Goal: Task Accomplishment & Management: Use online tool/utility

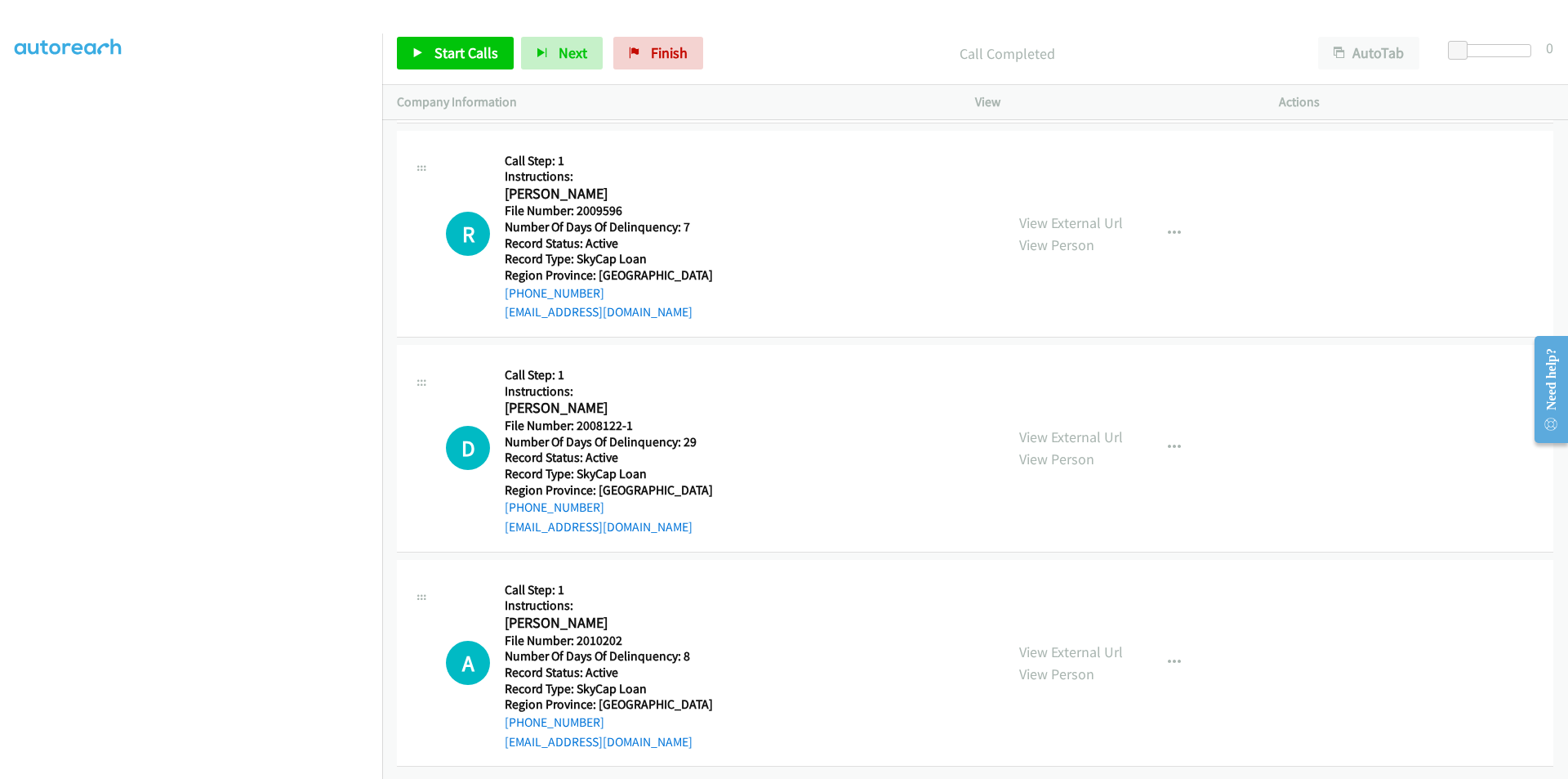
scroll to position [18252, 0]
click at [484, 42] on link "Start Calls" at bounding box center [455, 53] width 117 height 32
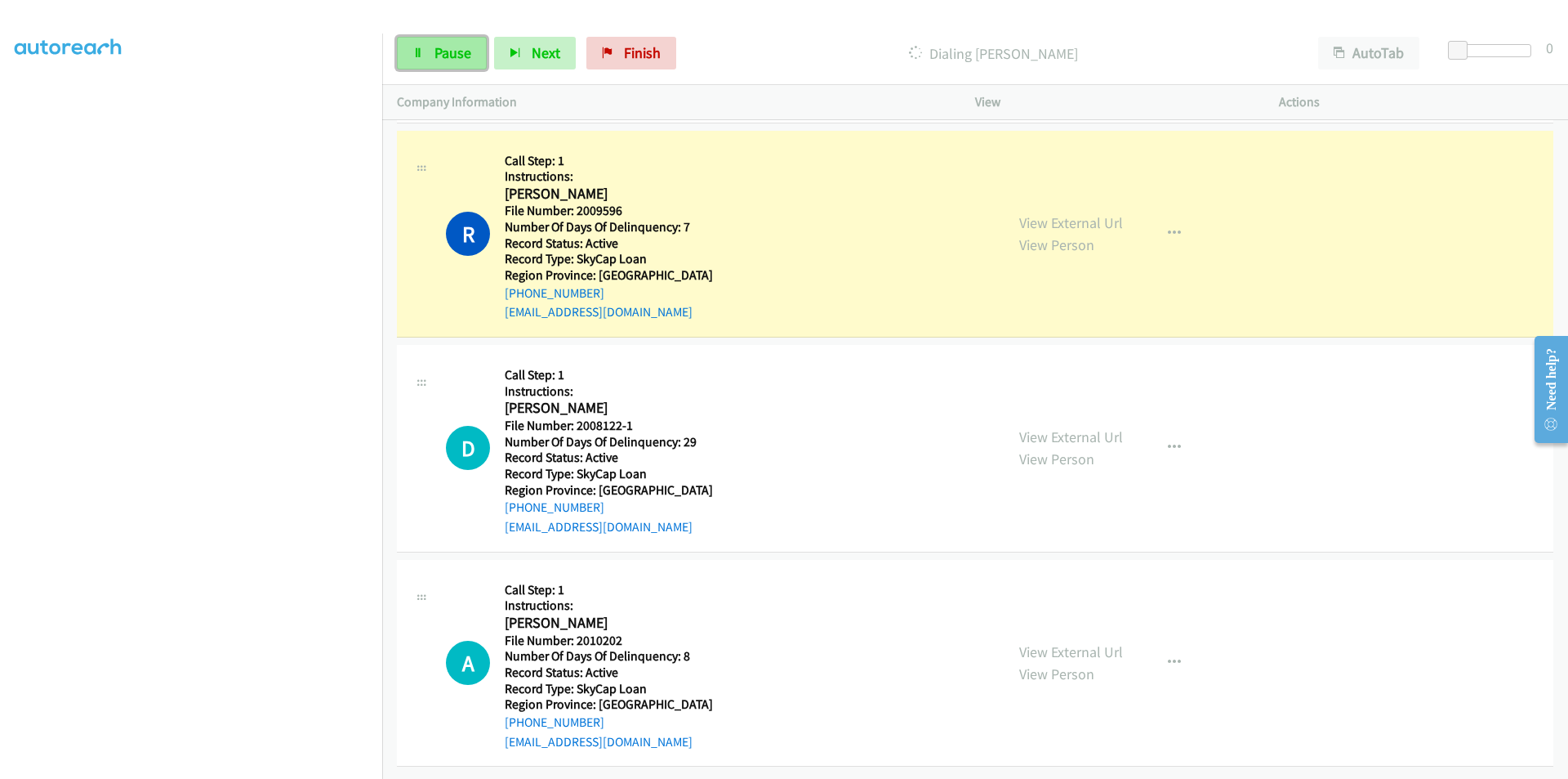
click at [472, 42] on link "Pause" at bounding box center [442, 53] width 90 height 32
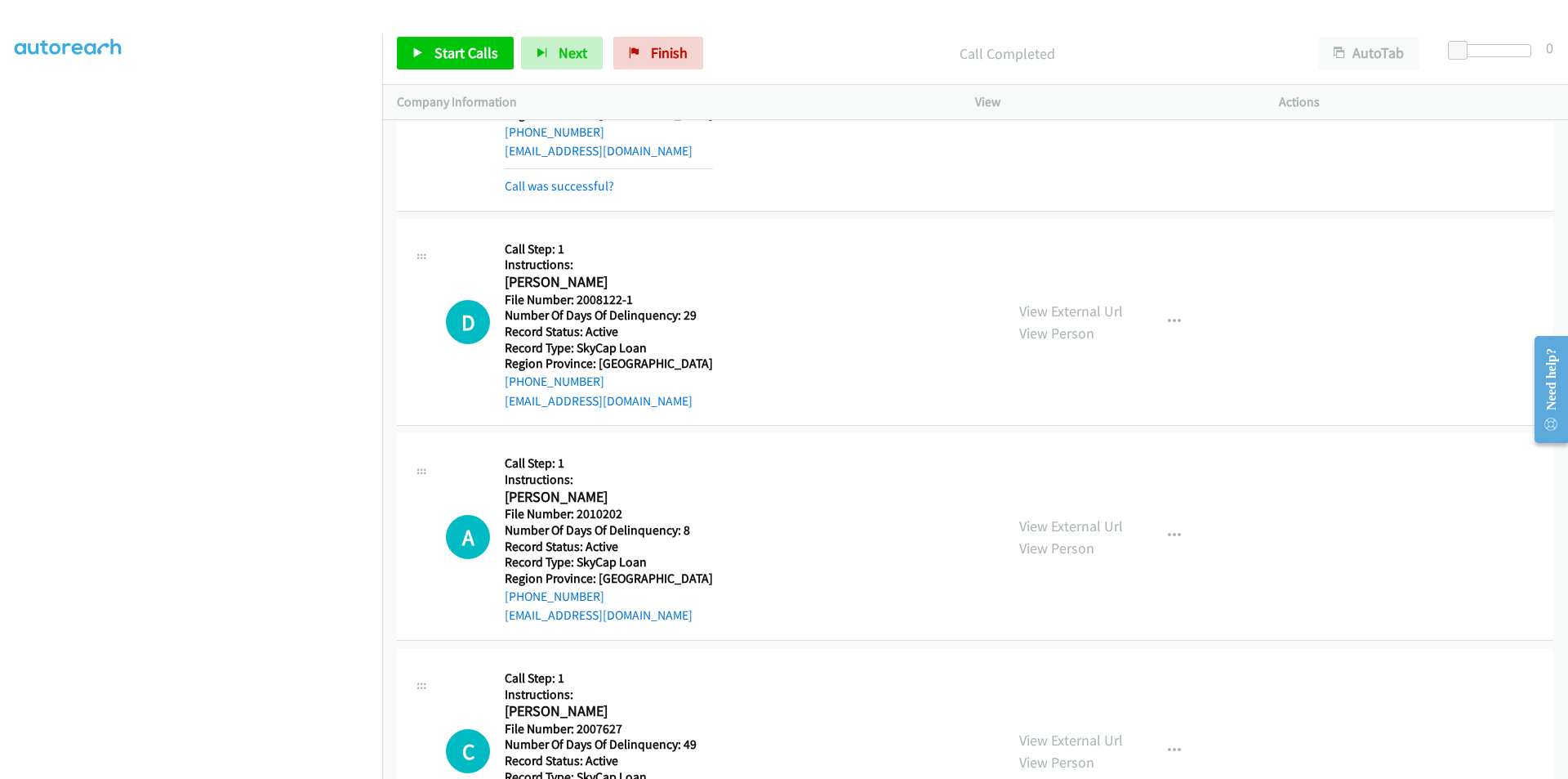
scroll to position [18498, 0]
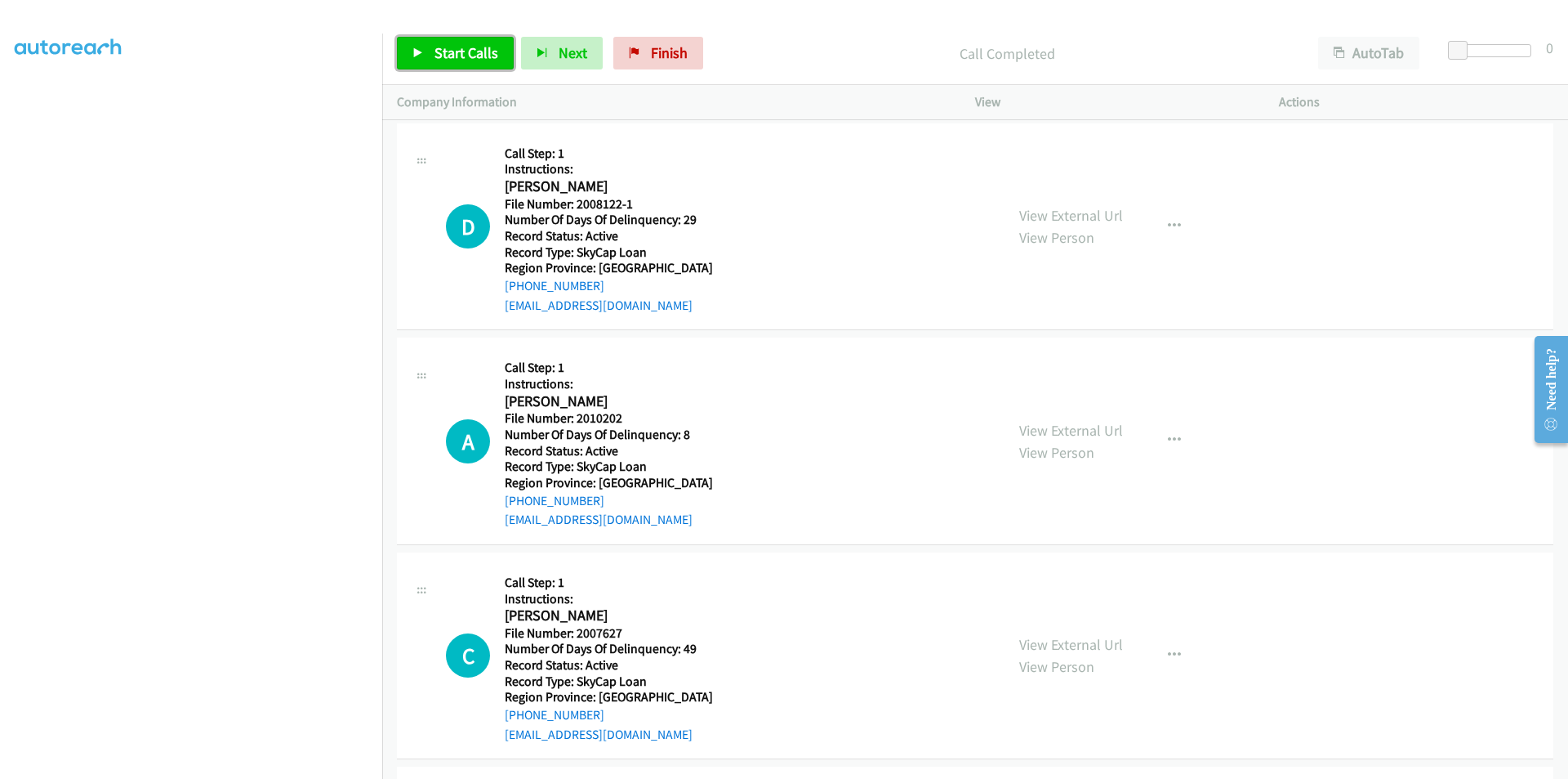
click at [478, 43] on span "Start Calls" at bounding box center [466, 52] width 64 height 19
click at [474, 44] on link "Pause" at bounding box center [442, 53] width 90 height 32
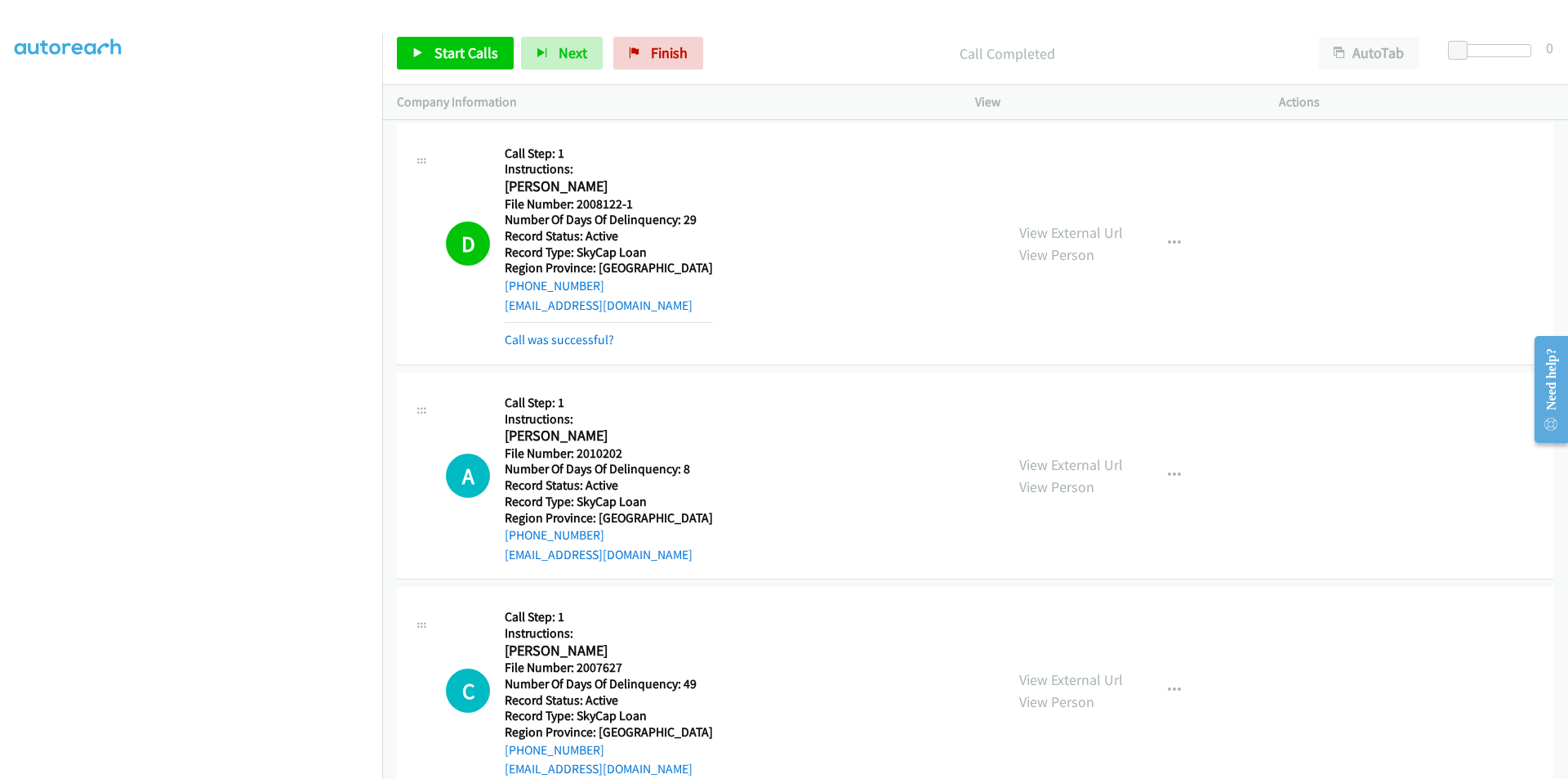
scroll to position [18743, 0]
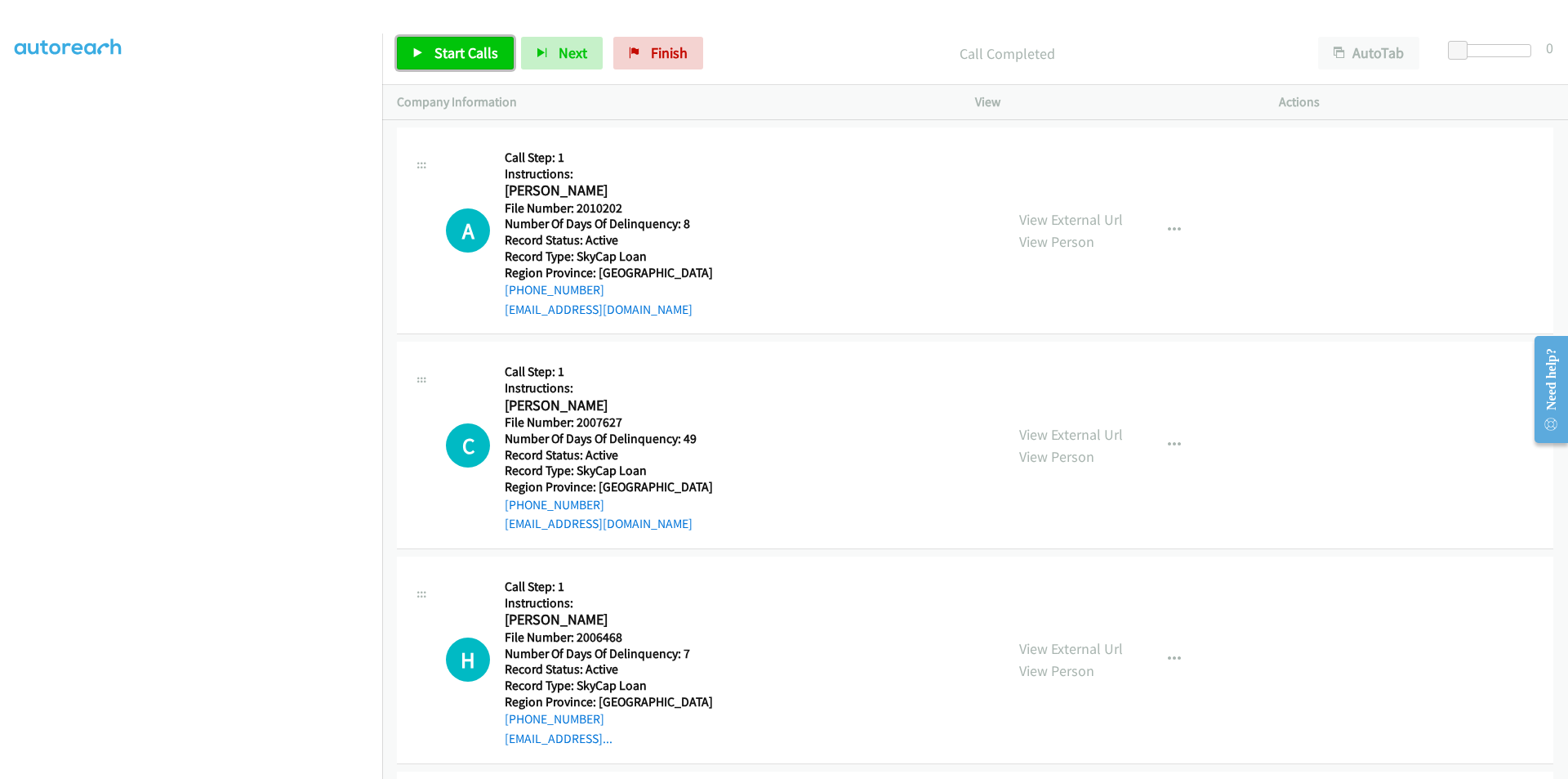
click at [471, 55] on span "Start Calls" at bounding box center [466, 52] width 64 height 19
click at [471, 55] on link "Pause" at bounding box center [442, 53] width 90 height 32
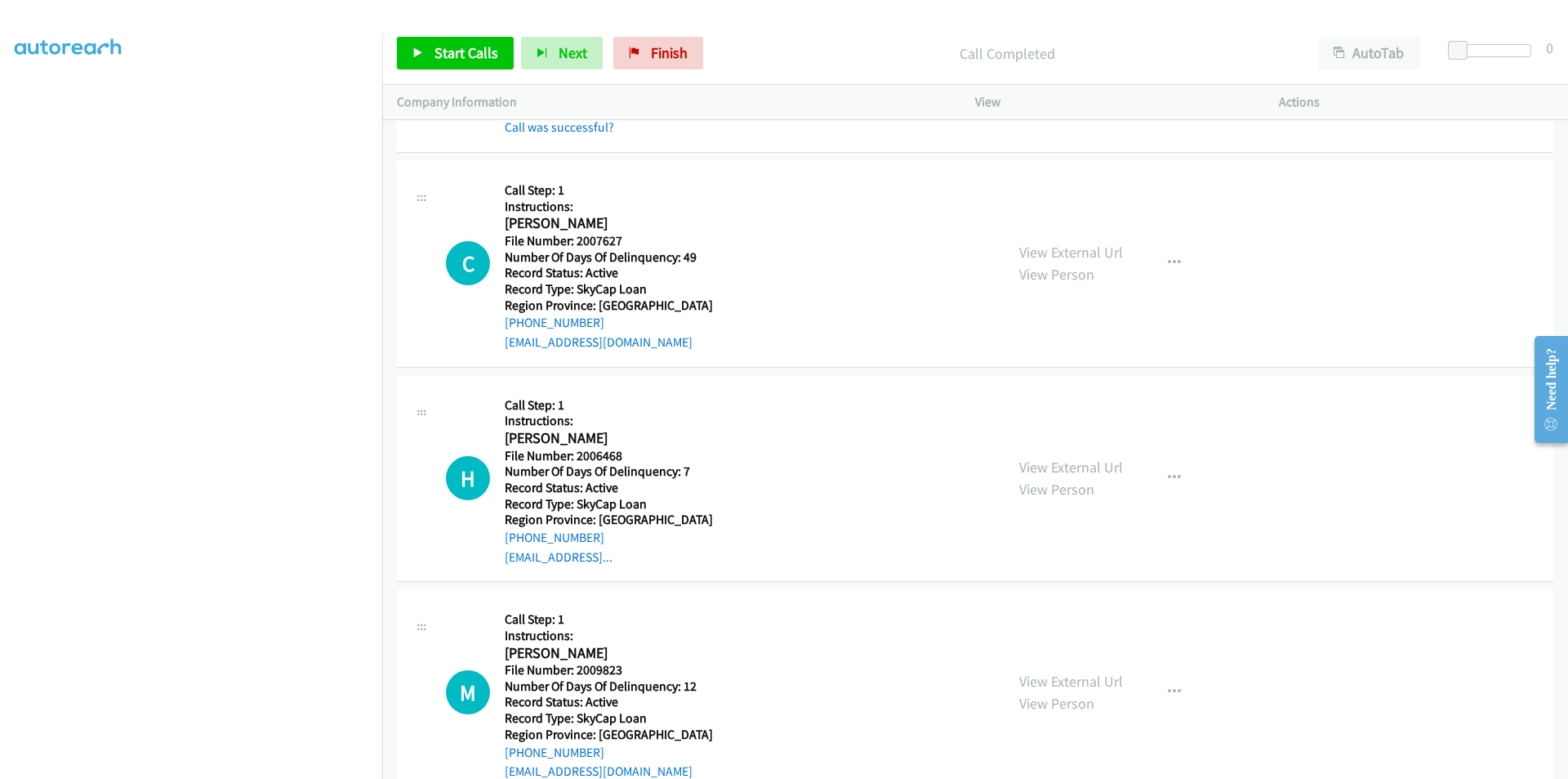
scroll to position [18988, 0]
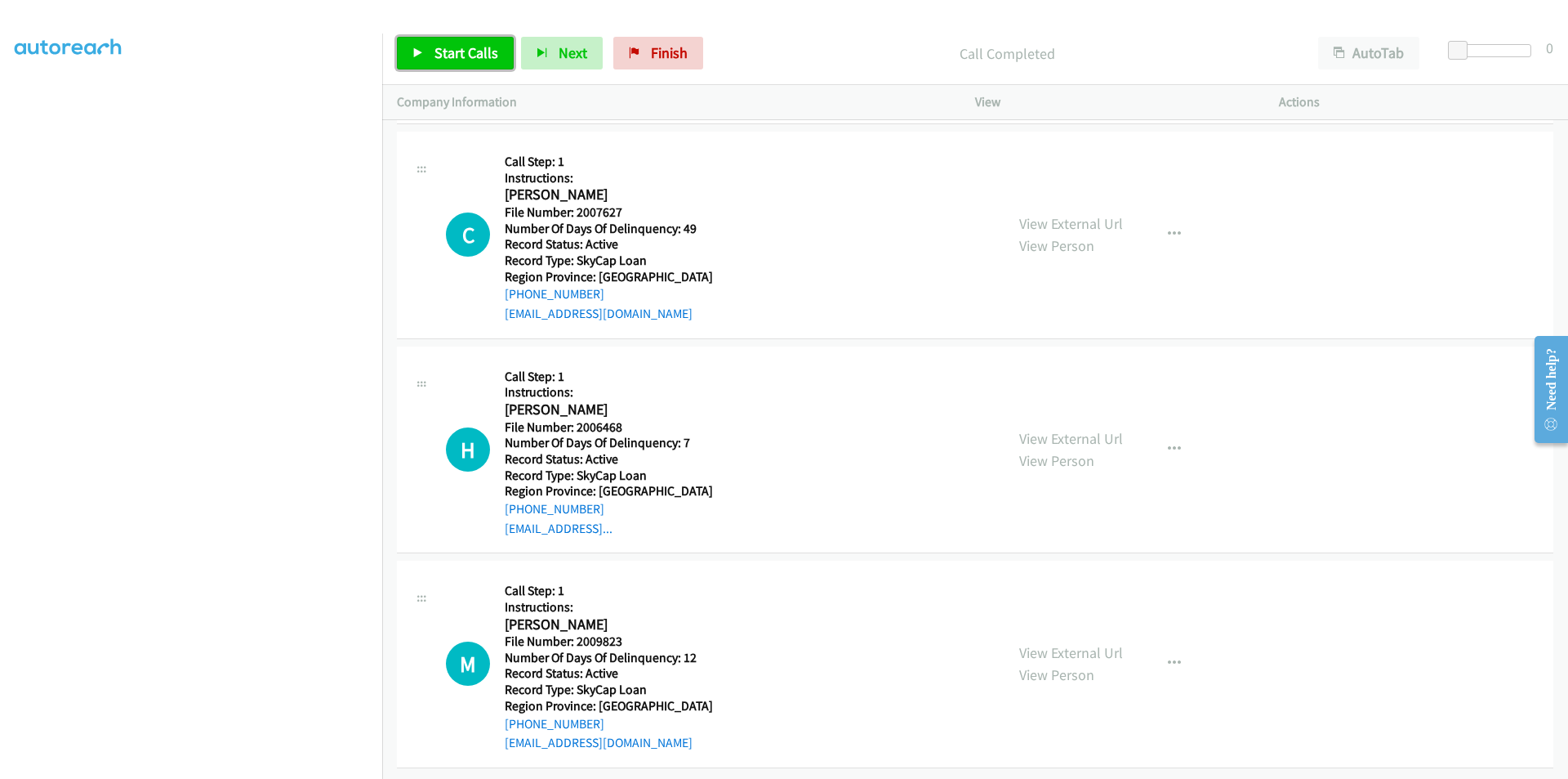
click at [439, 56] on span "Start Calls" at bounding box center [466, 52] width 64 height 19
click at [446, 54] on span "Pause" at bounding box center [453, 52] width 37 height 19
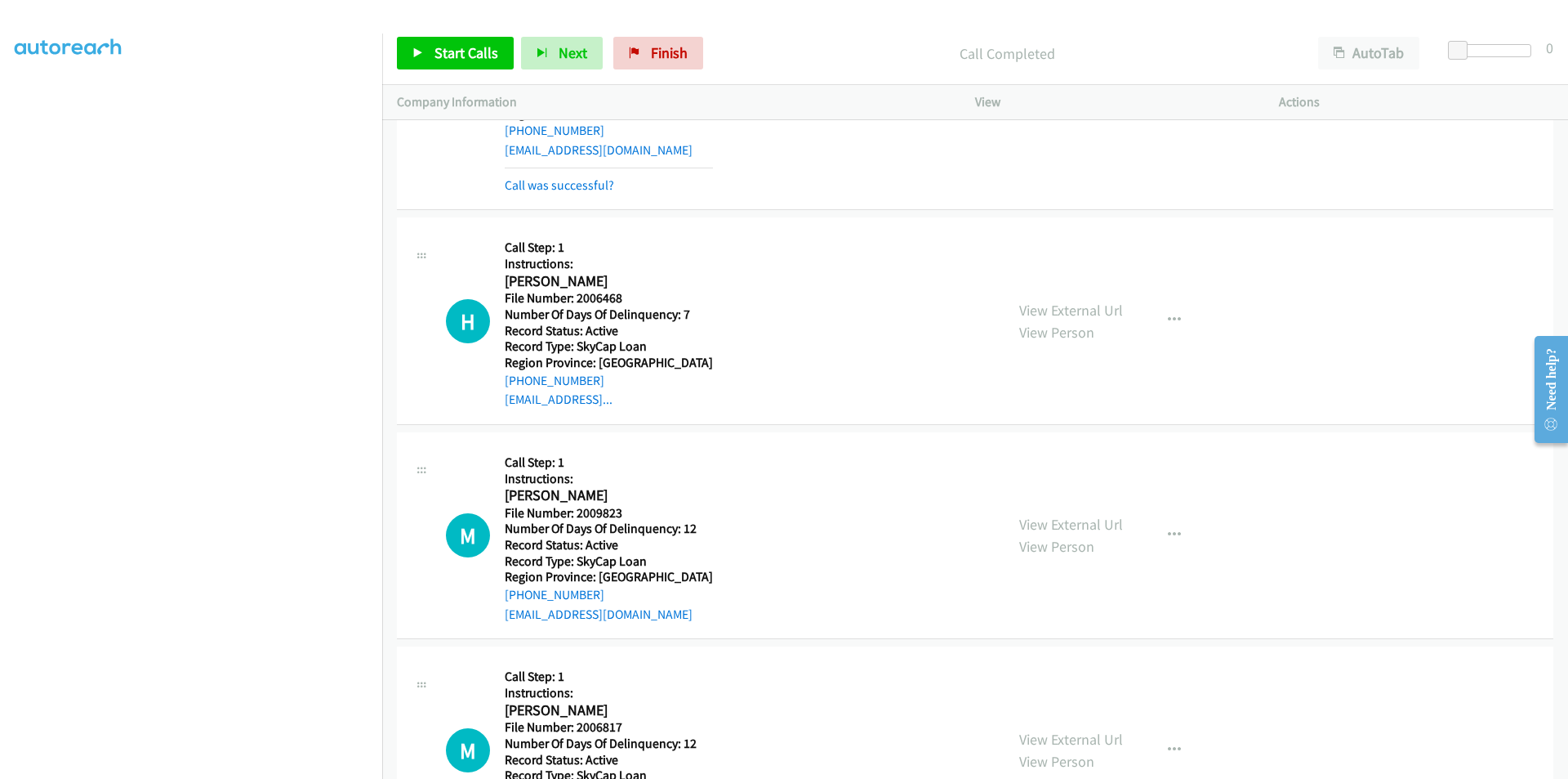
scroll to position [19234, 0]
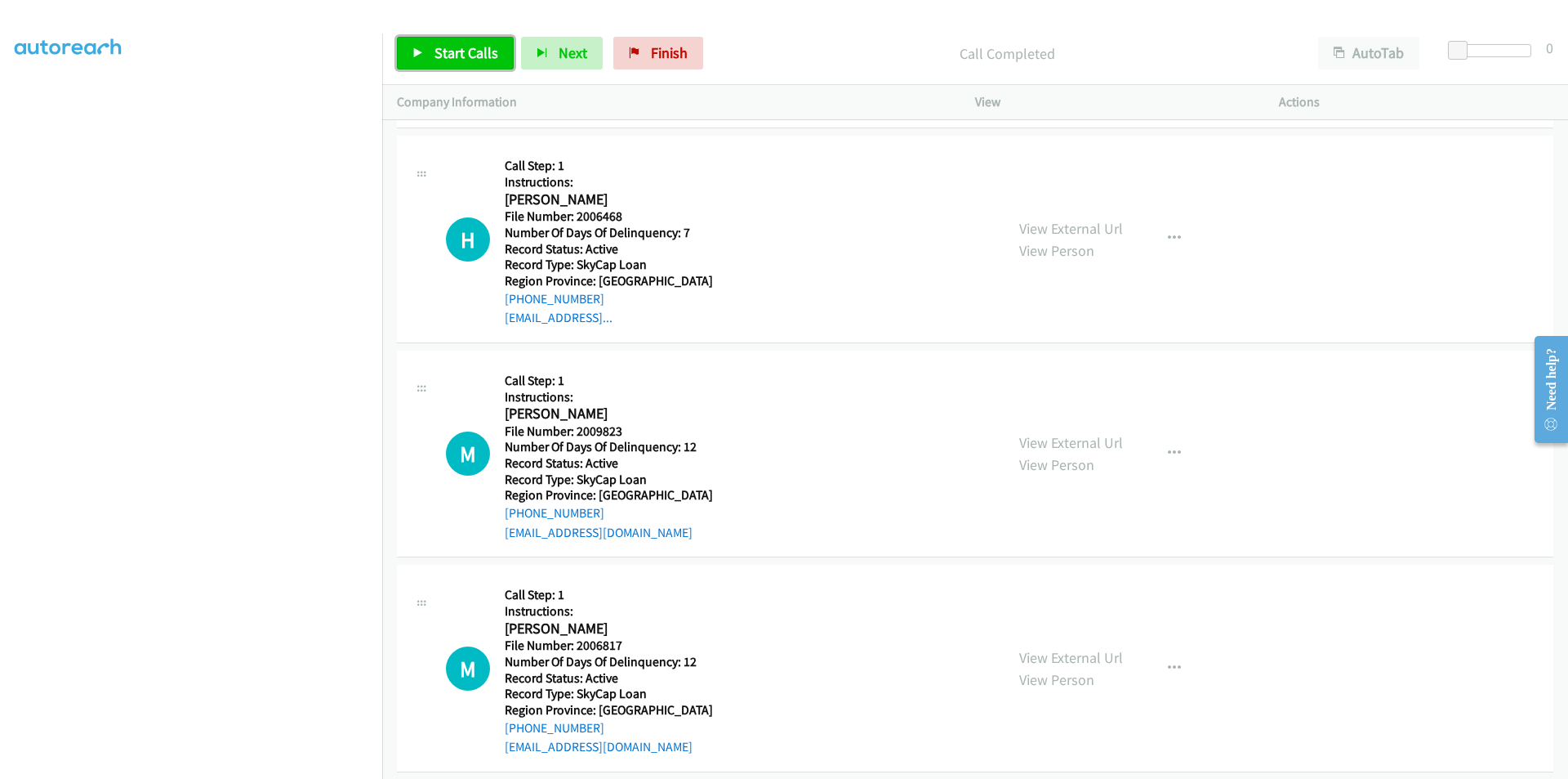
click at [474, 58] on span "Start Calls" at bounding box center [466, 52] width 64 height 19
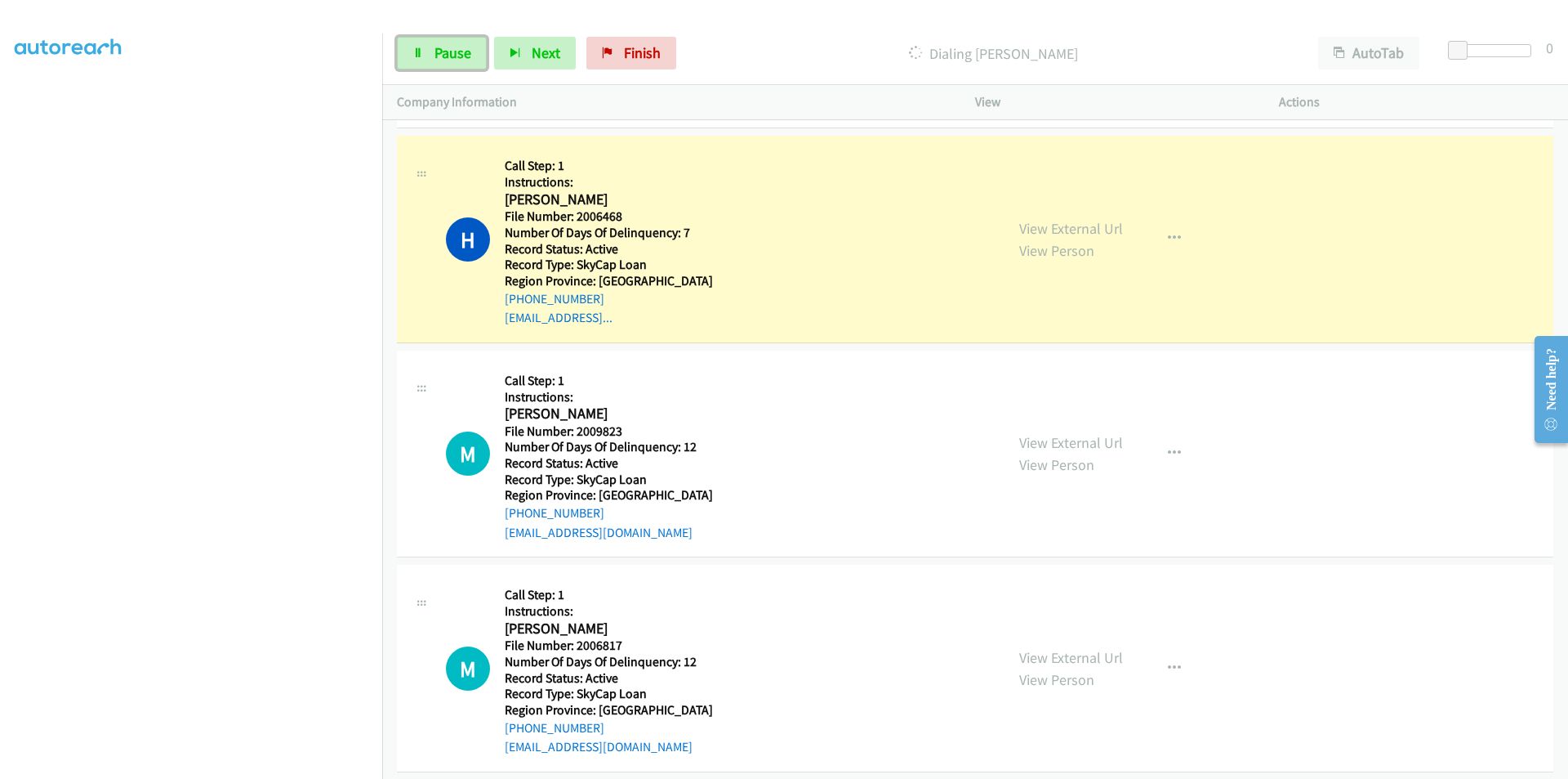
click at [474, 58] on link "Pause" at bounding box center [442, 53] width 90 height 32
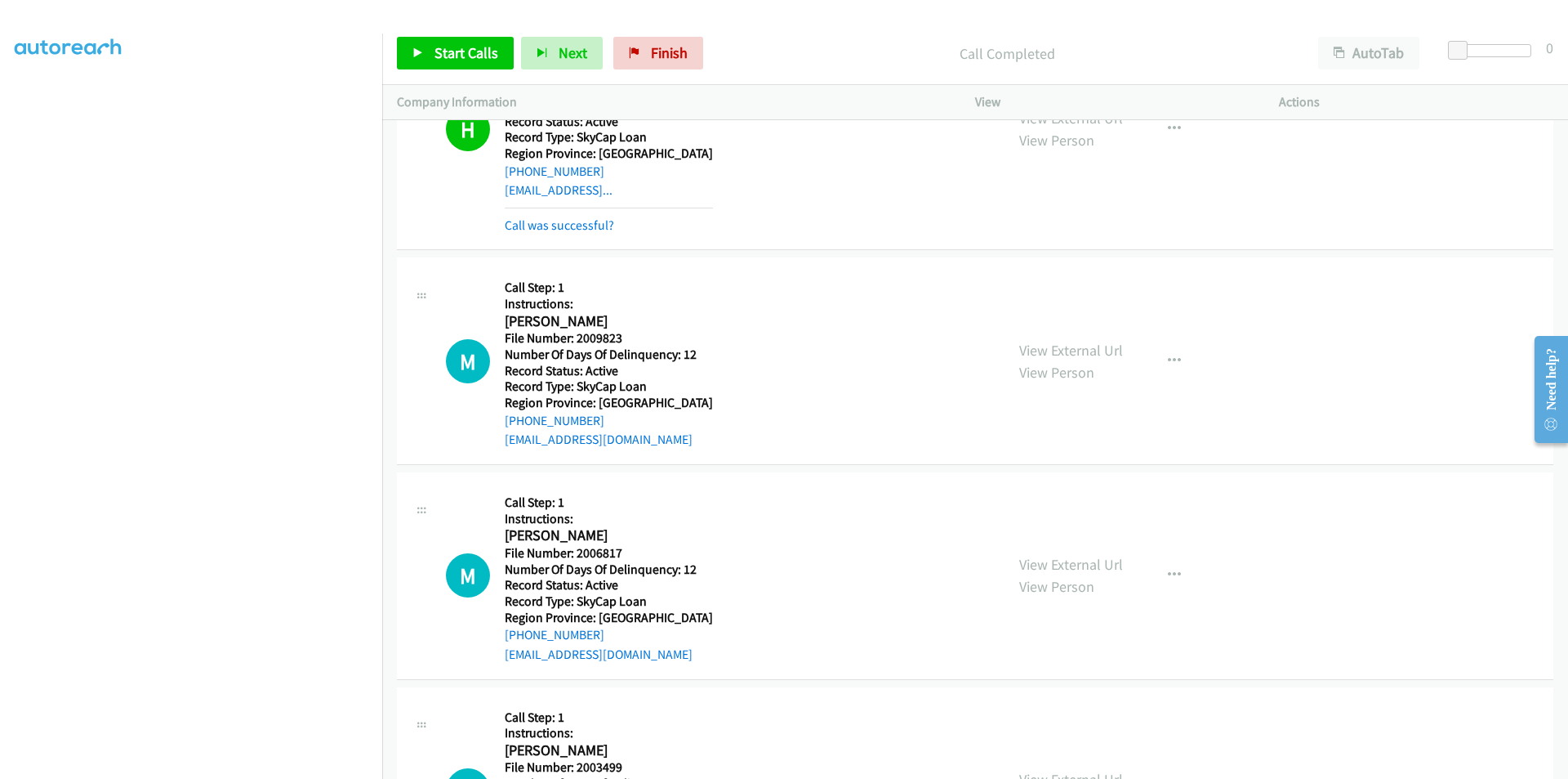
scroll to position [19478, 0]
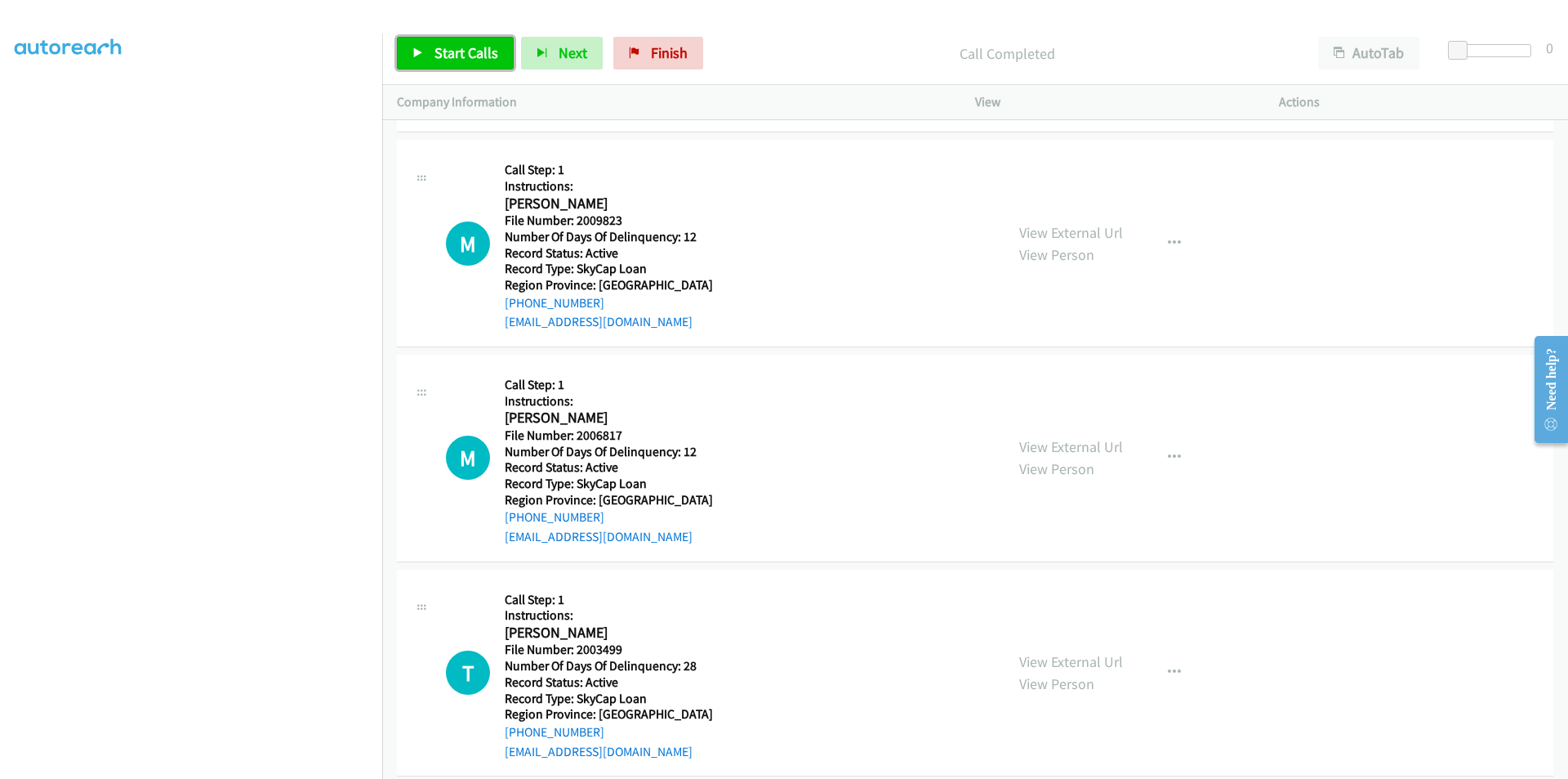
click at [472, 52] on span "Start Calls" at bounding box center [466, 52] width 64 height 19
drag, startPoint x: 469, startPoint y: 51, endPoint x: 412, endPoint y: 60, distance: 57.7
click at [466, 51] on span "Pause" at bounding box center [453, 52] width 37 height 19
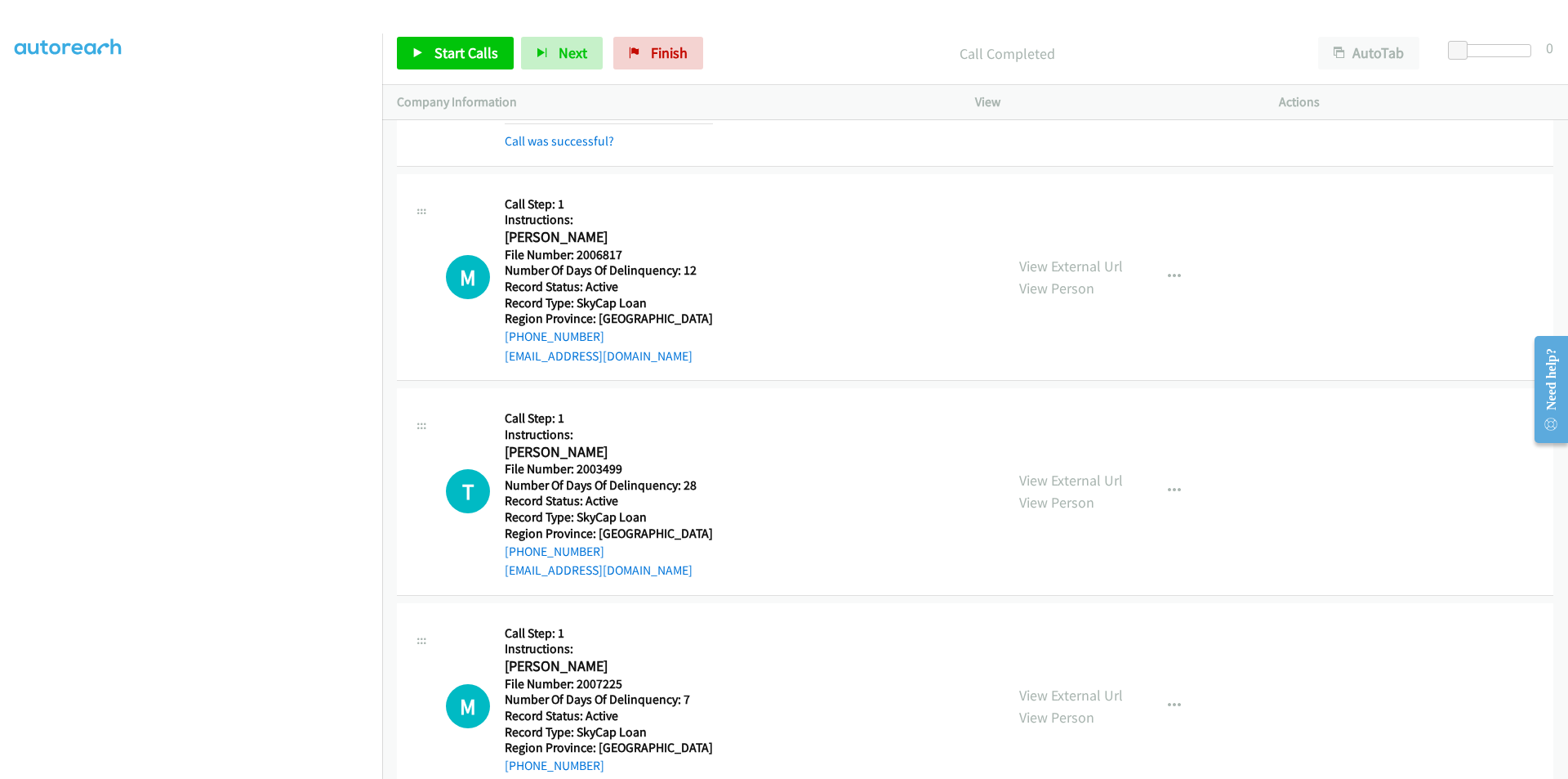
scroll to position [19723, 0]
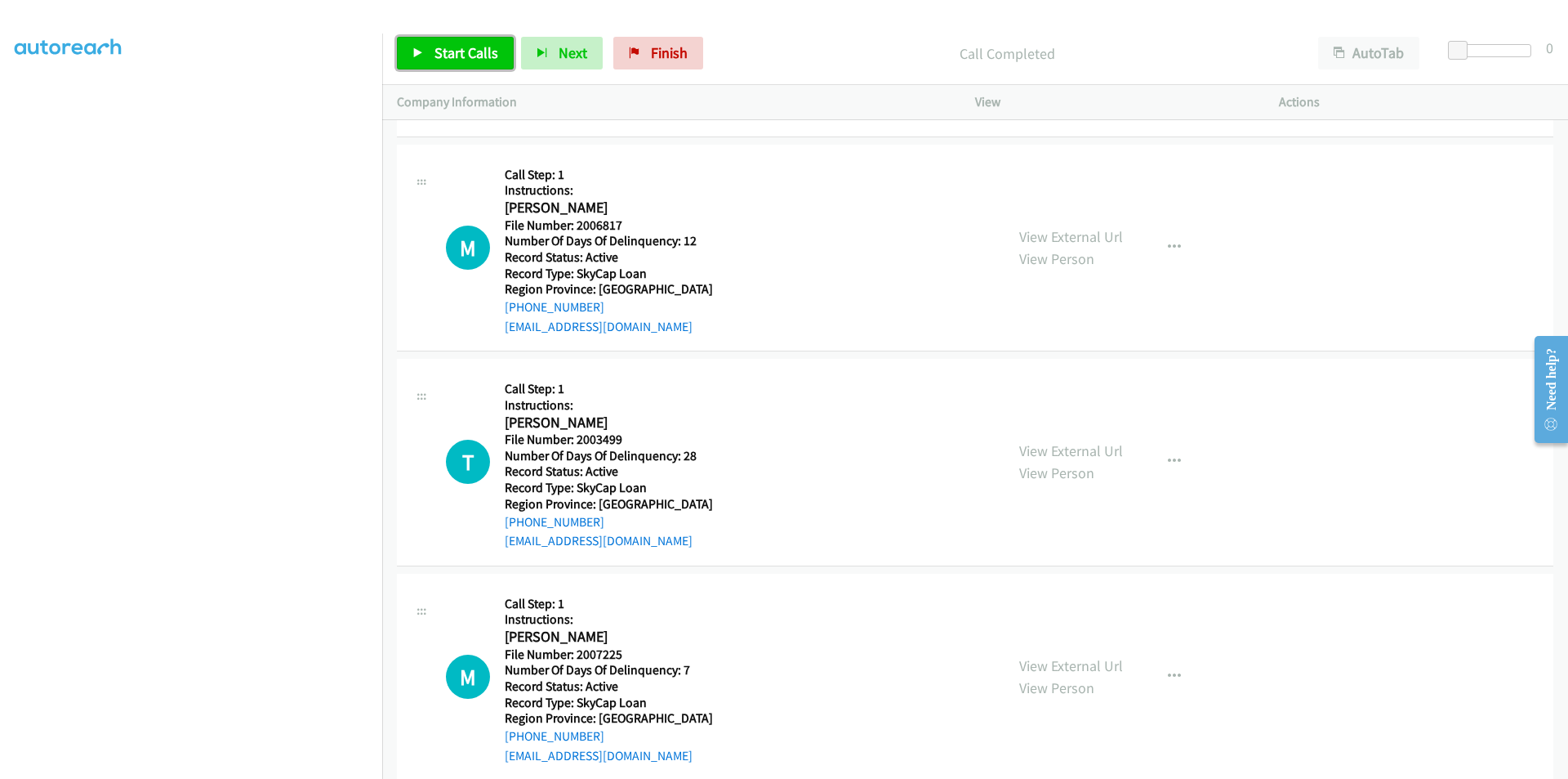
click at [472, 49] on span "Start Calls" at bounding box center [466, 52] width 64 height 19
click at [454, 57] on span "Pause" at bounding box center [453, 52] width 37 height 19
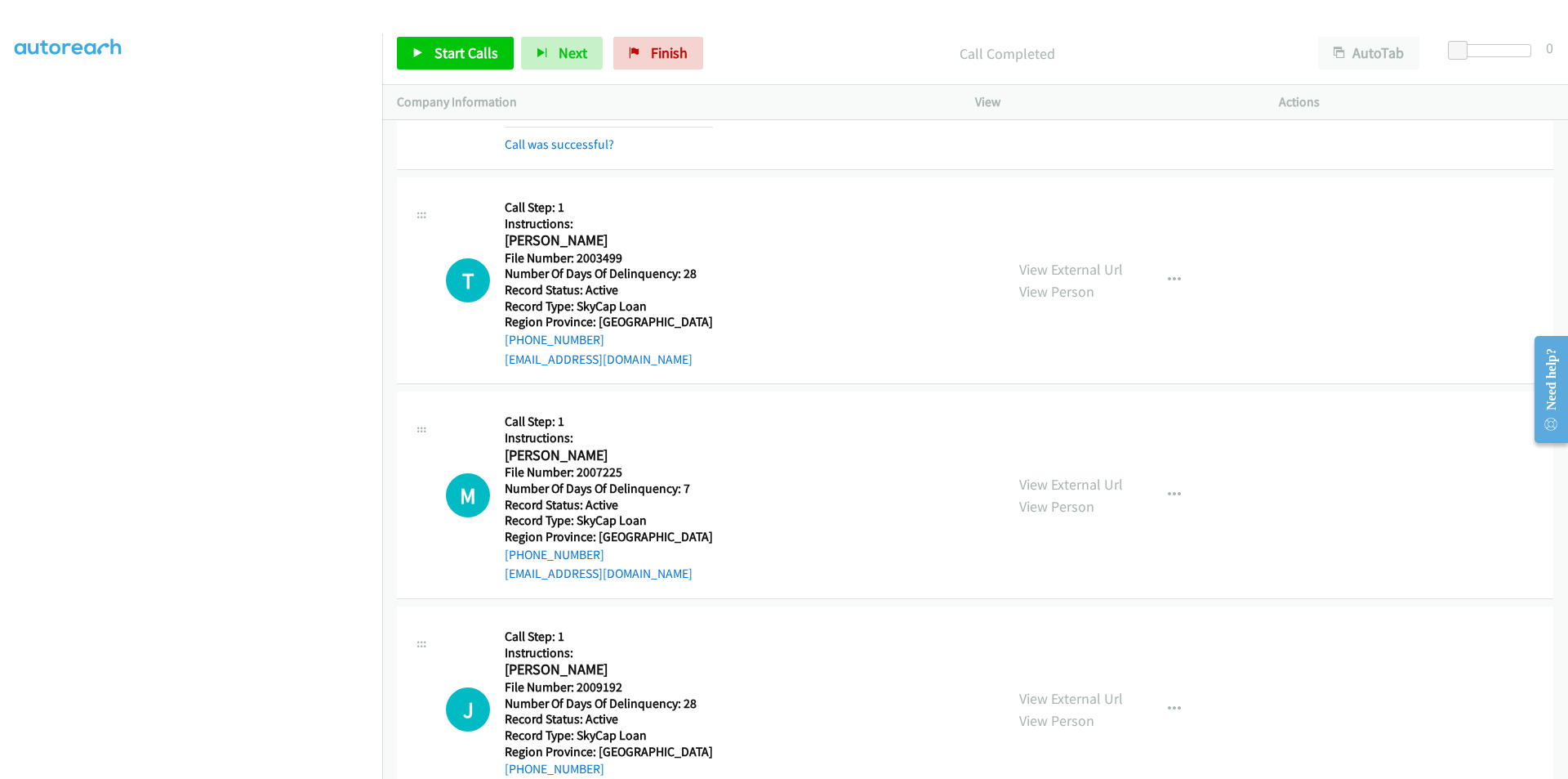
scroll to position [19969, 0]
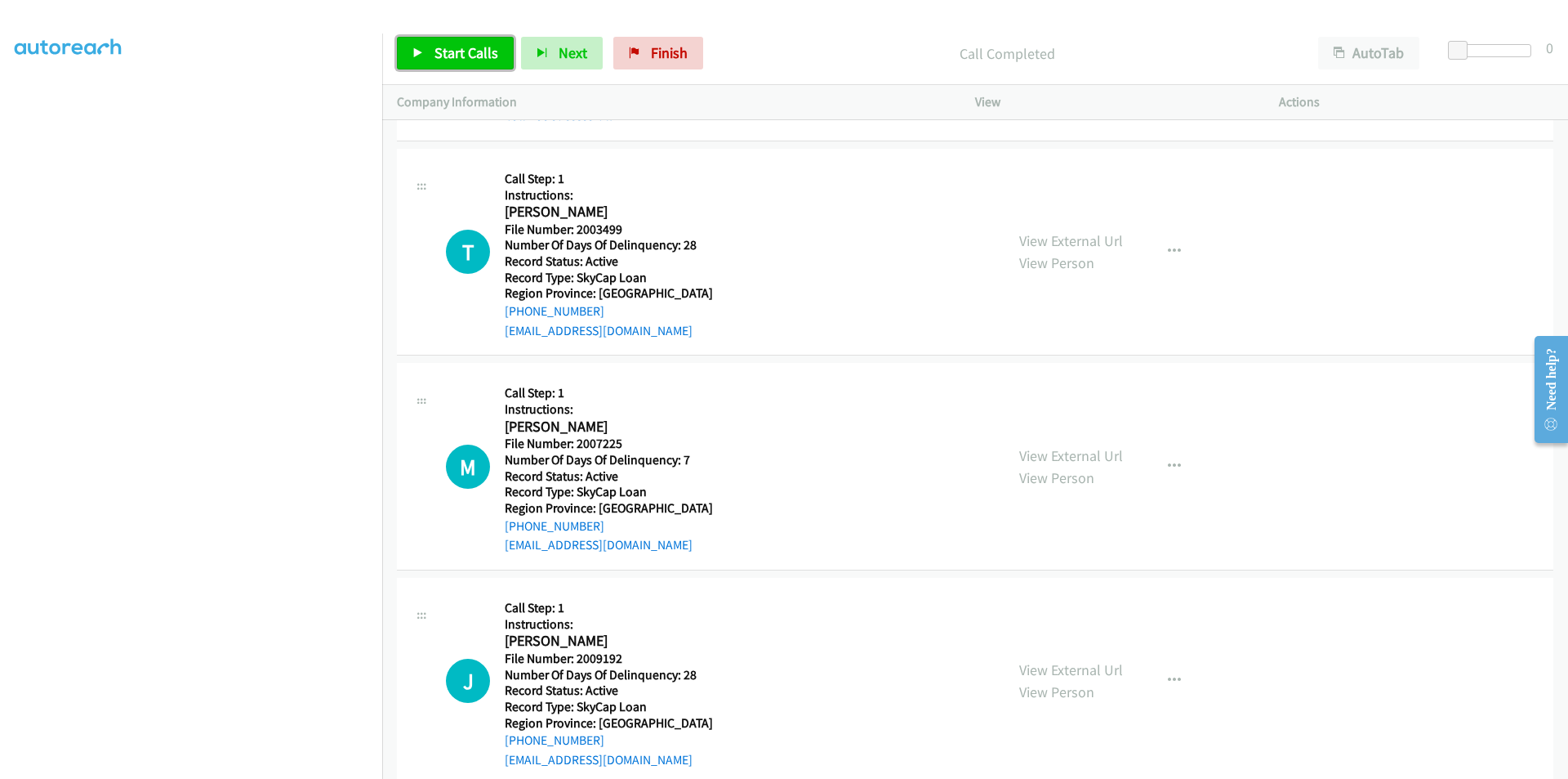
click at [453, 58] on span "Start Calls" at bounding box center [466, 52] width 64 height 19
click at [454, 58] on span "Pause" at bounding box center [453, 52] width 37 height 19
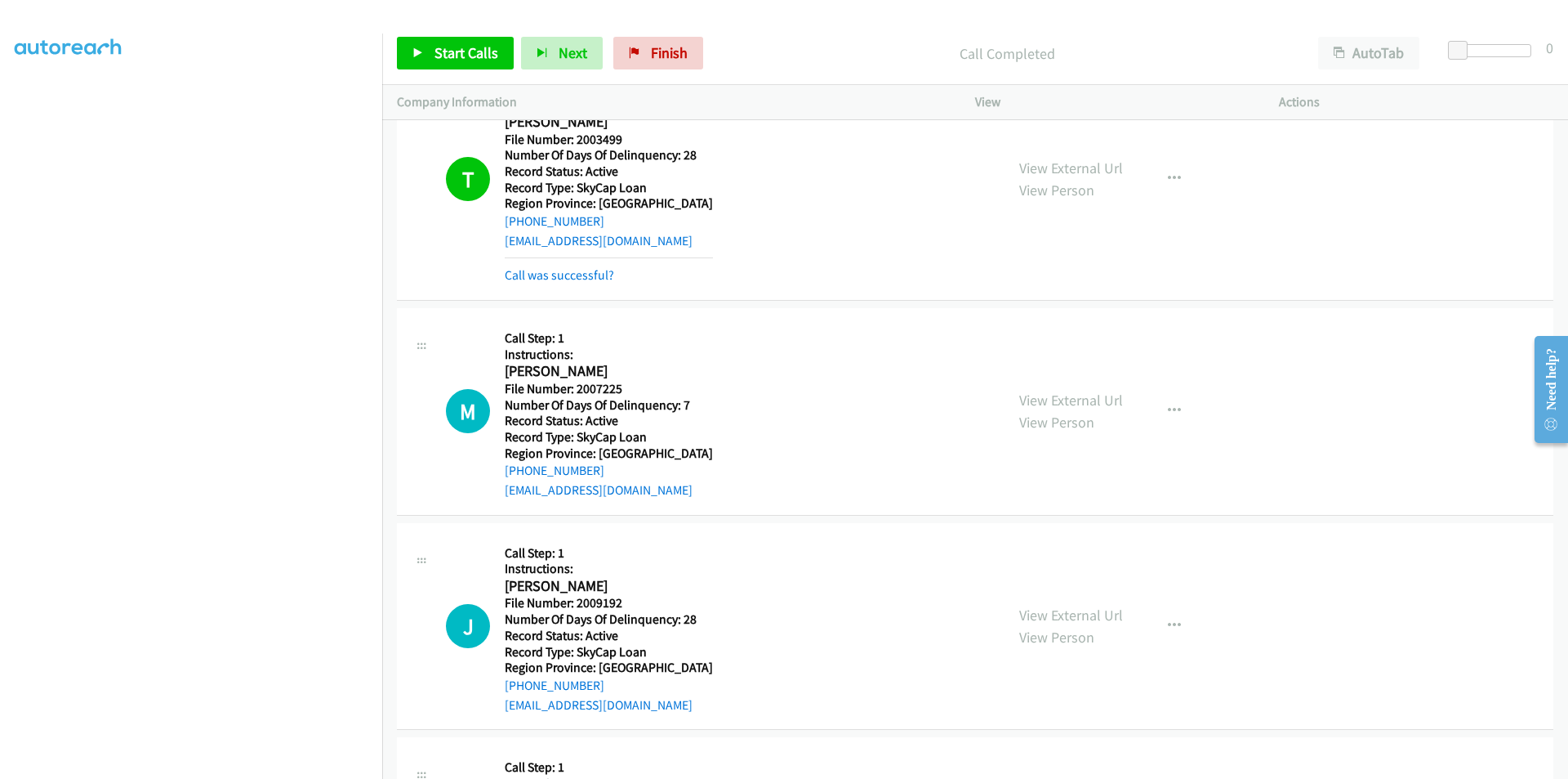
scroll to position [20214, 0]
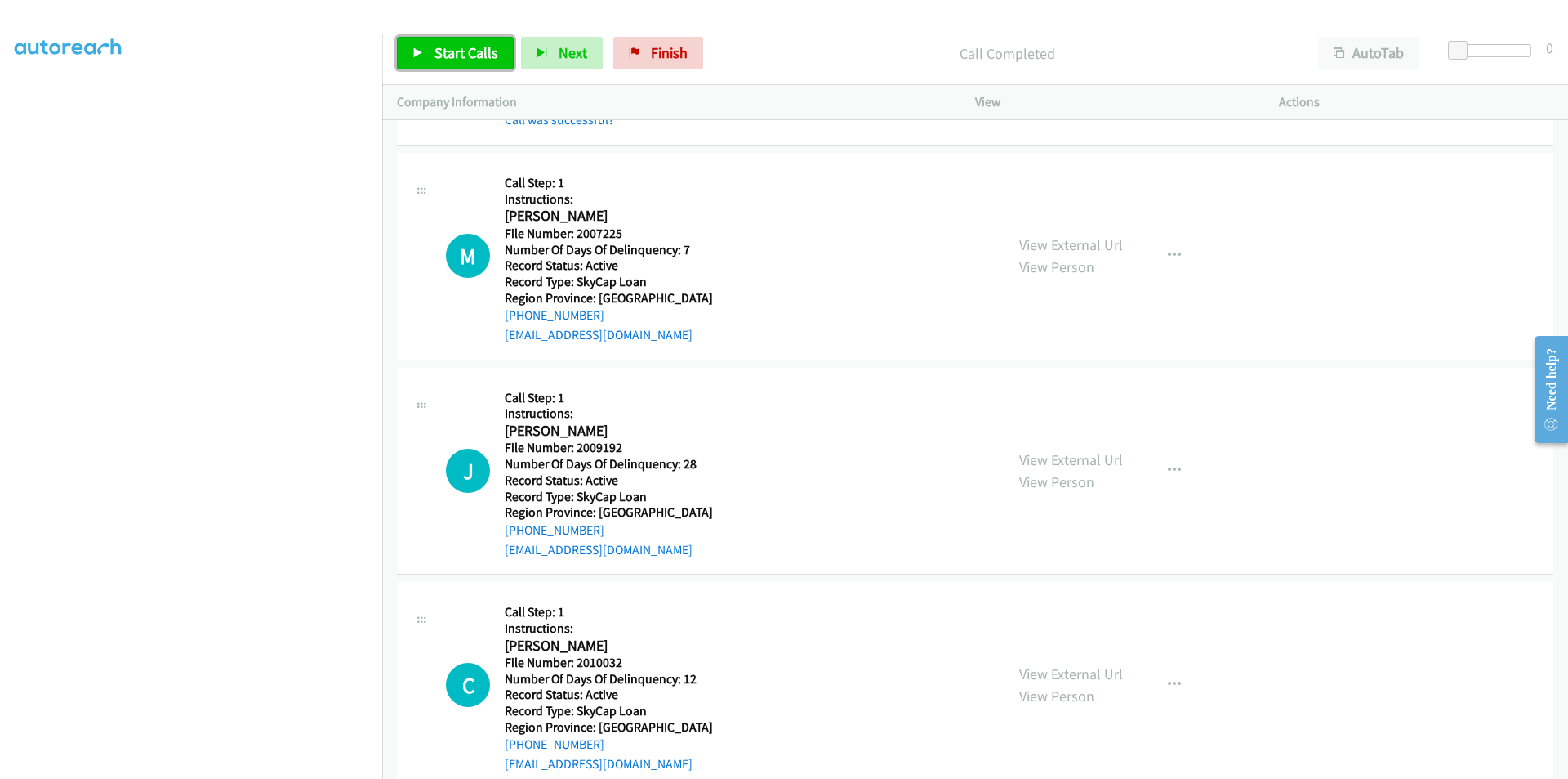
click at [453, 54] on span "Start Calls" at bounding box center [466, 52] width 64 height 19
click at [453, 54] on span "Pause" at bounding box center [453, 52] width 37 height 19
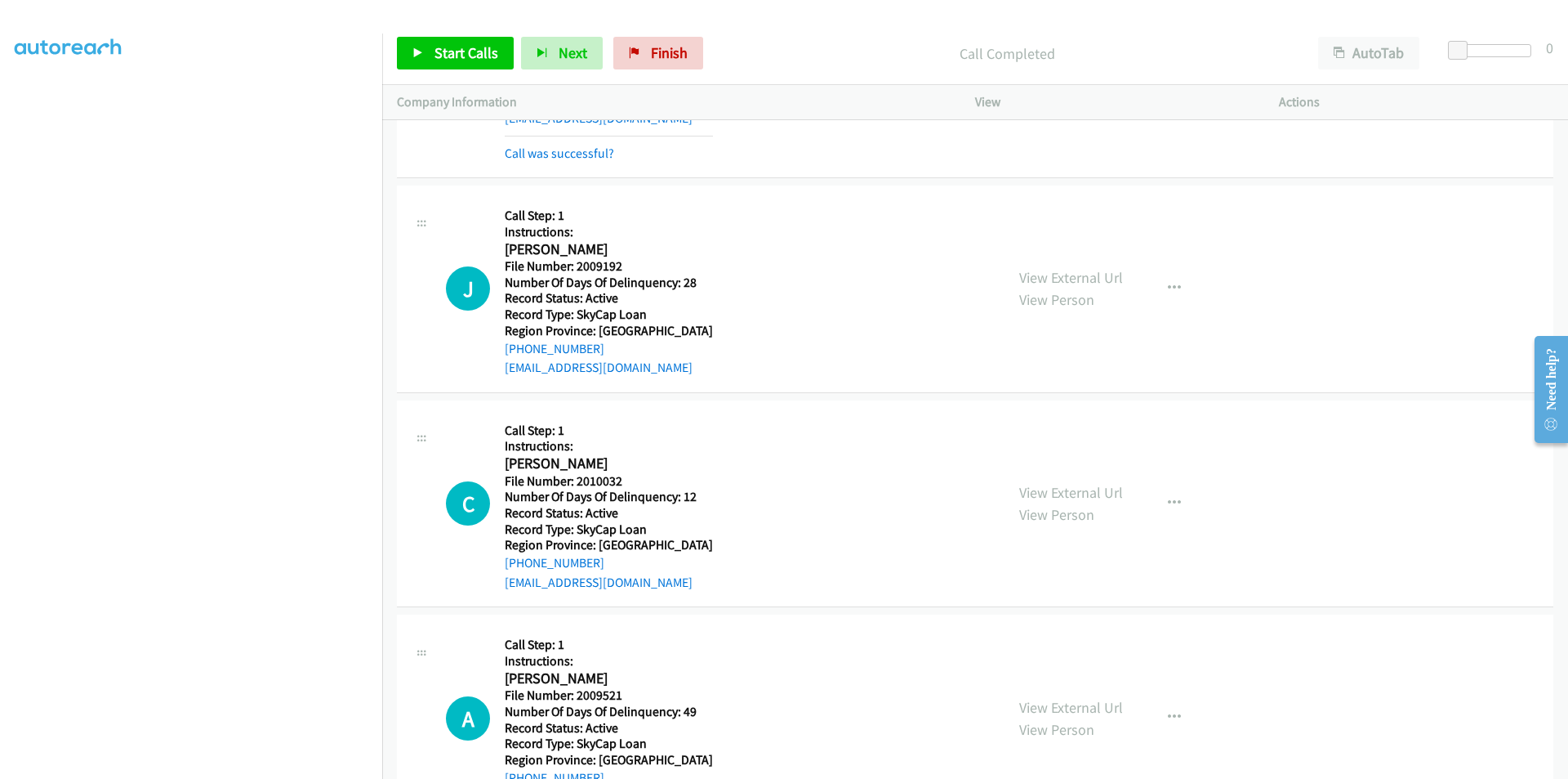
scroll to position [20459, 0]
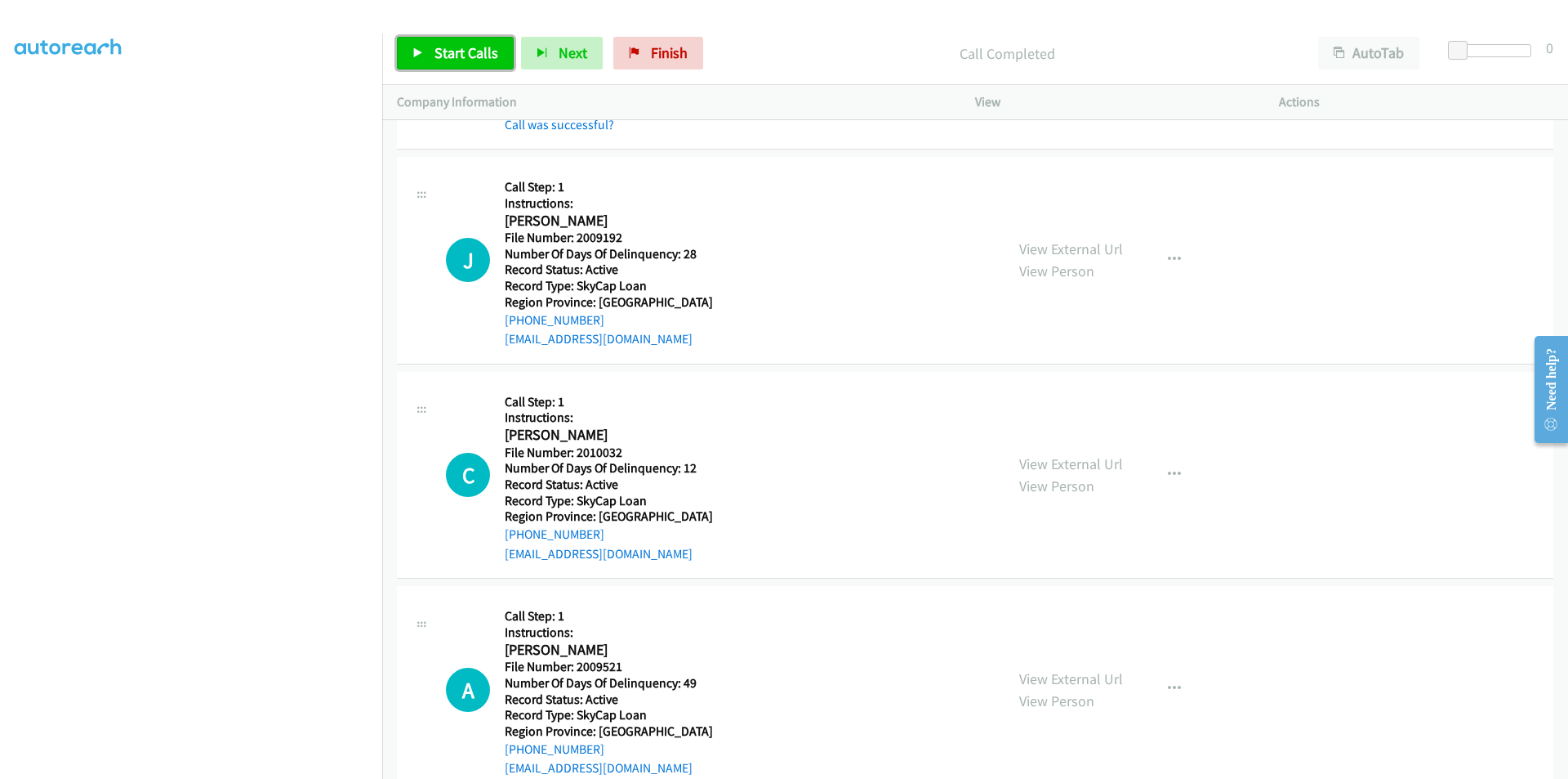
click at [482, 48] on span "Start Calls" at bounding box center [466, 52] width 64 height 19
click at [453, 53] on span "Pause" at bounding box center [453, 52] width 37 height 19
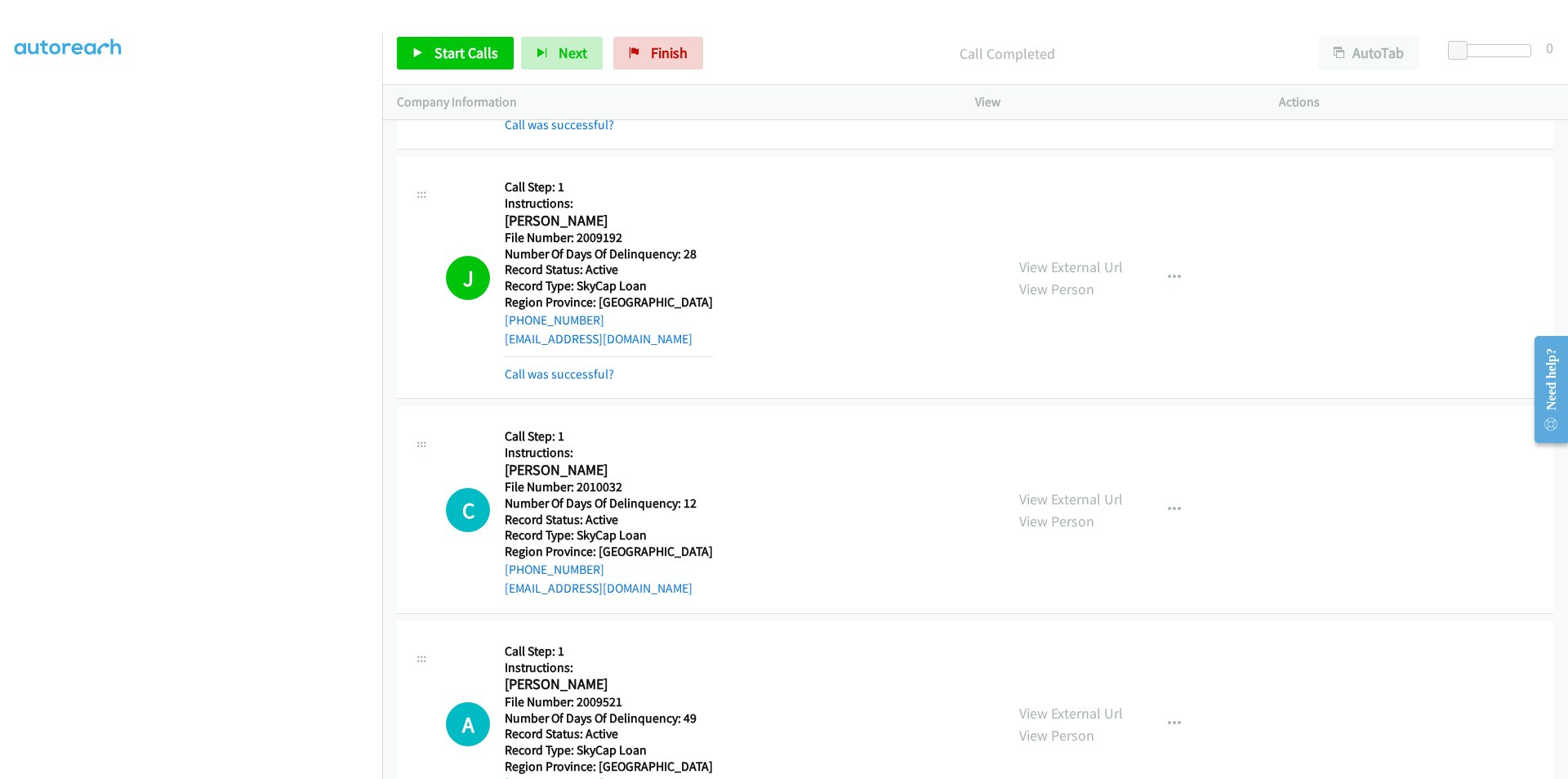
drag, startPoint x: 500, startPoint y: 197, endPoint x: 498, endPoint y: 210, distance: 13.2
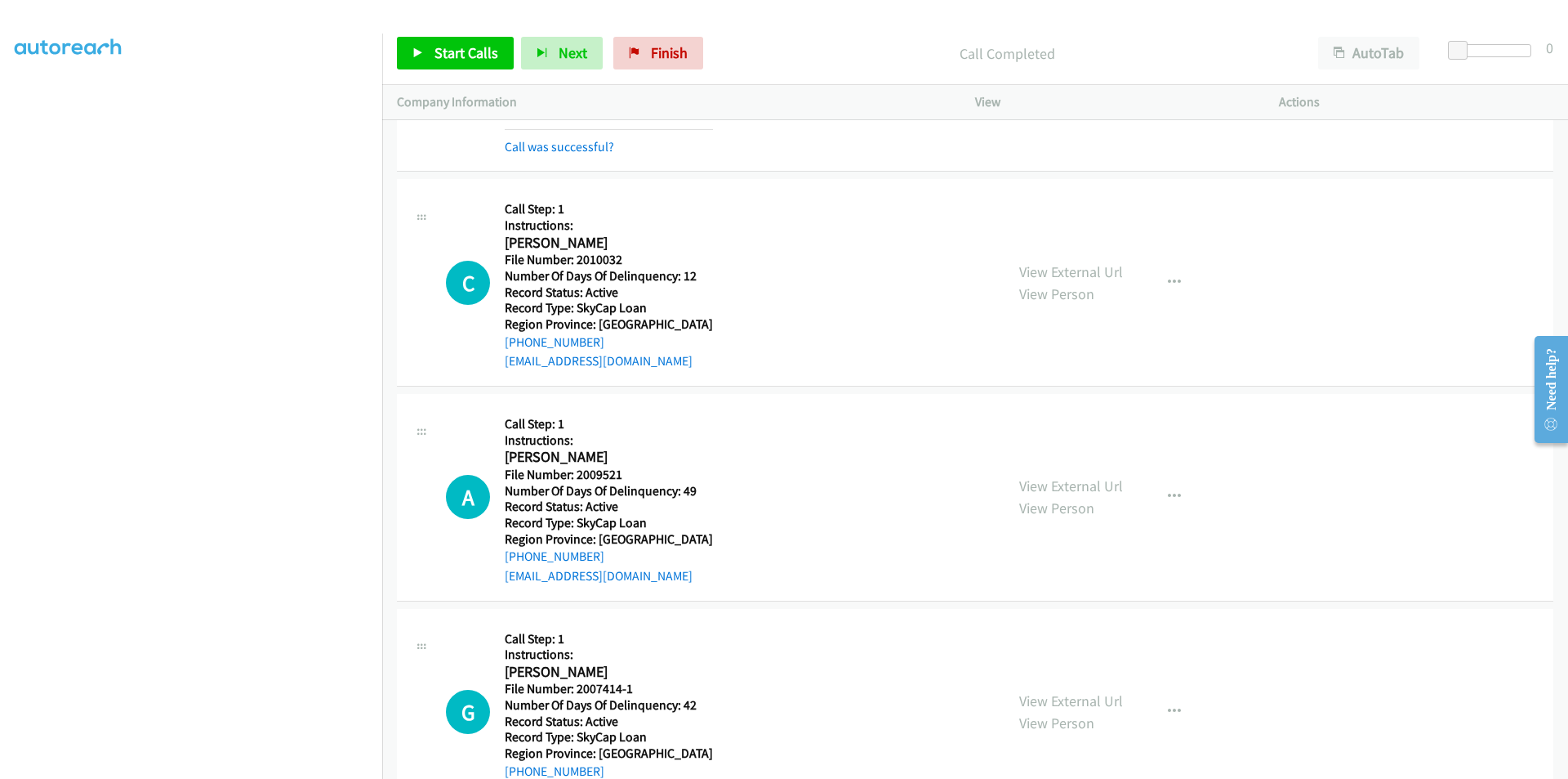
scroll to position [20768, 0]
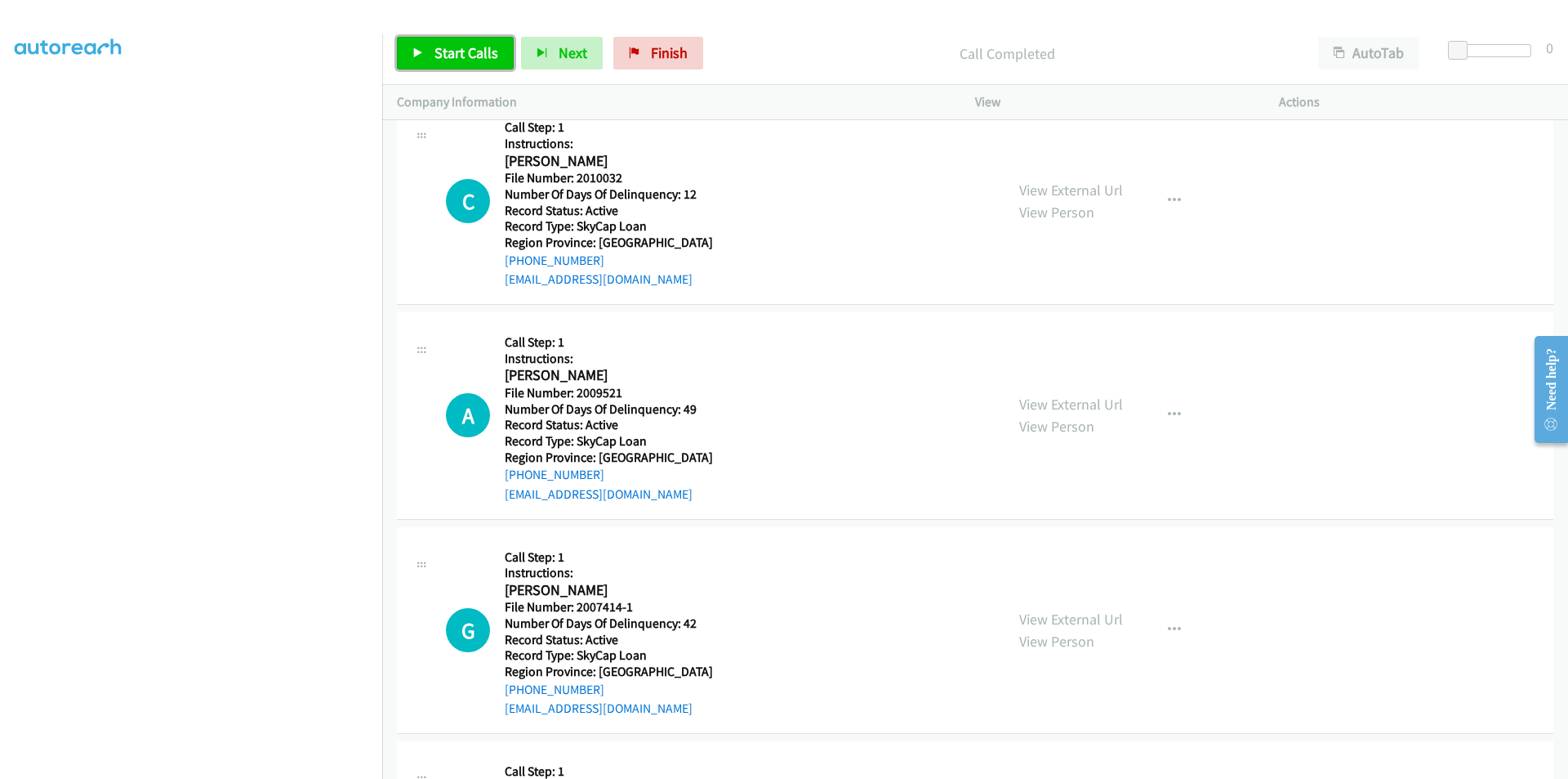
click at [485, 47] on span "Start Calls" at bounding box center [466, 52] width 64 height 19
click at [465, 52] on span "Pause" at bounding box center [453, 52] width 37 height 19
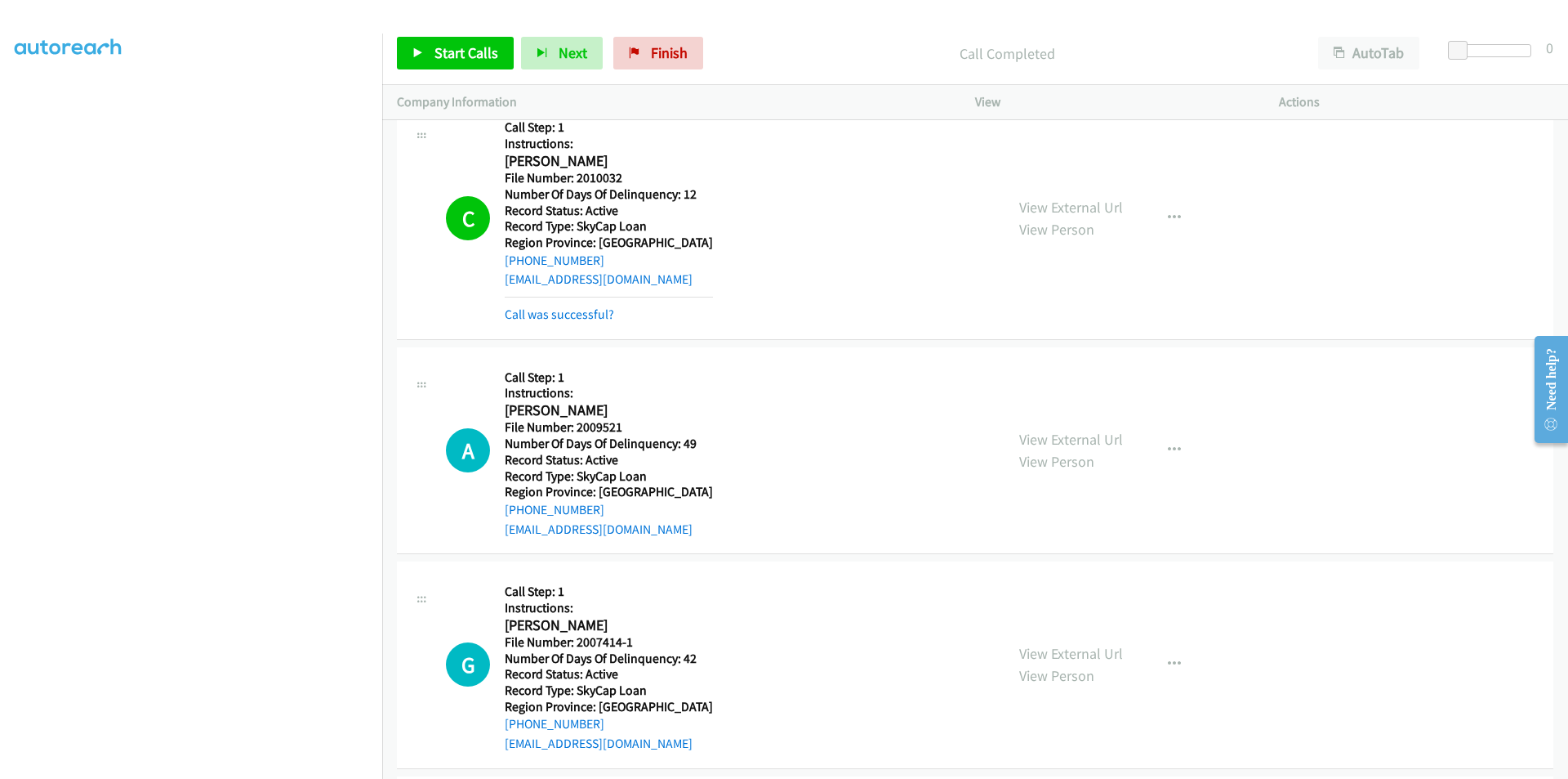
scroll to position [20931, 0]
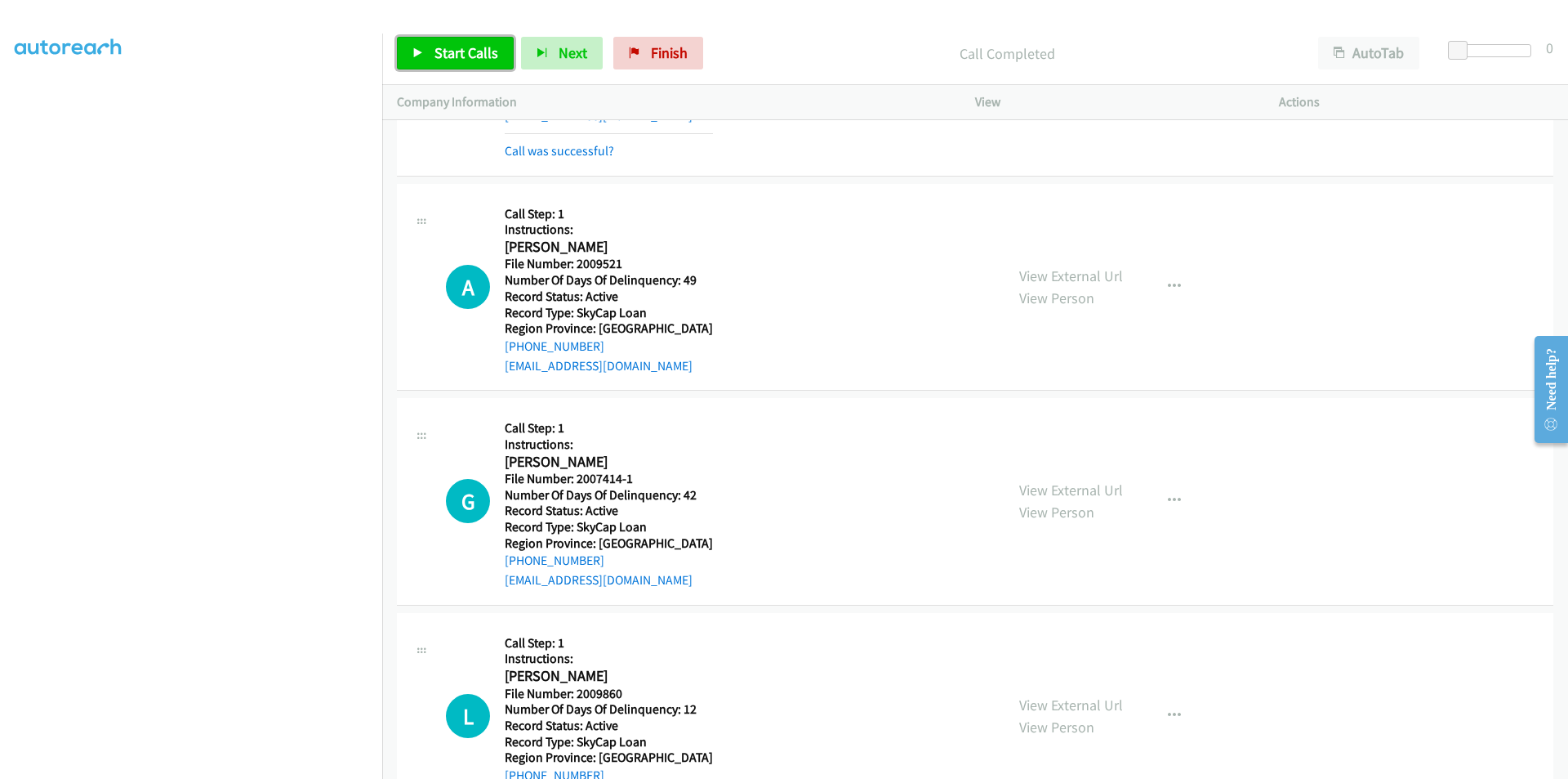
click at [461, 54] on span "Start Calls" at bounding box center [466, 52] width 64 height 19
click at [463, 53] on span "Pause" at bounding box center [453, 52] width 37 height 19
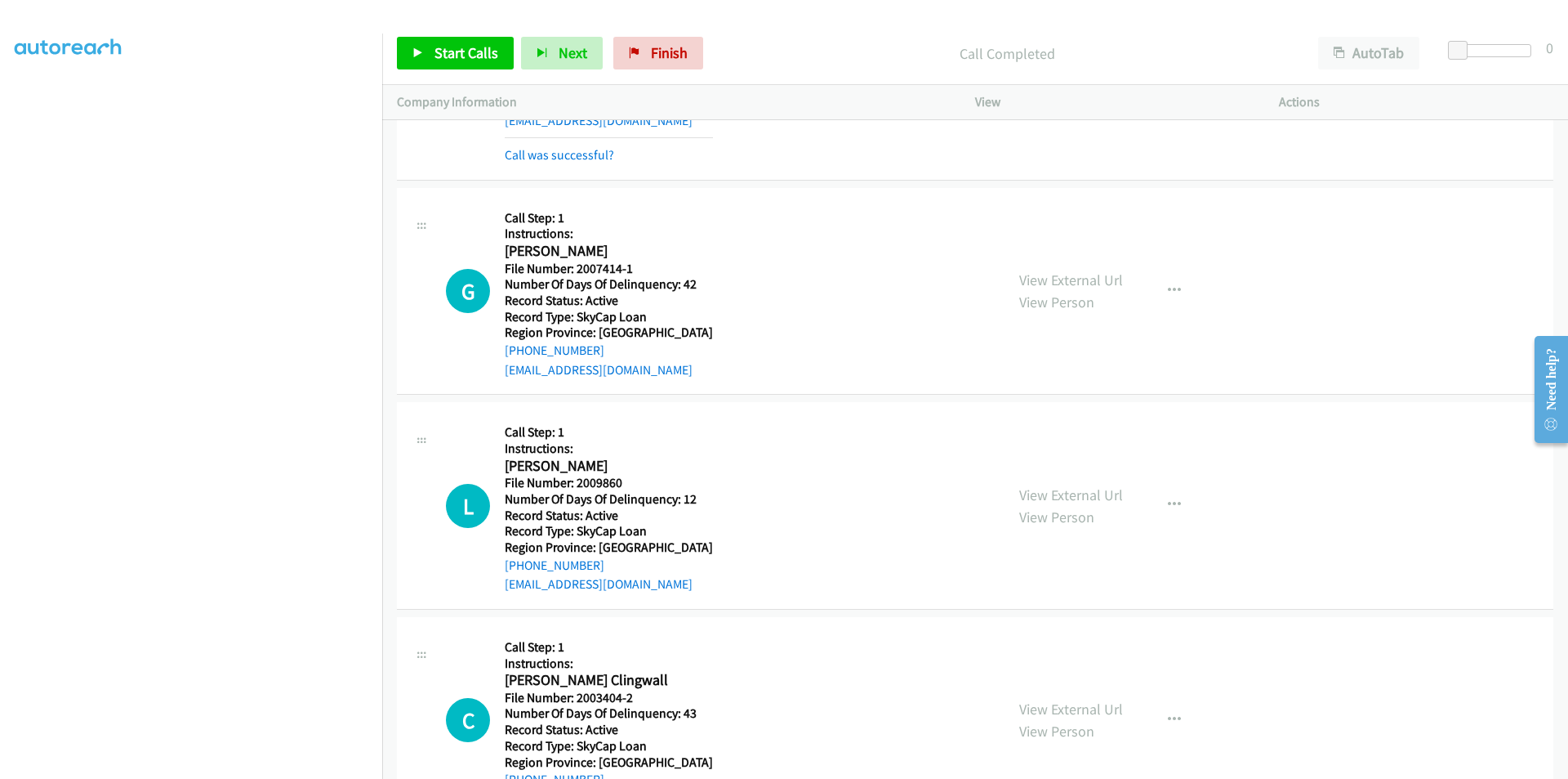
scroll to position [21246, 0]
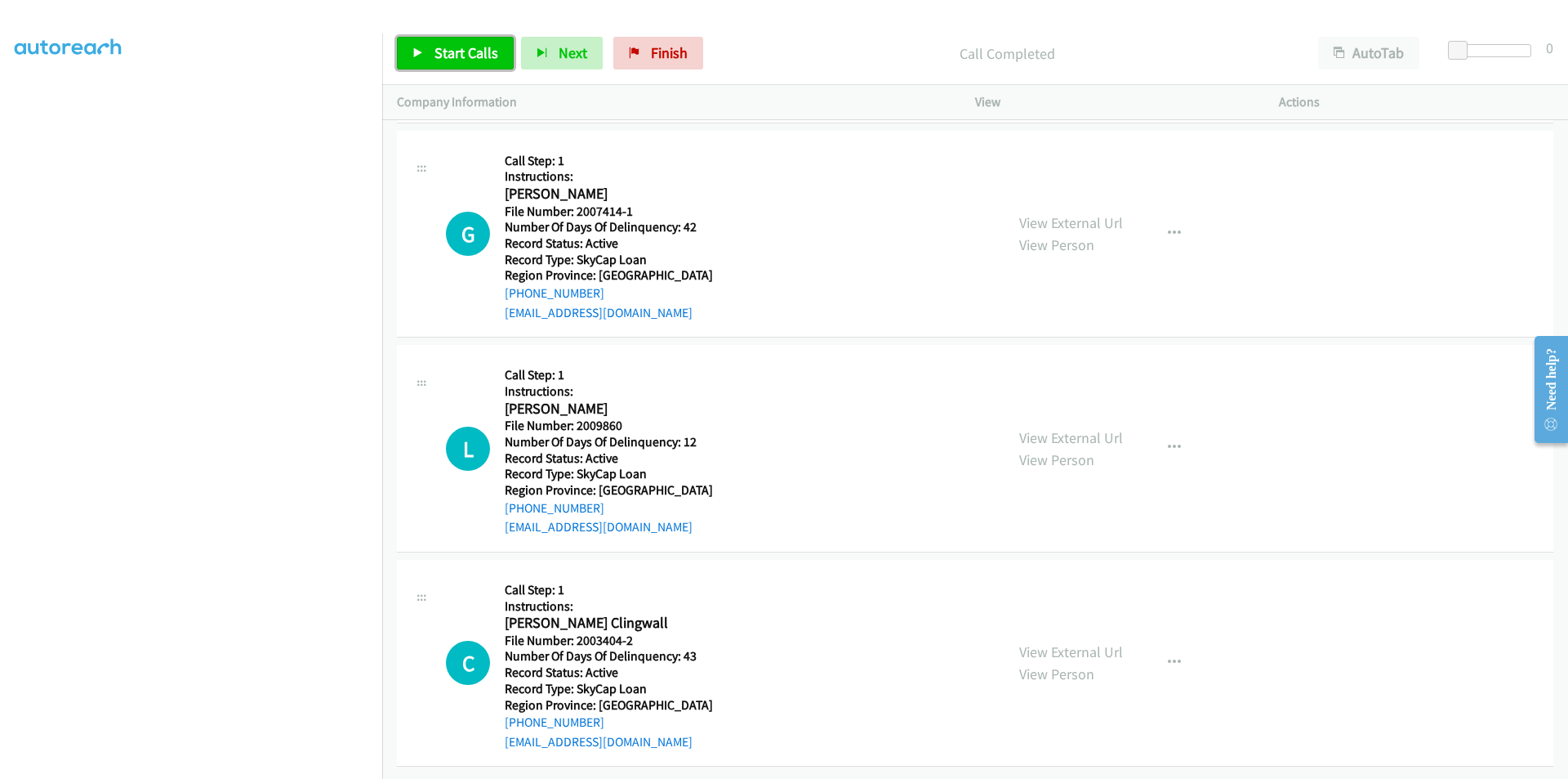
click at [462, 51] on span "Start Calls" at bounding box center [466, 52] width 64 height 19
click at [462, 51] on span "Pause" at bounding box center [453, 52] width 37 height 19
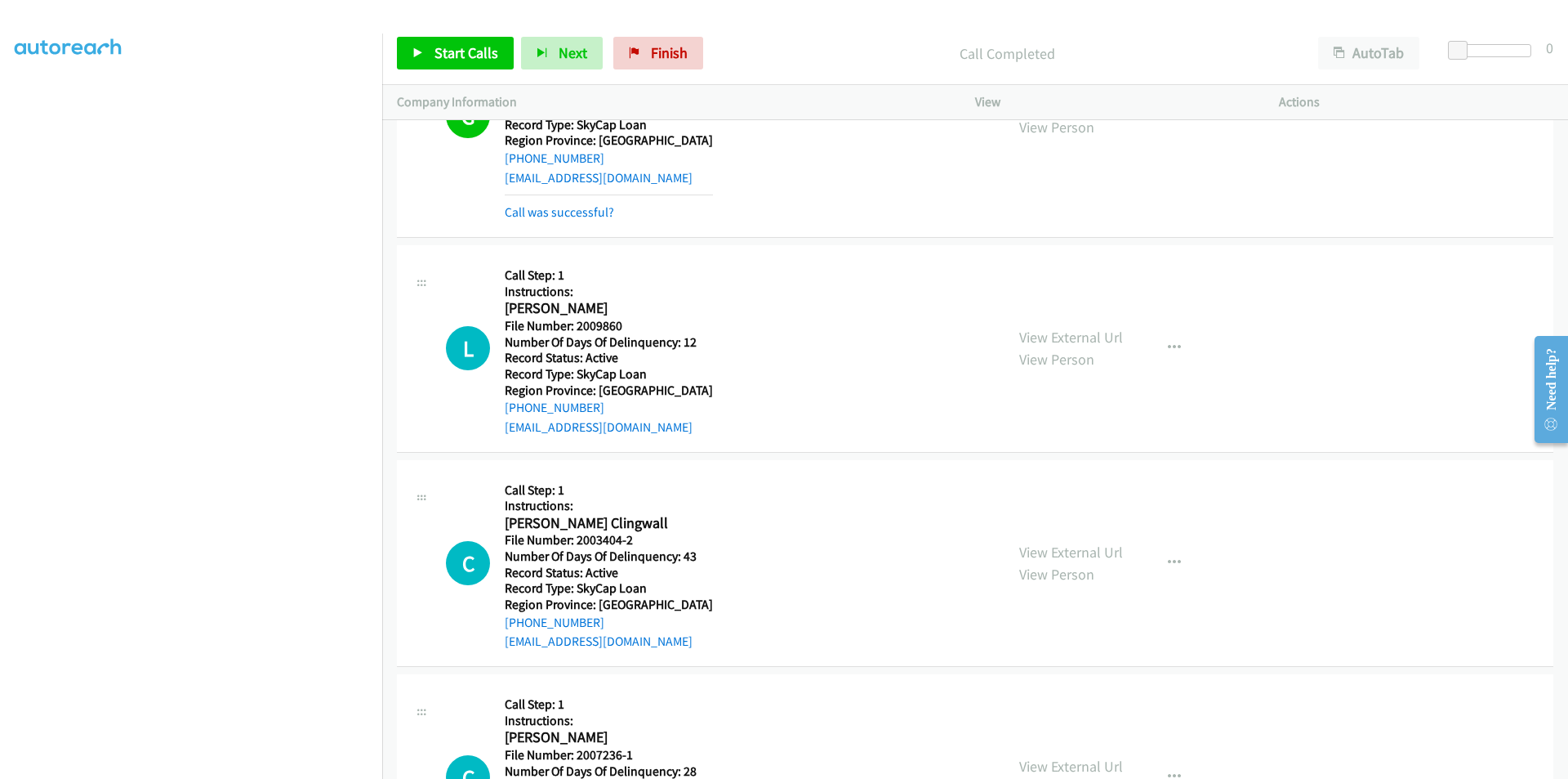
scroll to position [21491, 0]
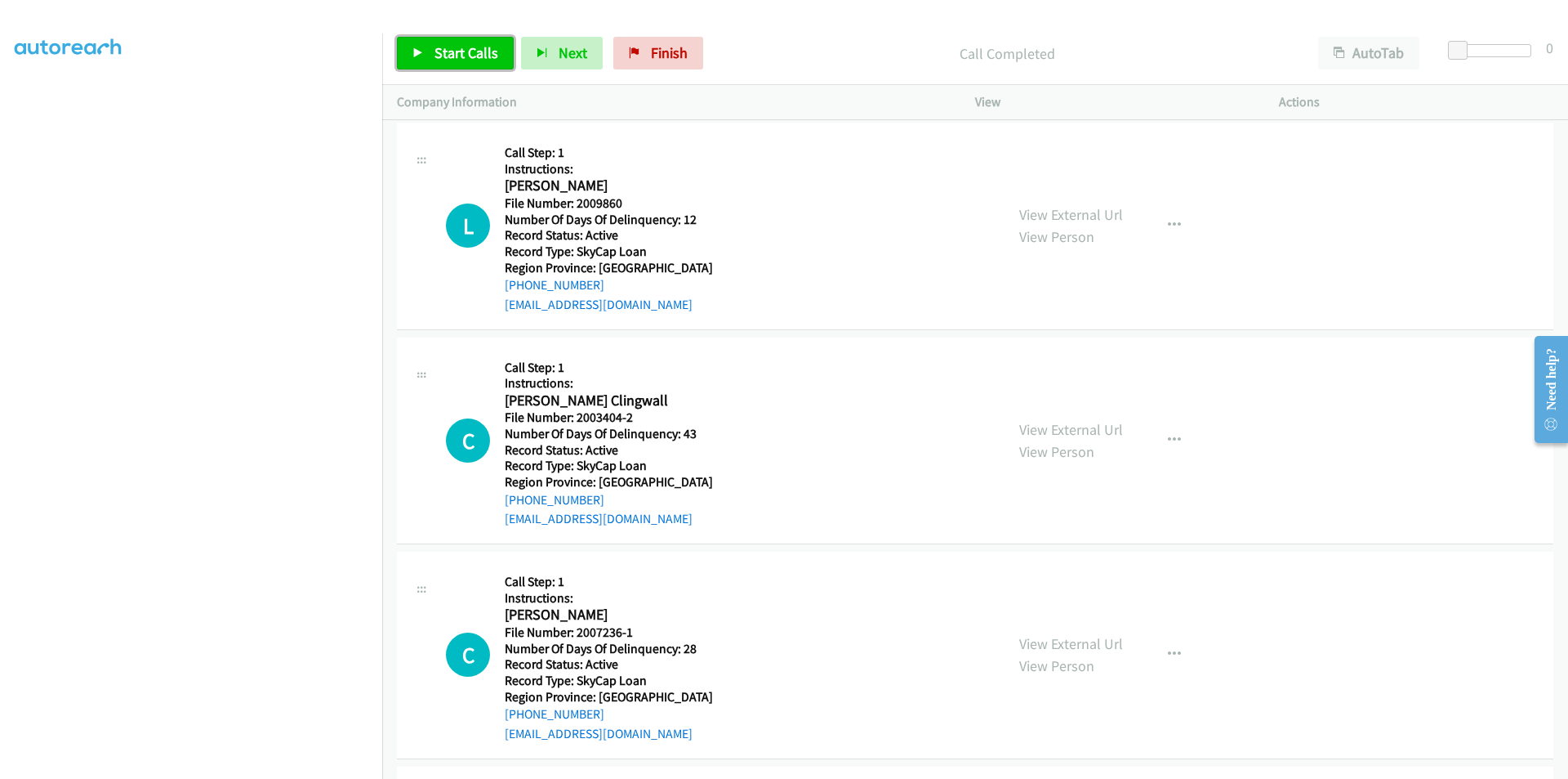
click at [431, 44] on link "Start Calls" at bounding box center [455, 53] width 117 height 32
click at [431, 44] on link "Pause" at bounding box center [442, 53] width 90 height 32
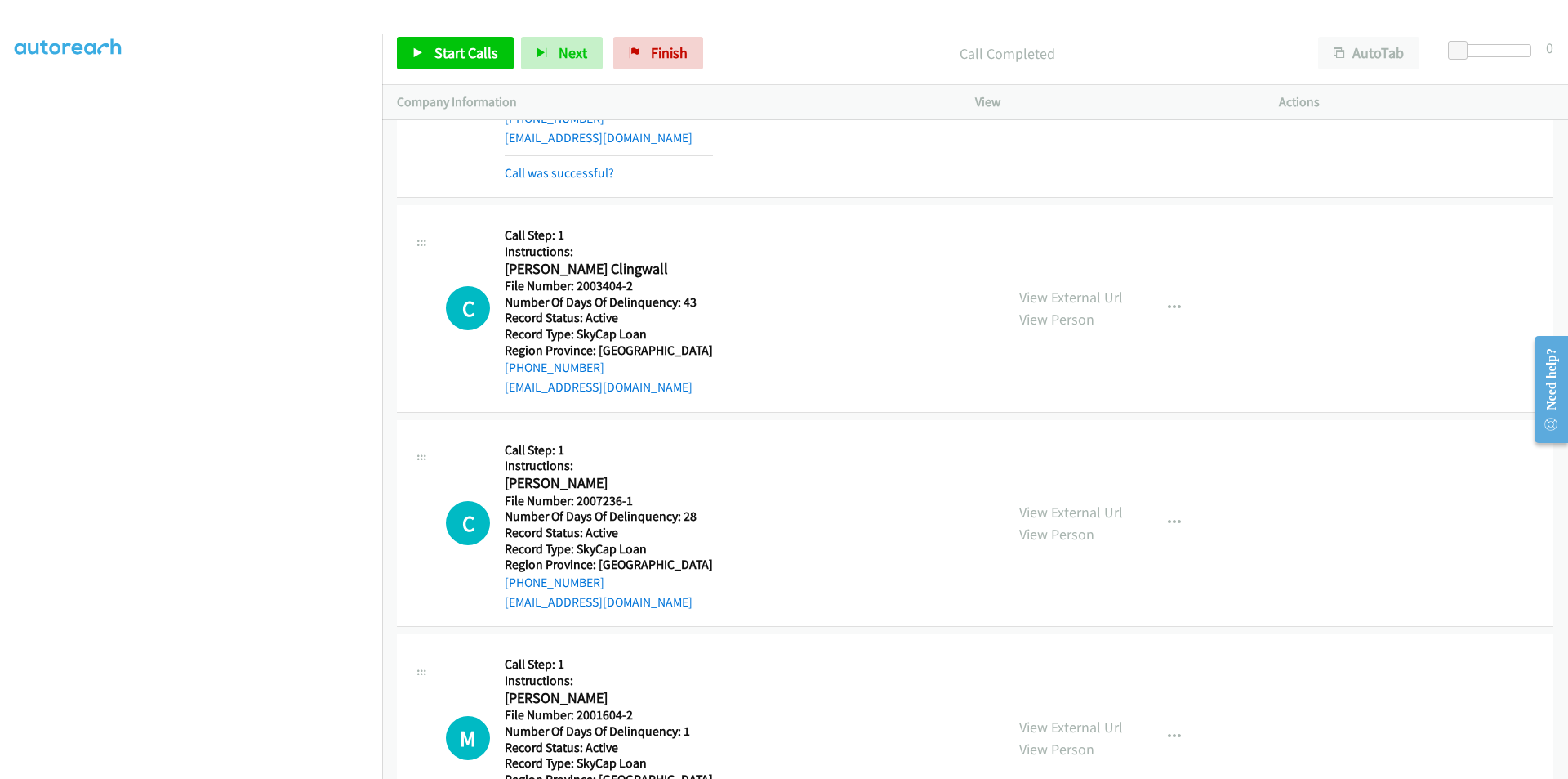
scroll to position [21655, 0]
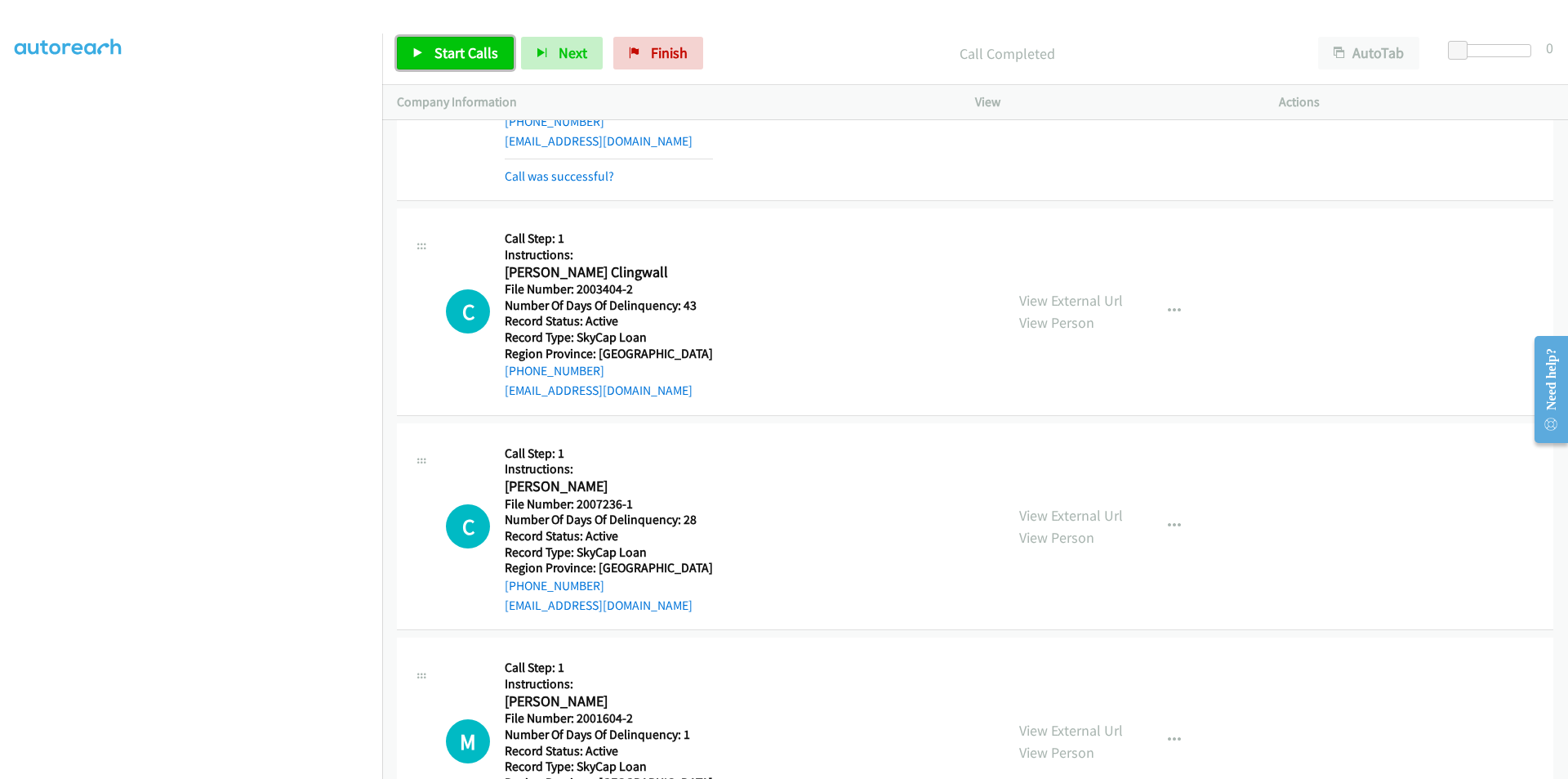
click at [466, 58] on span "Start Calls" at bounding box center [466, 52] width 64 height 19
click at [466, 58] on span "Pause" at bounding box center [453, 52] width 37 height 19
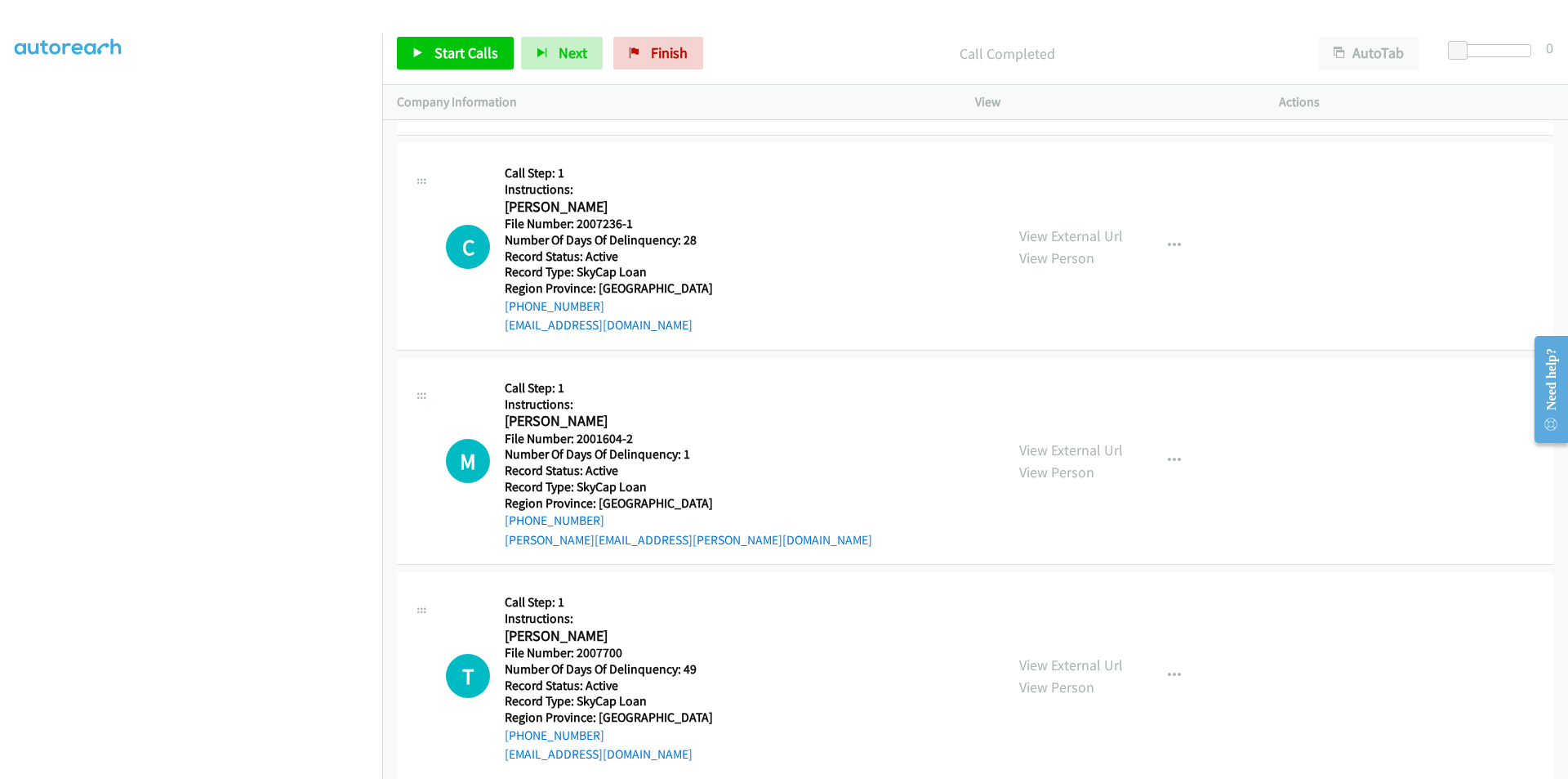
scroll to position [21981, 0]
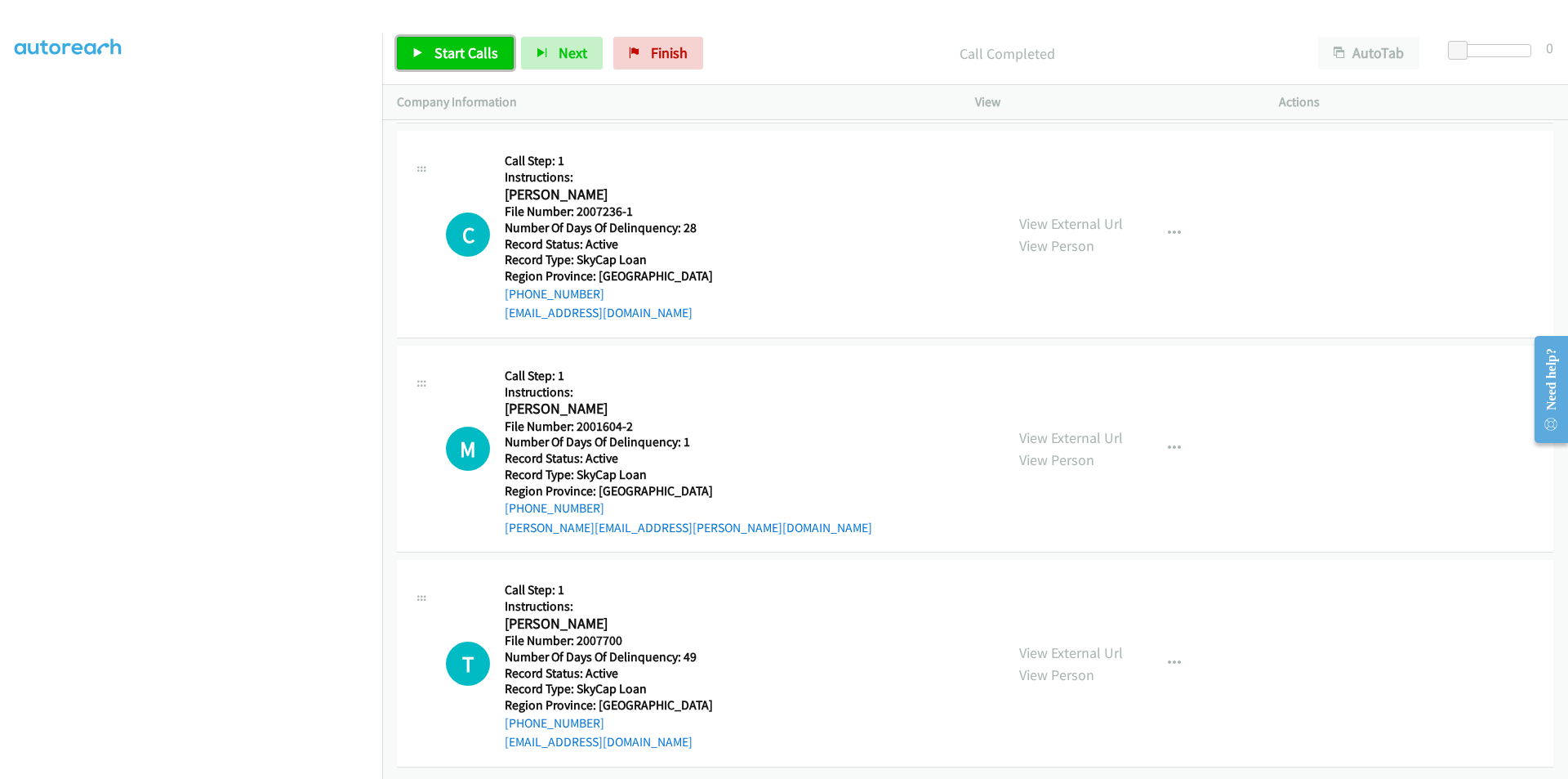
click at [446, 47] on span "Start Calls" at bounding box center [466, 52] width 64 height 19
click at [448, 43] on span "Pause" at bounding box center [453, 52] width 37 height 19
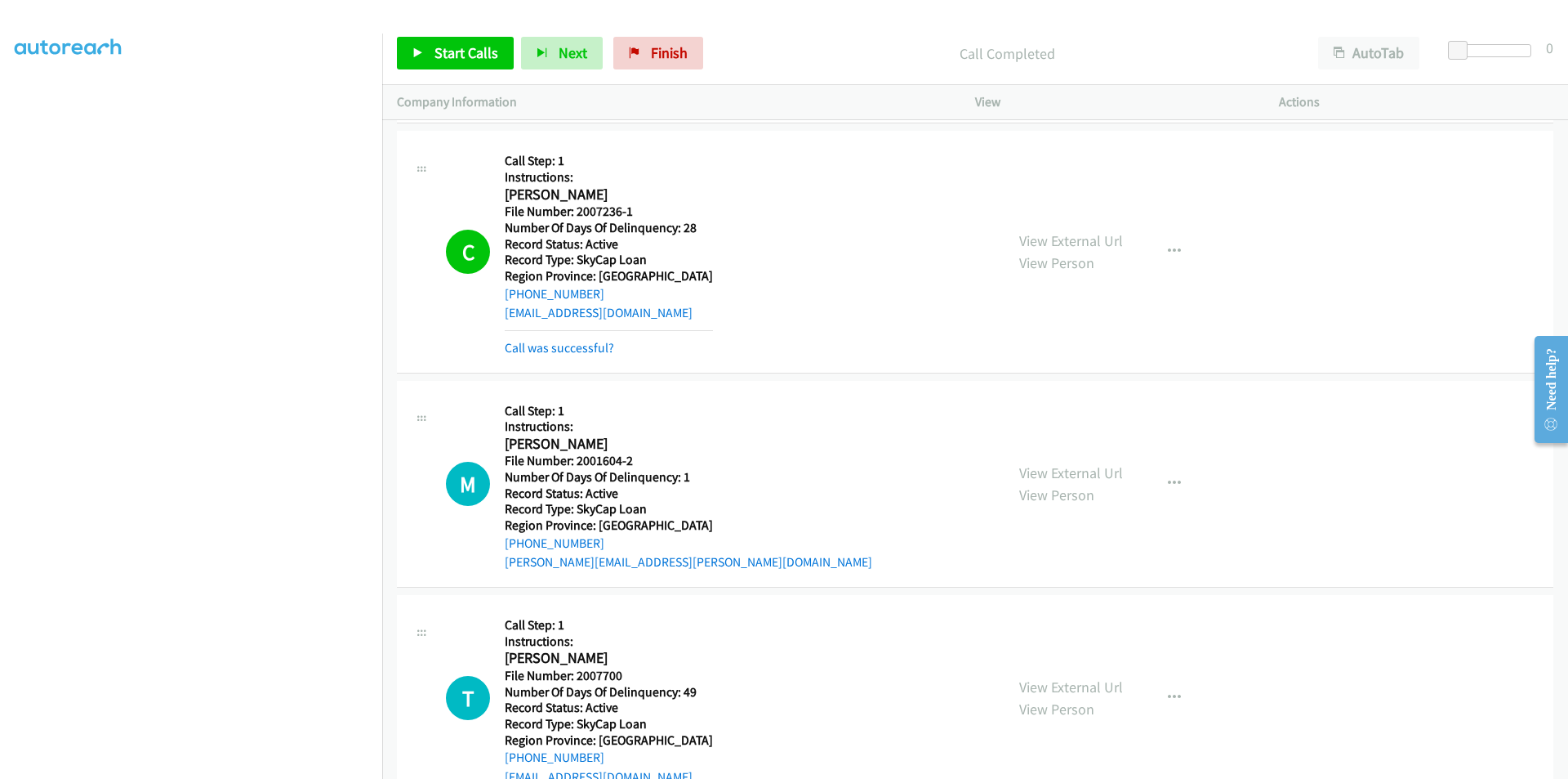
scroll to position [22226, 0]
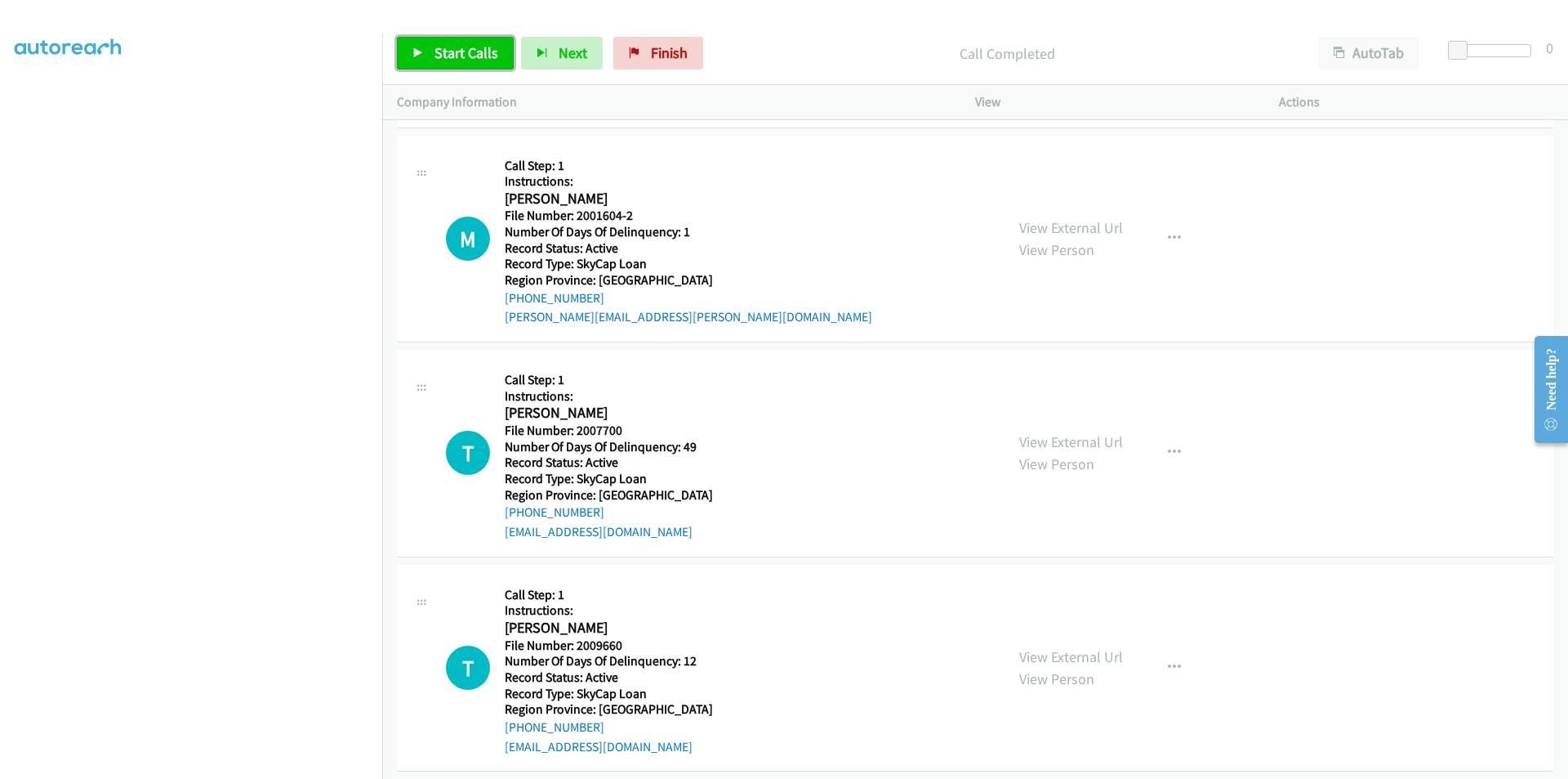
click at [455, 42] on link "Start Calls" at bounding box center [455, 53] width 117 height 32
click at [453, 47] on span "Pause" at bounding box center [453, 52] width 37 height 19
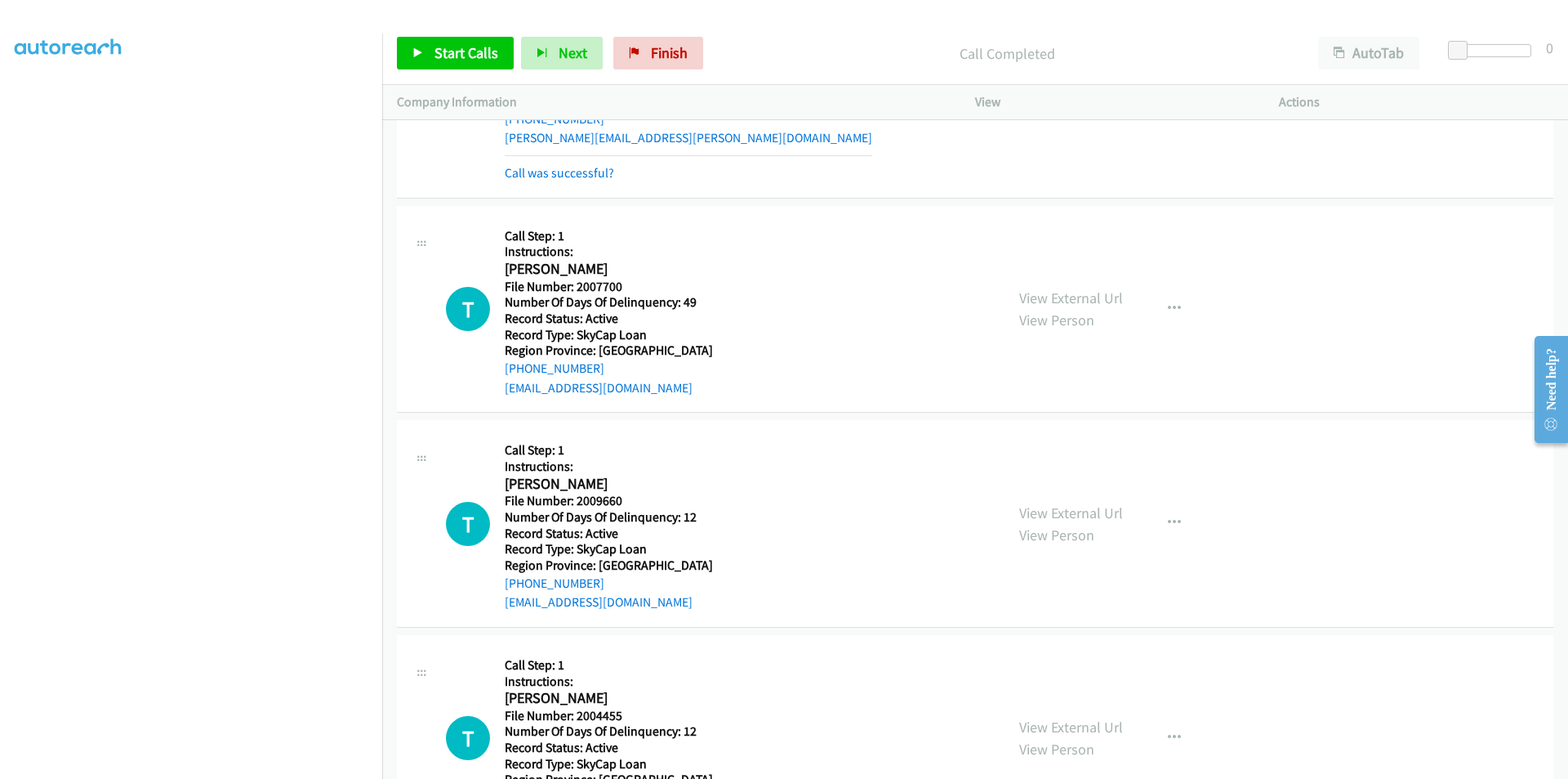
scroll to position [22472, 0]
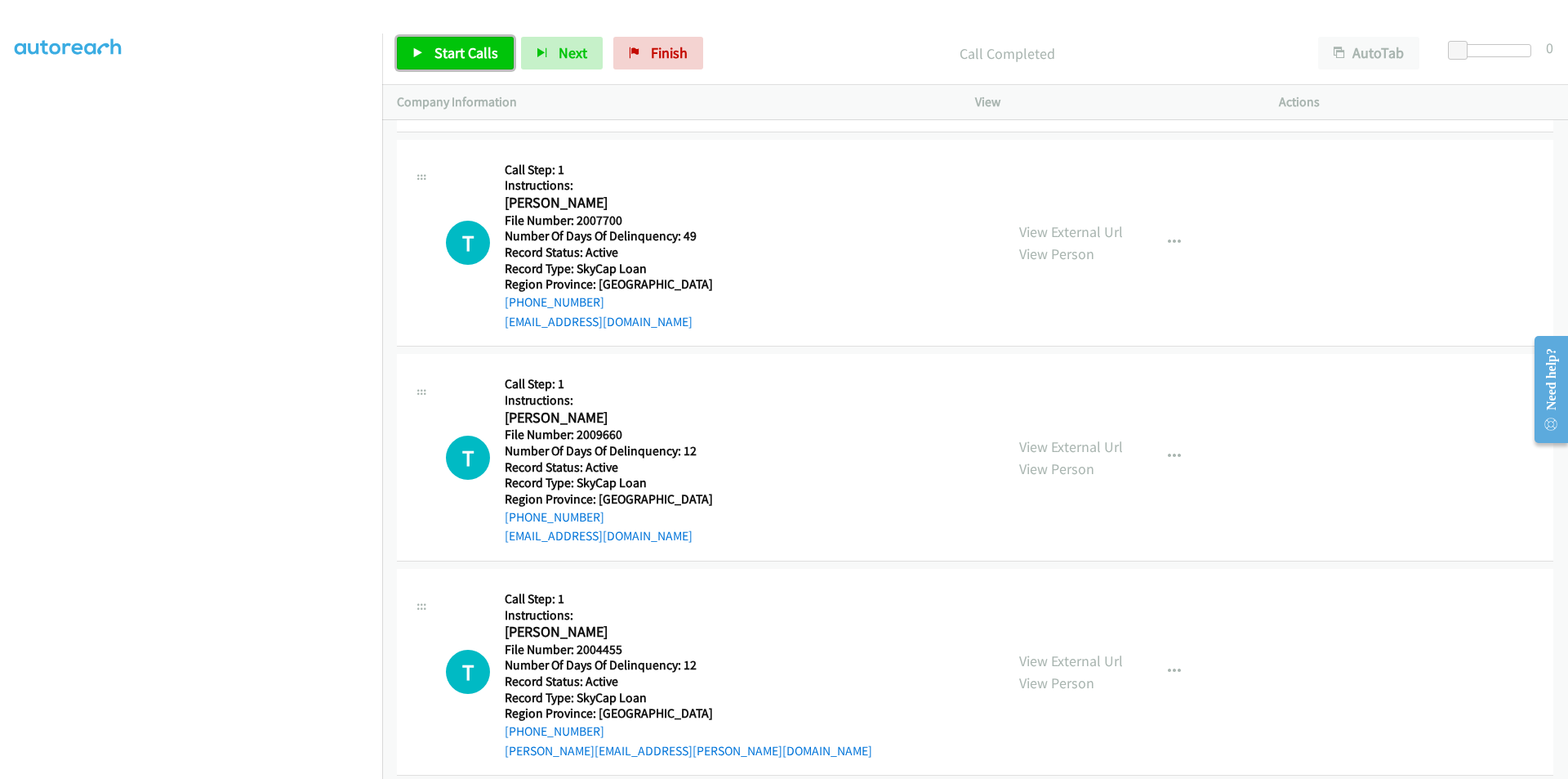
click at [444, 59] on span "Start Calls" at bounding box center [466, 52] width 64 height 19
click at [444, 53] on span "Pause" at bounding box center [453, 52] width 37 height 19
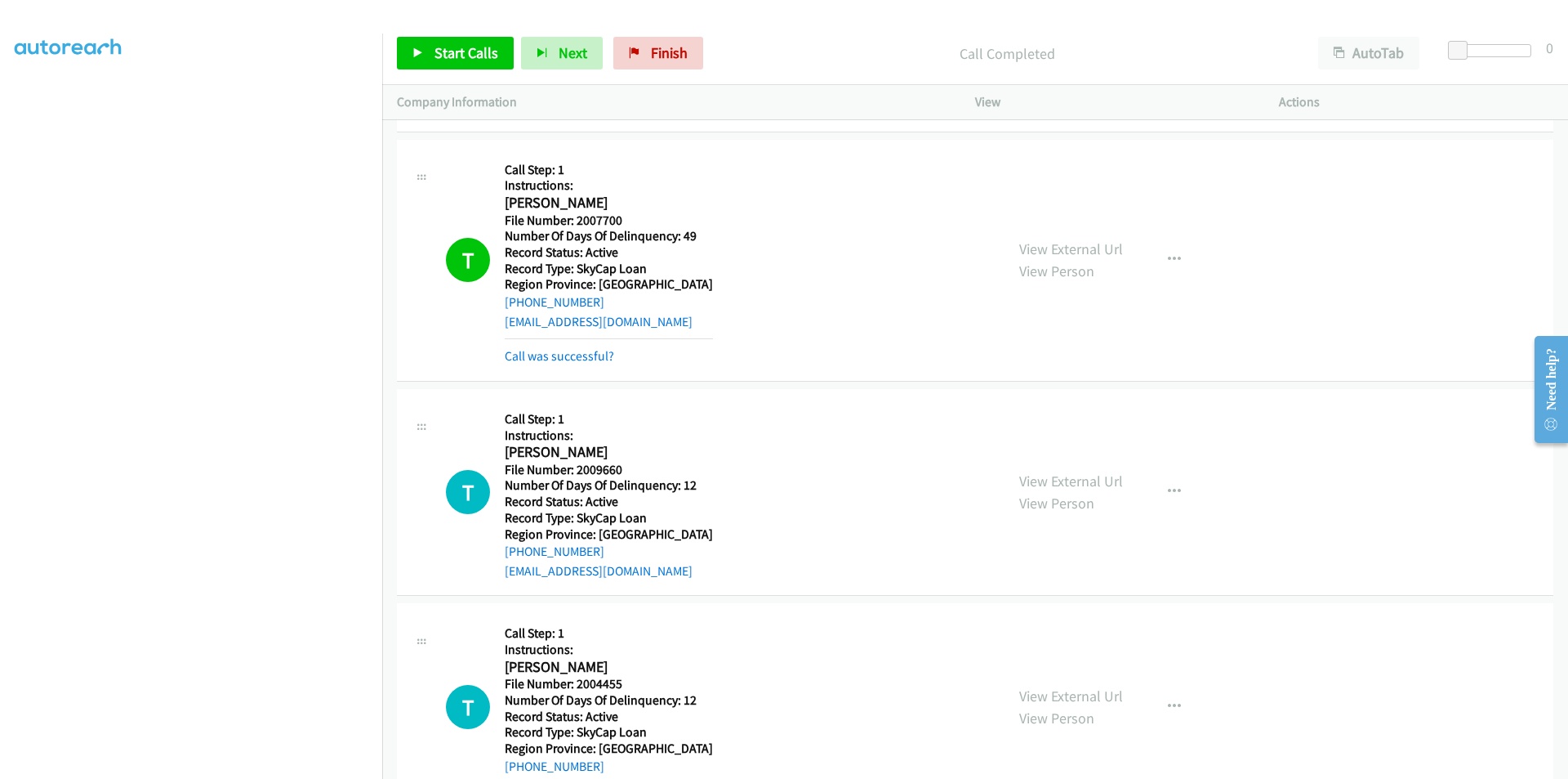
scroll to position [22717, 0]
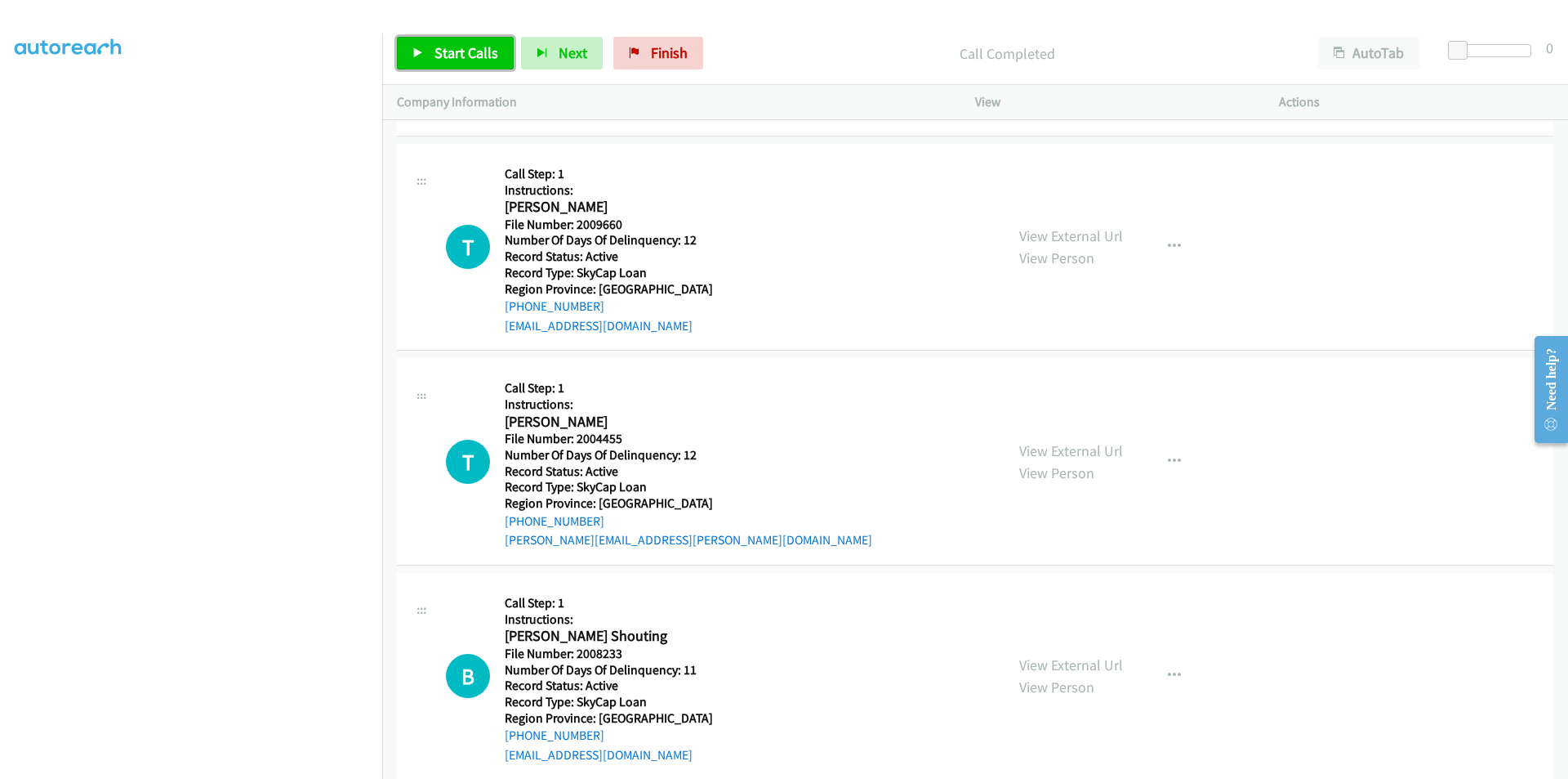
click at [443, 58] on span "Start Calls" at bounding box center [466, 52] width 64 height 19
click at [454, 54] on span "Pause" at bounding box center [453, 52] width 37 height 19
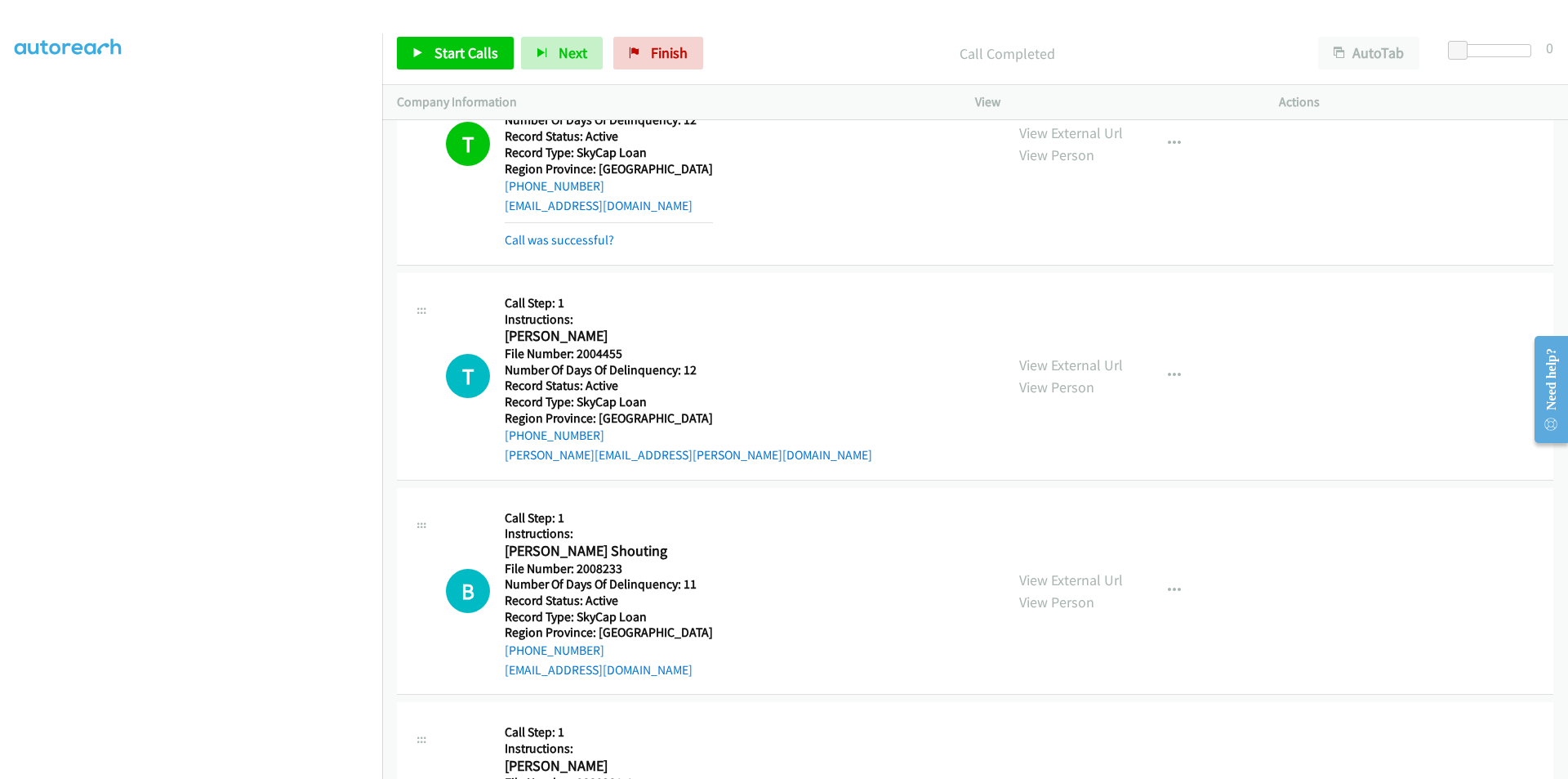
scroll to position [22962, 0]
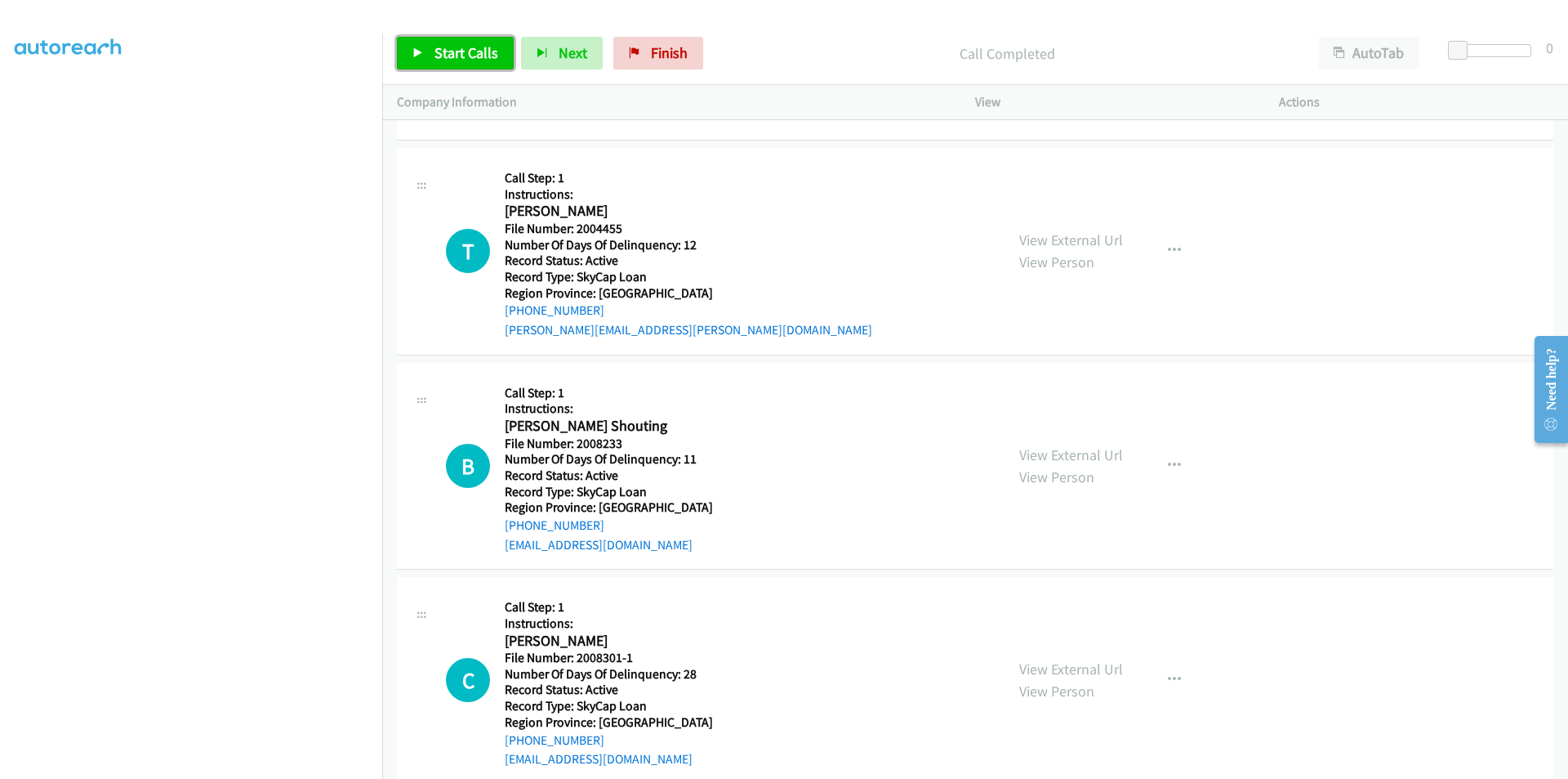
click at [461, 53] on span "Start Calls" at bounding box center [466, 52] width 64 height 19
click at [460, 53] on span "Pause" at bounding box center [453, 52] width 37 height 19
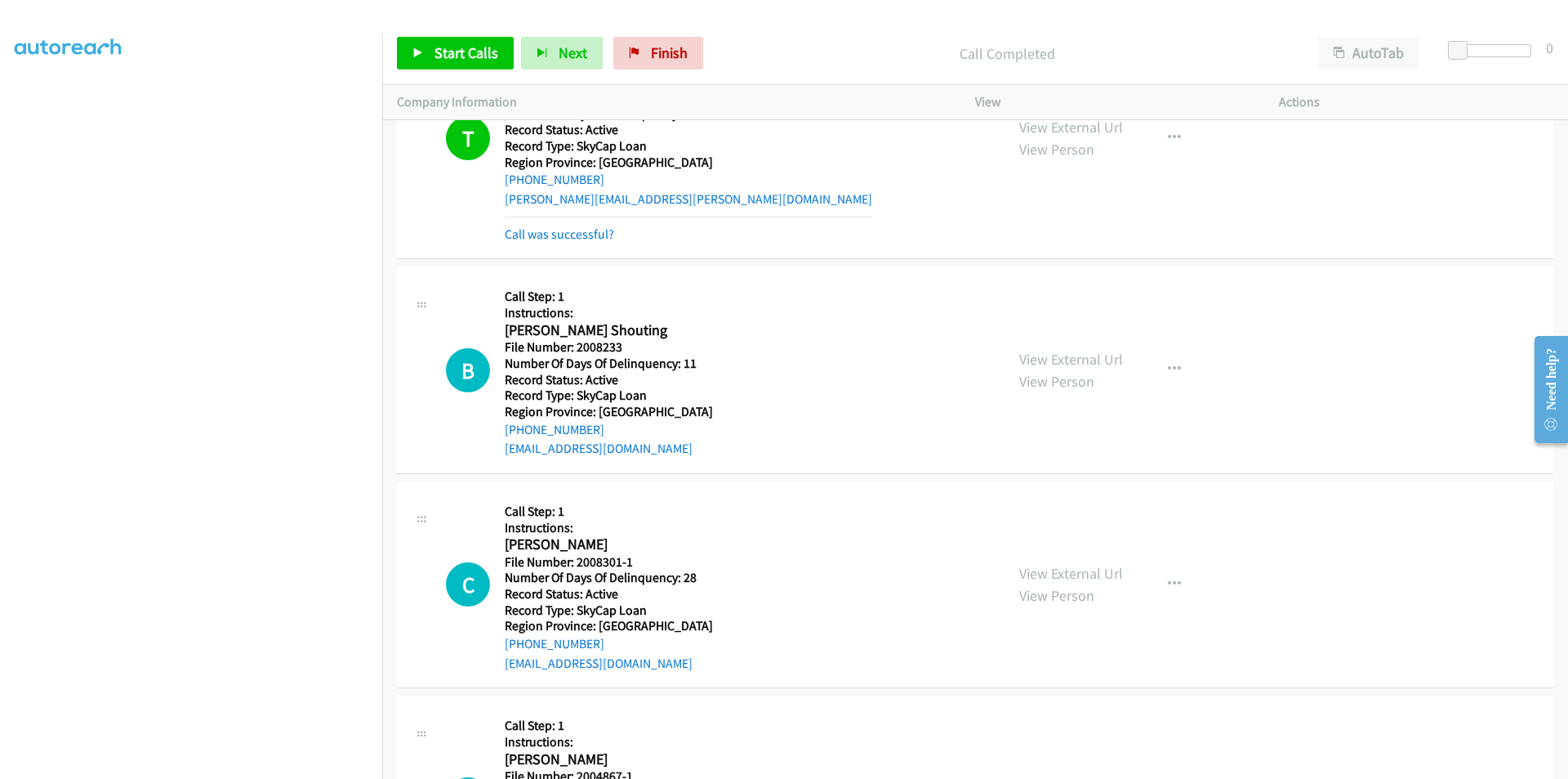
scroll to position [23208, 0]
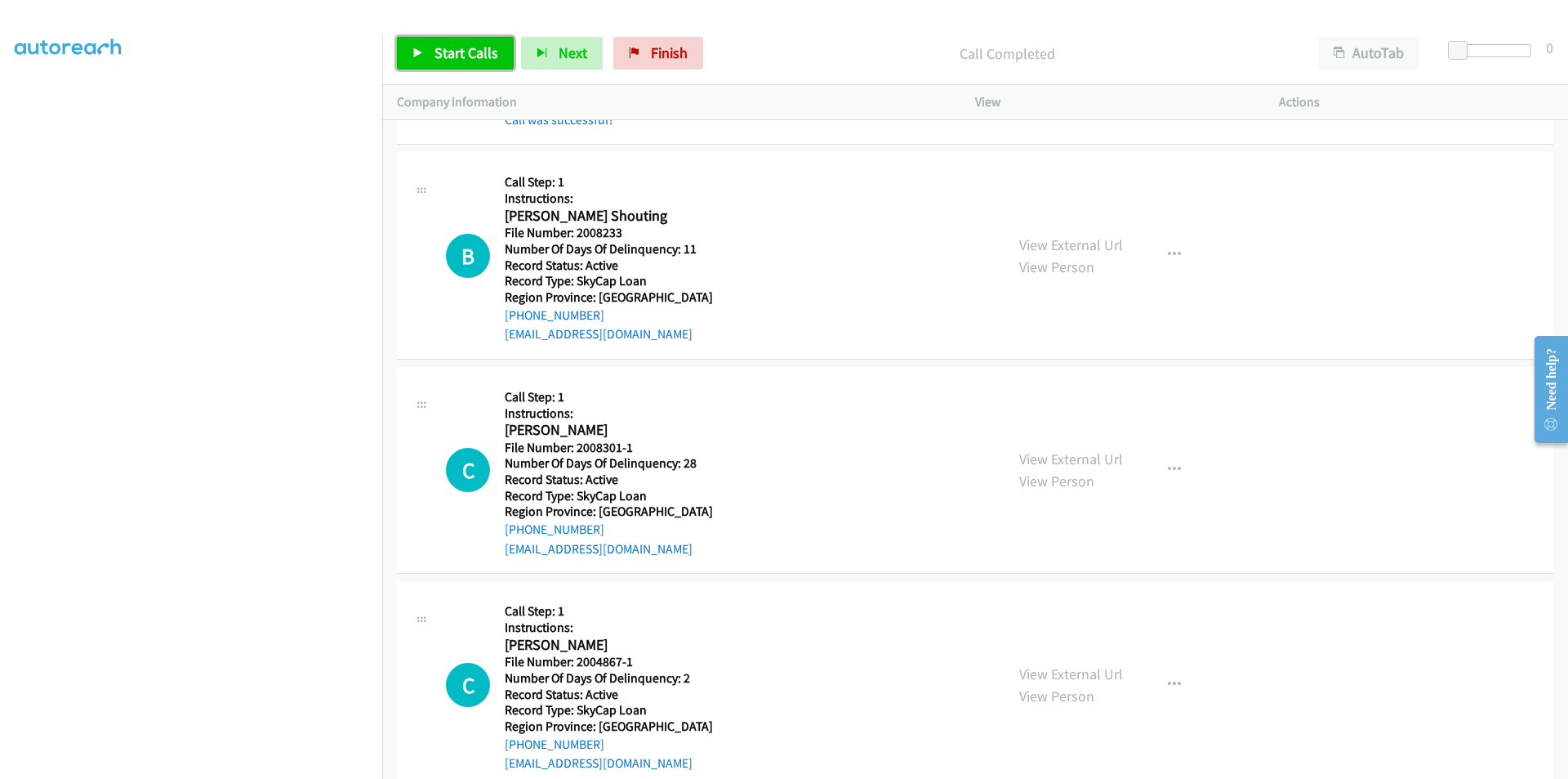
click at [442, 48] on span "Start Calls" at bounding box center [466, 52] width 64 height 19
click at [472, 50] on link "Pause" at bounding box center [442, 53] width 90 height 32
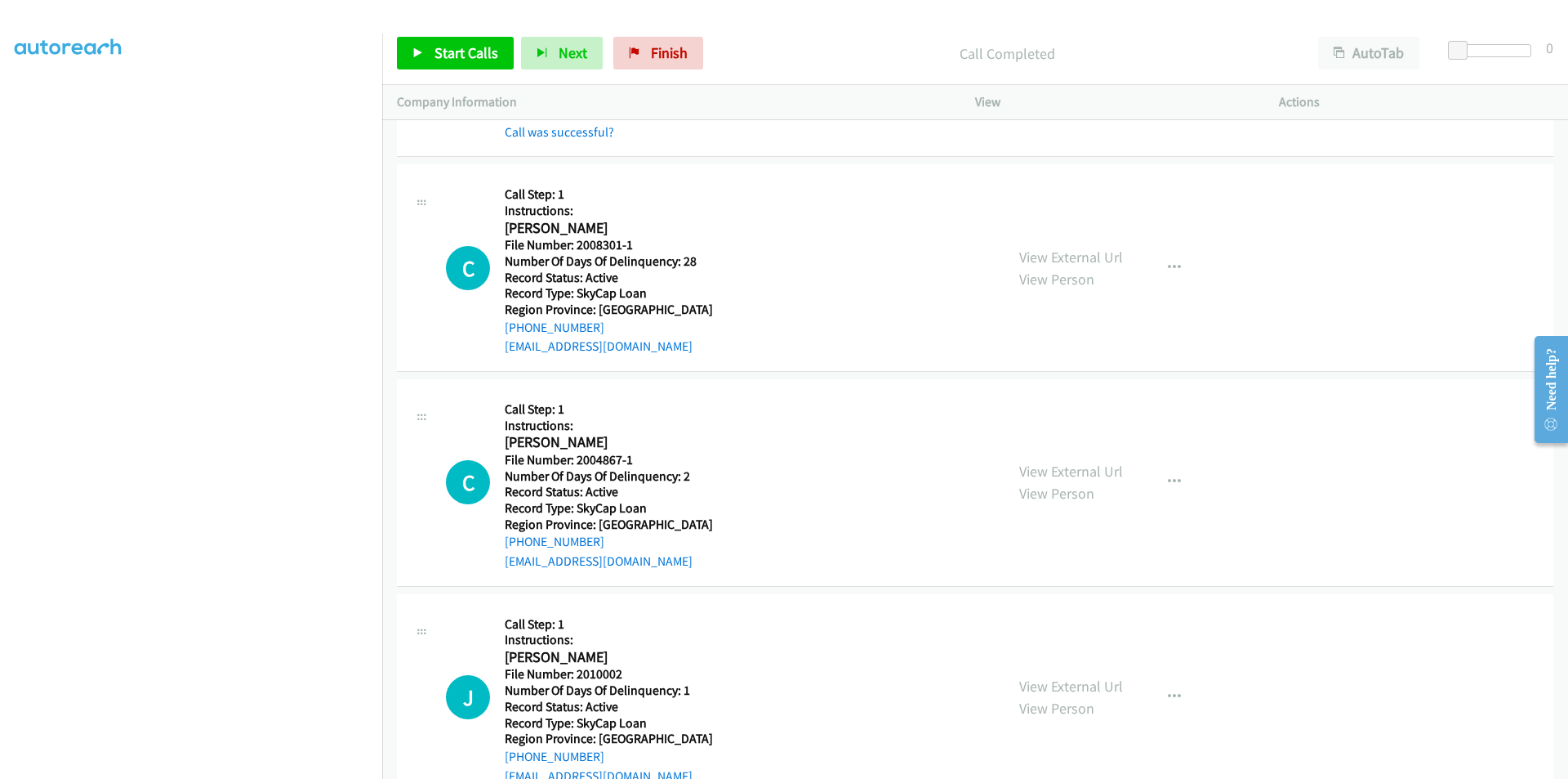
scroll to position [23453, 0]
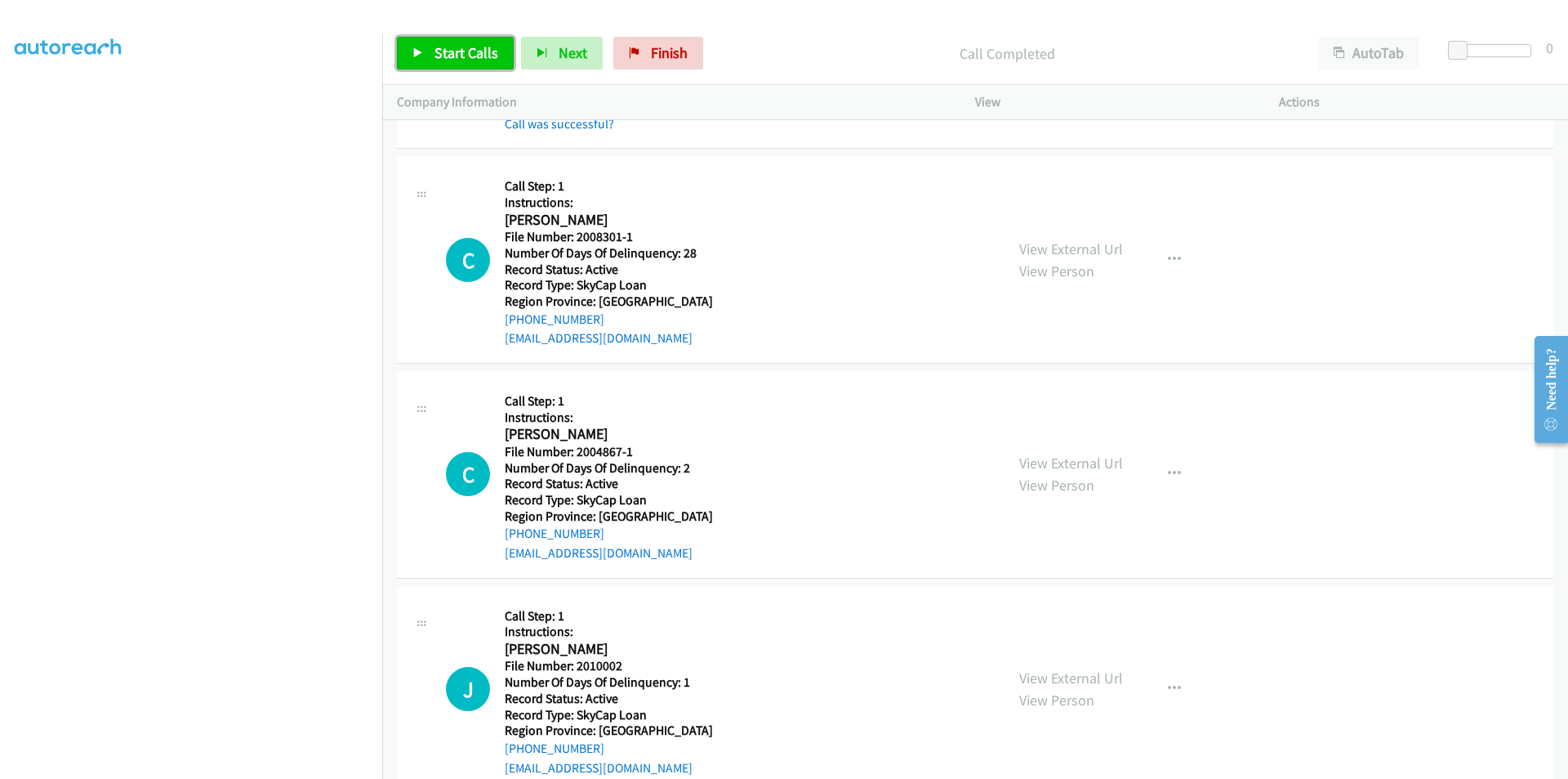
click at [444, 57] on span "Start Calls" at bounding box center [466, 52] width 64 height 19
click at [444, 57] on span "Pause" at bounding box center [453, 52] width 37 height 19
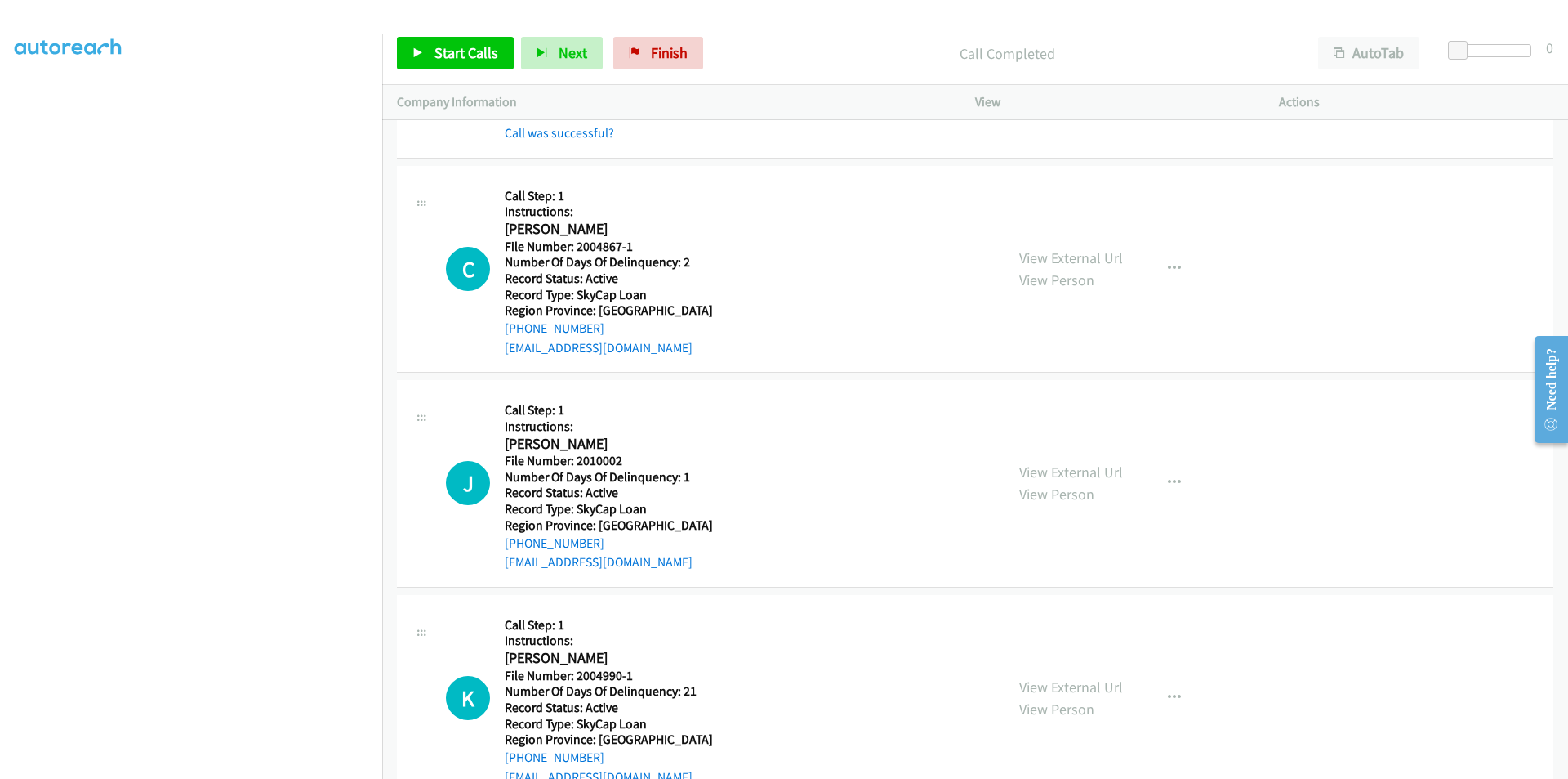
scroll to position [23697, 0]
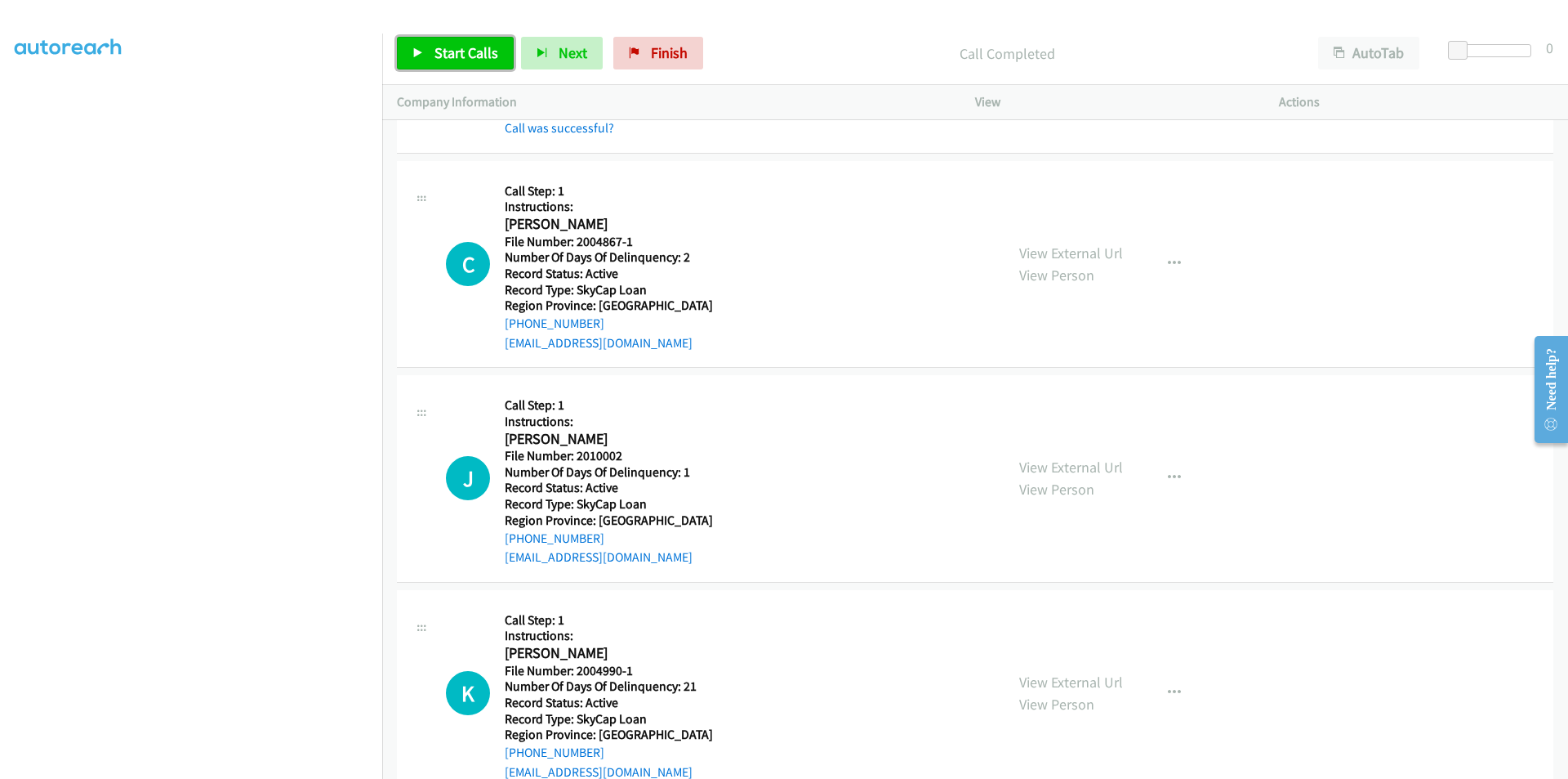
click at [449, 54] on span "Start Calls" at bounding box center [466, 52] width 64 height 19
click at [450, 53] on span "Pause" at bounding box center [453, 52] width 37 height 19
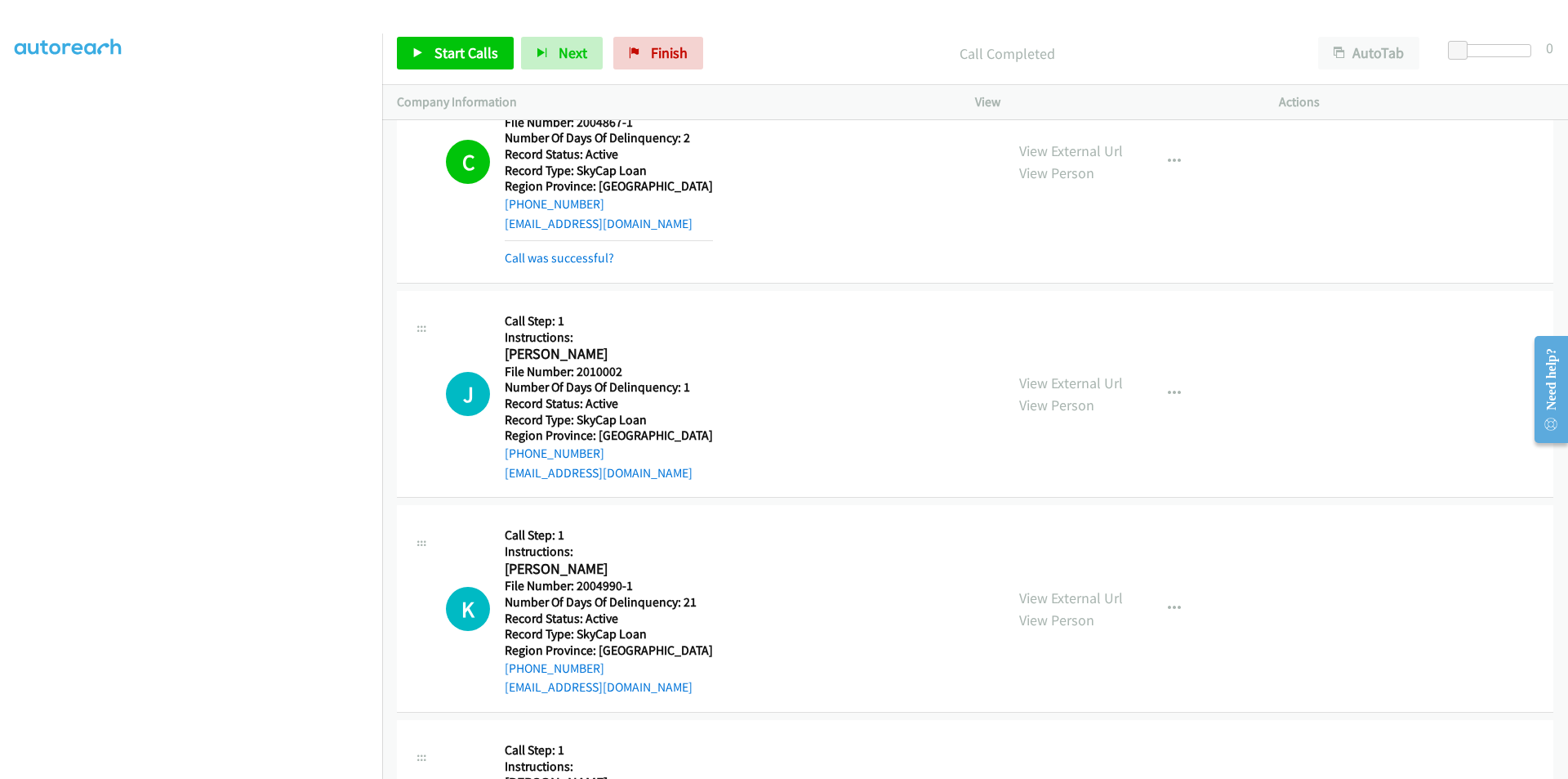
scroll to position [24025, 0]
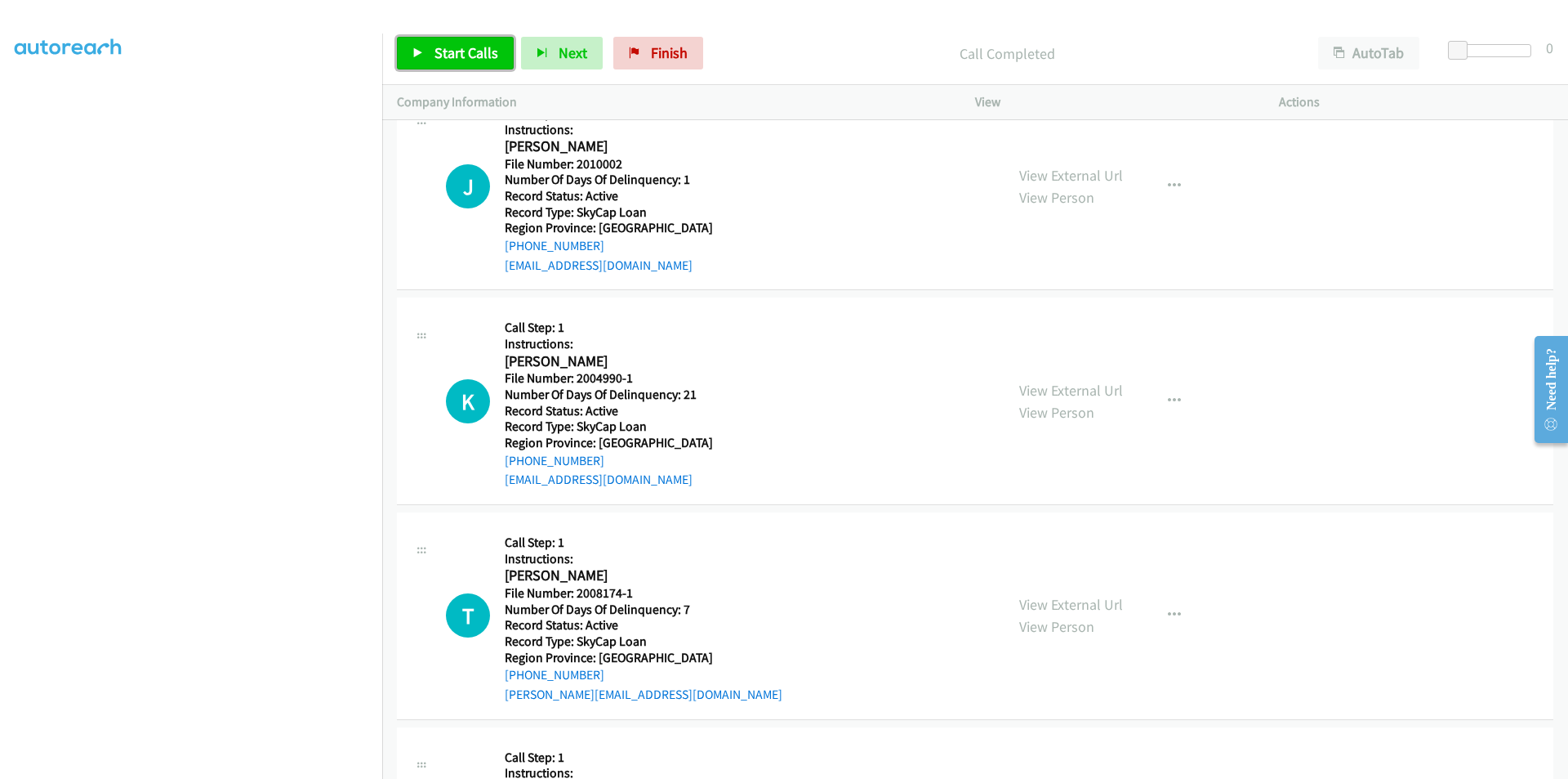
click at [441, 47] on span "Start Calls" at bounding box center [466, 52] width 64 height 19
click at [441, 47] on span "Pause" at bounding box center [453, 52] width 37 height 19
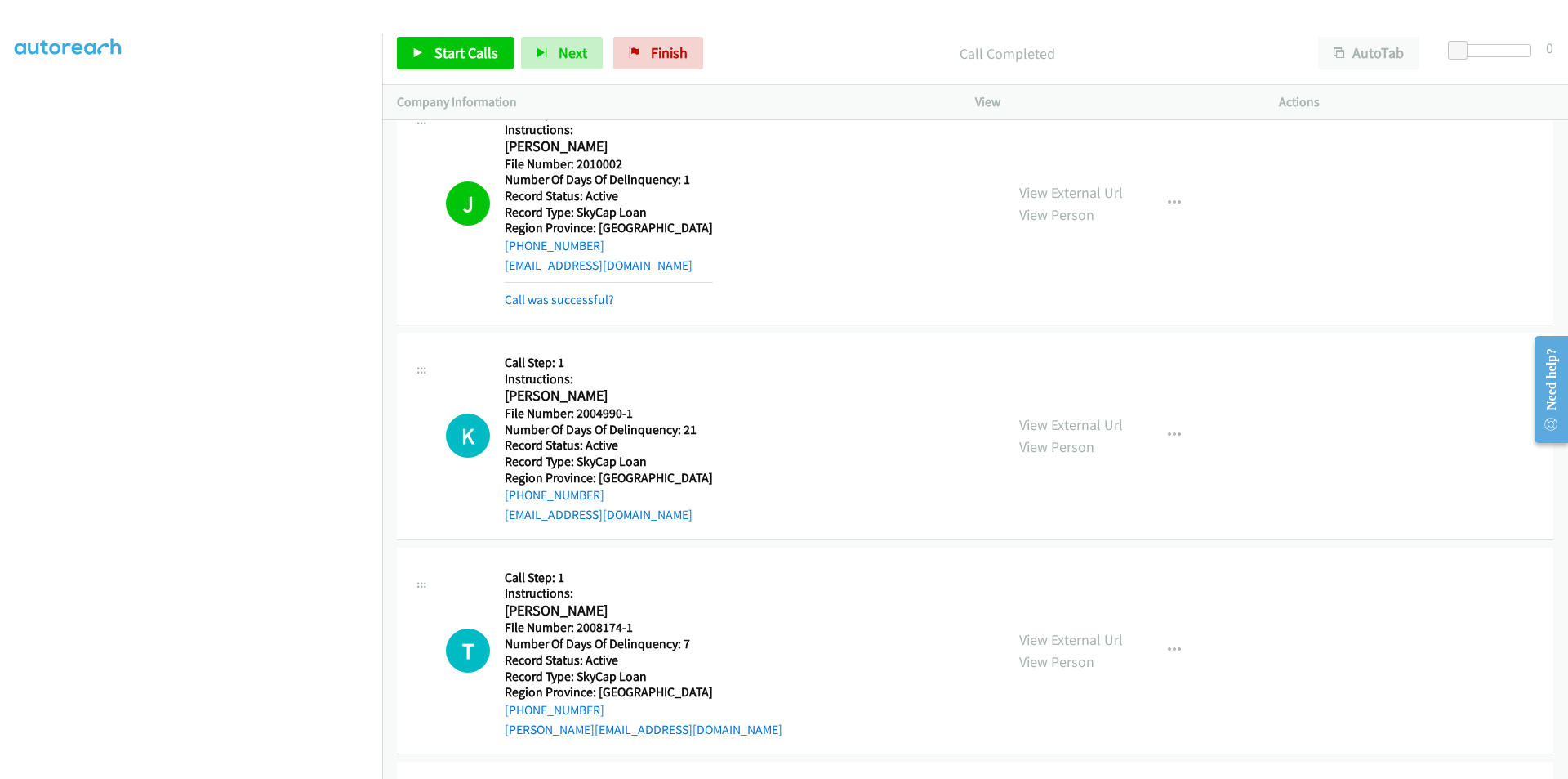
scroll to position [24239, 0]
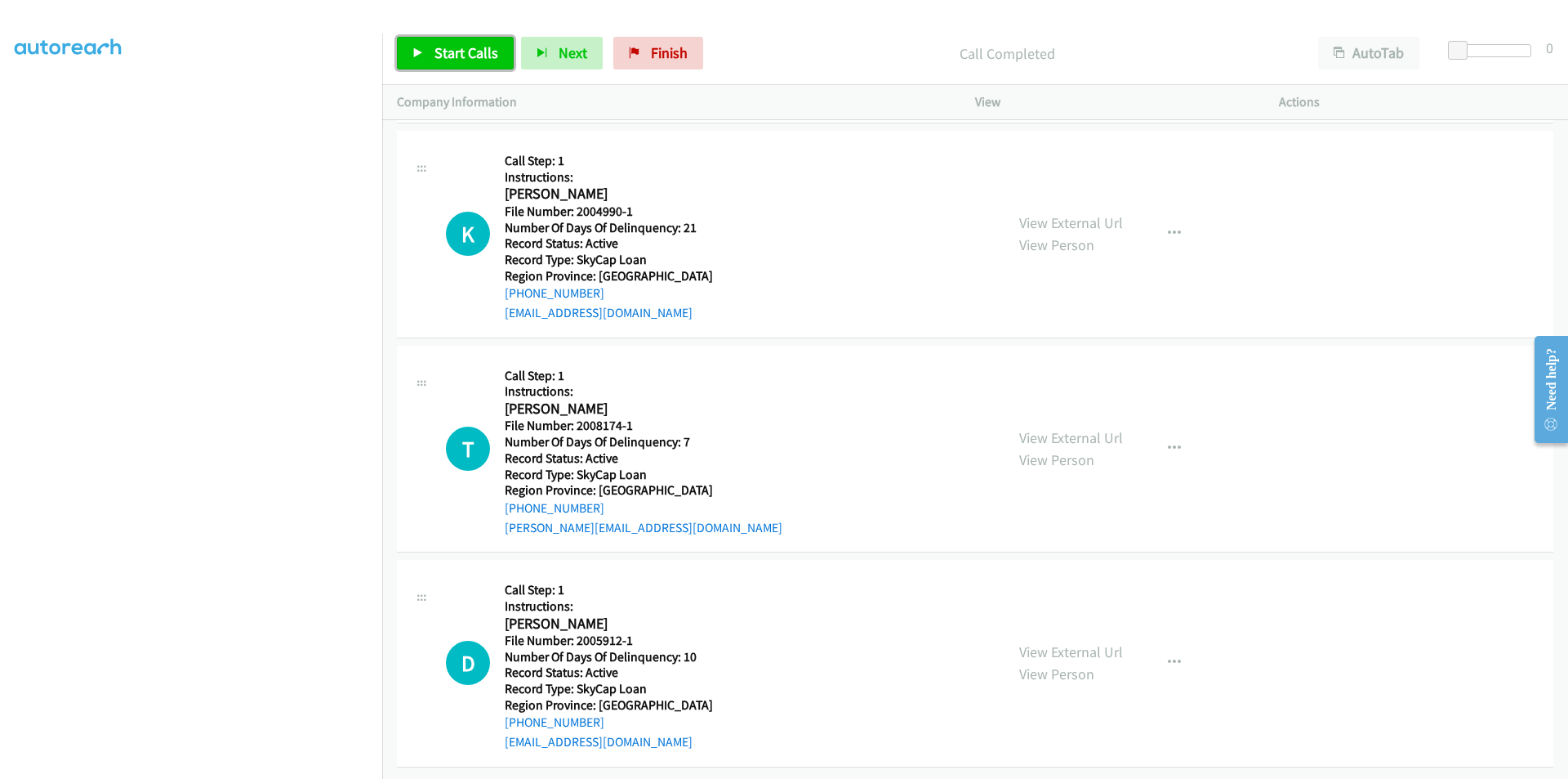
click at [445, 43] on link "Start Calls" at bounding box center [455, 53] width 117 height 32
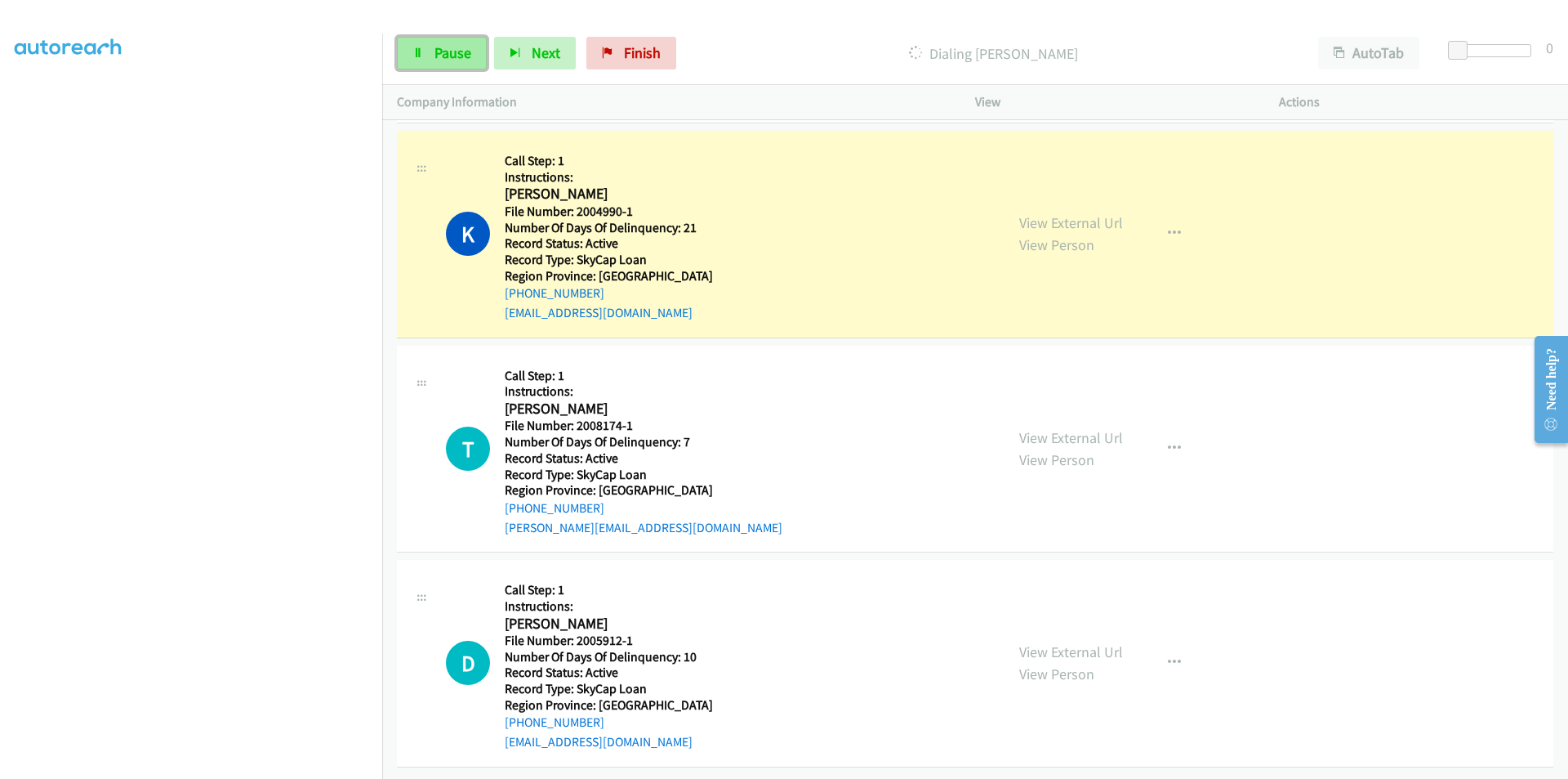
click at [445, 45] on span "Pause" at bounding box center [453, 52] width 37 height 19
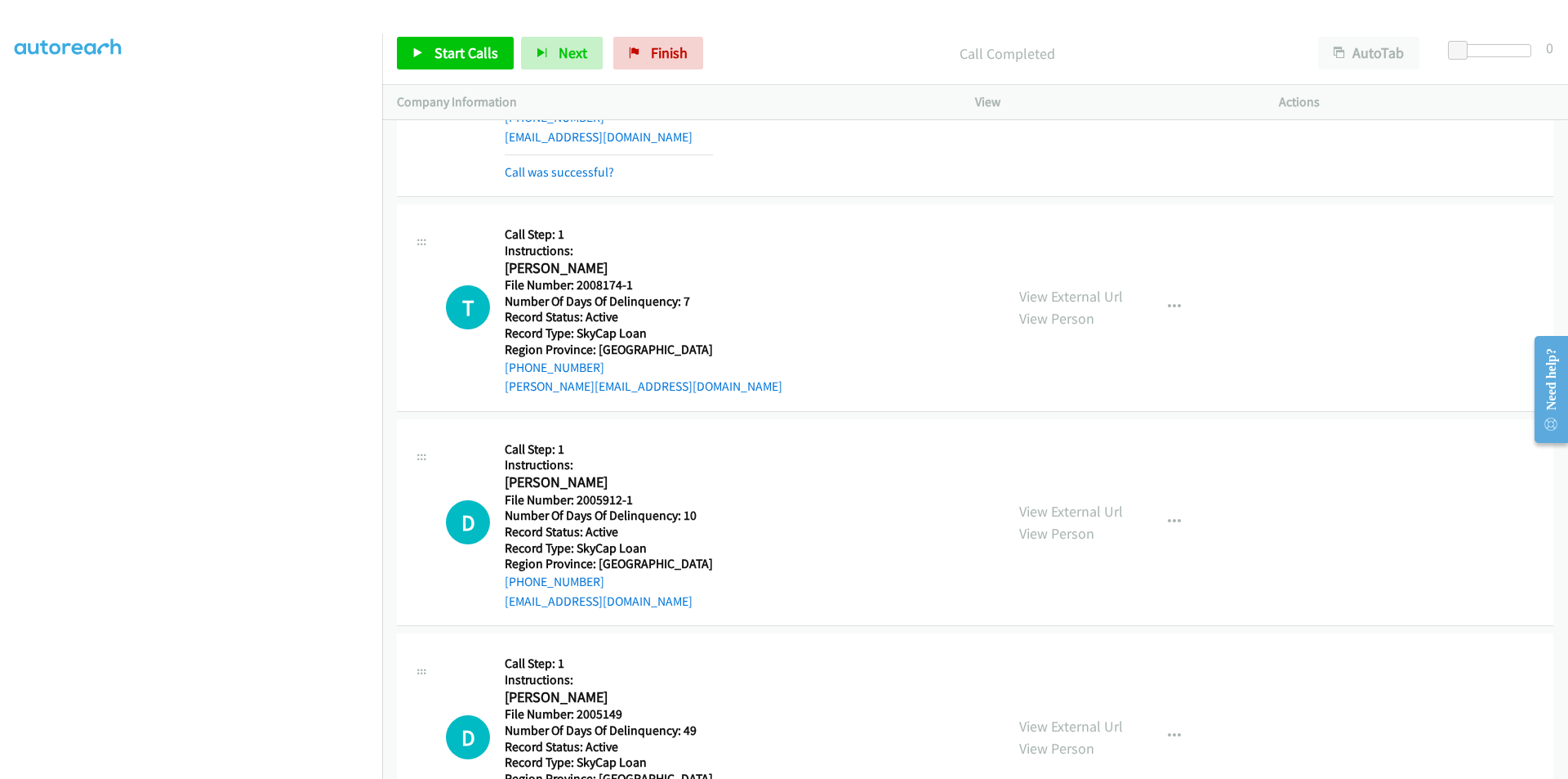
scroll to position [24484, 0]
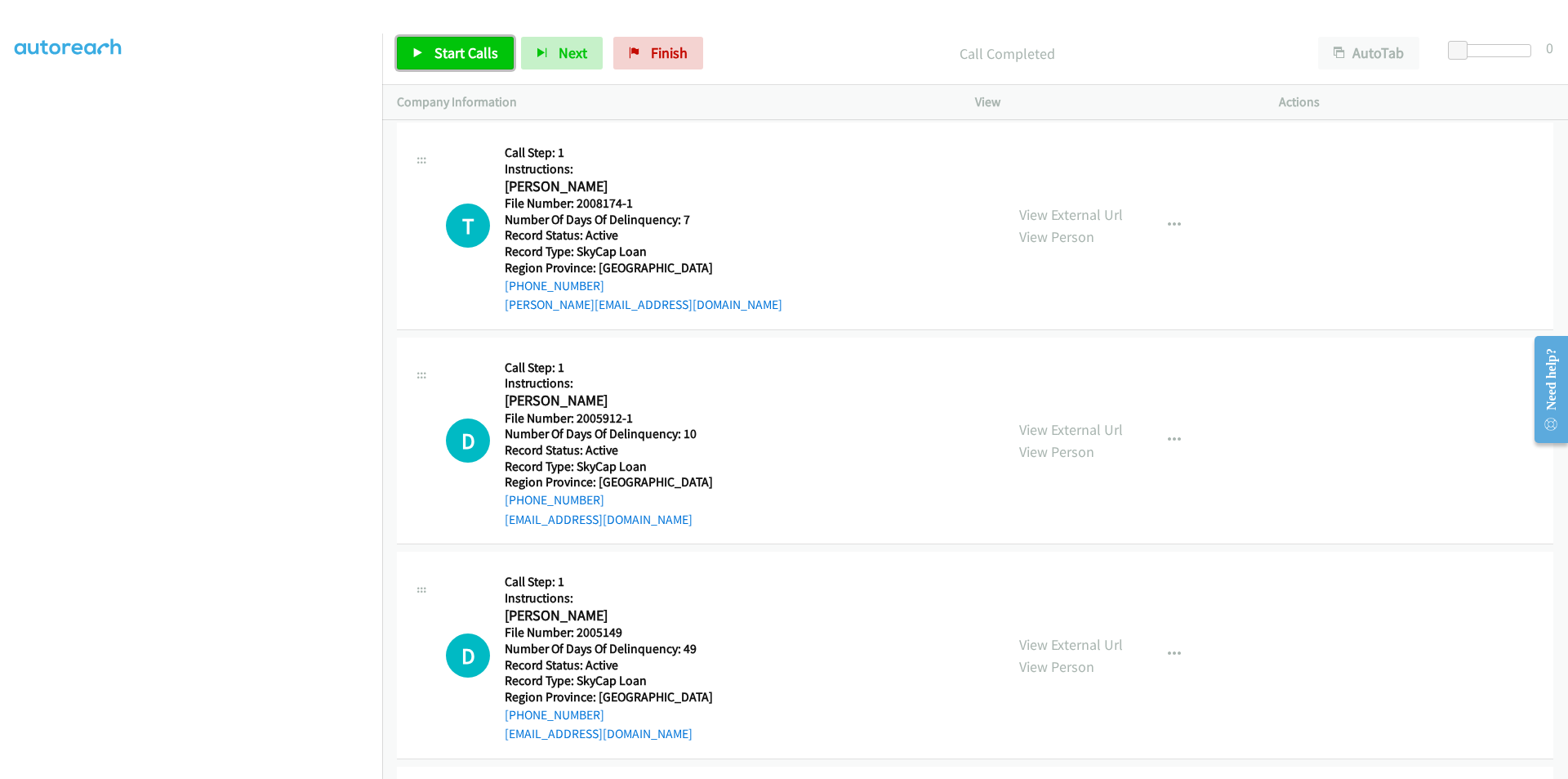
click at [479, 54] on span "Start Calls" at bounding box center [466, 52] width 64 height 19
click at [466, 51] on span "Pause" at bounding box center [453, 52] width 37 height 19
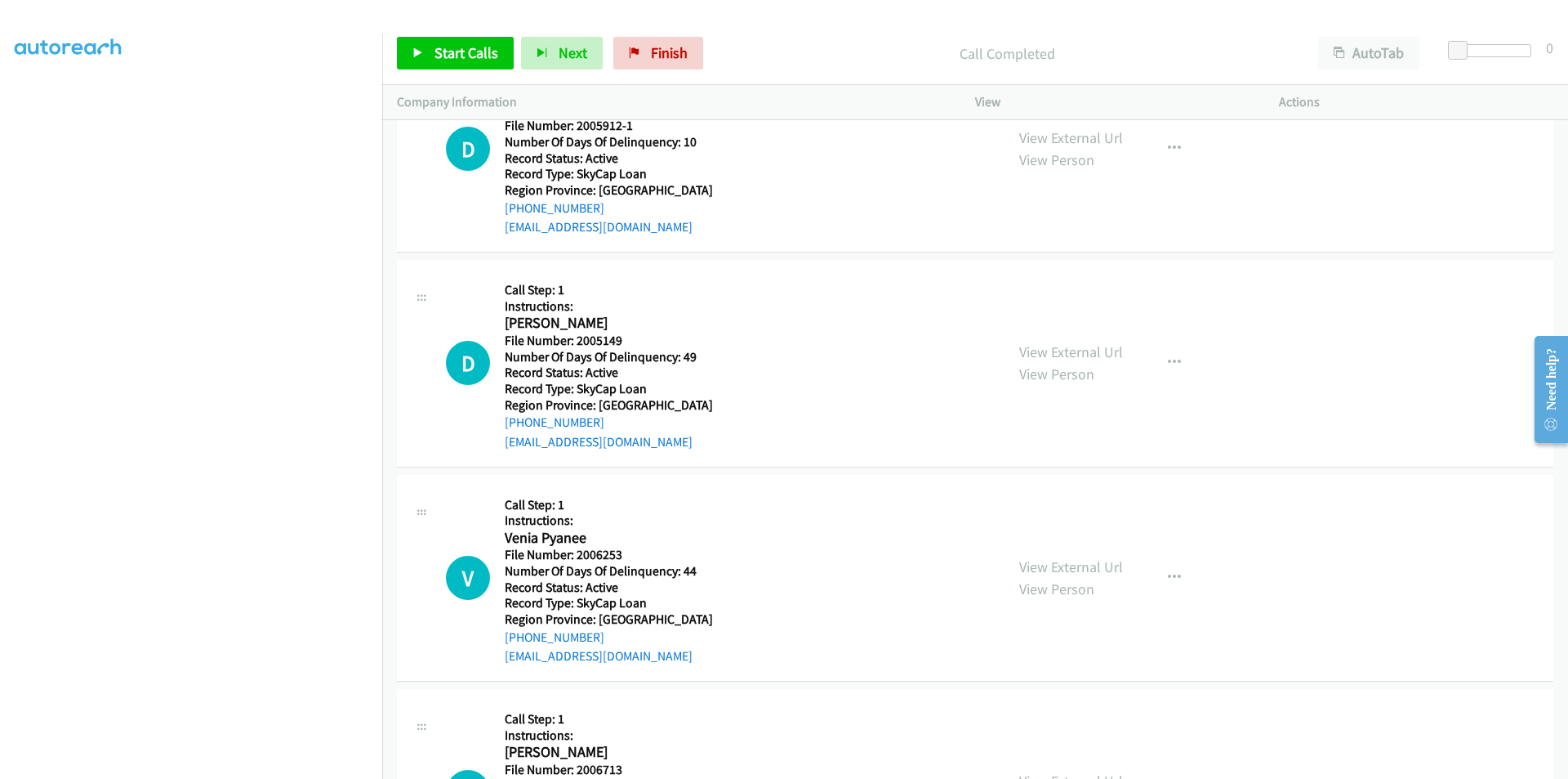
scroll to position [24730, 0]
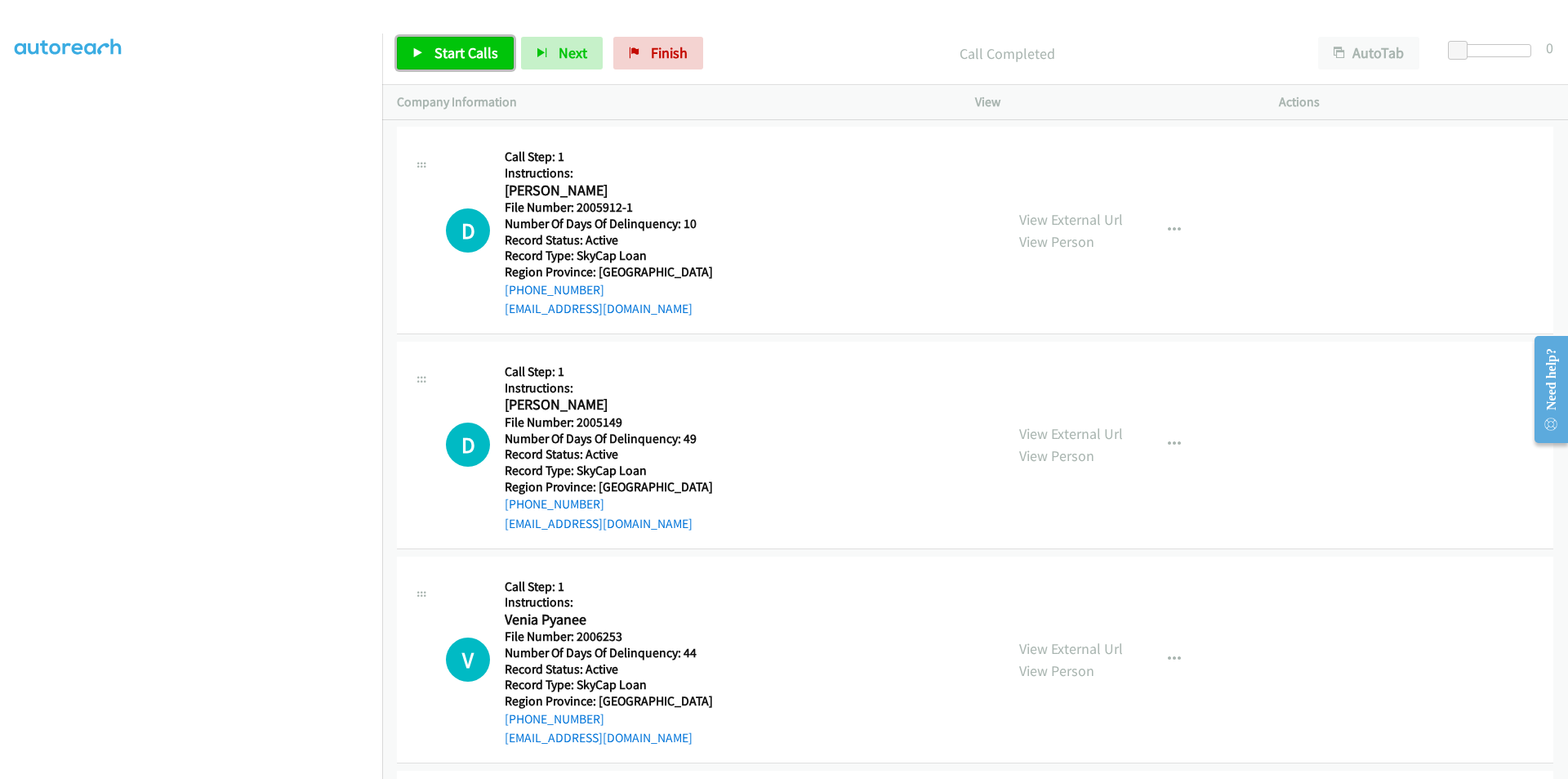
click at [476, 42] on link "Start Calls" at bounding box center [455, 53] width 117 height 32
click at [456, 50] on span "Pause" at bounding box center [453, 52] width 37 height 19
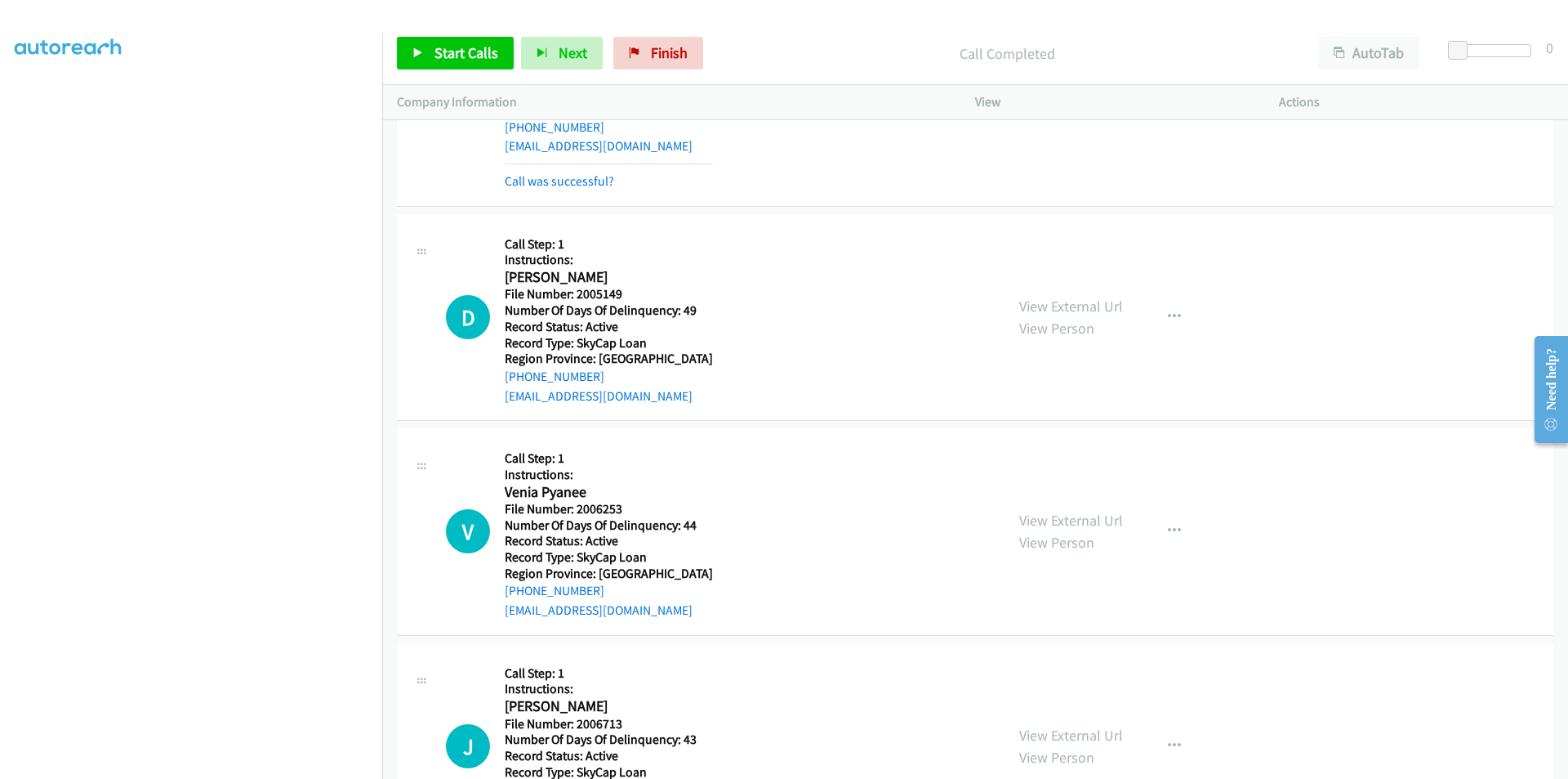
scroll to position [24893, 0]
click at [449, 55] on span "Start Calls" at bounding box center [466, 52] width 64 height 19
click at [449, 55] on span "Pause" at bounding box center [453, 52] width 37 height 19
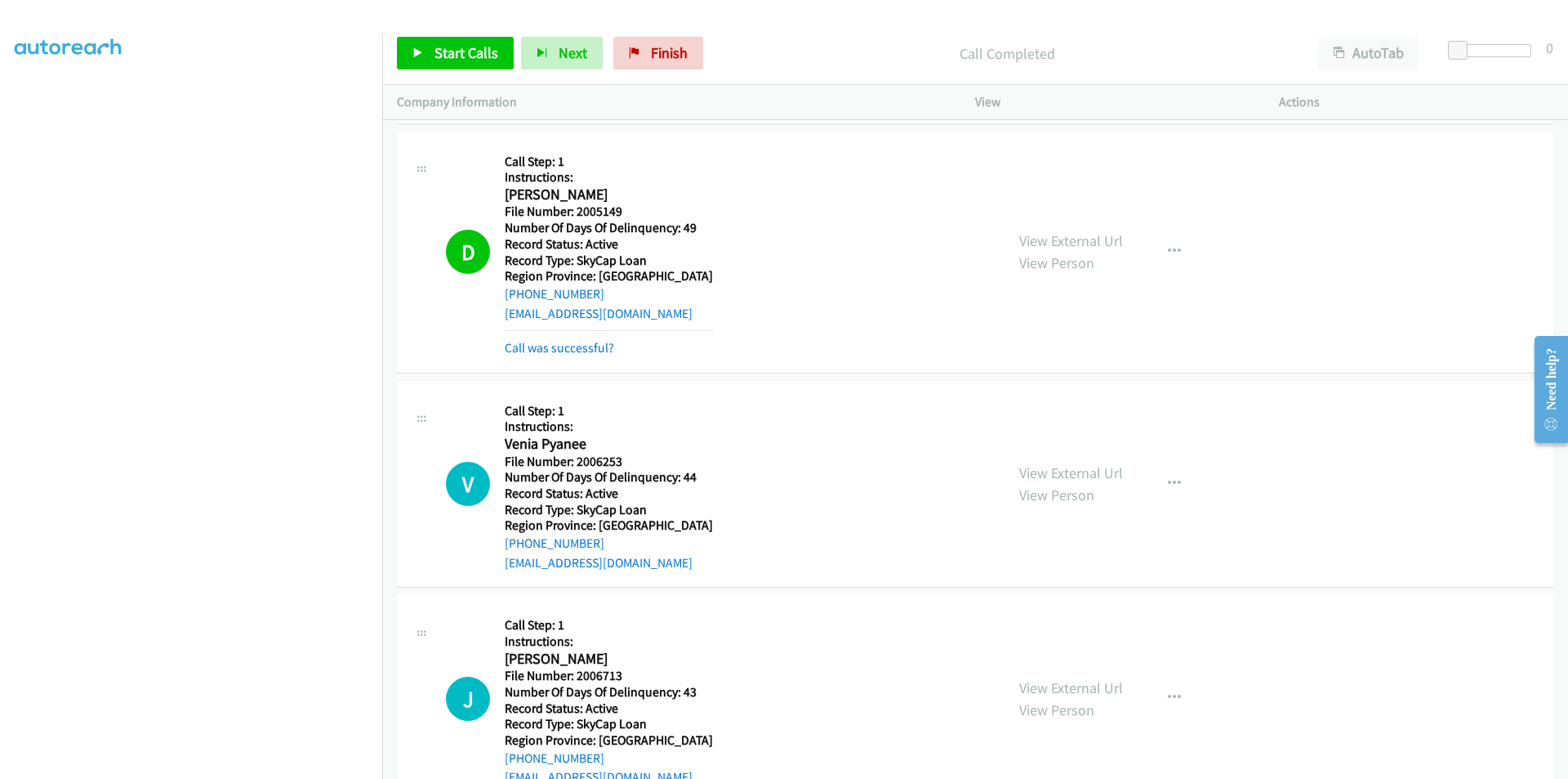
scroll to position [25219, 0]
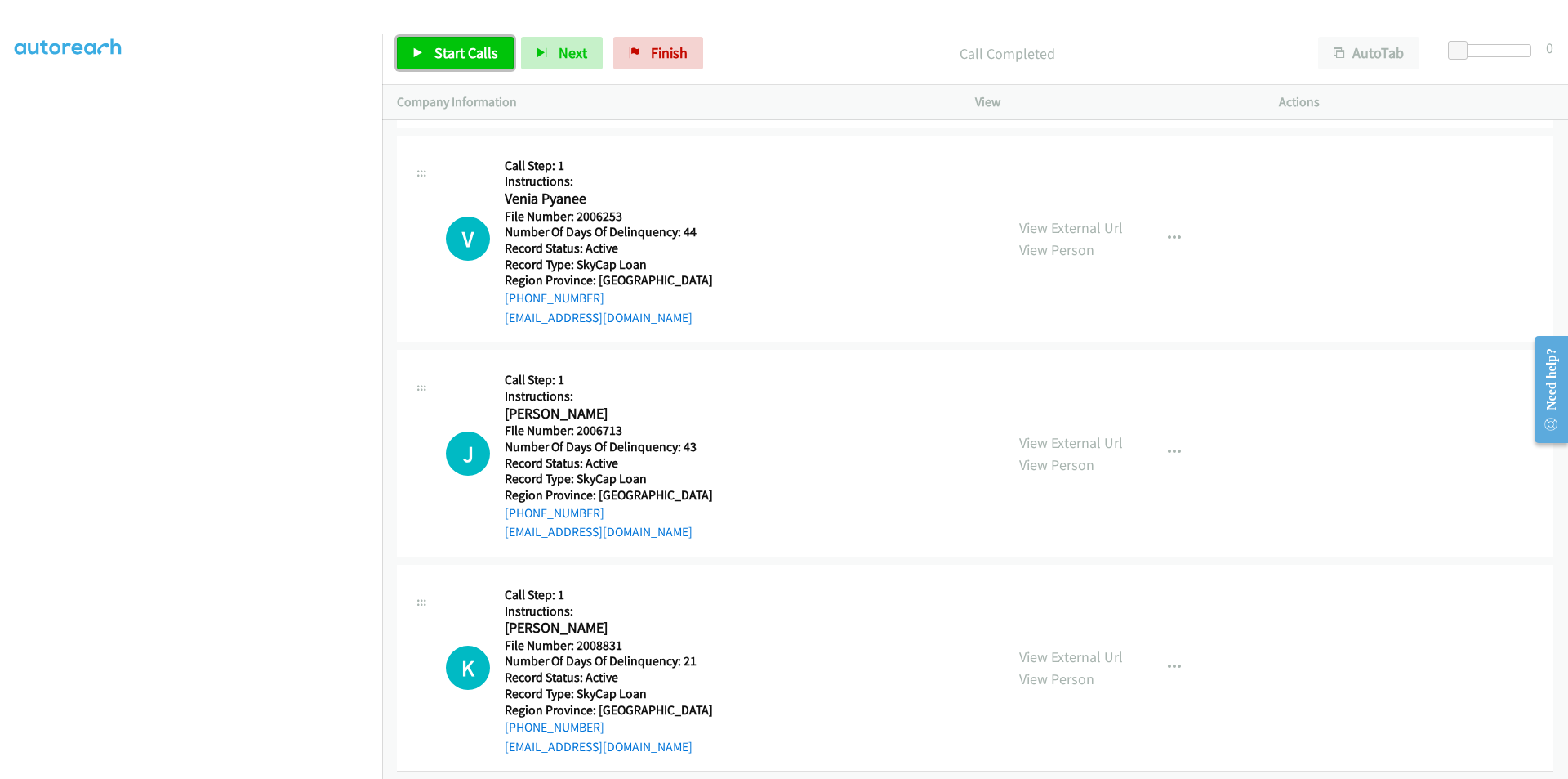
click at [446, 39] on link "Start Calls" at bounding box center [455, 53] width 117 height 32
click at [438, 48] on span "Pause" at bounding box center [453, 52] width 37 height 19
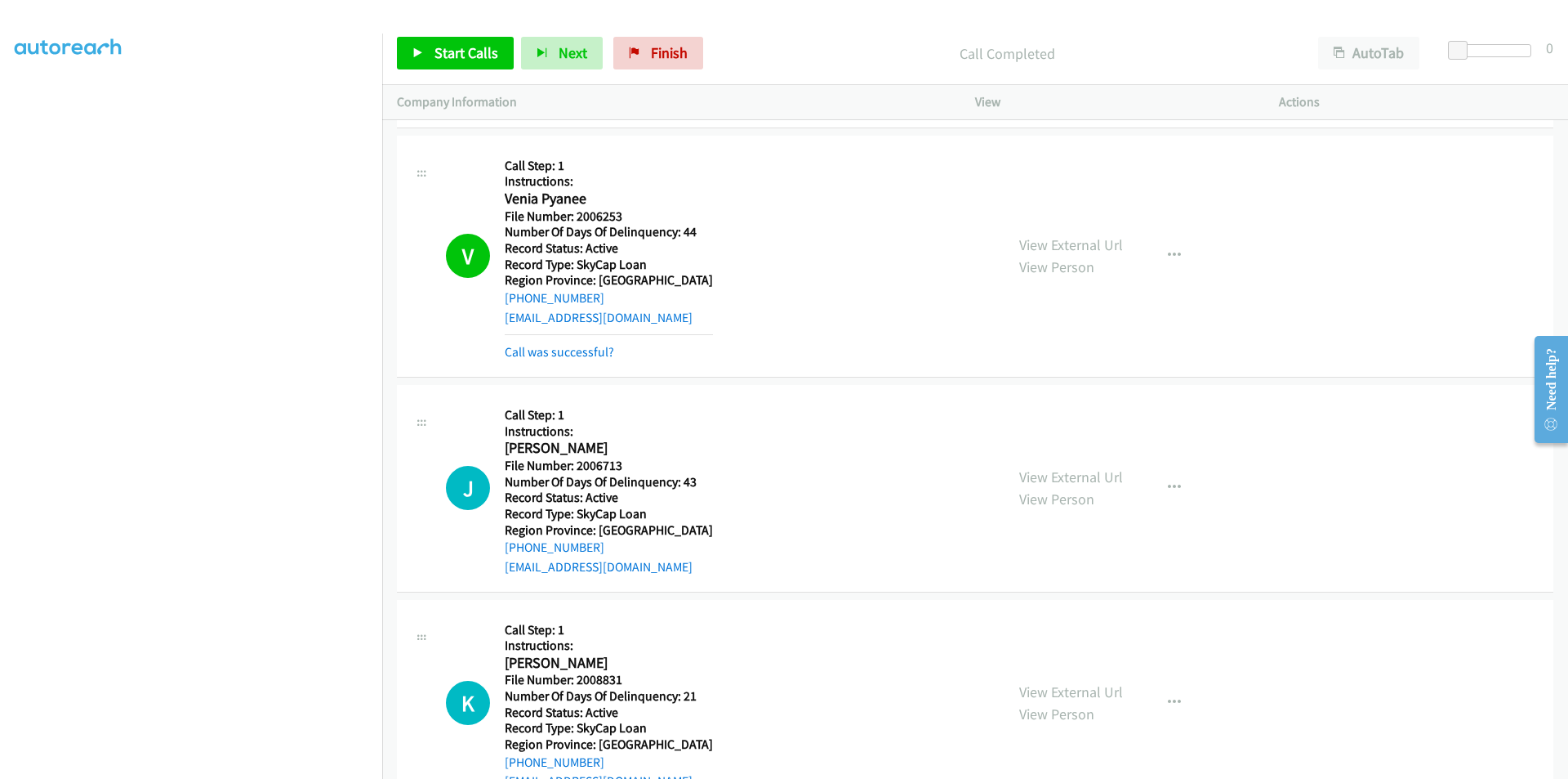
scroll to position [25465, 0]
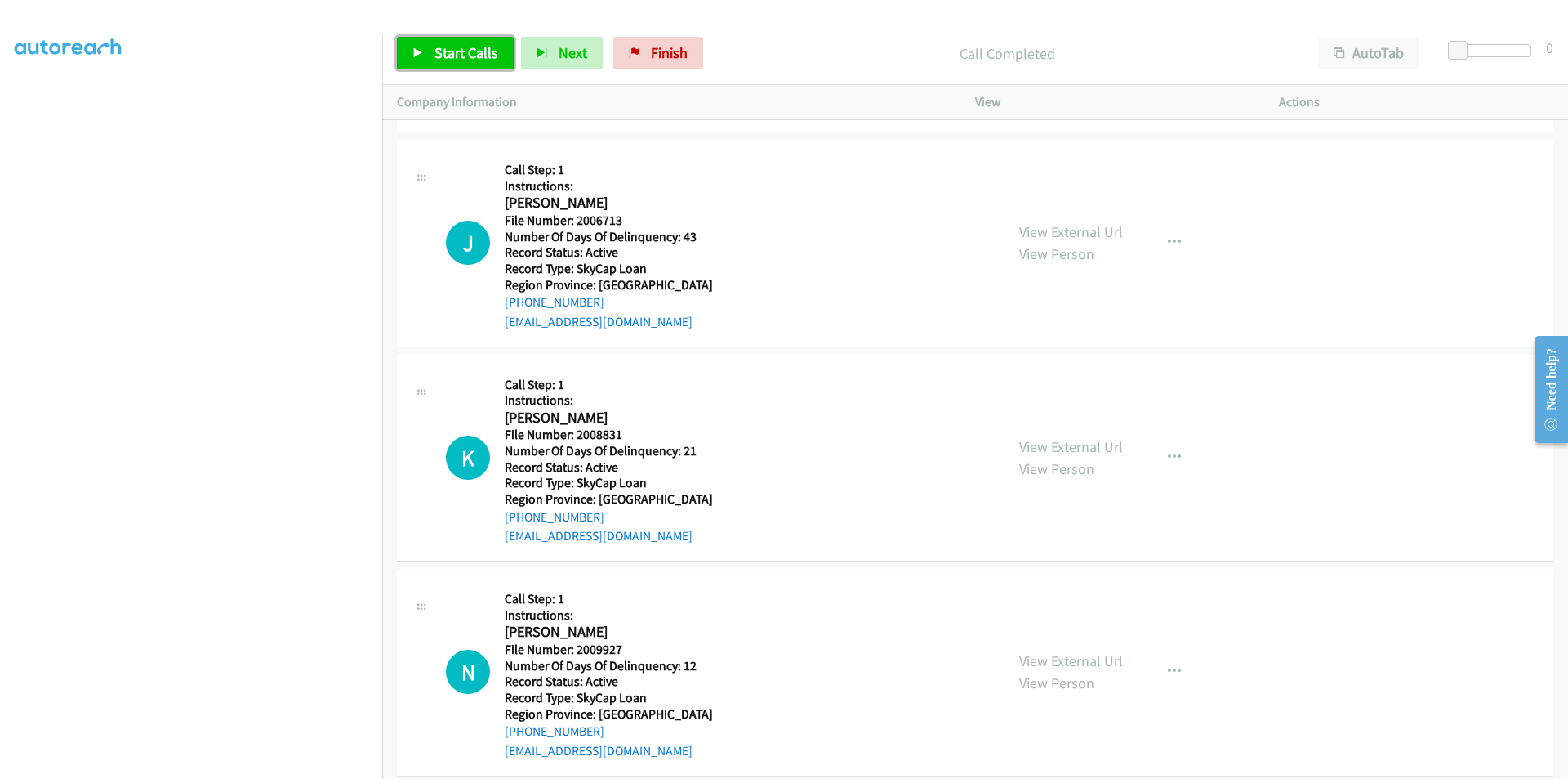
click at [450, 53] on span "Start Calls" at bounding box center [466, 52] width 64 height 19
click at [456, 50] on span "Pause" at bounding box center [453, 52] width 37 height 19
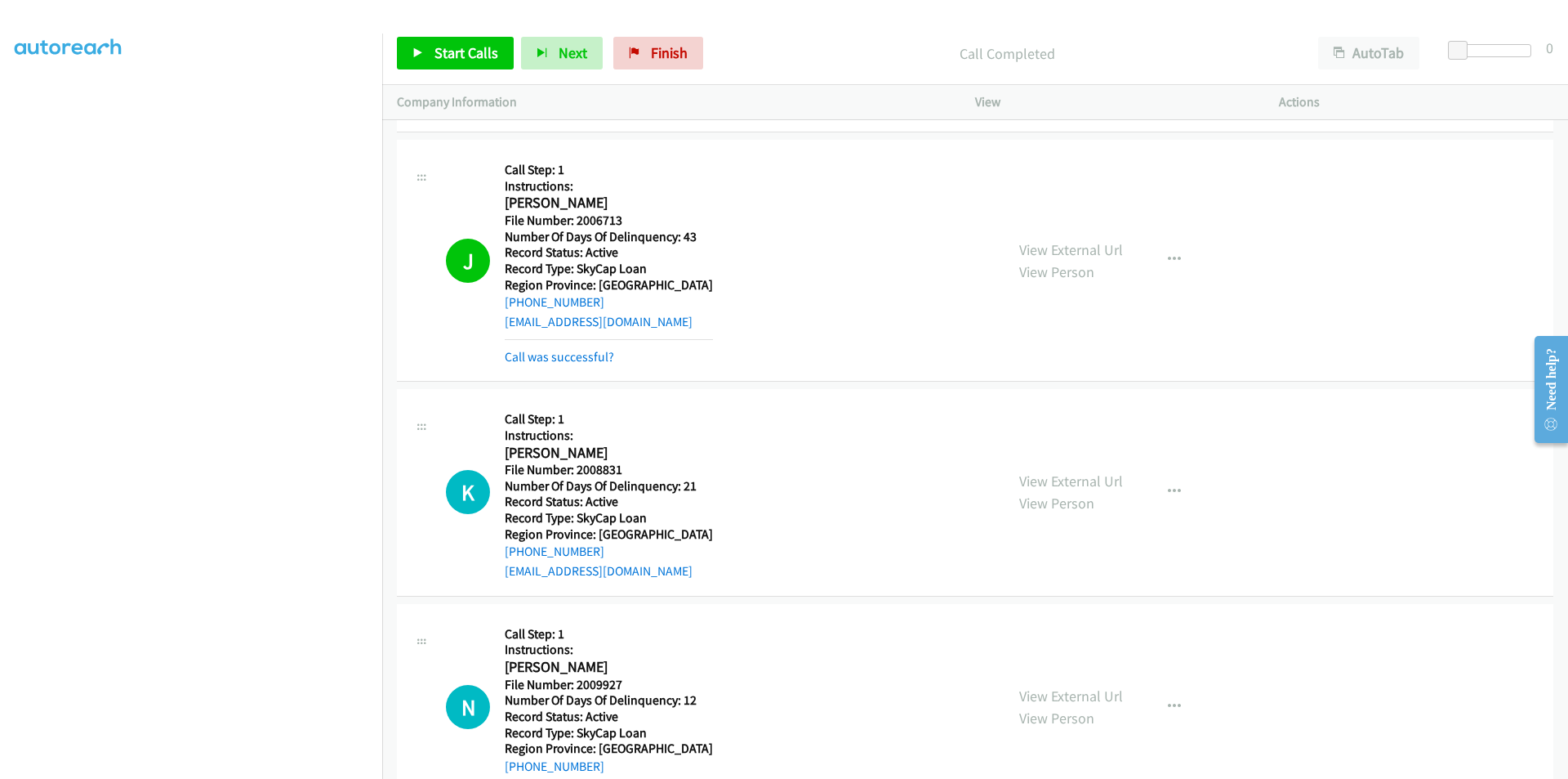
scroll to position [25710, 0]
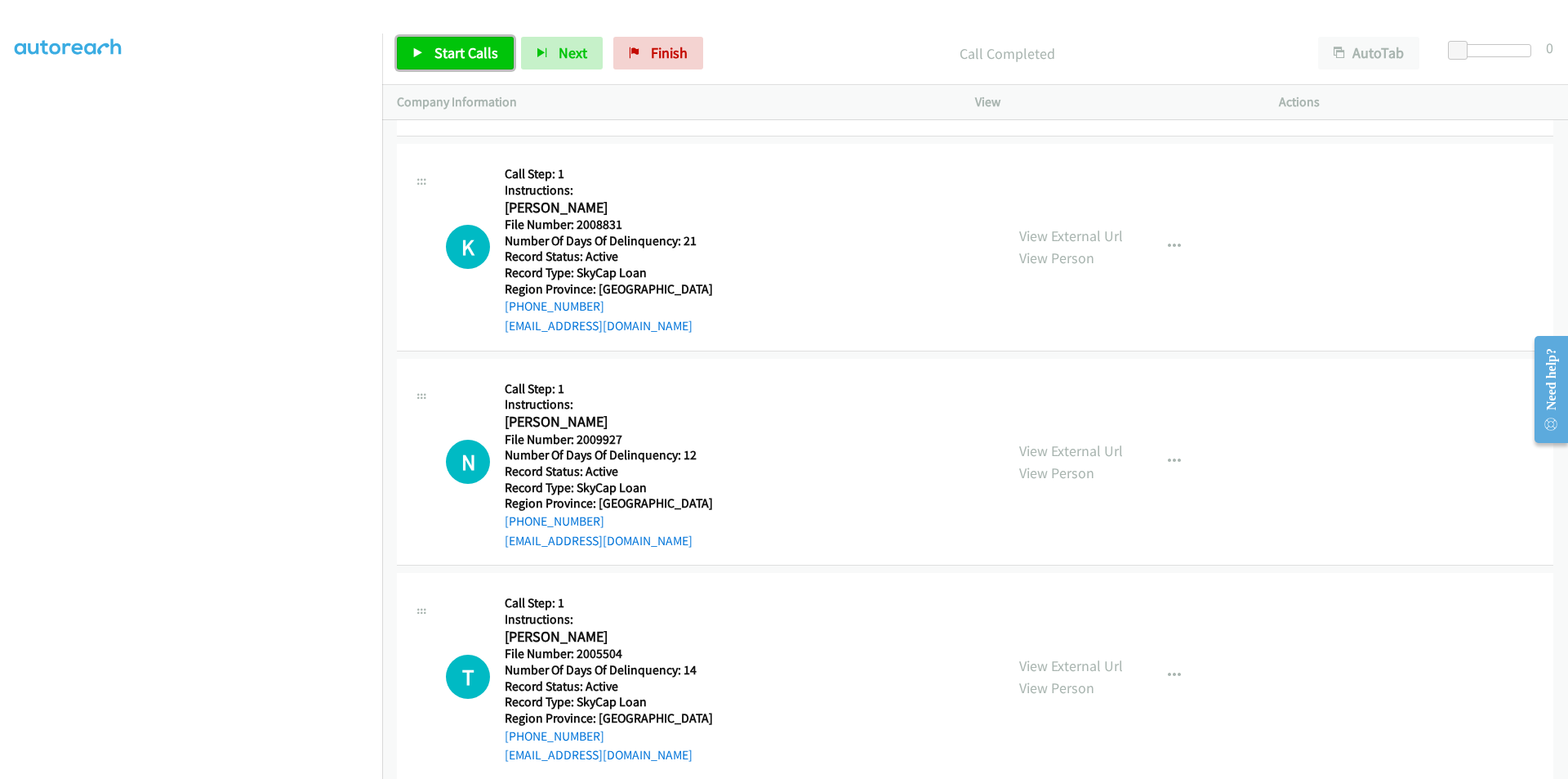
click at [429, 58] on link "Start Calls" at bounding box center [455, 53] width 117 height 32
click at [438, 64] on link "Pause" at bounding box center [442, 53] width 90 height 32
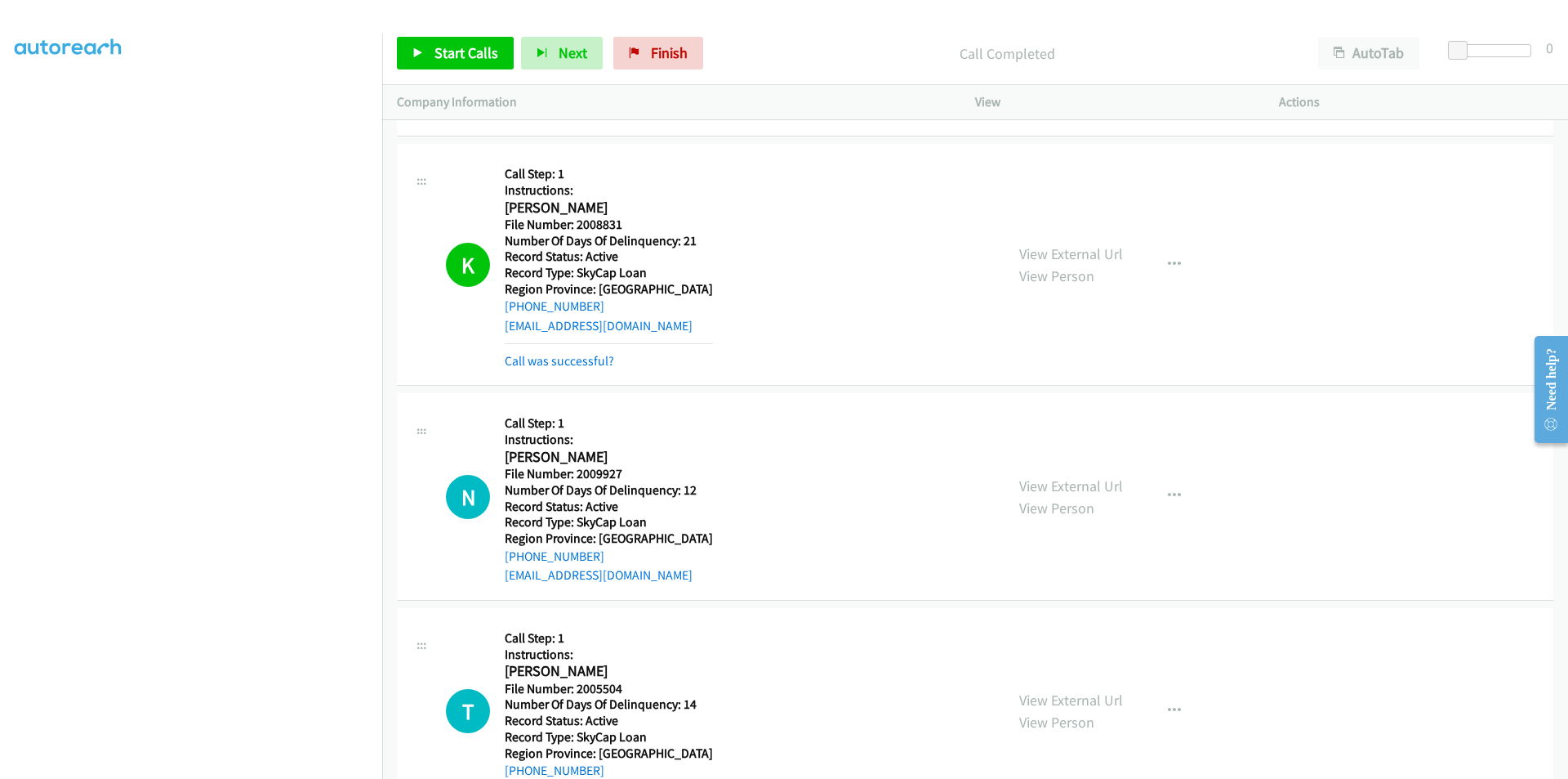
scroll to position [25955, 0]
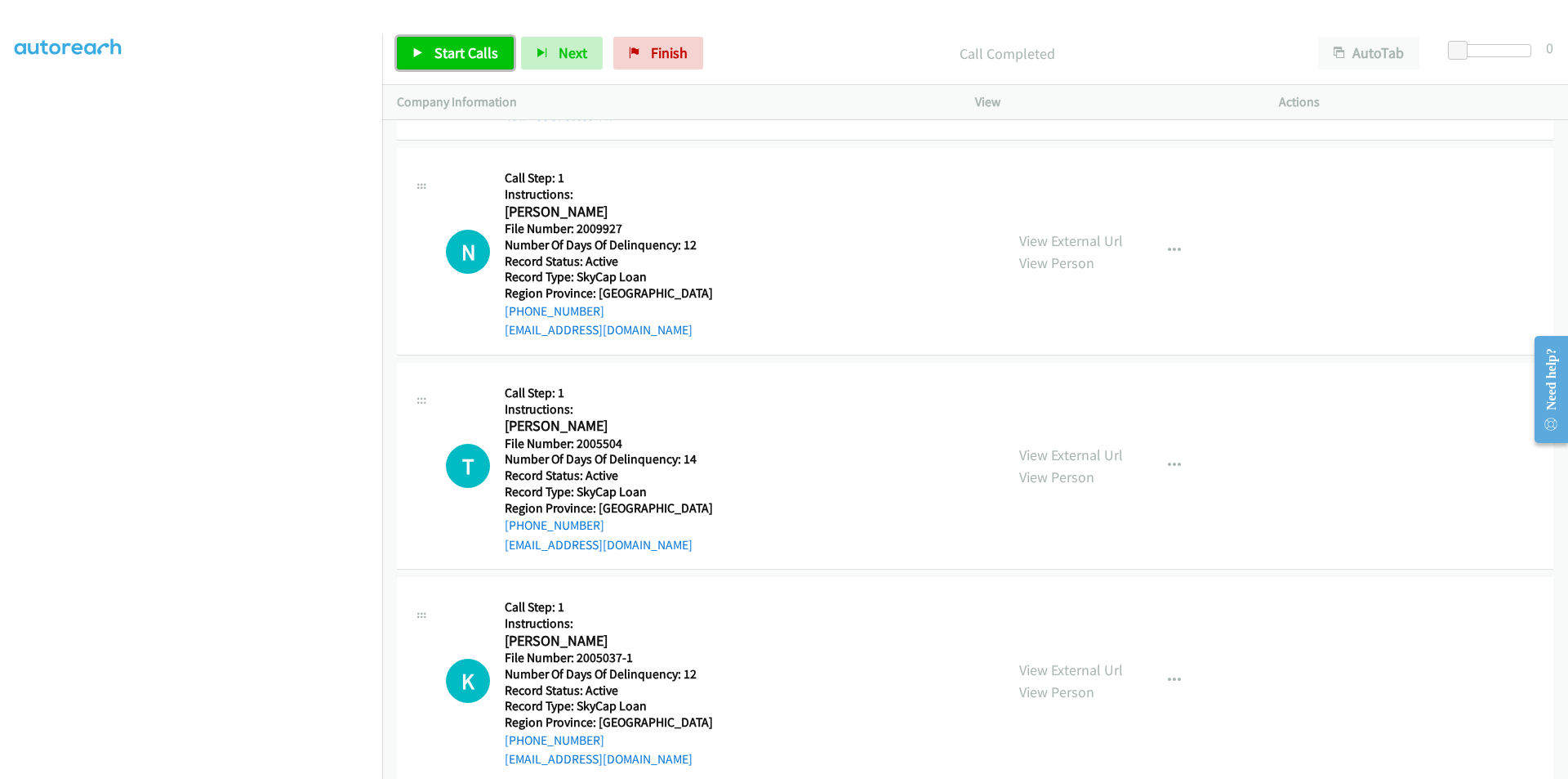
click at [461, 53] on span "Start Calls" at bounding box center [466, 52] width 64 height 19
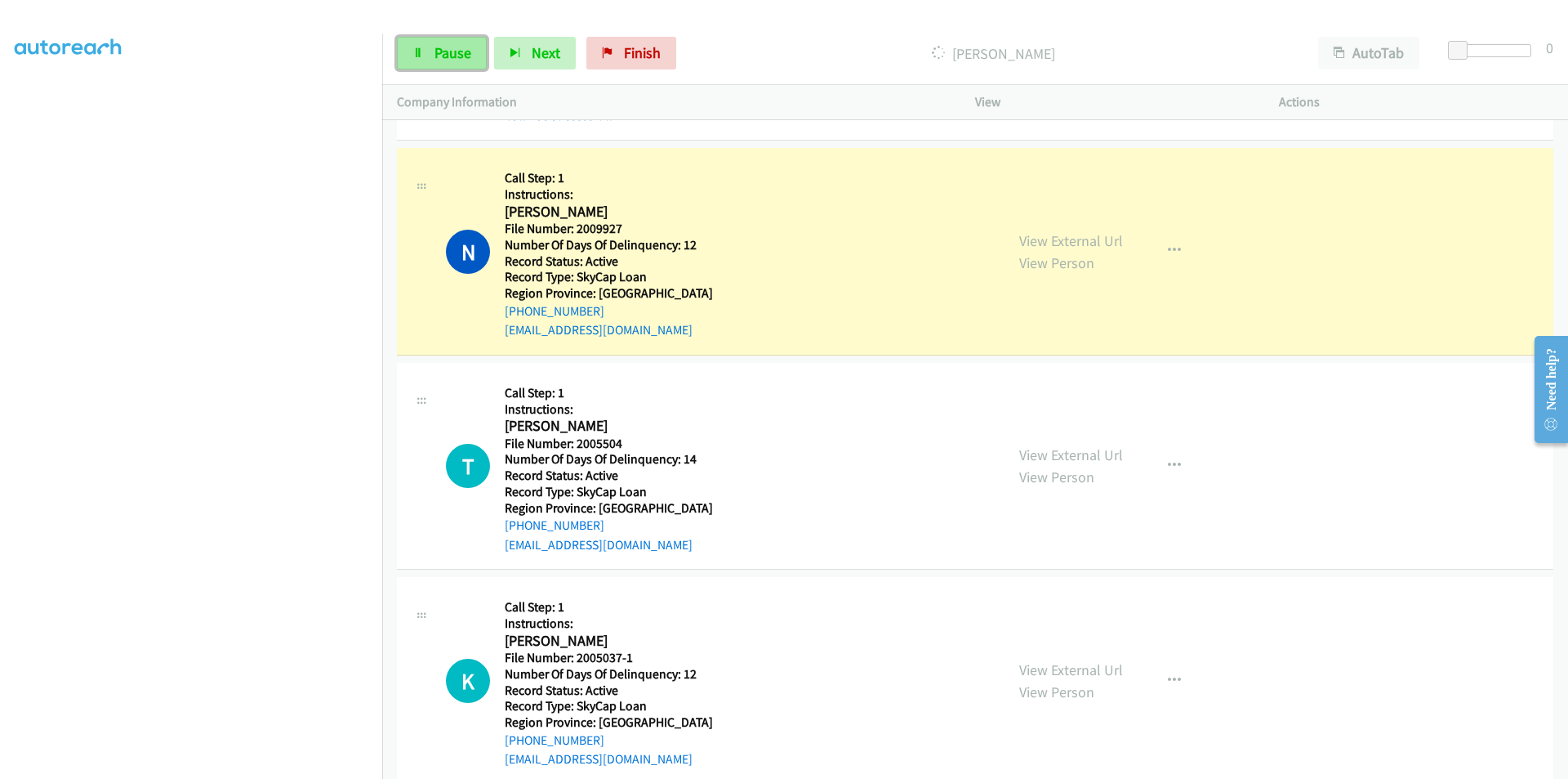
click at [445, 48] on span "Pause" at bounding box center [453, 52] width 37 height 19
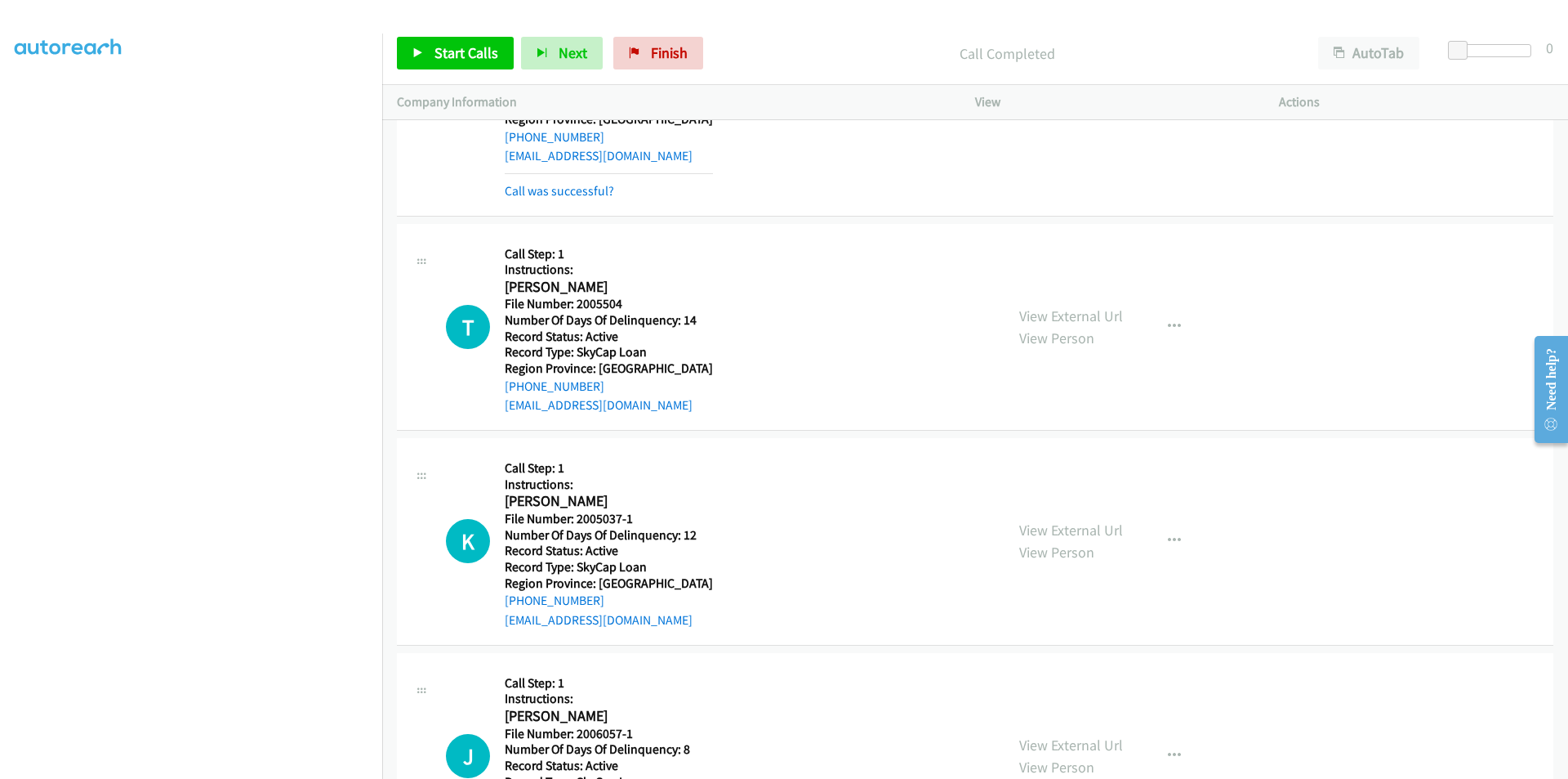
scroll to position [26201, 0]
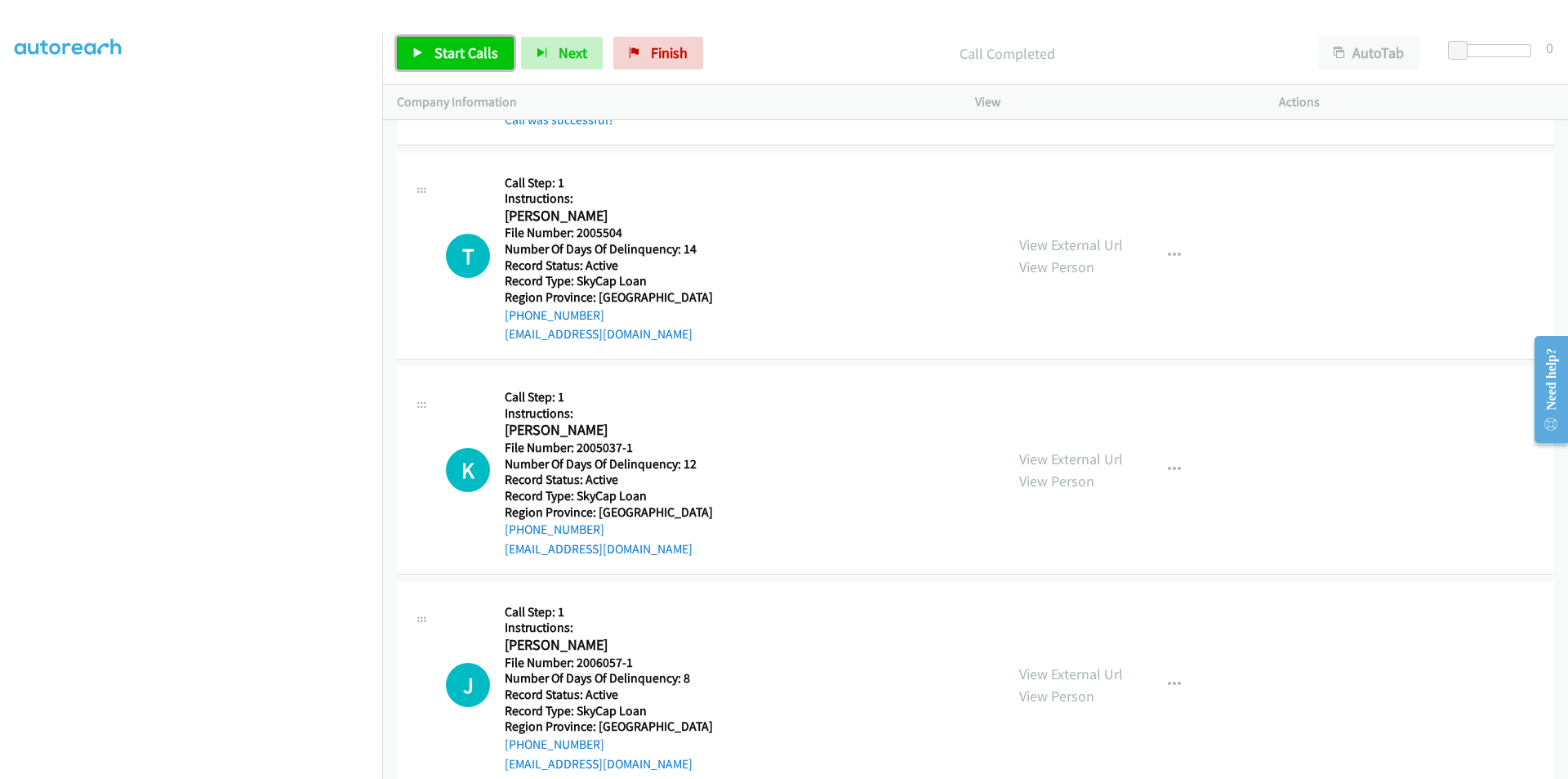
click at [459, 38] on link "Start Calls" at bounding box center [455, 53] width 117 height 32
click at [457, 46] on span "Pause" at bounding box center [453, 52] width 37 height 19
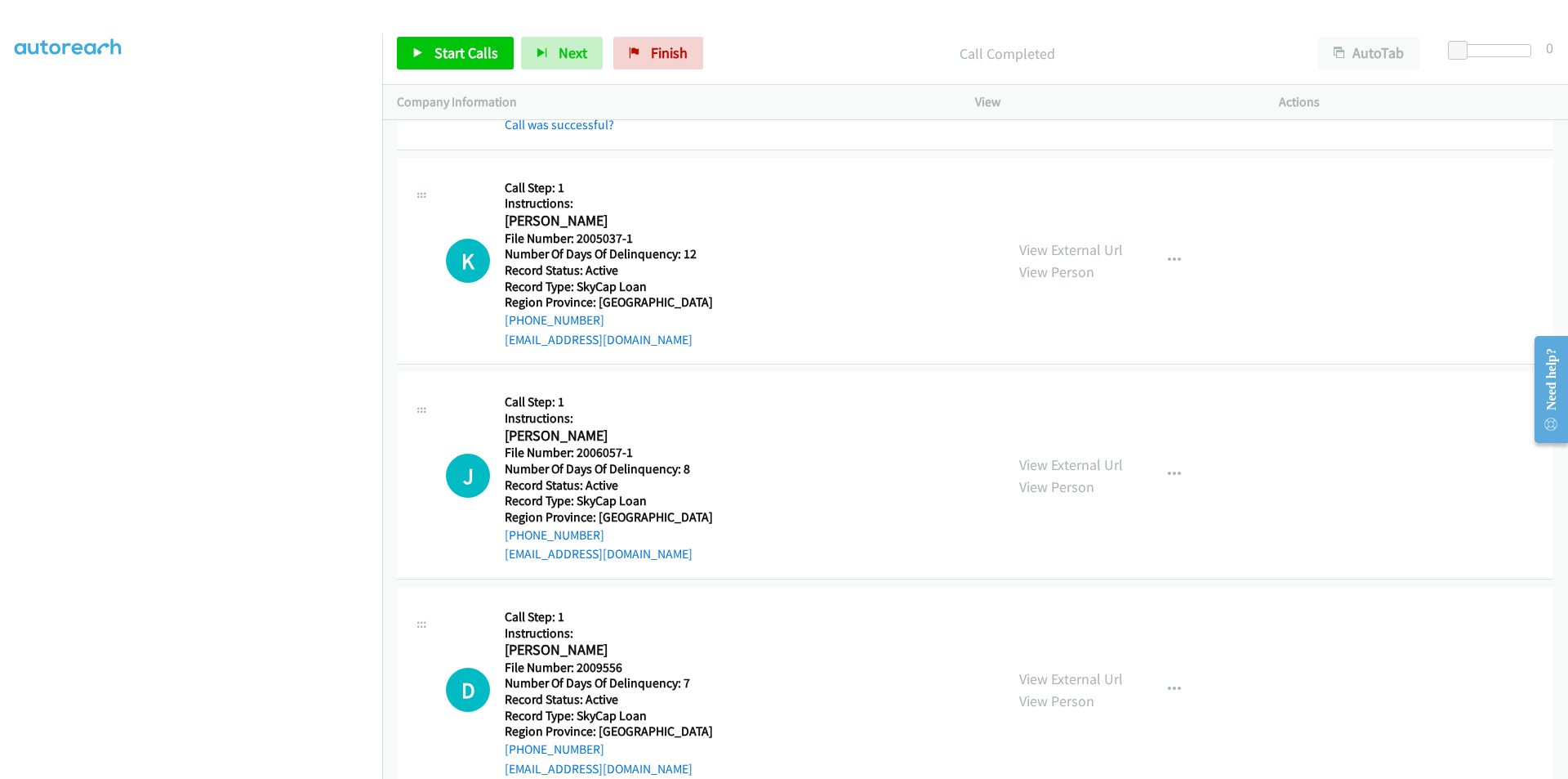
scroll to position [26445, 0]
click at [479, 53] on span "Start Calls" at bounding box center [466, 52] width 64 height 19
click at [470, 55] on span "Pause" at bounding box center [453, 52] width 37 height 19
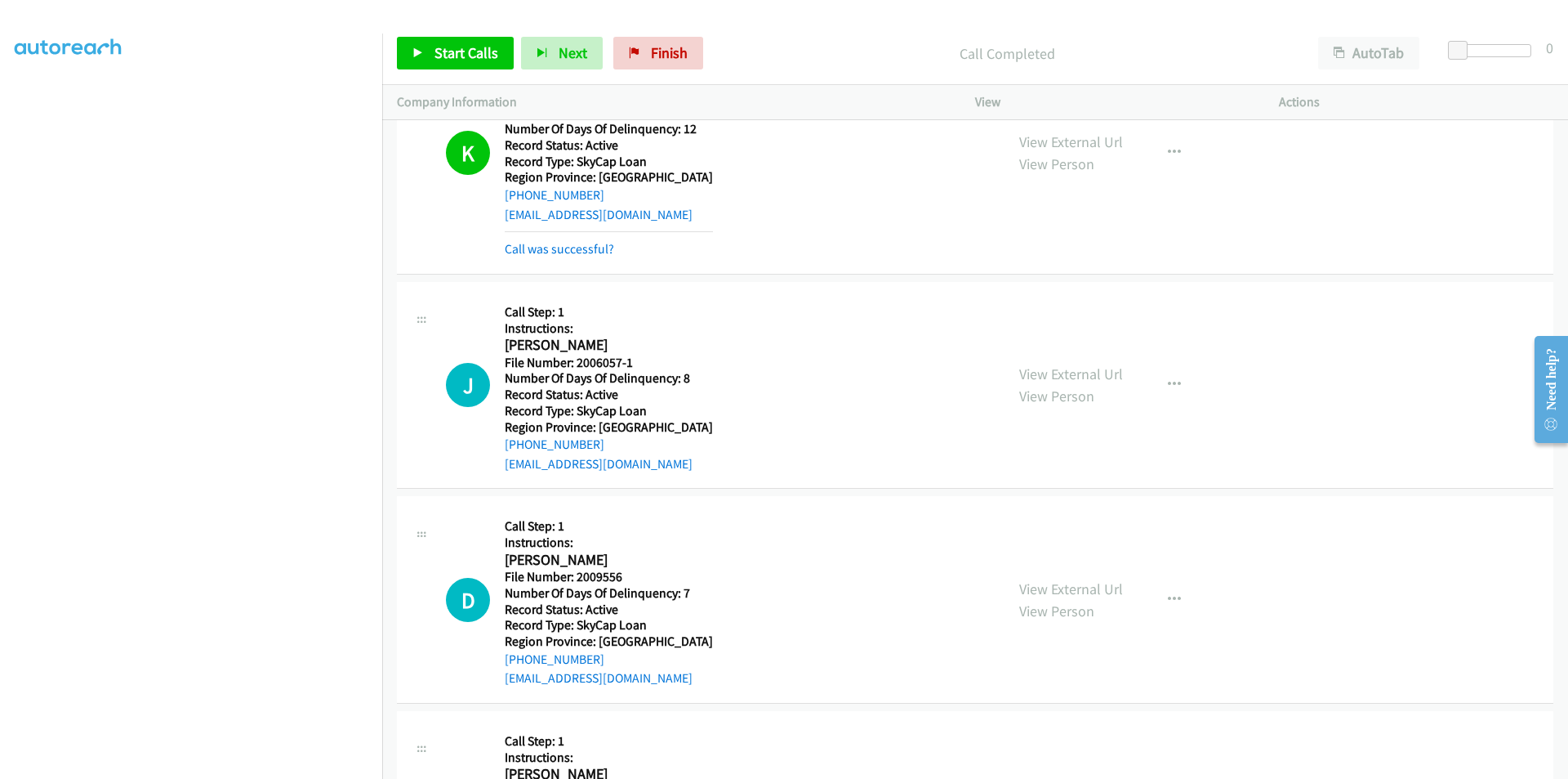
scroll to position [26690, 0]
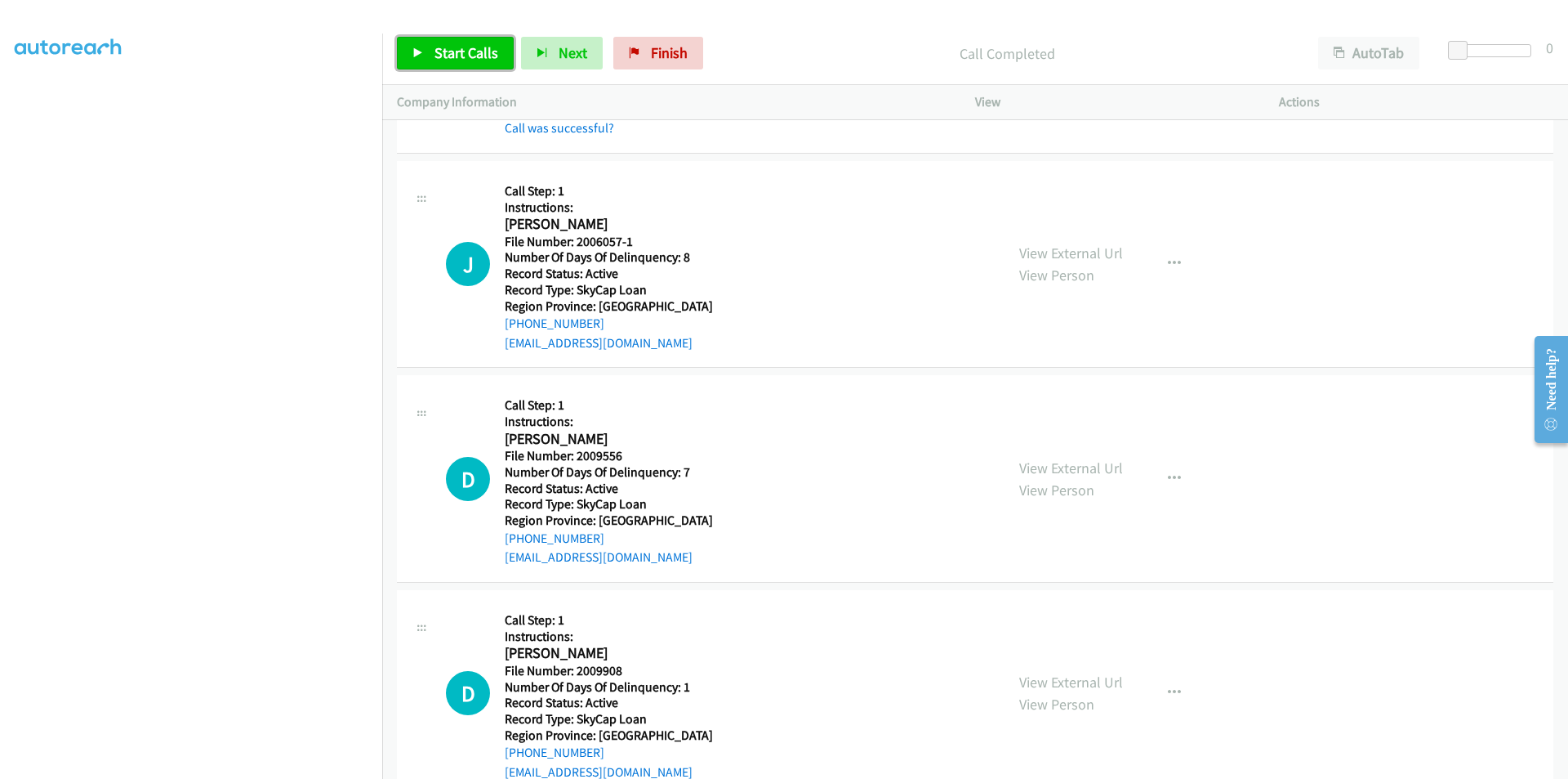
click at [462, 45] on span "Start Calls" at bounding box center [466, 52] width 64 height 19
click at [462, 45] on span "Pause" at bounding box center [453, 52] width 37 height 19
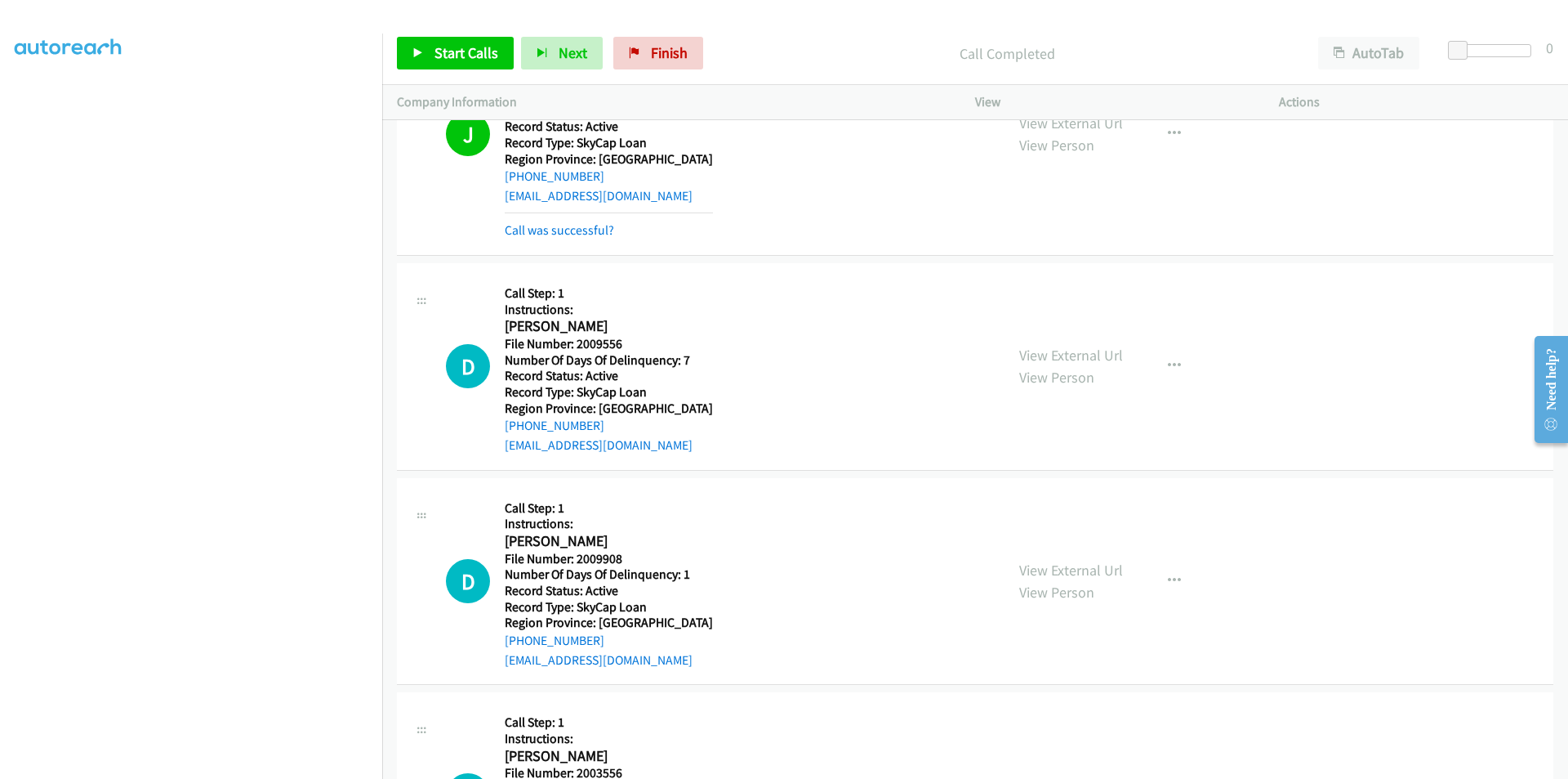
scroll to position [26936, 0]
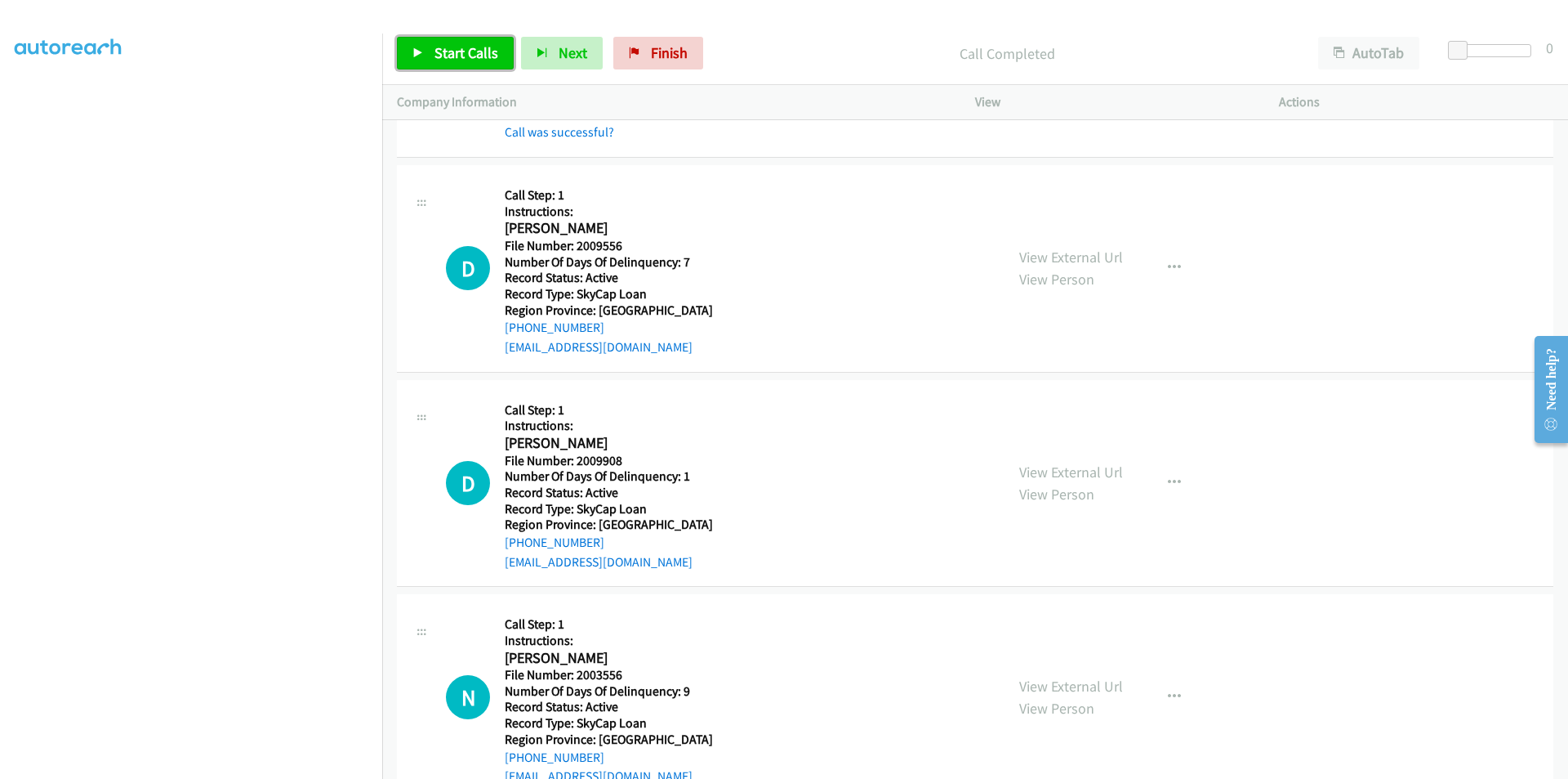
click at [421, 49] on icon at bounding box center [418, 54] width 12 height 12
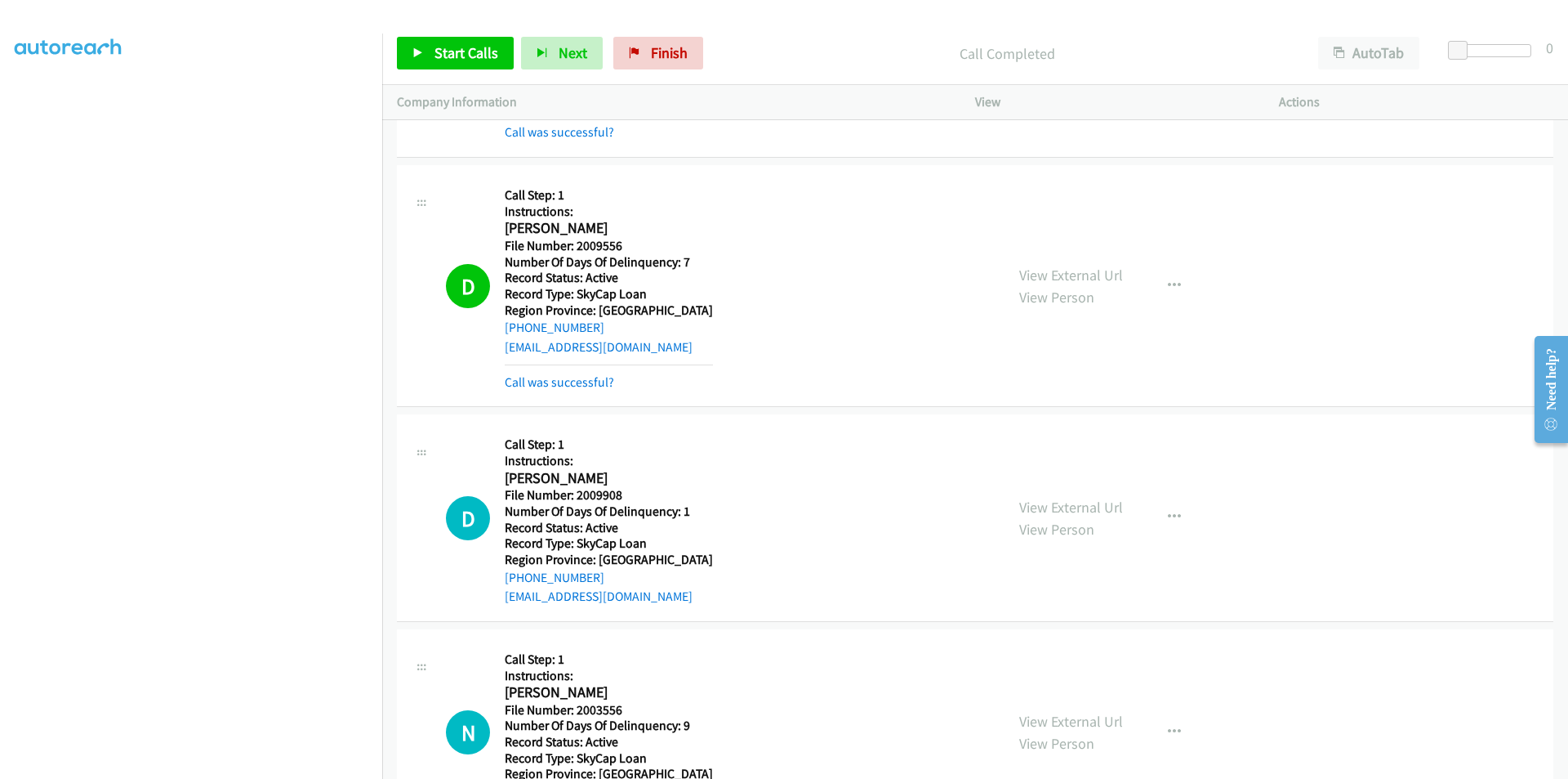
scroll to position [27181, 0]
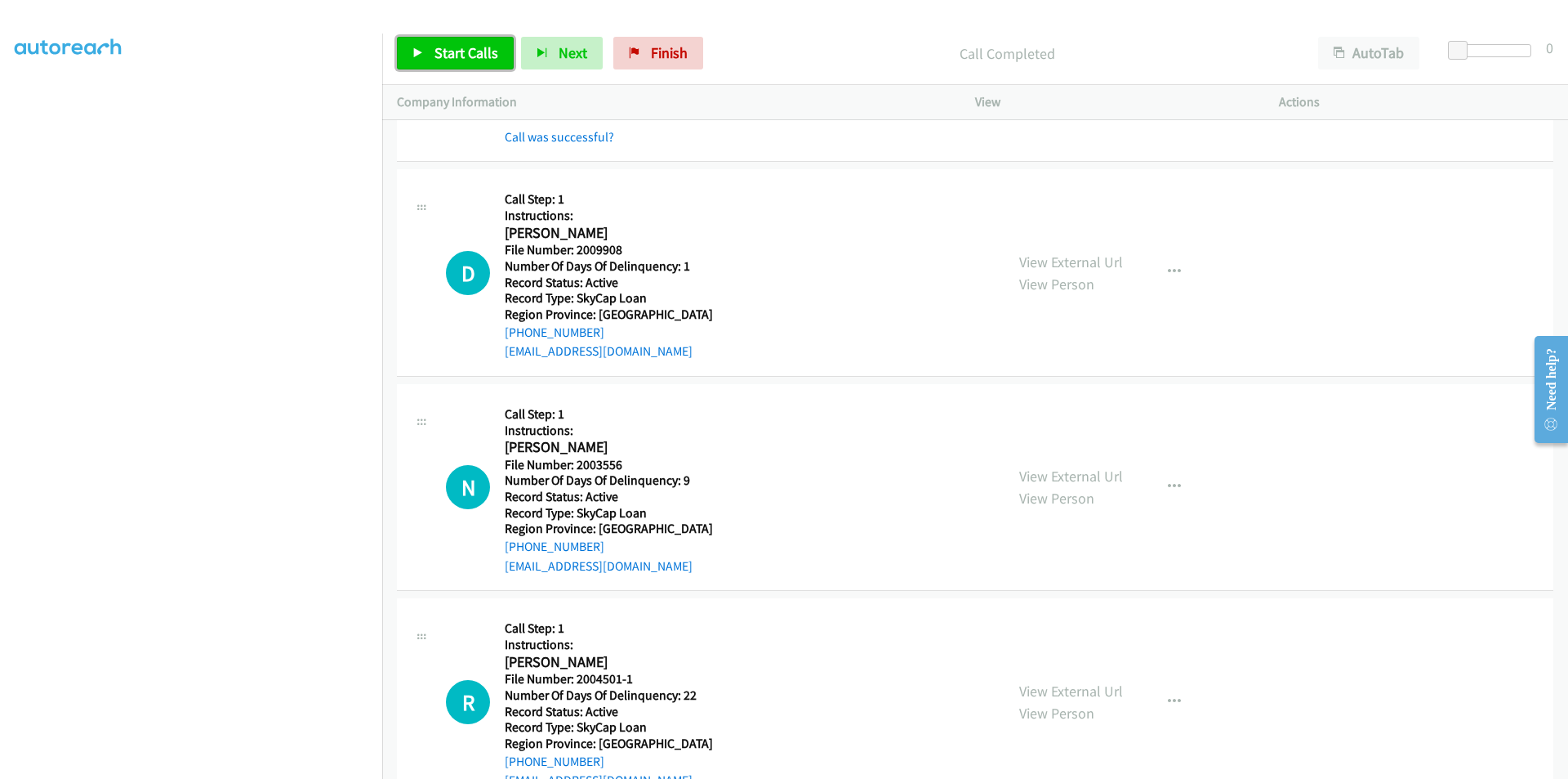
click at [452, 63] on link "Start Calls" at bounding box center [455, 53] width 117 height 32
click at [456, 59] on span "Pause" at bounding box center [453, 52] width 37 height 19
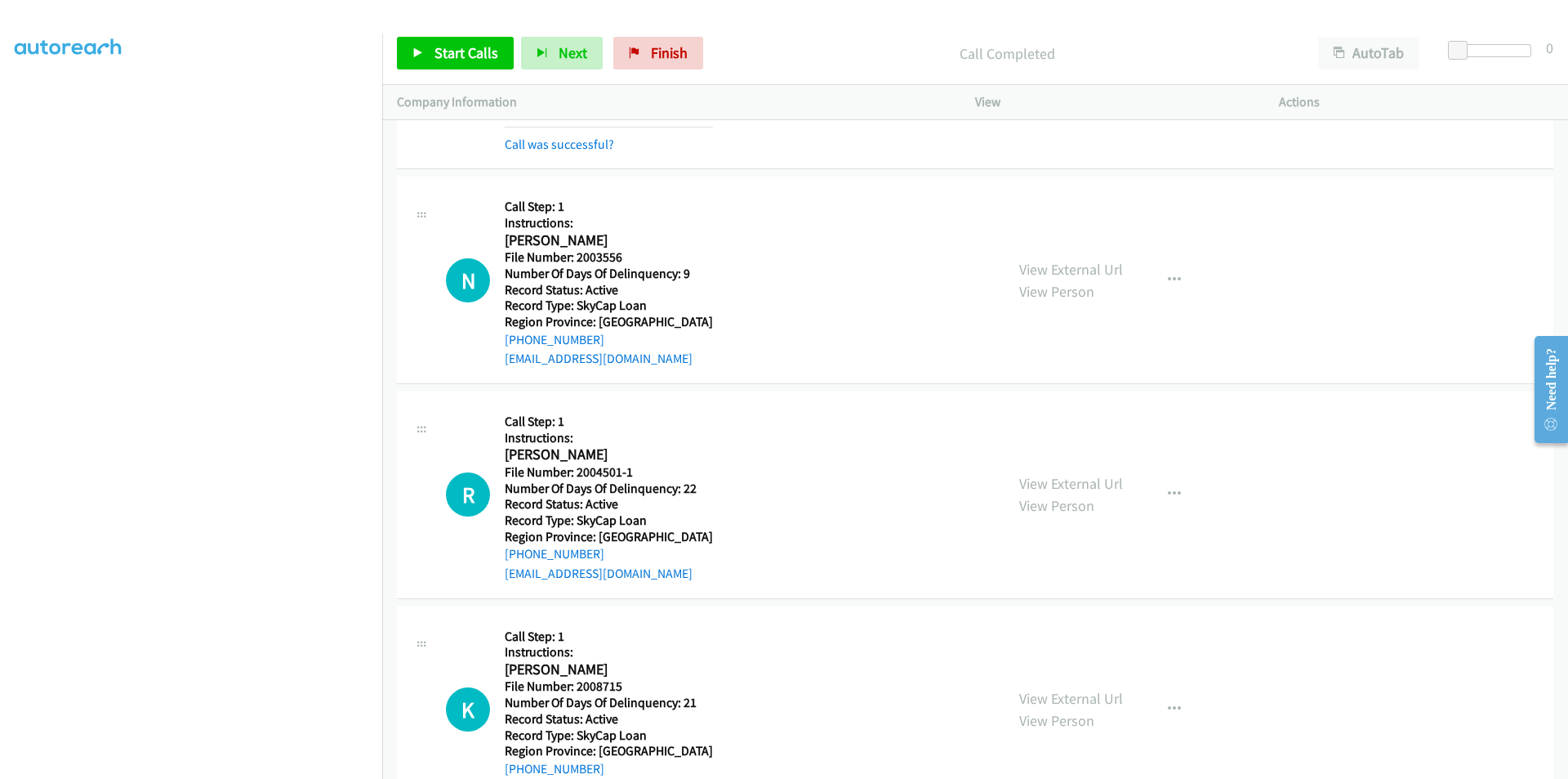
scroll to position [27426, 0]
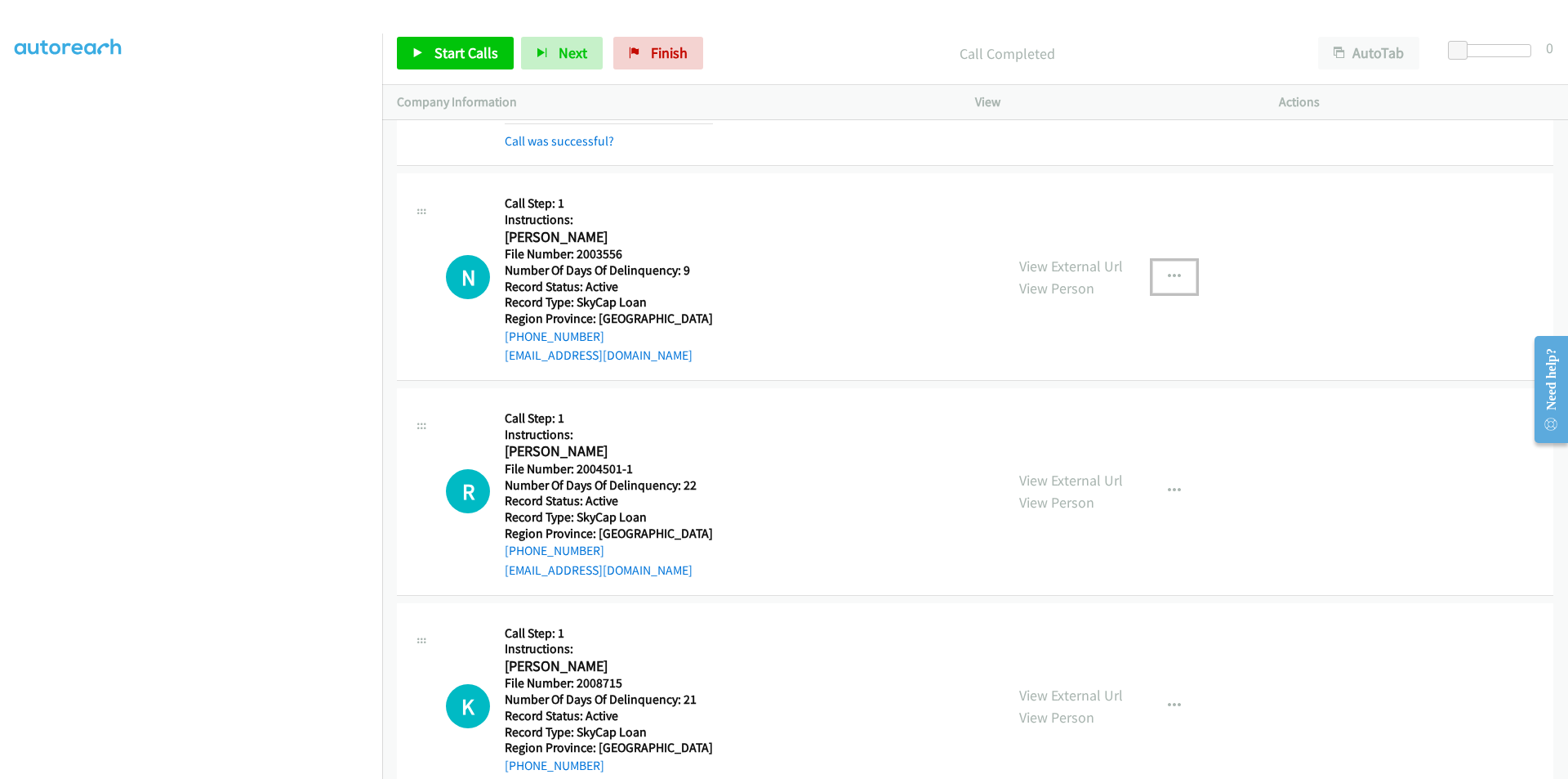
click at [1168, 271] on icon "button" at bounding box center [1174, 277] width 13 height 13
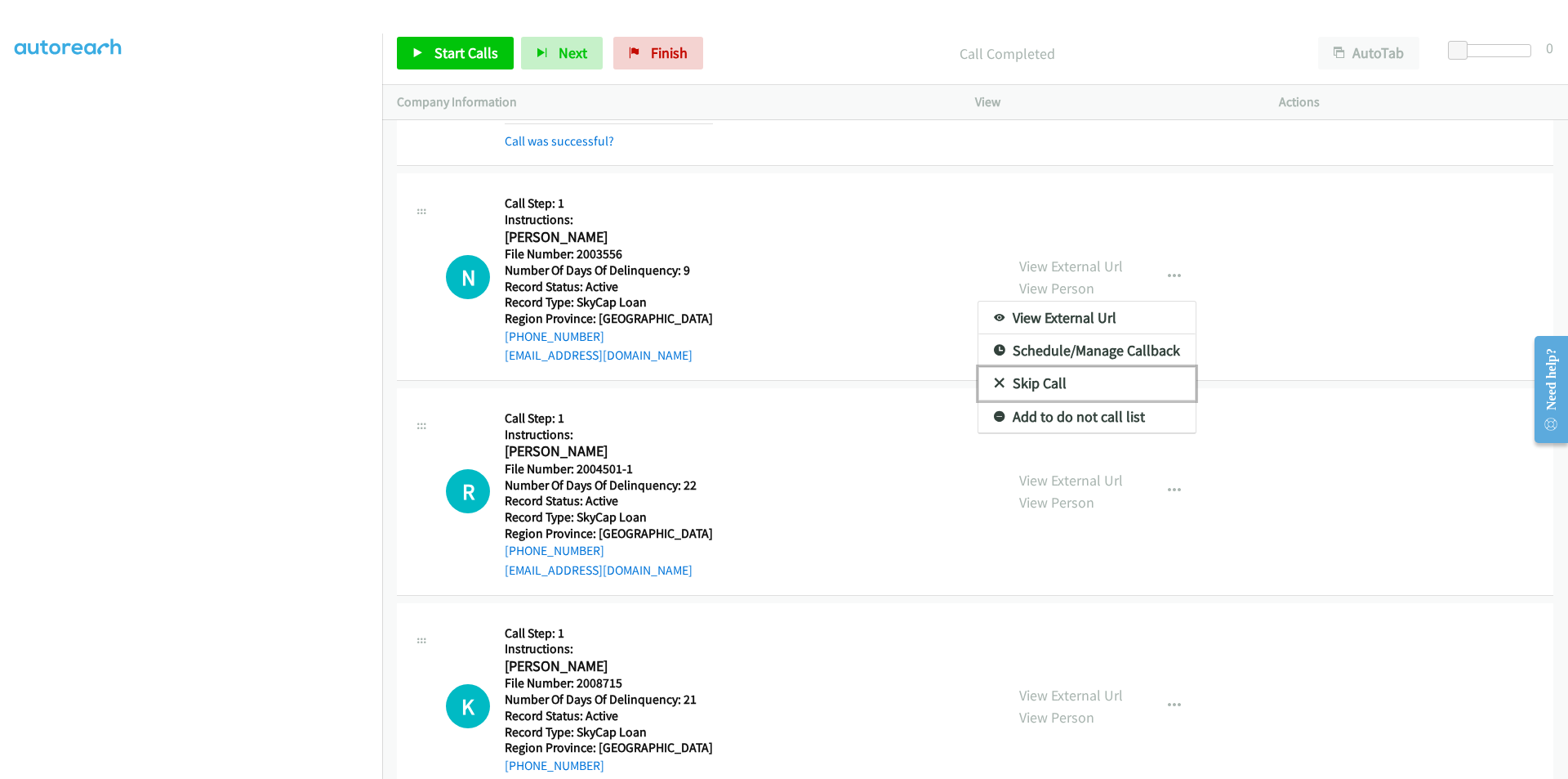
click at [1100, 383] on link "Skip Call" at bounding box center [1087, 382] width 217 height 32
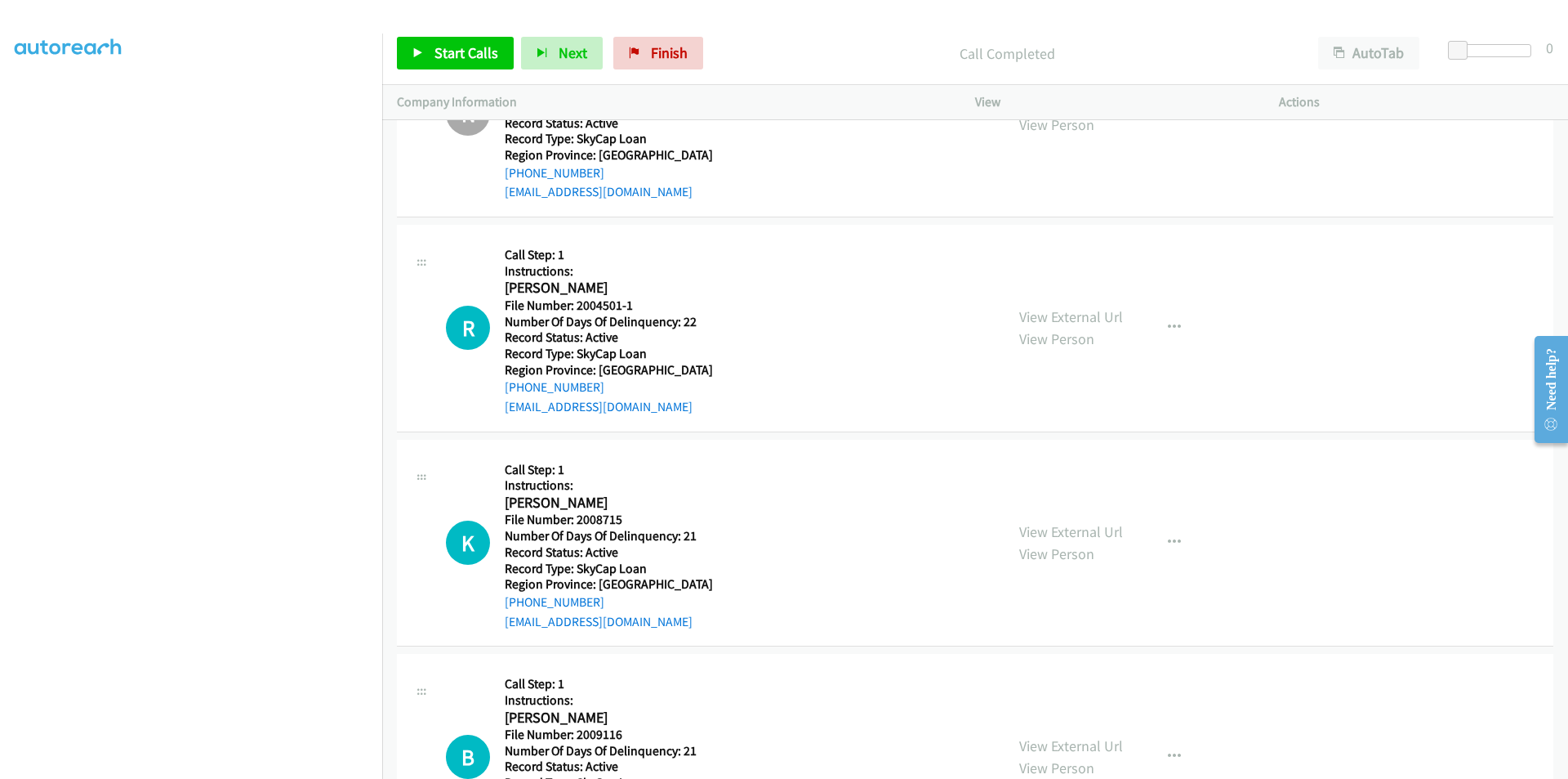
scroll to position [27672, 0]
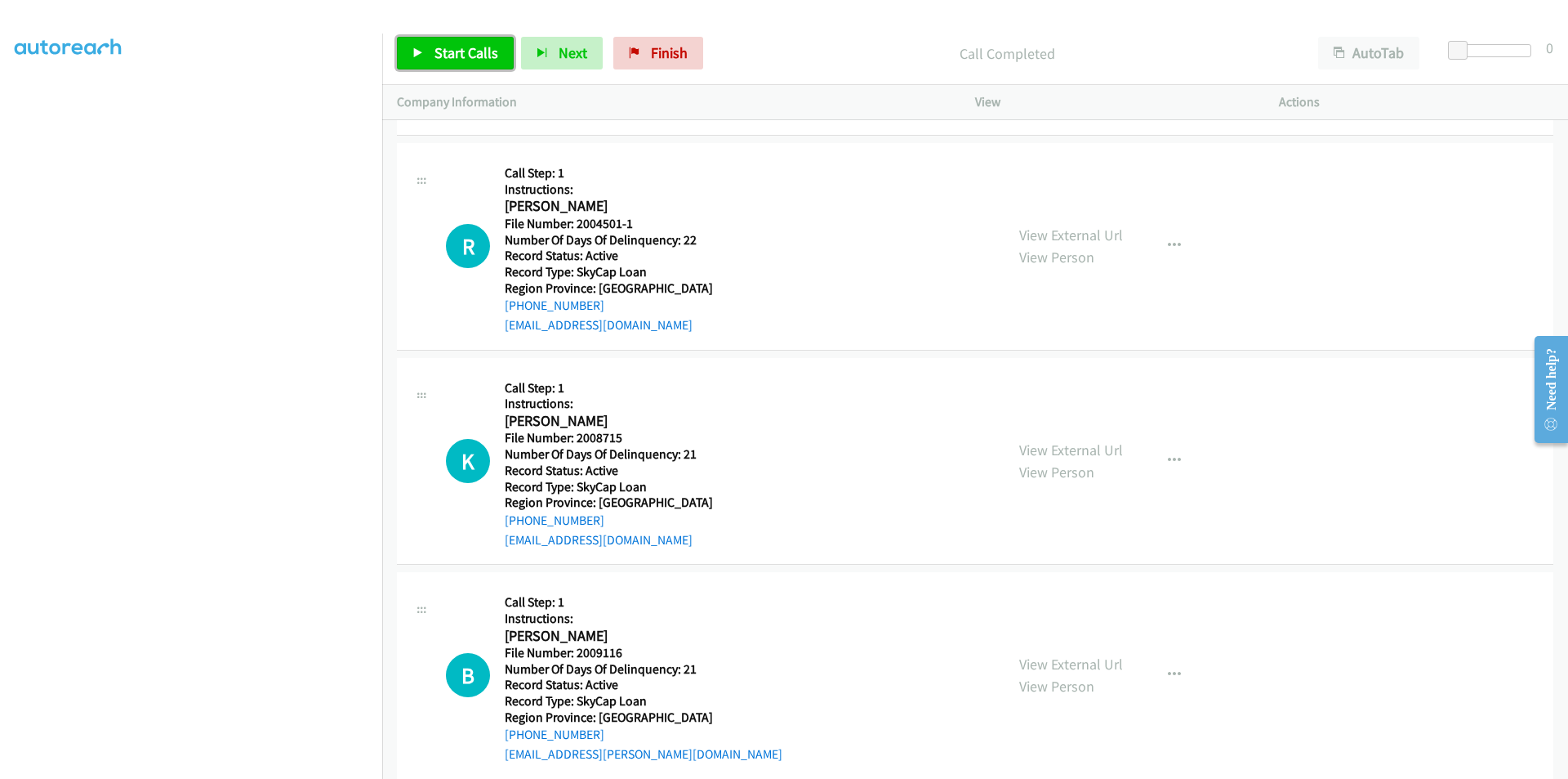
click at [453, 53] on span "Start Calls" at bounding box center [466, 52] width 64 height 19
click at [453, 52] on span "Pause" at bounding box center [453, 52] width 37 height 19
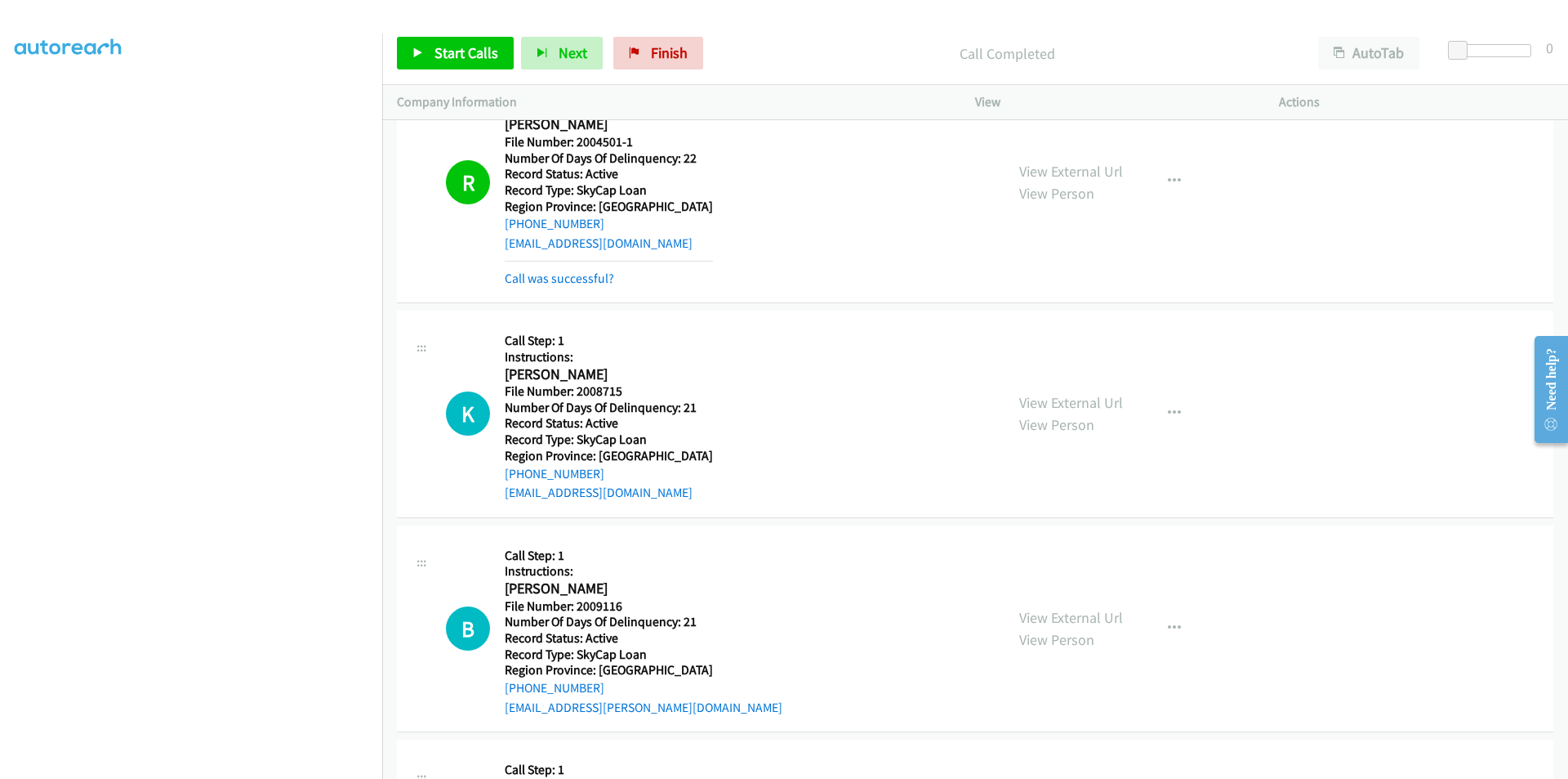
scroll to position [27916, 0]
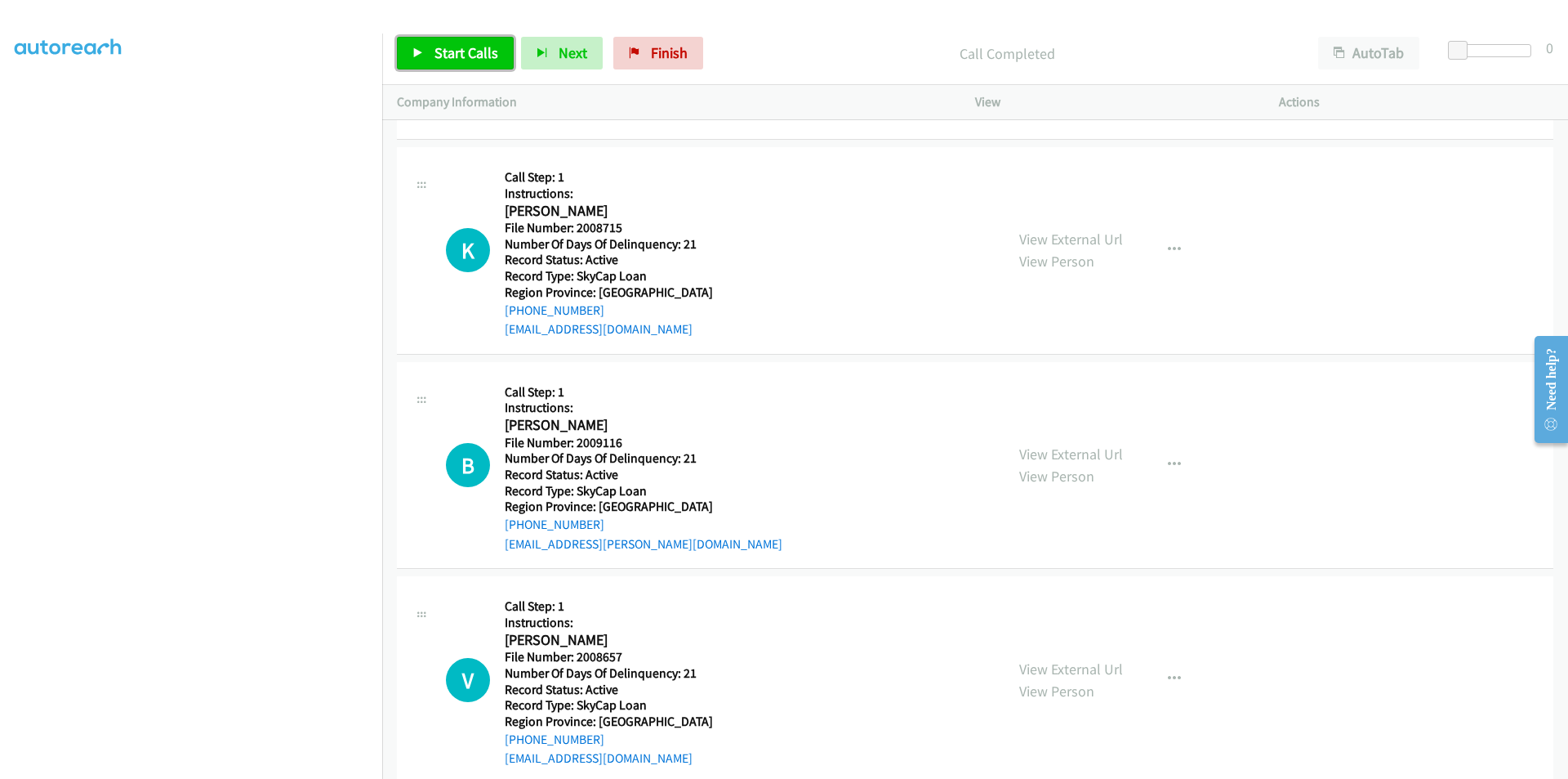
click at [482, 53] on span "Start Calls" at bounding box center [466, 52] width 64 height 19
click at [462, 58] on span "Pause" at bounding box center [453, 52] width 37 height 19
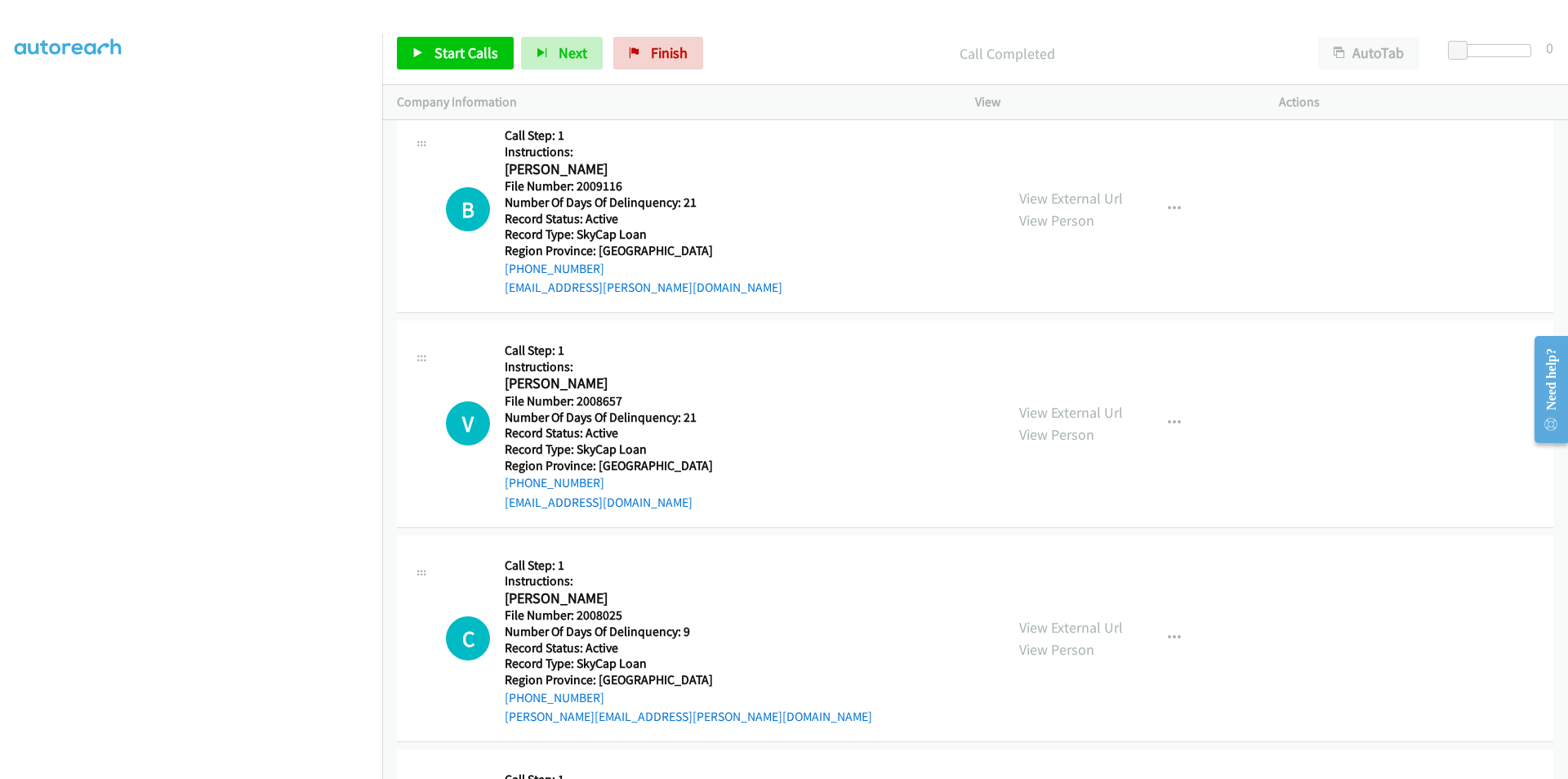
scroll to position [28243, 0]
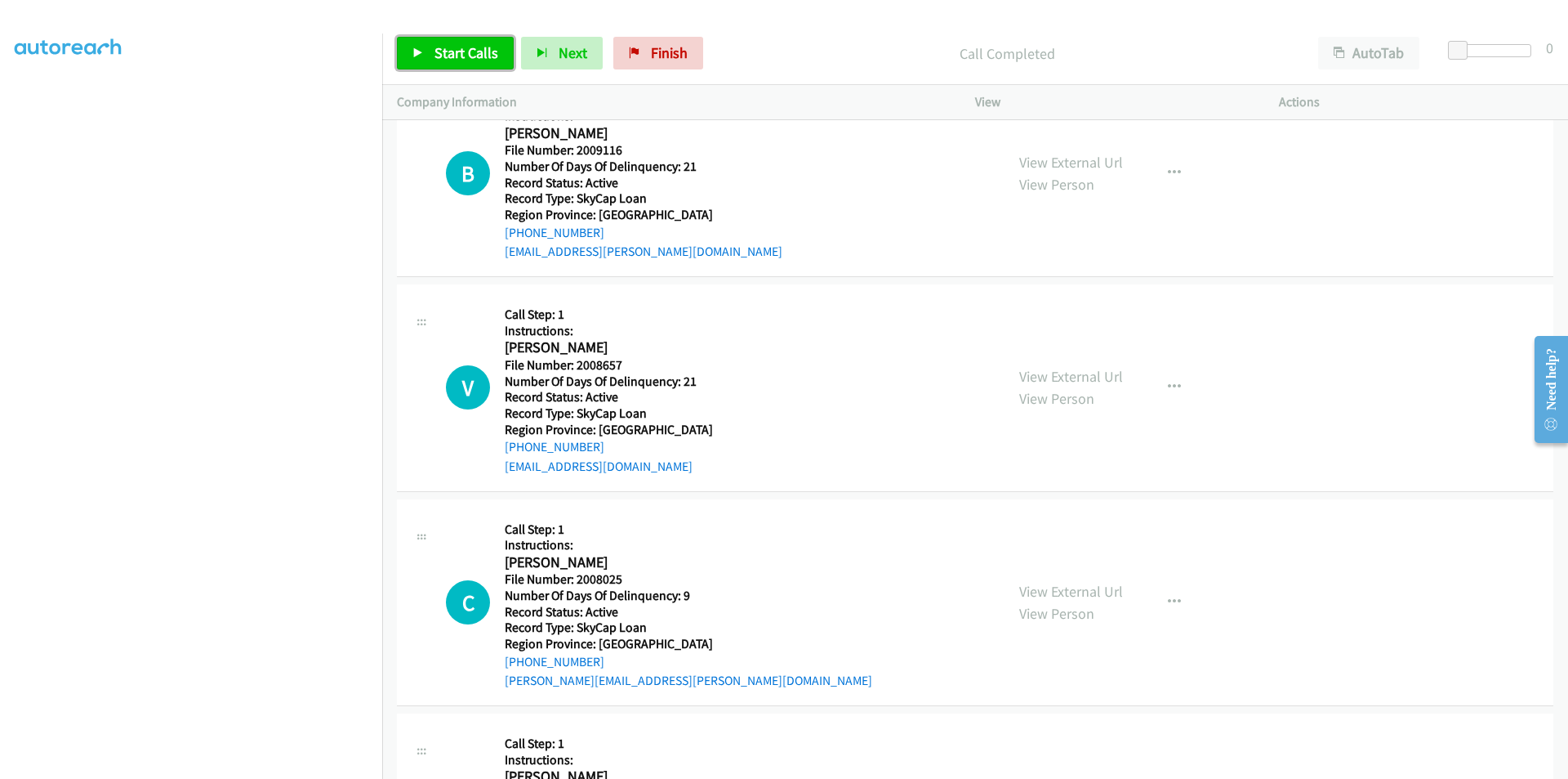
click at [449, 47] on span "Start Calls" at bounding box center [466, 52] width 64 height 19
click at [456, 52] on span "Pause" at bounding box center [453, 52] width 37 height 19
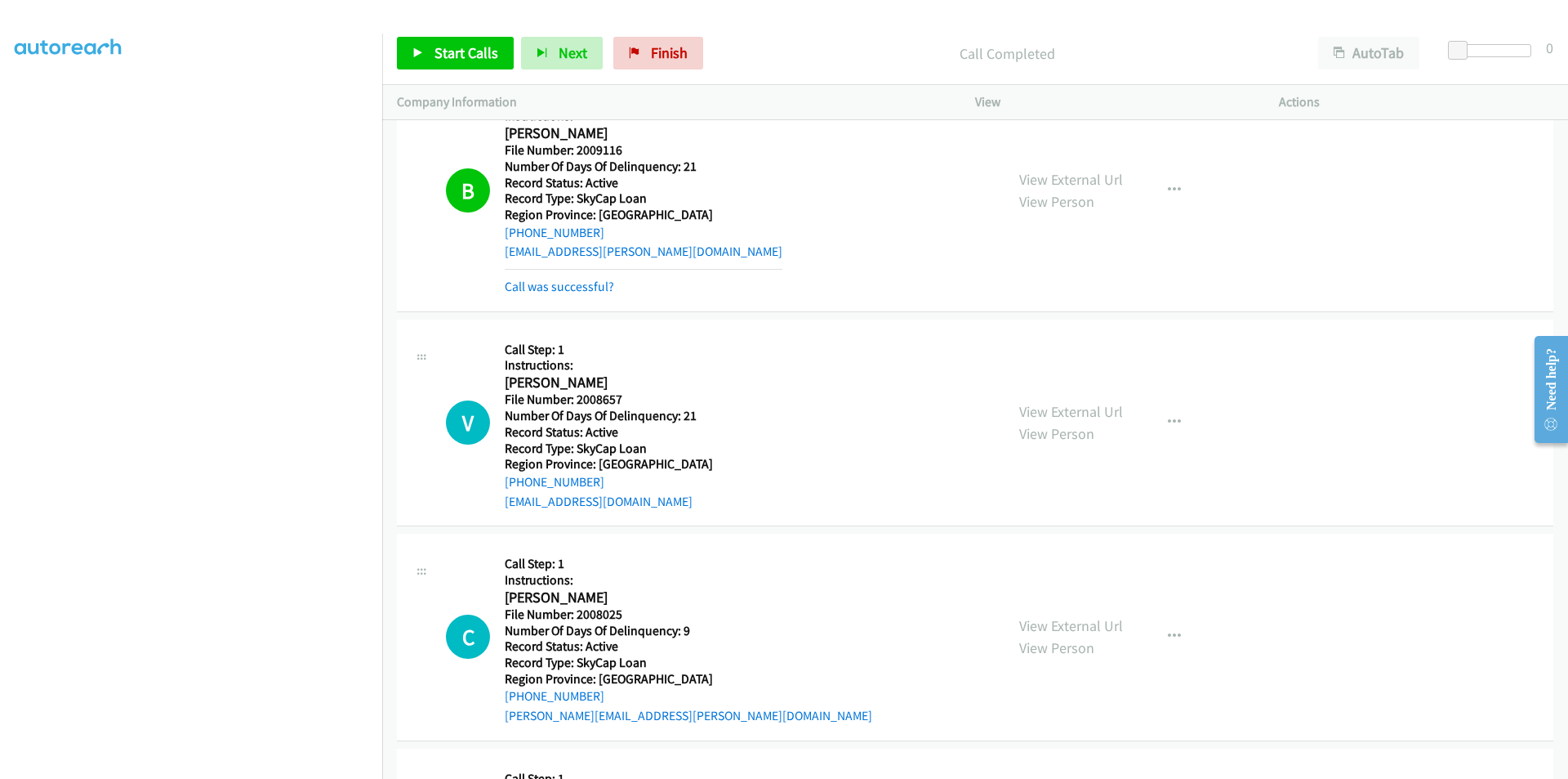
scroll to position [28407, 0]
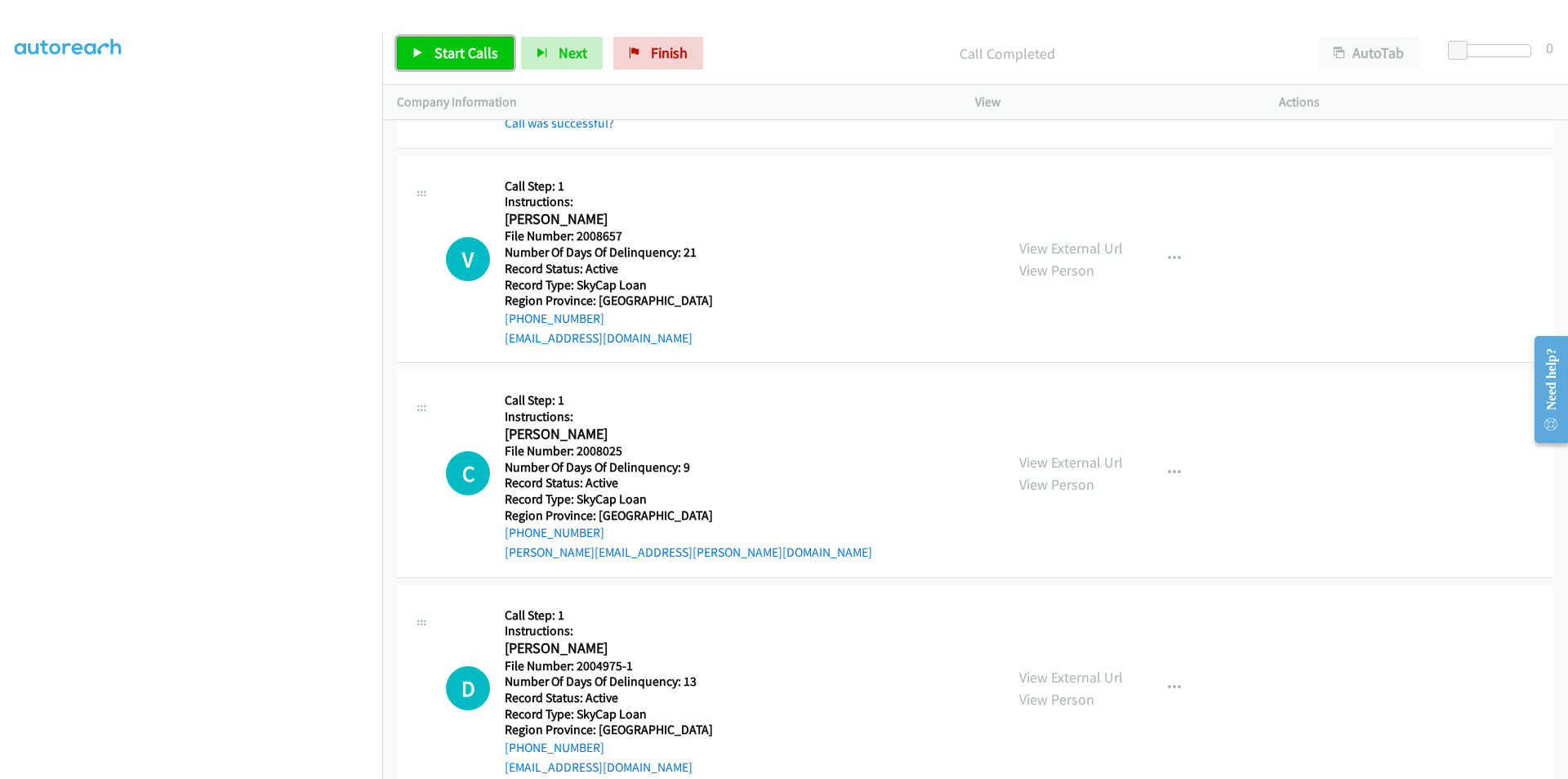
click at [456, 55] on span "Start Calls" at bounding box center [466, 52] width 64 height 19
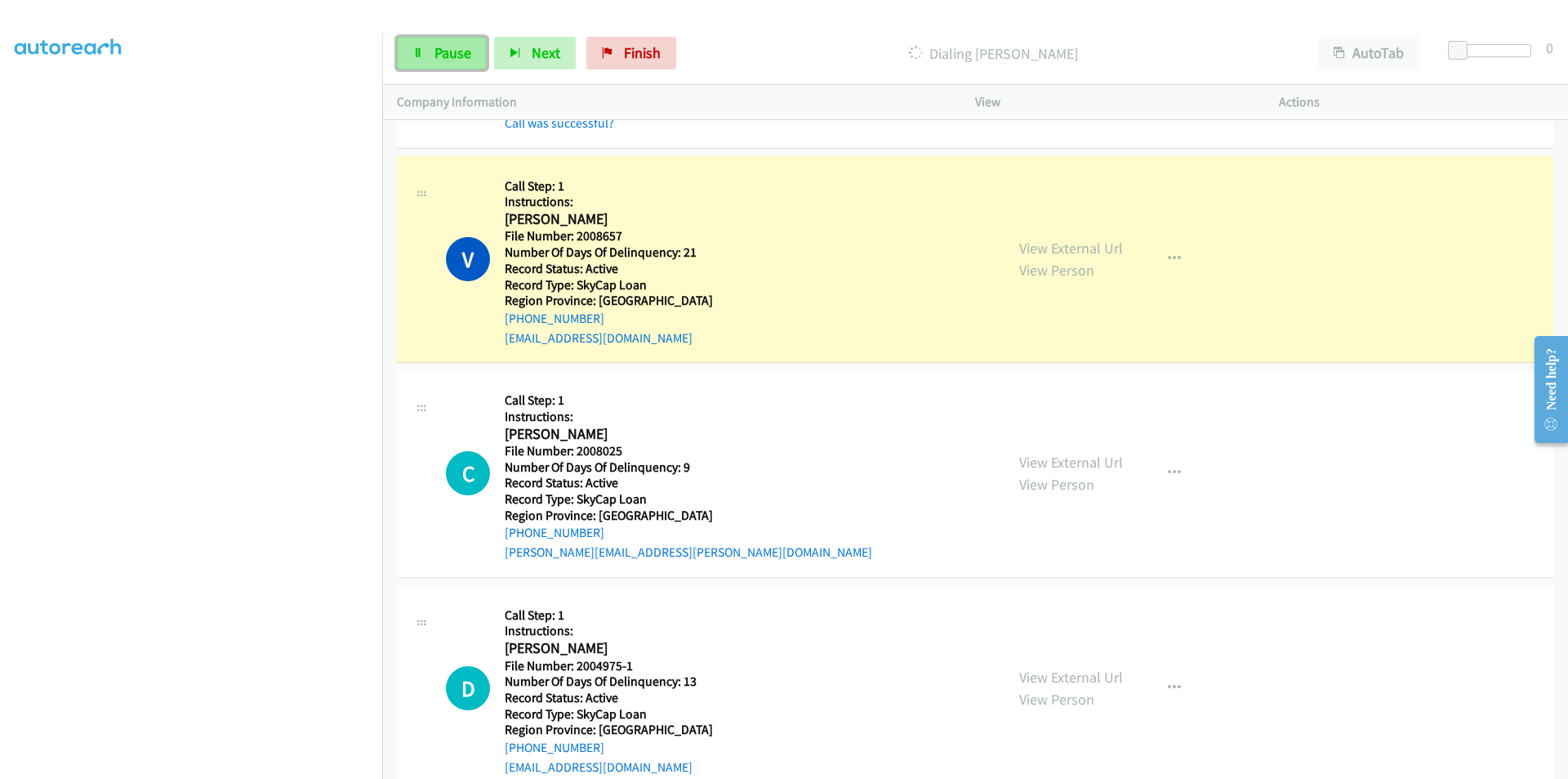
click at [461, 53] on span "Pause" at bounding box center [453, 52] width 37 height 19
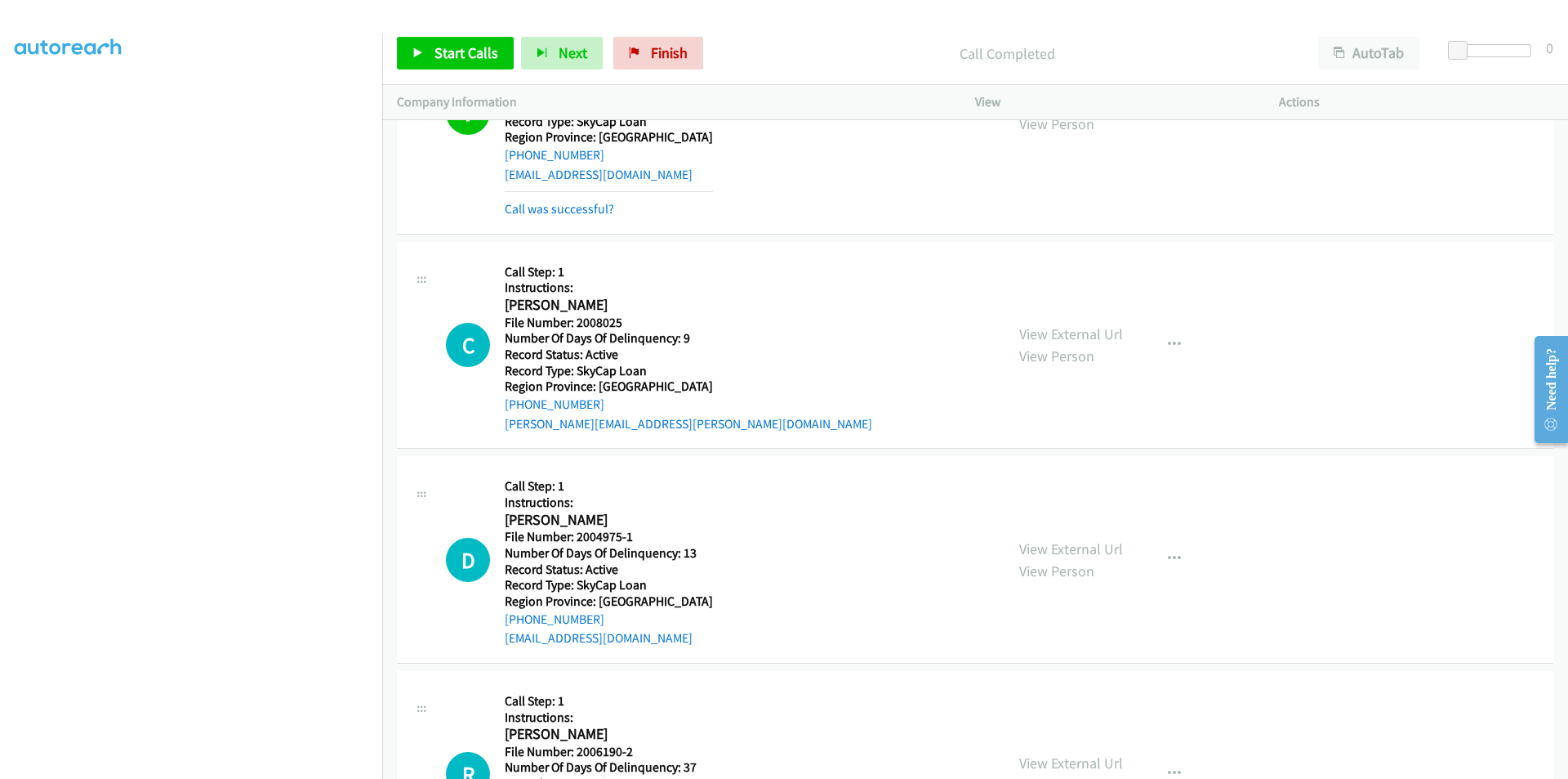
scroll to position [28694, 0]
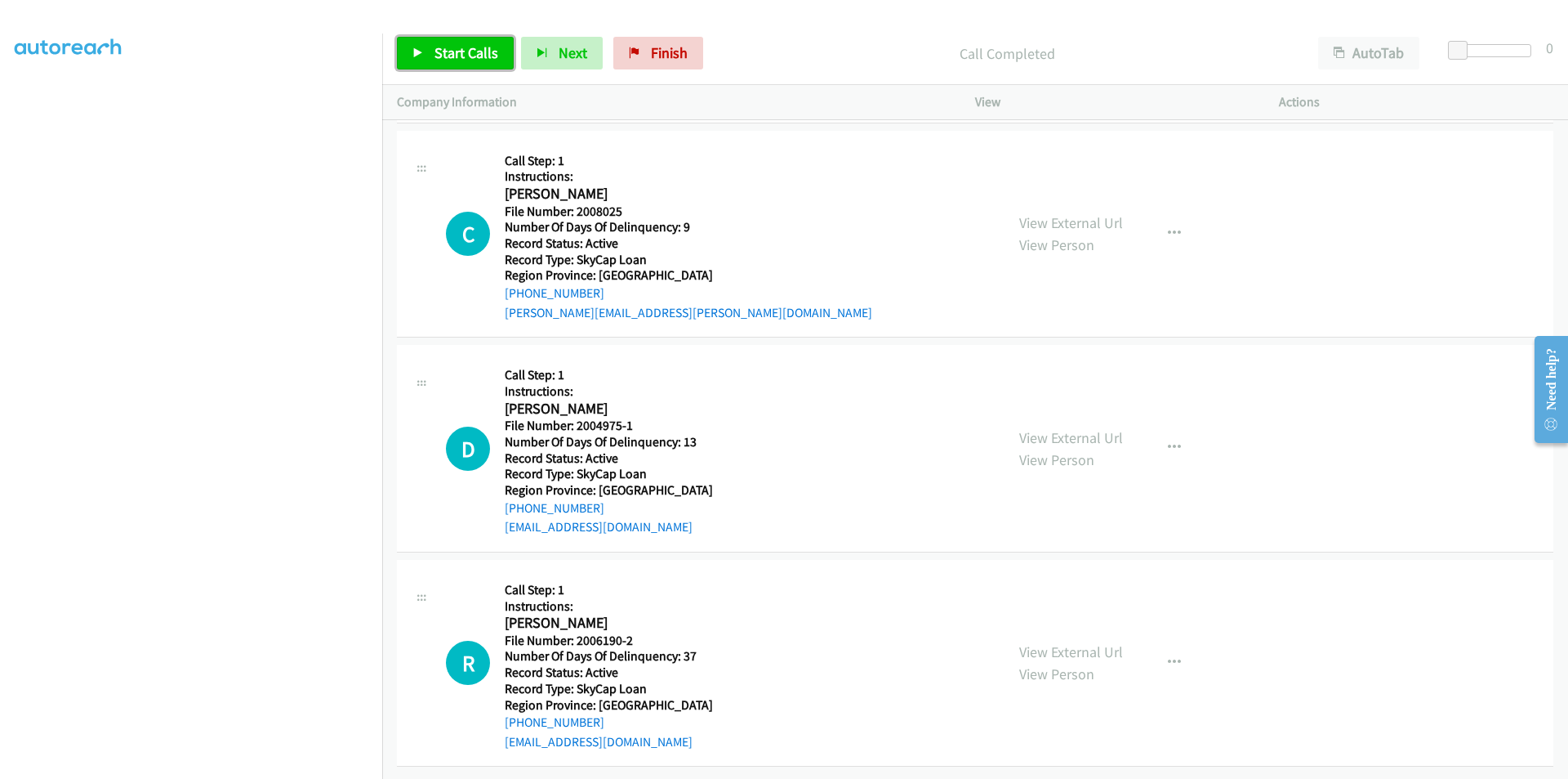
click at [463, 52] on span "Start Calls" at bounding box center [466, 52] width 64 height 19
click at [463, 52] on span "Pause" at bounding box center [453, 52] width 37 height 19
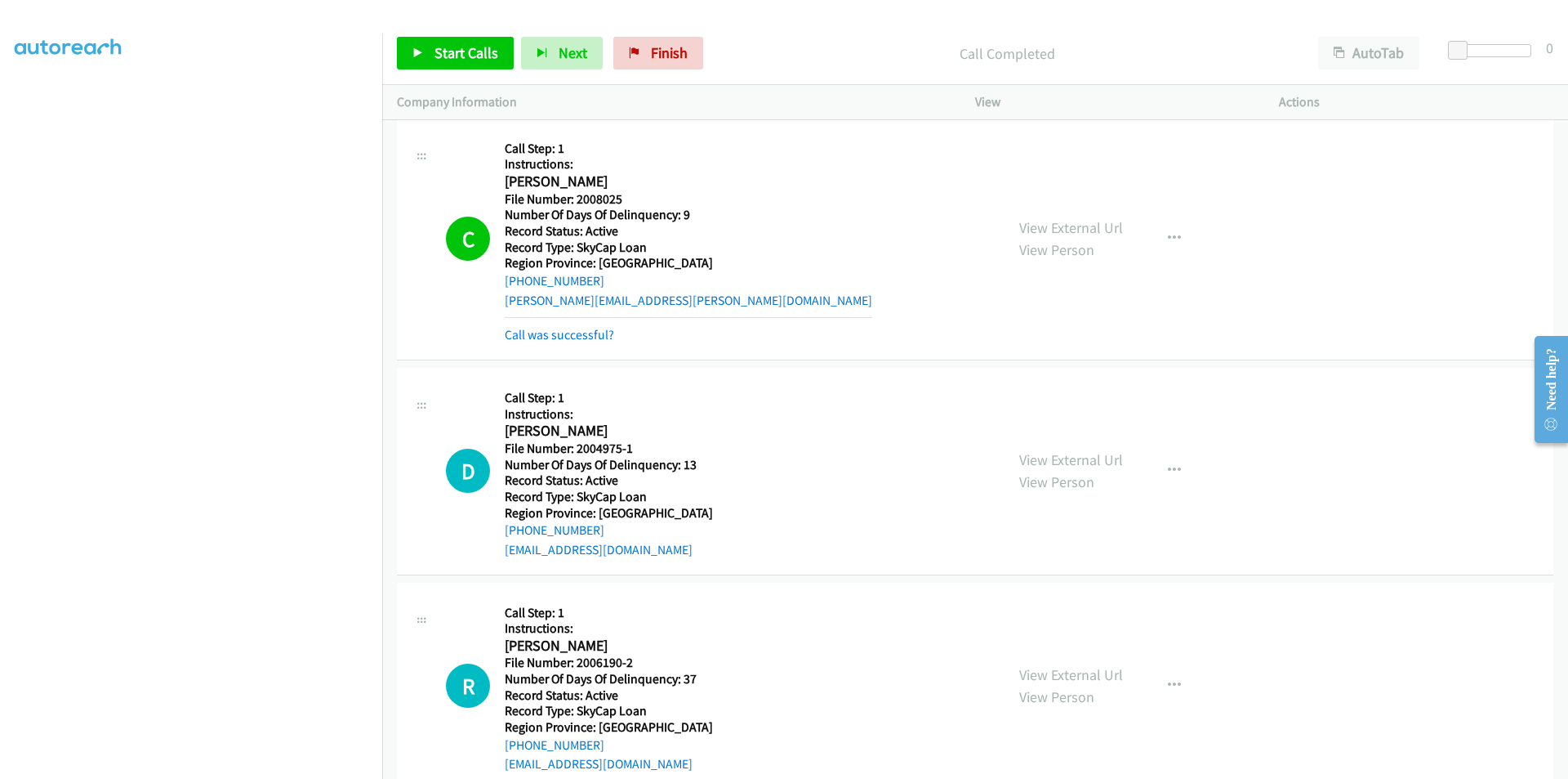
scroll to position [28938, 0]
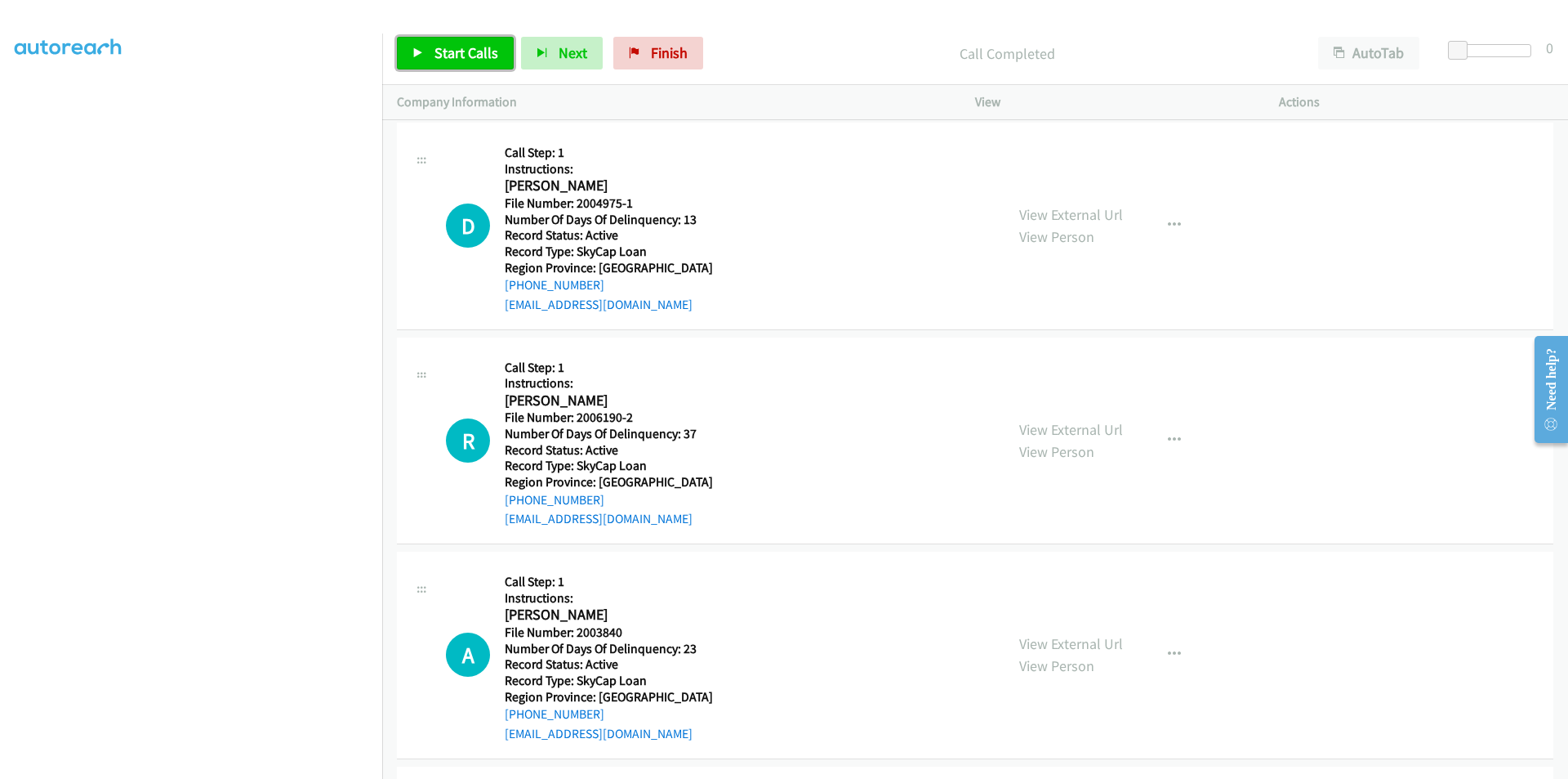
click at [440, 58] on span "Start Calls" at bounding box center [466, 52] width 64 height 19
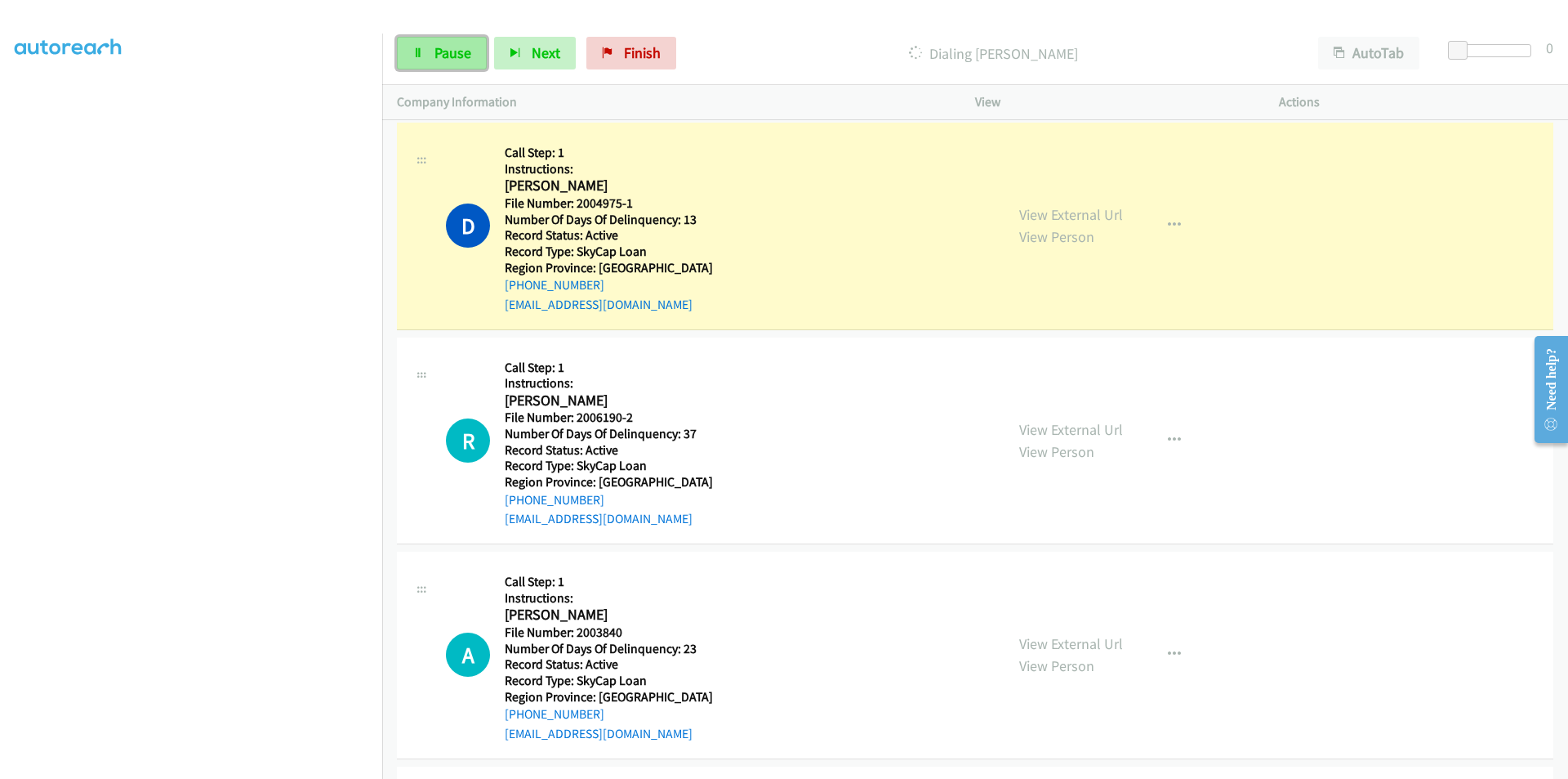
click at [442, 52] on span "Pause" at bounding box center [453, 52] width 37 height 19
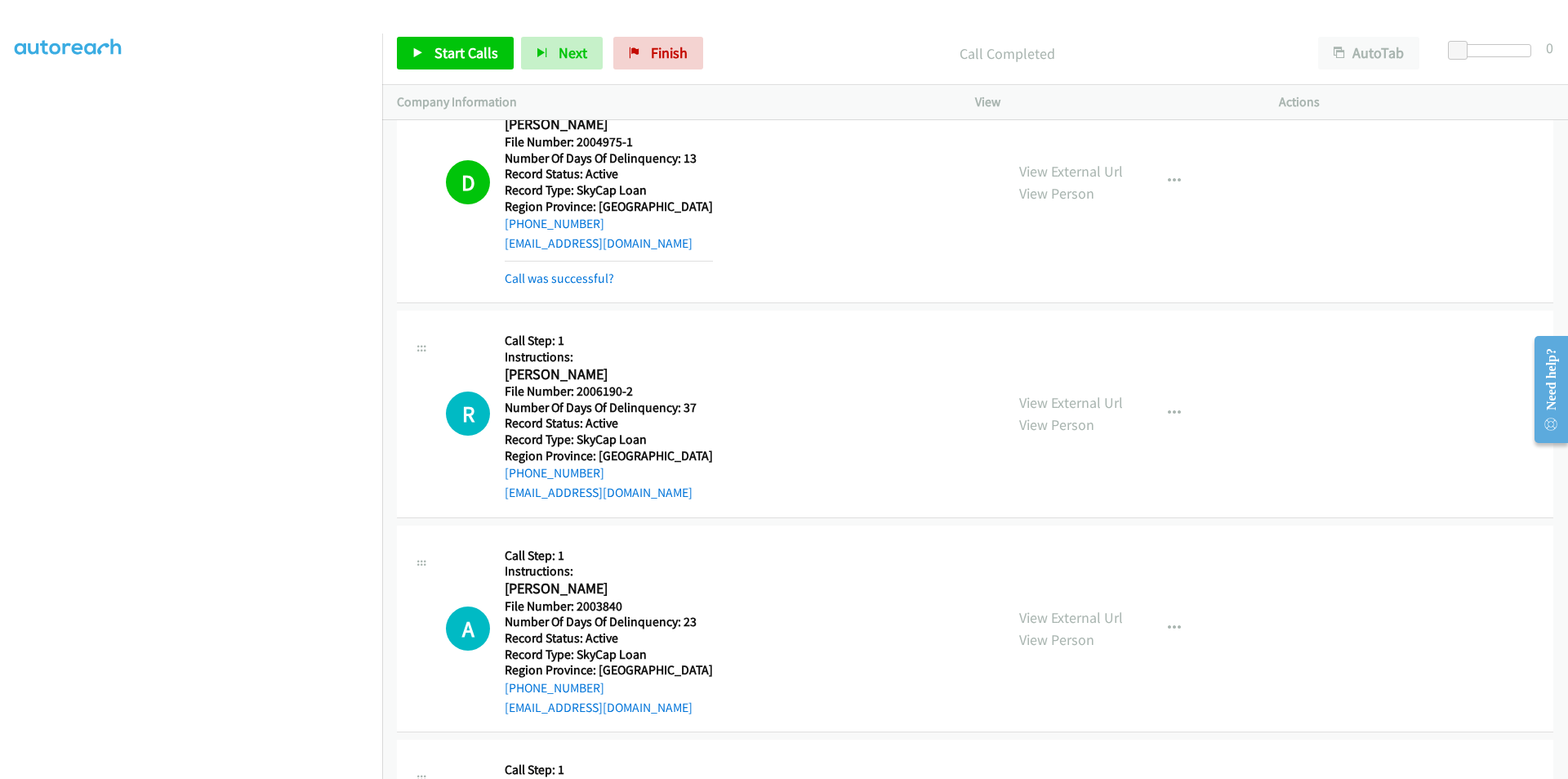
scroll to position [29184, 0]
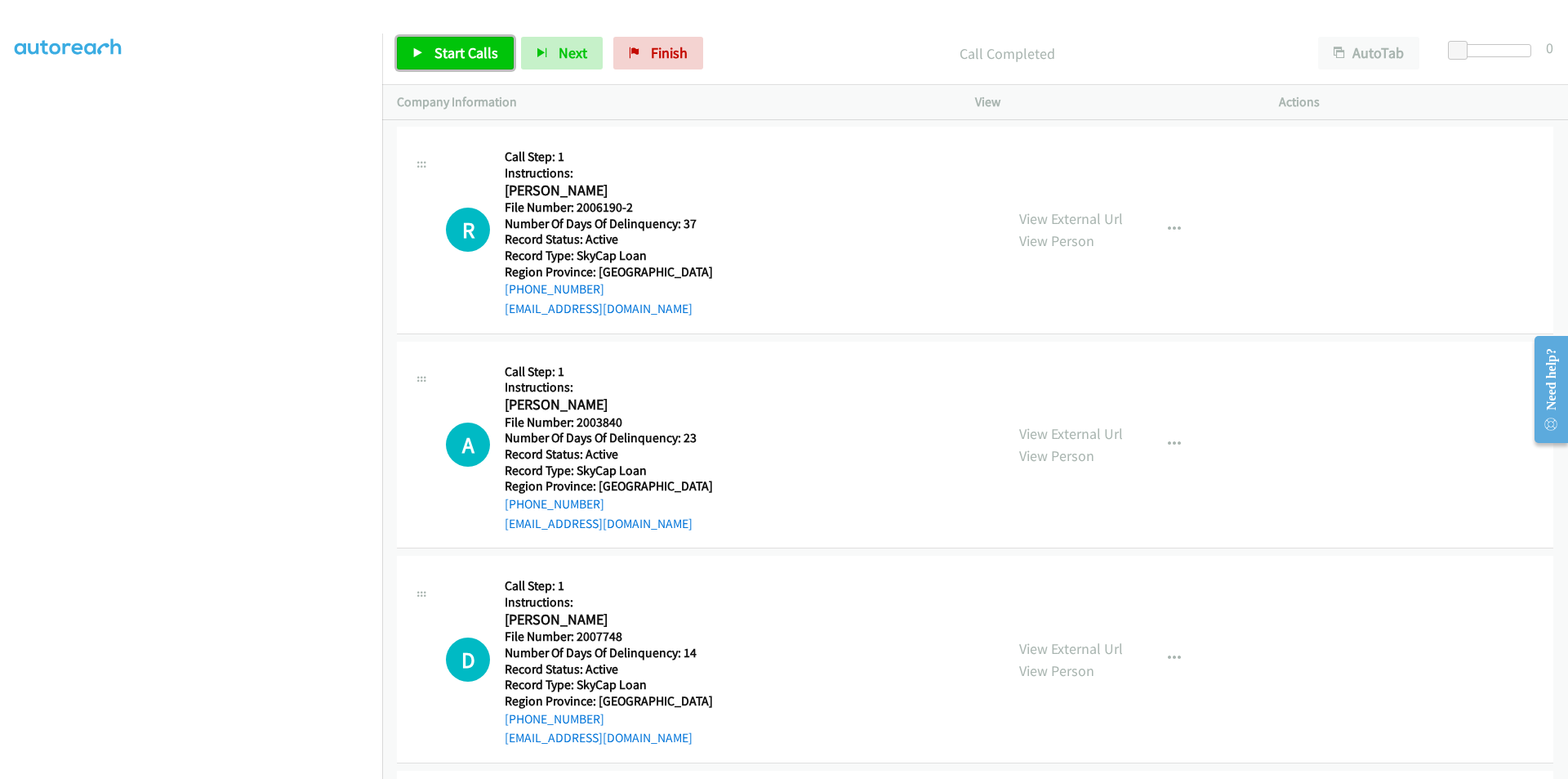
click at [454, 44] on span "Start Calls" at bounding box center [466, 52] width 64 height 19
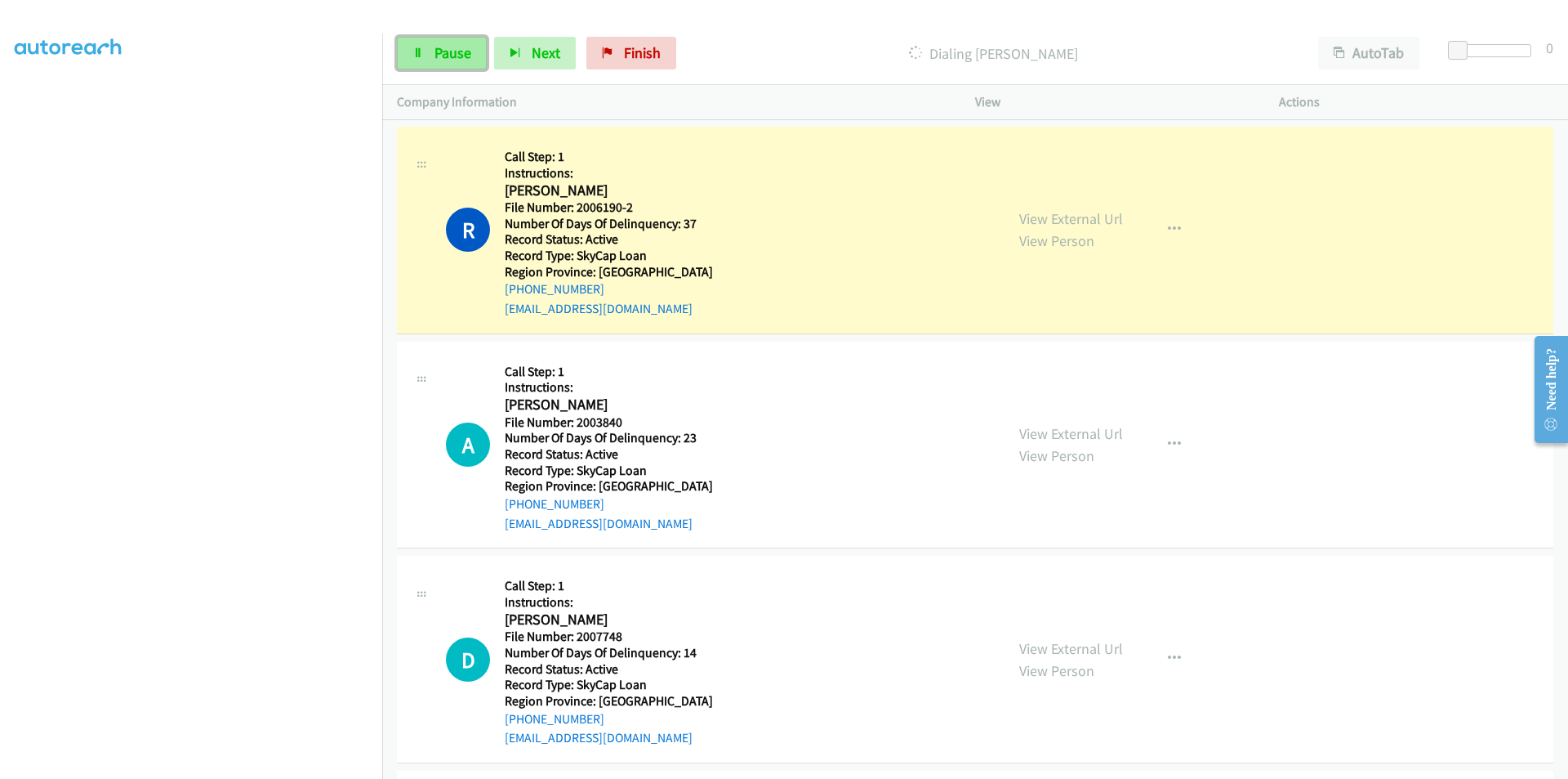
click at [431, 47] on link "Pause" at bounding box center [442, 53] width 90 height 32
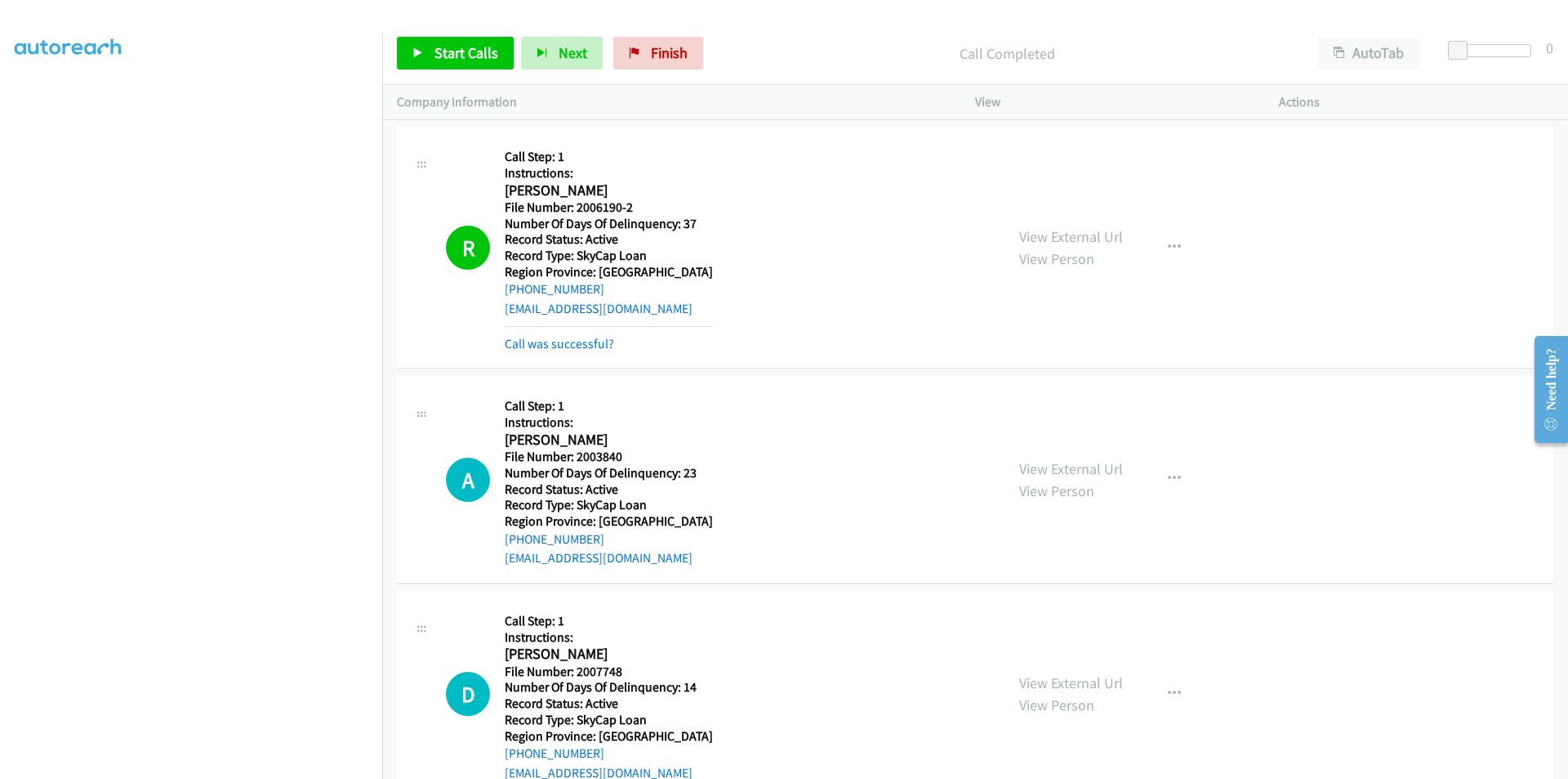
scroll to position [29429, 0]
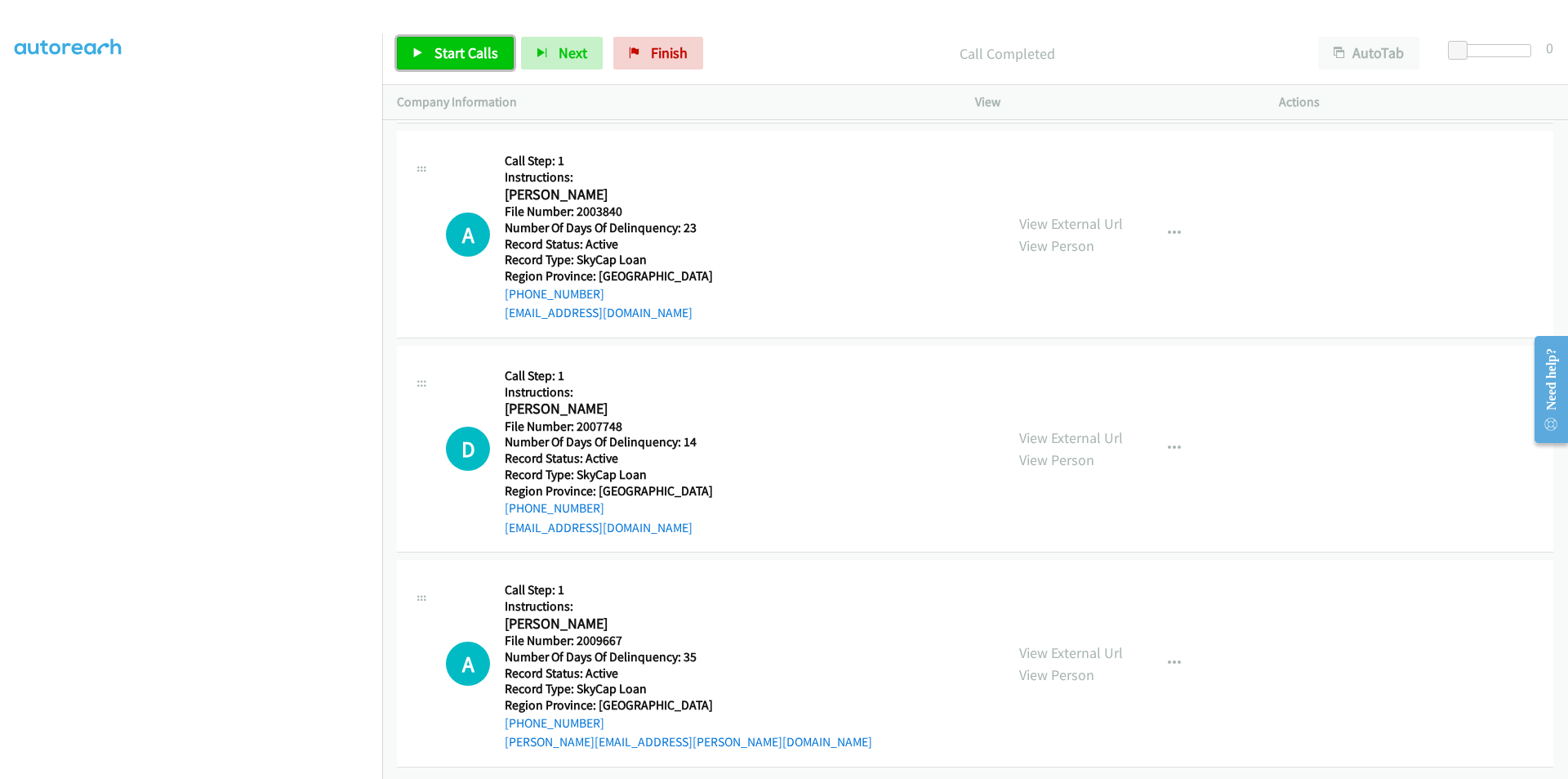
click at [431, 41] on link "Start Calls" at bounding box center [455, 53] width 117 height 32
click at [435, 51] on span "Pause" at bounding box center [453, 52] width 37 height 19
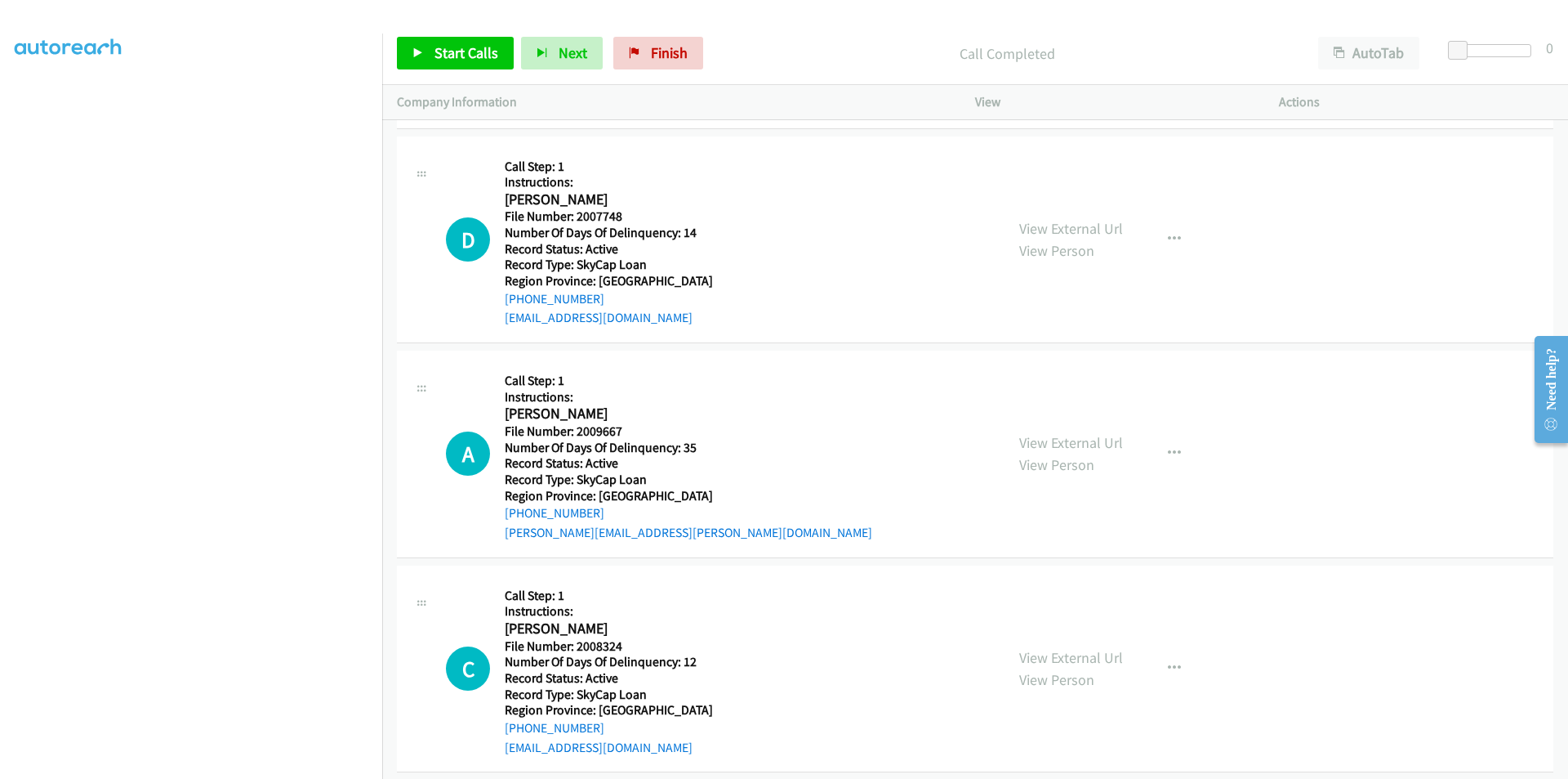
scroll to position [29674, 0]
click at [463, 57] on span "Start Calls" at bounding box center [466, 52] width 64 height 19
click at [463, 57] on span "Pause" at bounding box center [453, 52] width 37 height 19
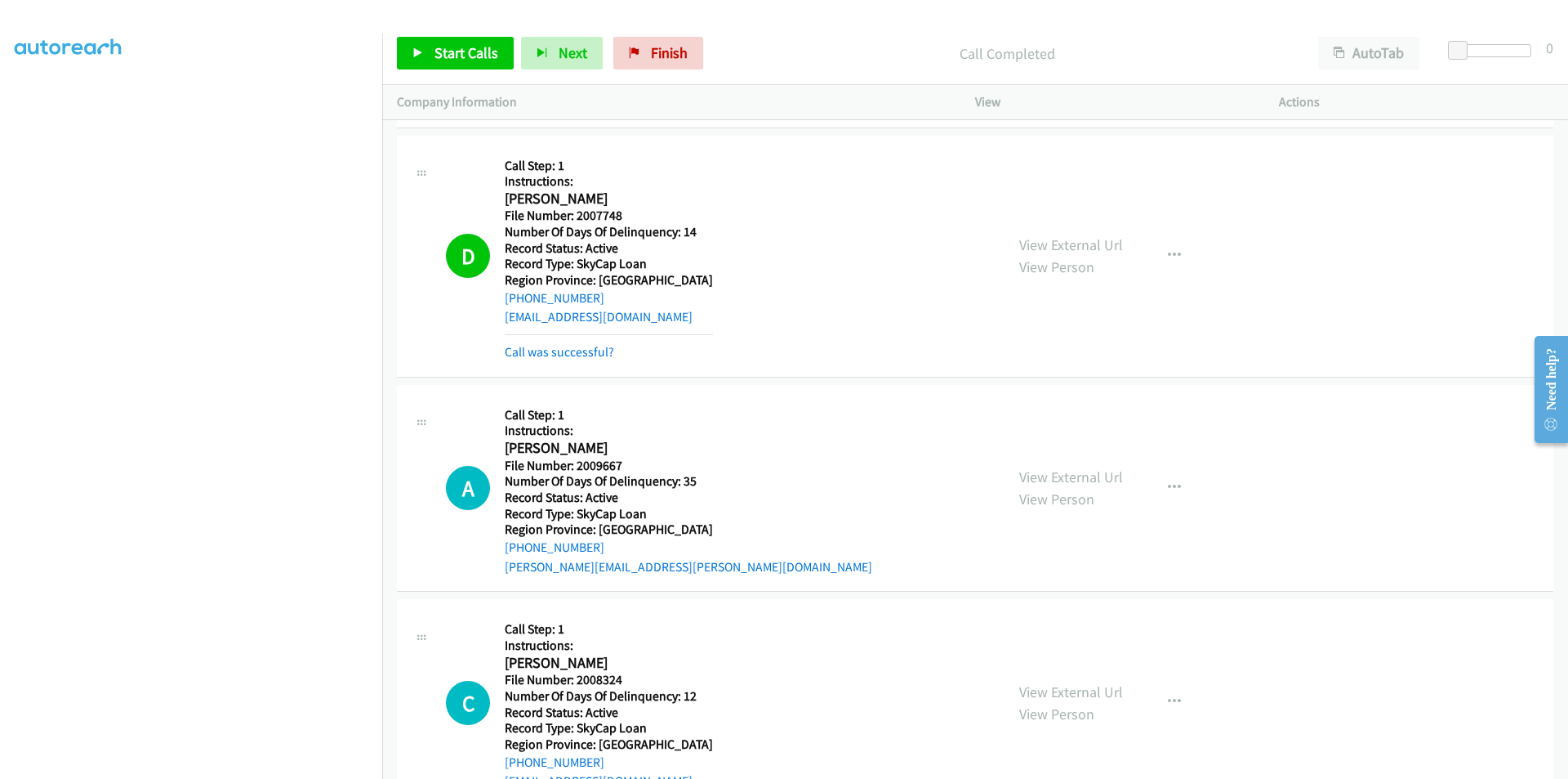
scroll to position [29920, 0]
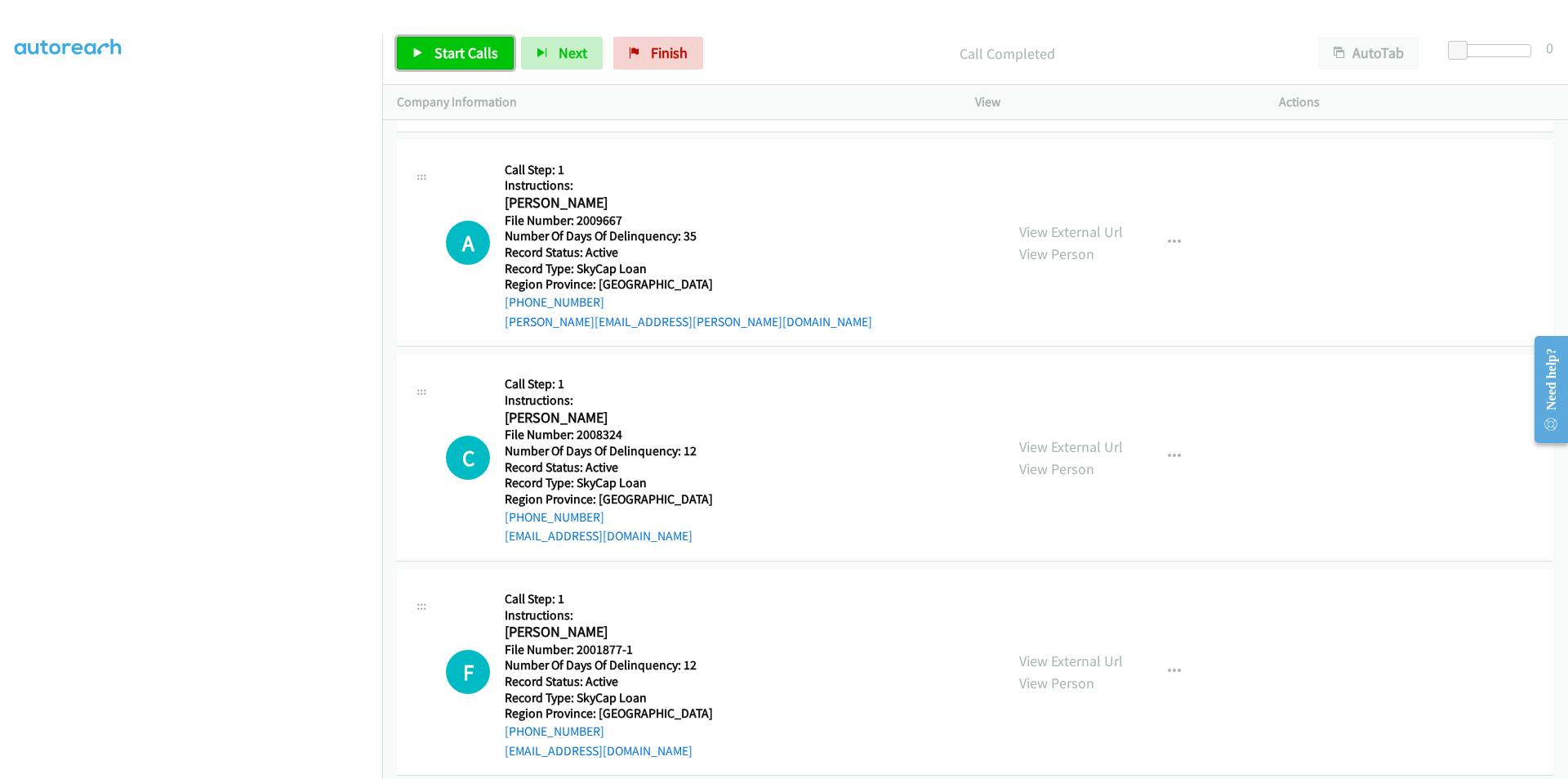
click at [467, 47] on span "Start Calls" at bounding box center [466, 52] width 64 height 19
click at [468, 47] on span "Pause" at bounding box center [453, 52] width 37 height 19
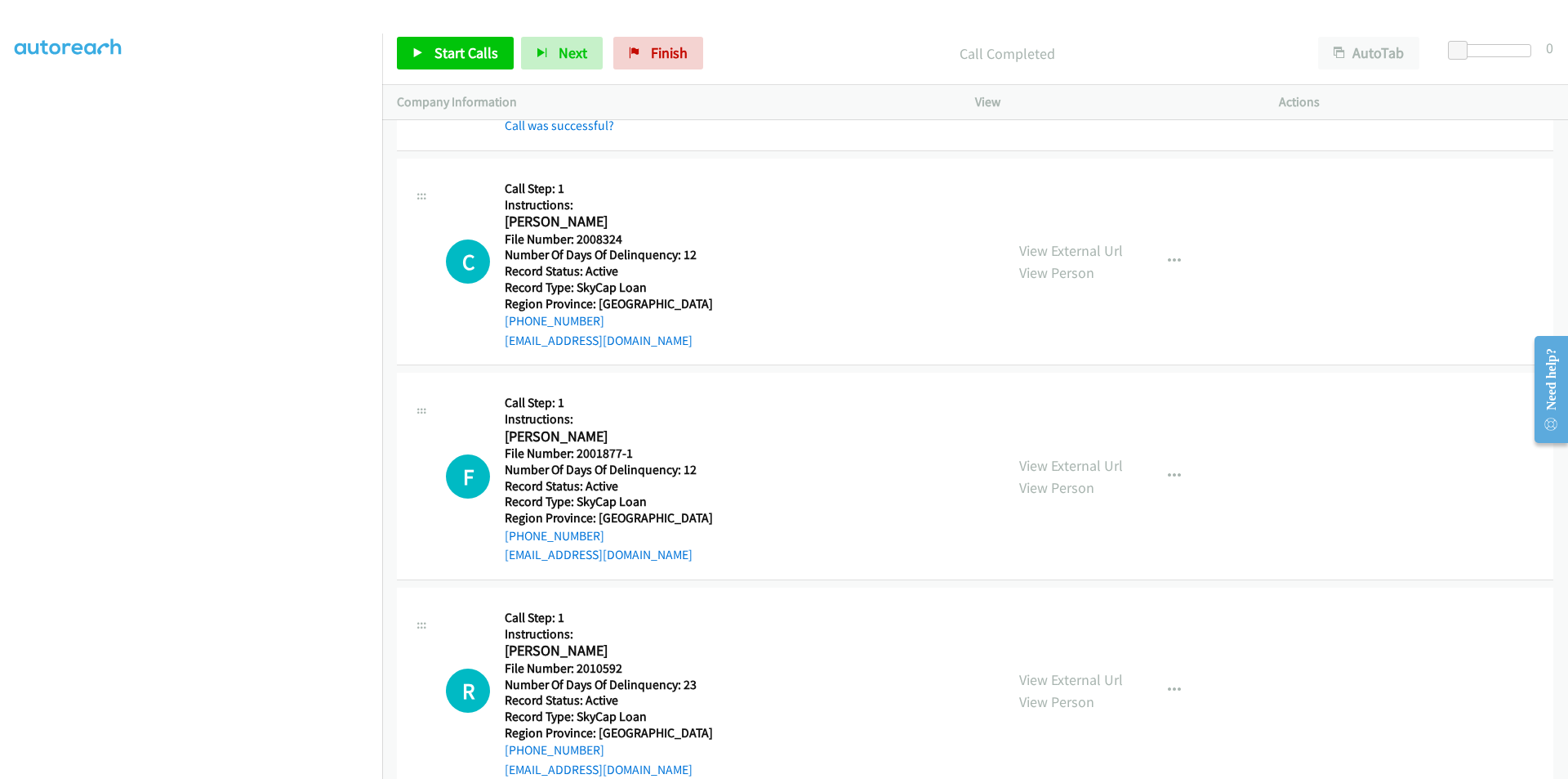
scroll to position [30165, 0]
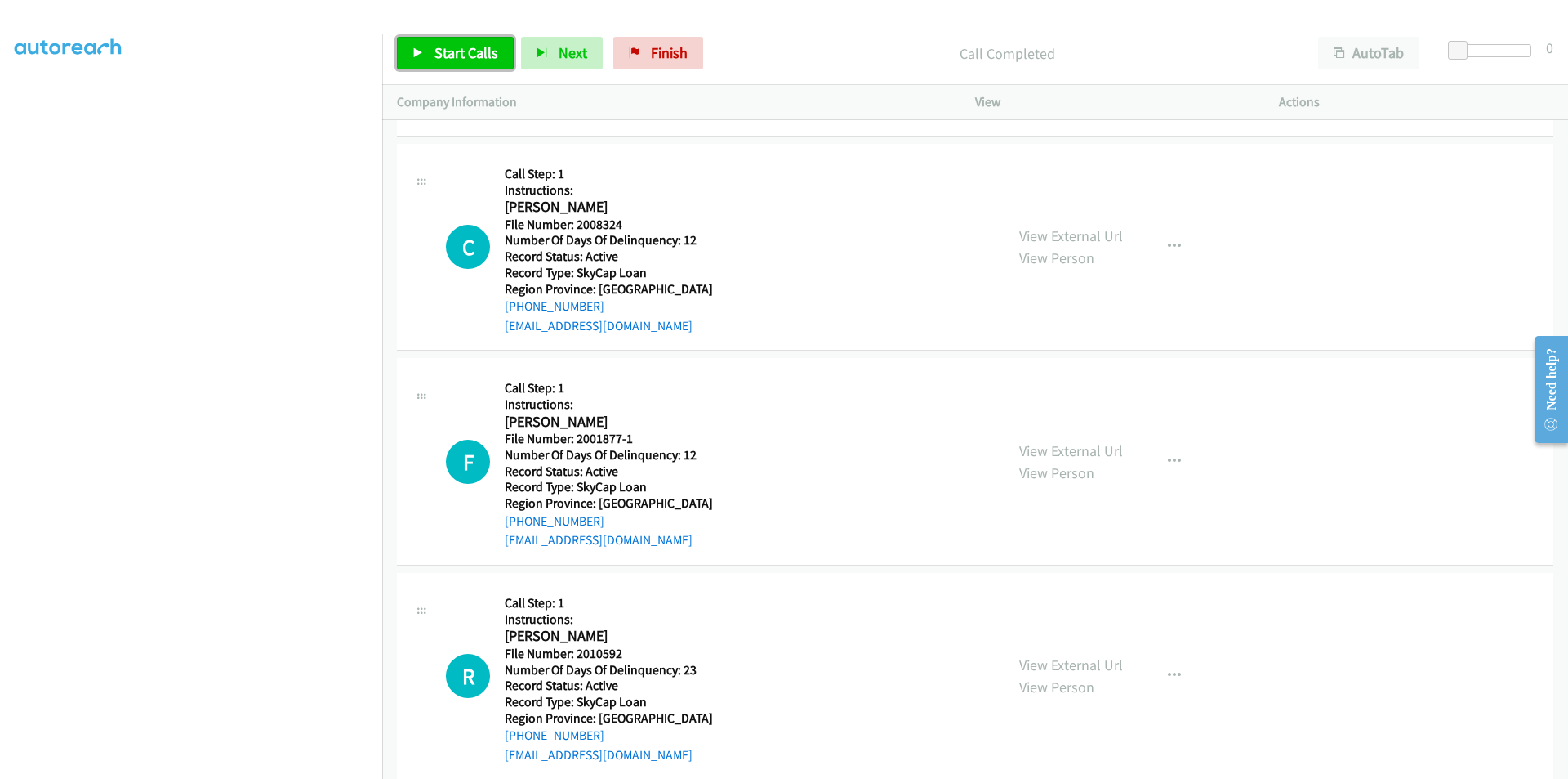
click at [438, 61] on span "Start Calls" at bounding box center [466, 52] width 64 height 19
click at [438, 58] on span "Pause" at bounding box center [453, 52] width 37 height 19
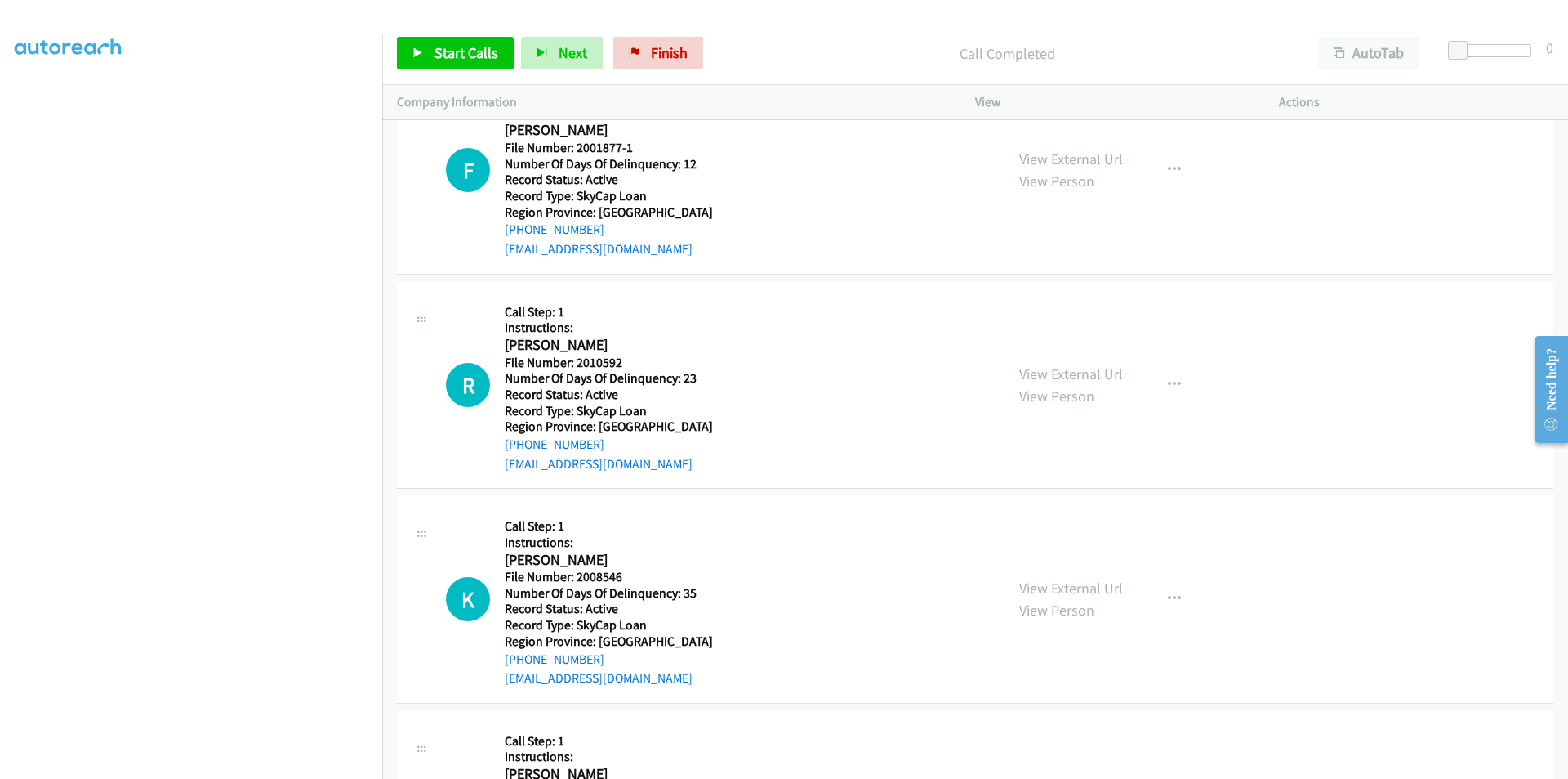
scroll to position [30491, 0]
click at [443, 46] on span "Start Calls" at bounding box center [466, 52] width 64 height 19
click at [443, 46] on span "Pause" at bounding box center [453, 52] width 37 height 19
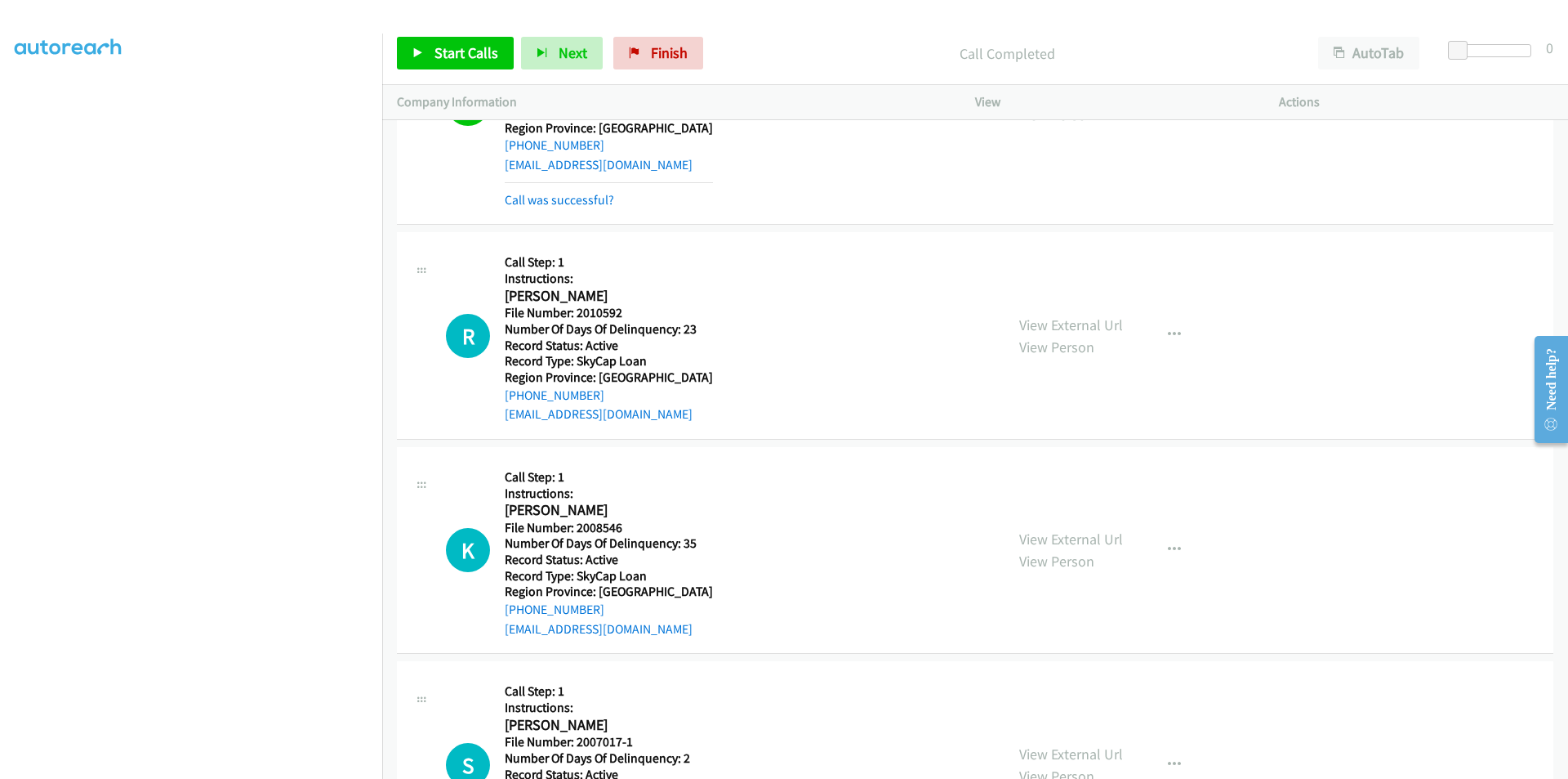
scroll to position [30655, 0]
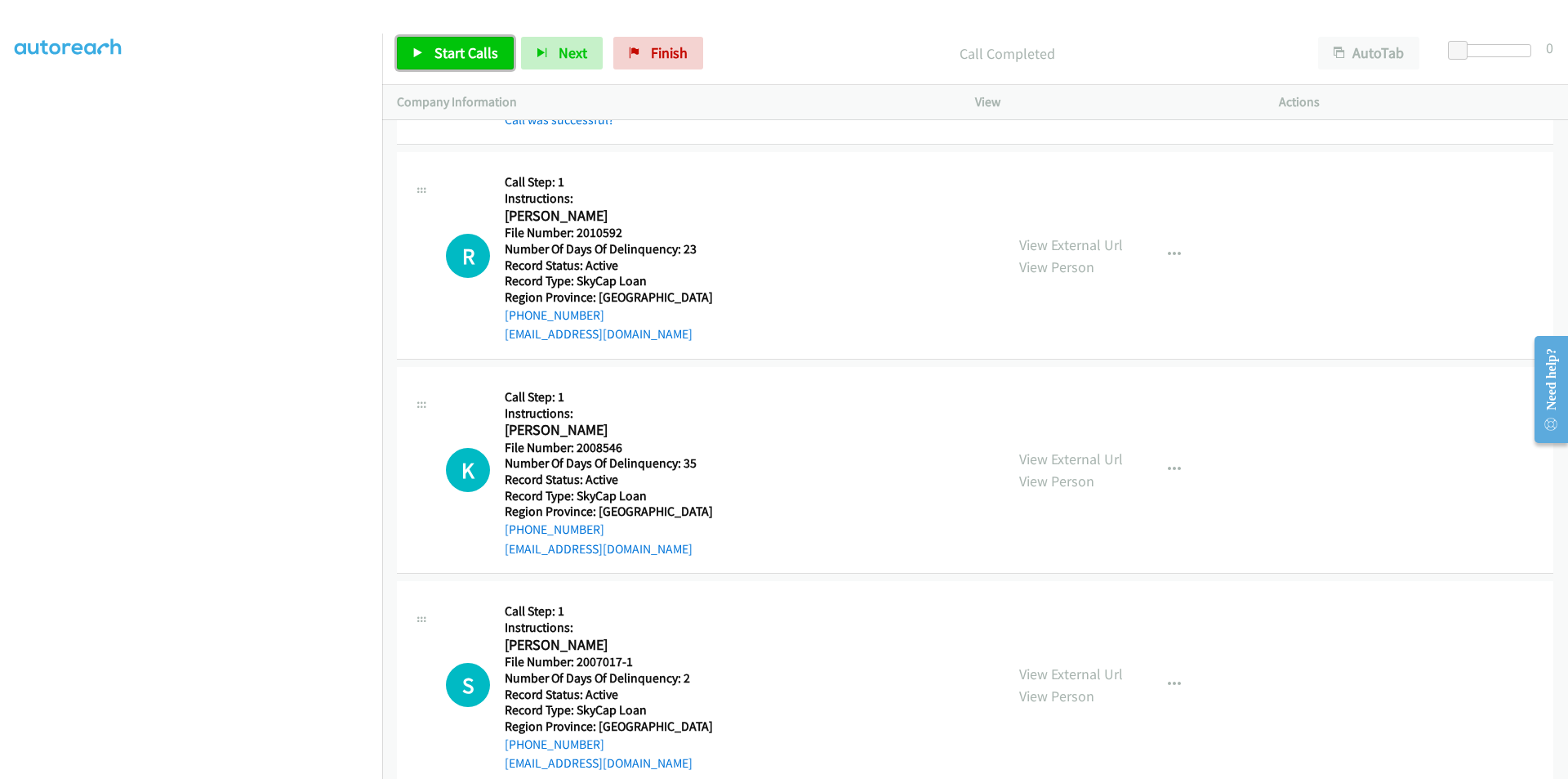
click at [445, 40] on link "Start Calls" at bounding box center [455, 53] width 117 height 32
click at [451, 48] on span "Pause" at bounding box center [453, 52] width 37 height 19
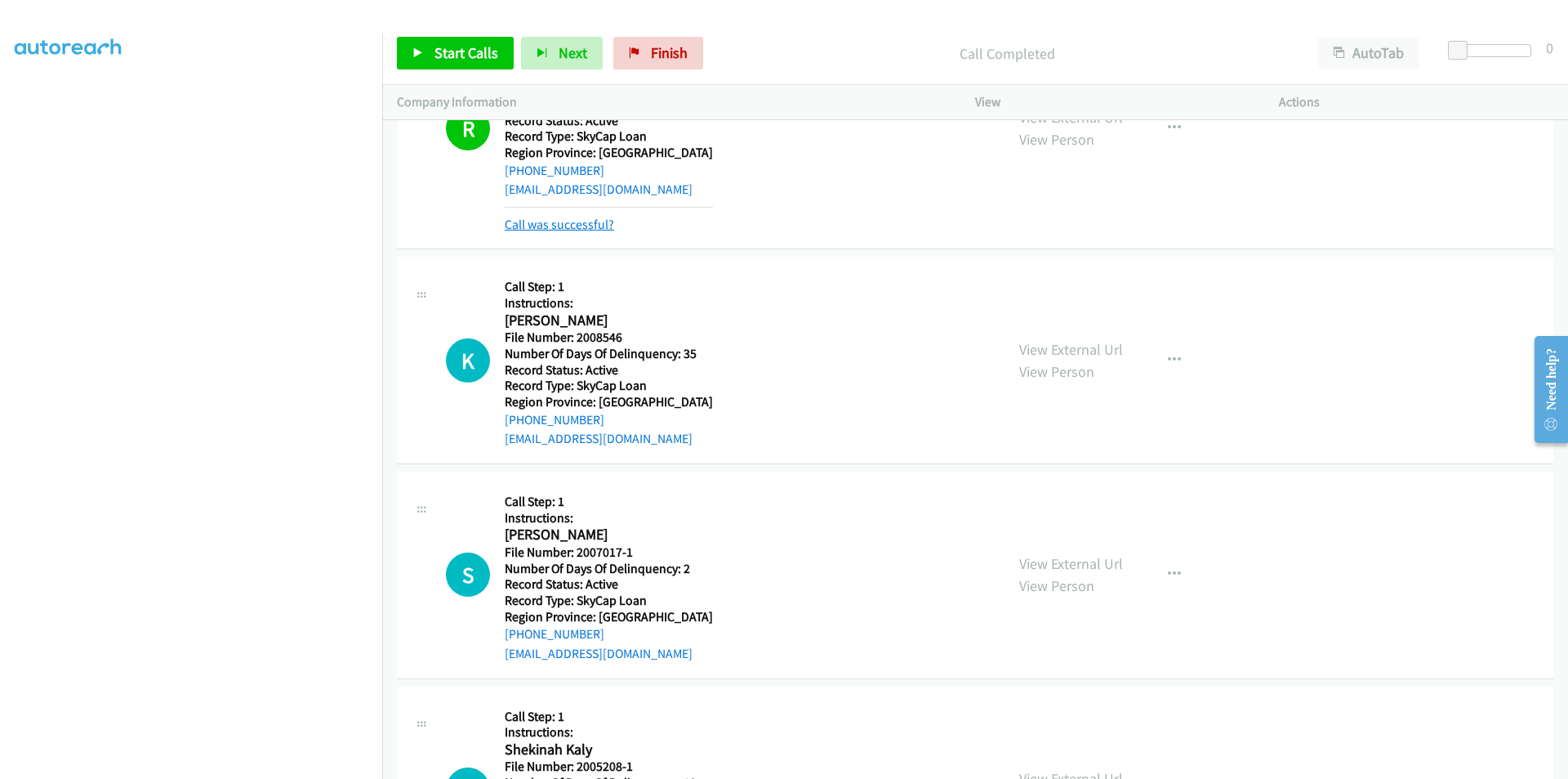
scroll to position [30900, 0]
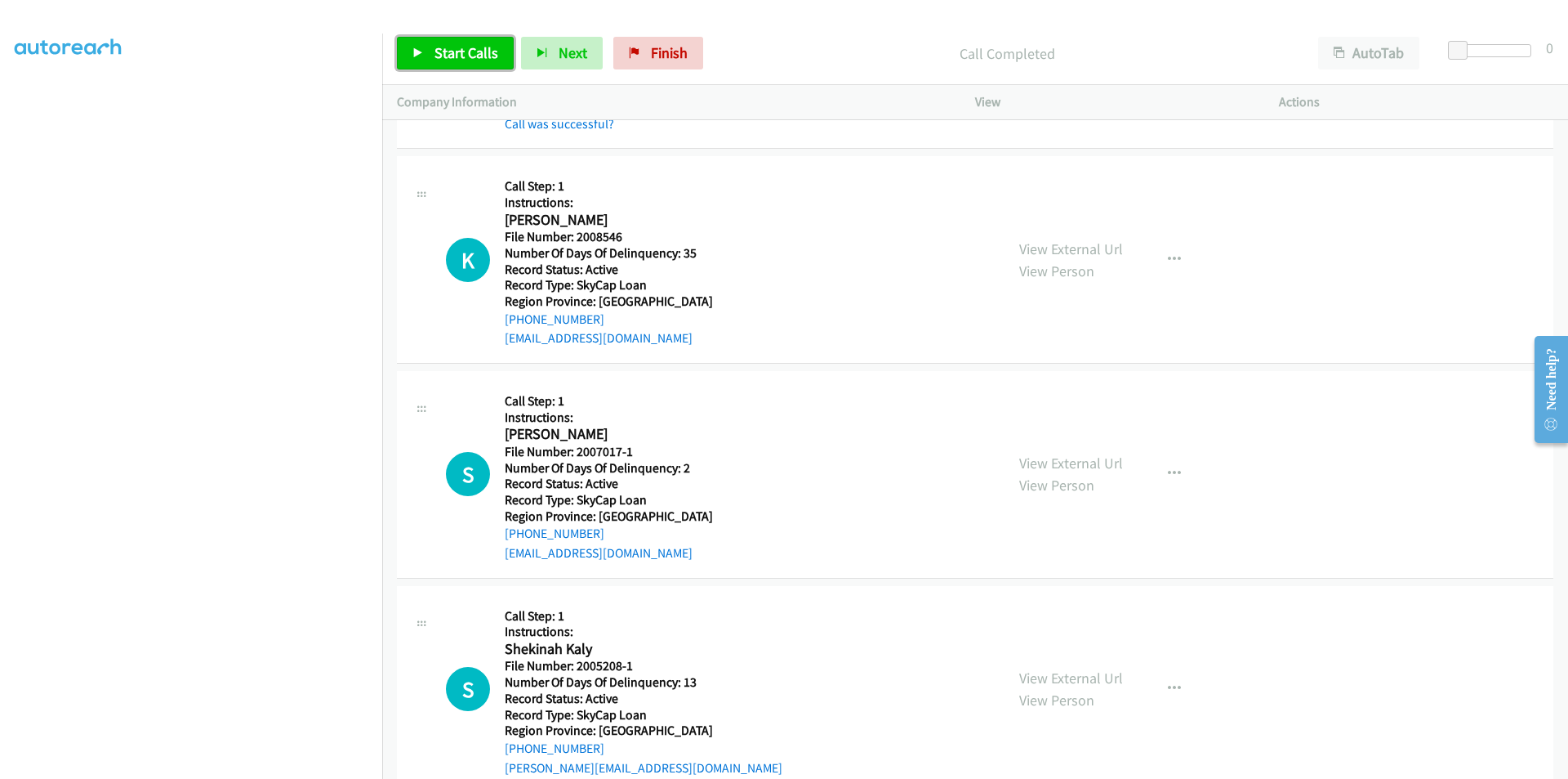
click at [441, 53] on span "Start Calls" at bounding box center [466, 52] width 64 height 19
click at [441, 53] on span "Pause" at bounding box center [453, 52] width 37 height 19
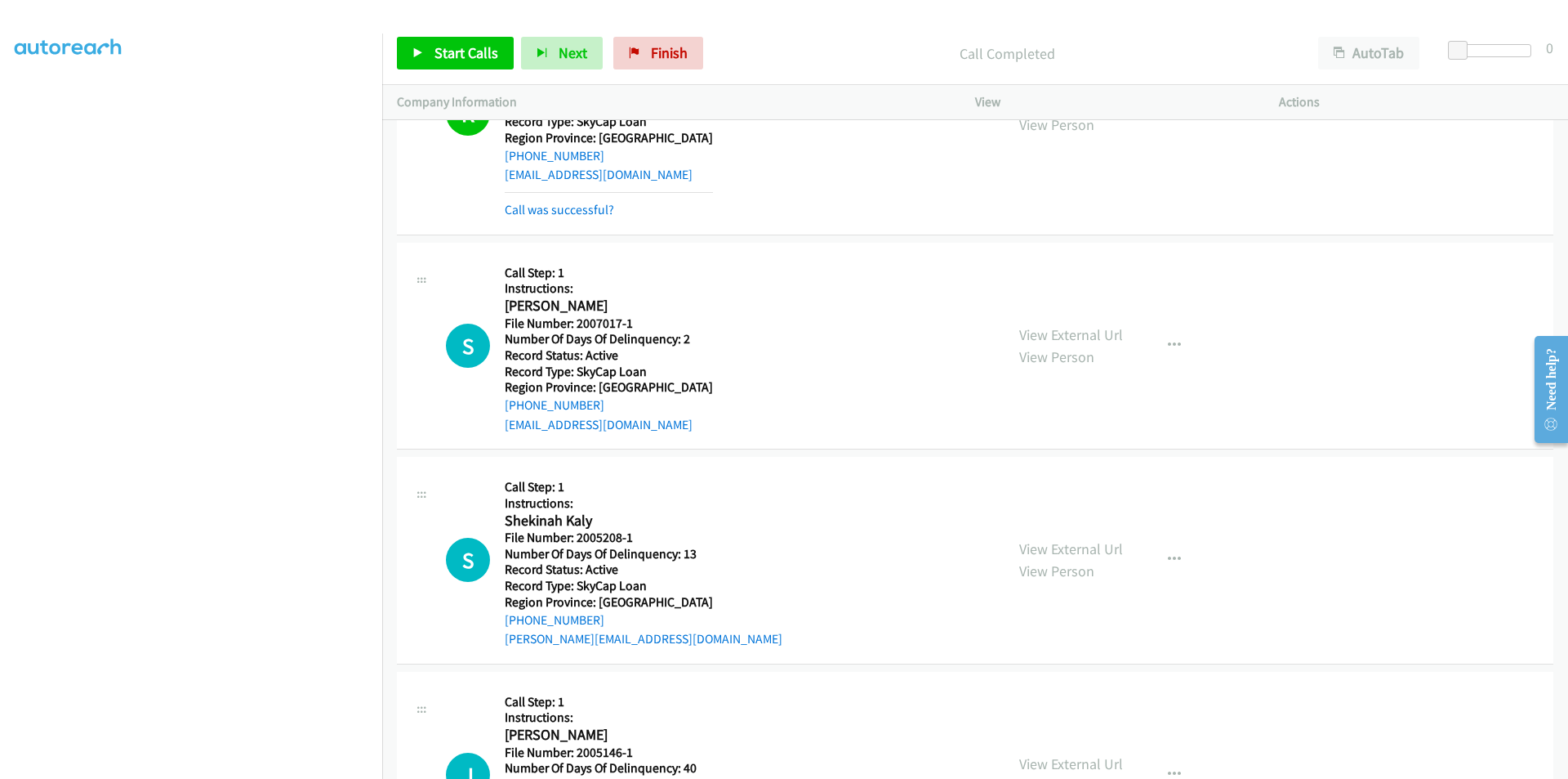
scroll to position [31145, 0]
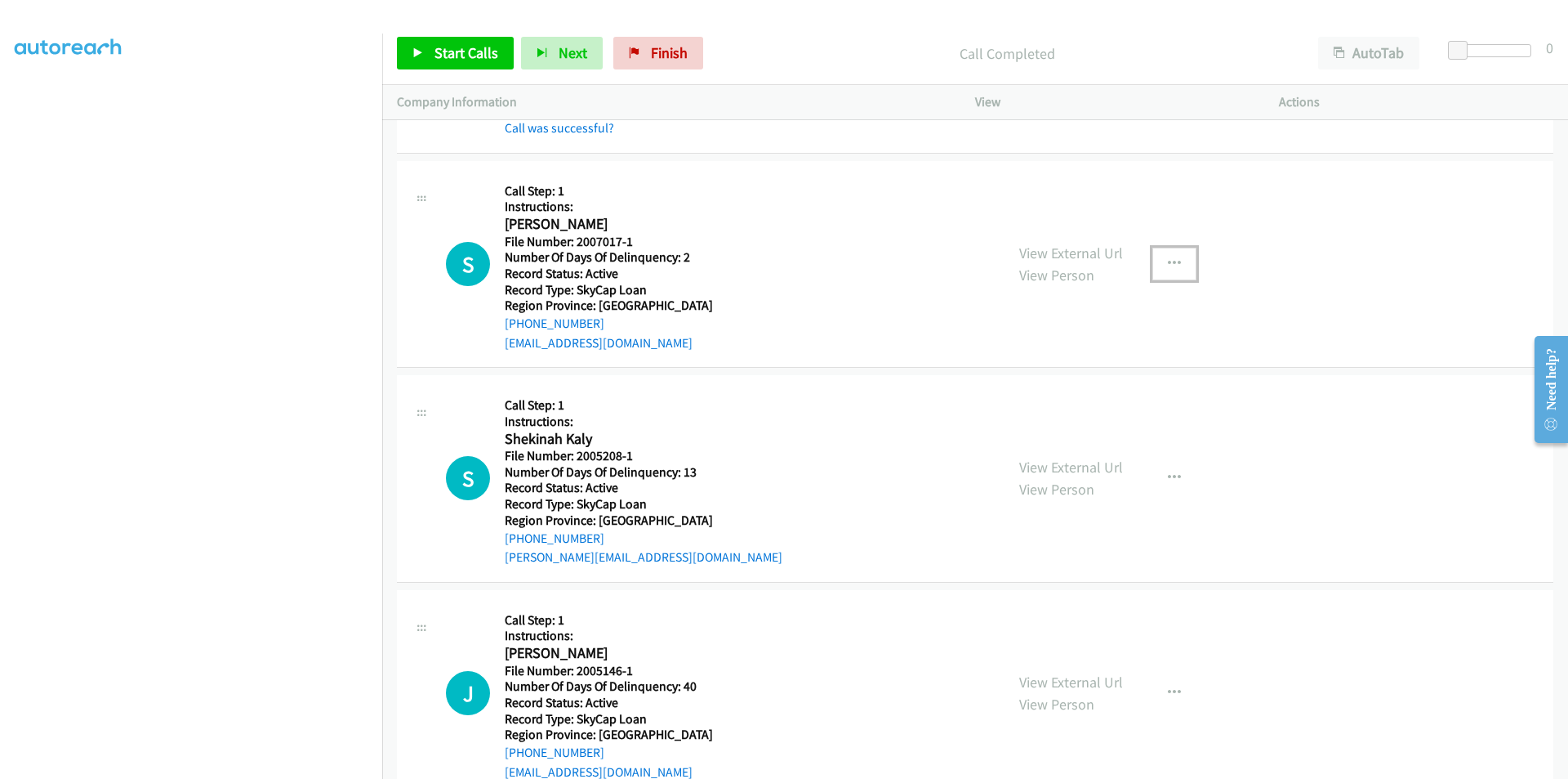
click at [1168, 259] on icon "button" at bounding box center [1174, 263] width 13 height 13
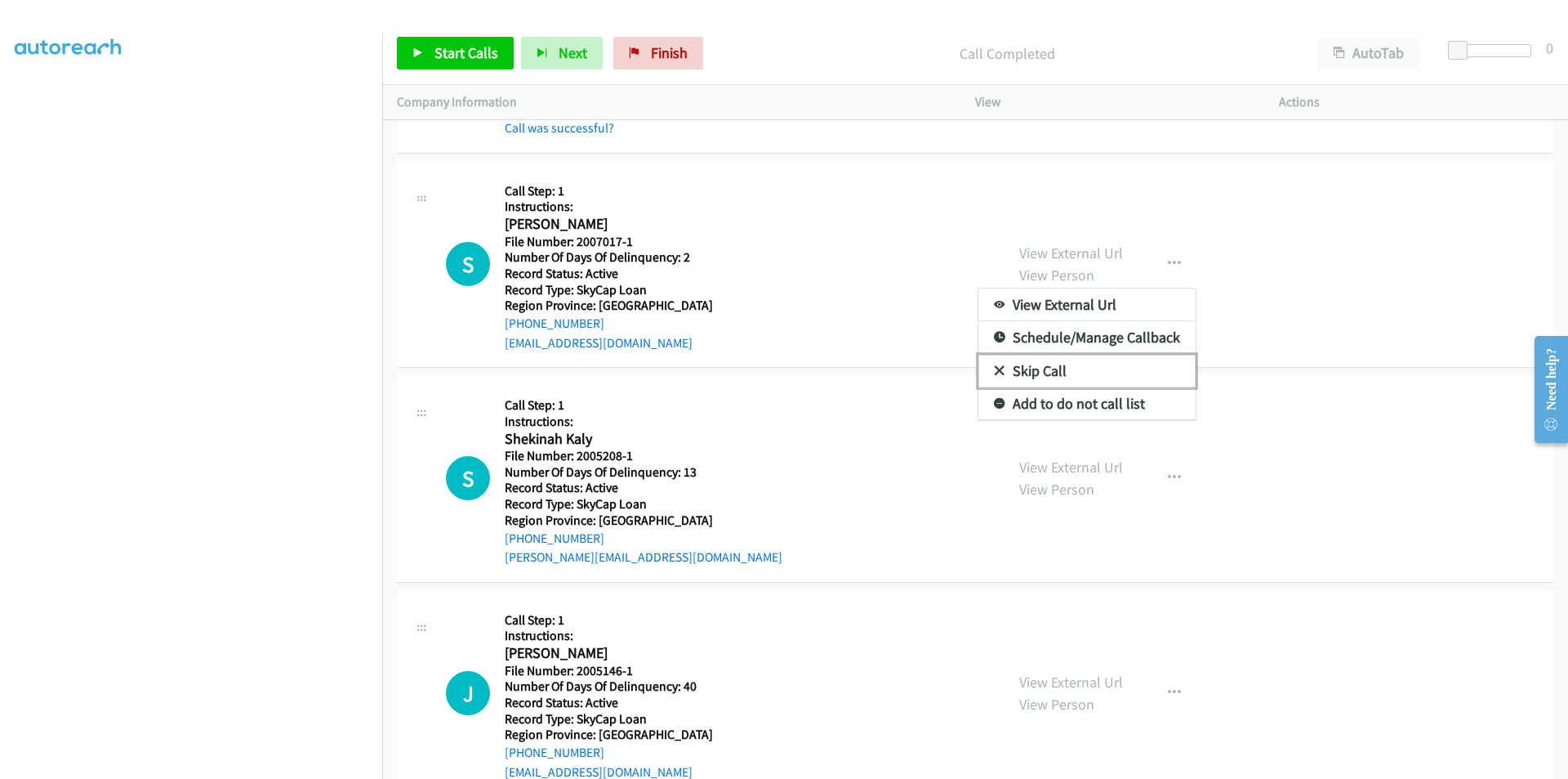
click at [1107, 371] on link "Skip Call" at bounding box center [1087, 370] width 217 height 32
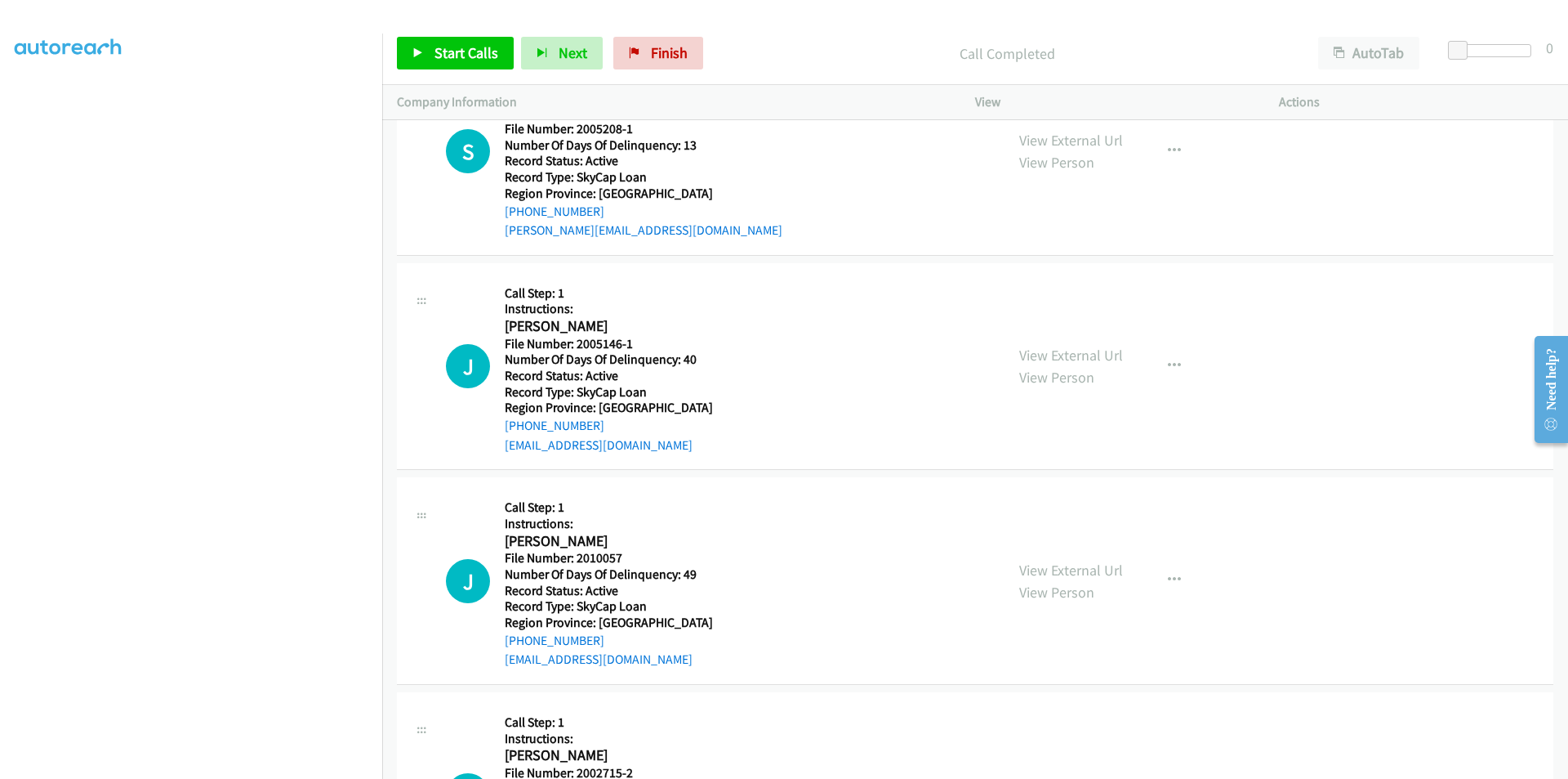
scroll to position [31391, 0]
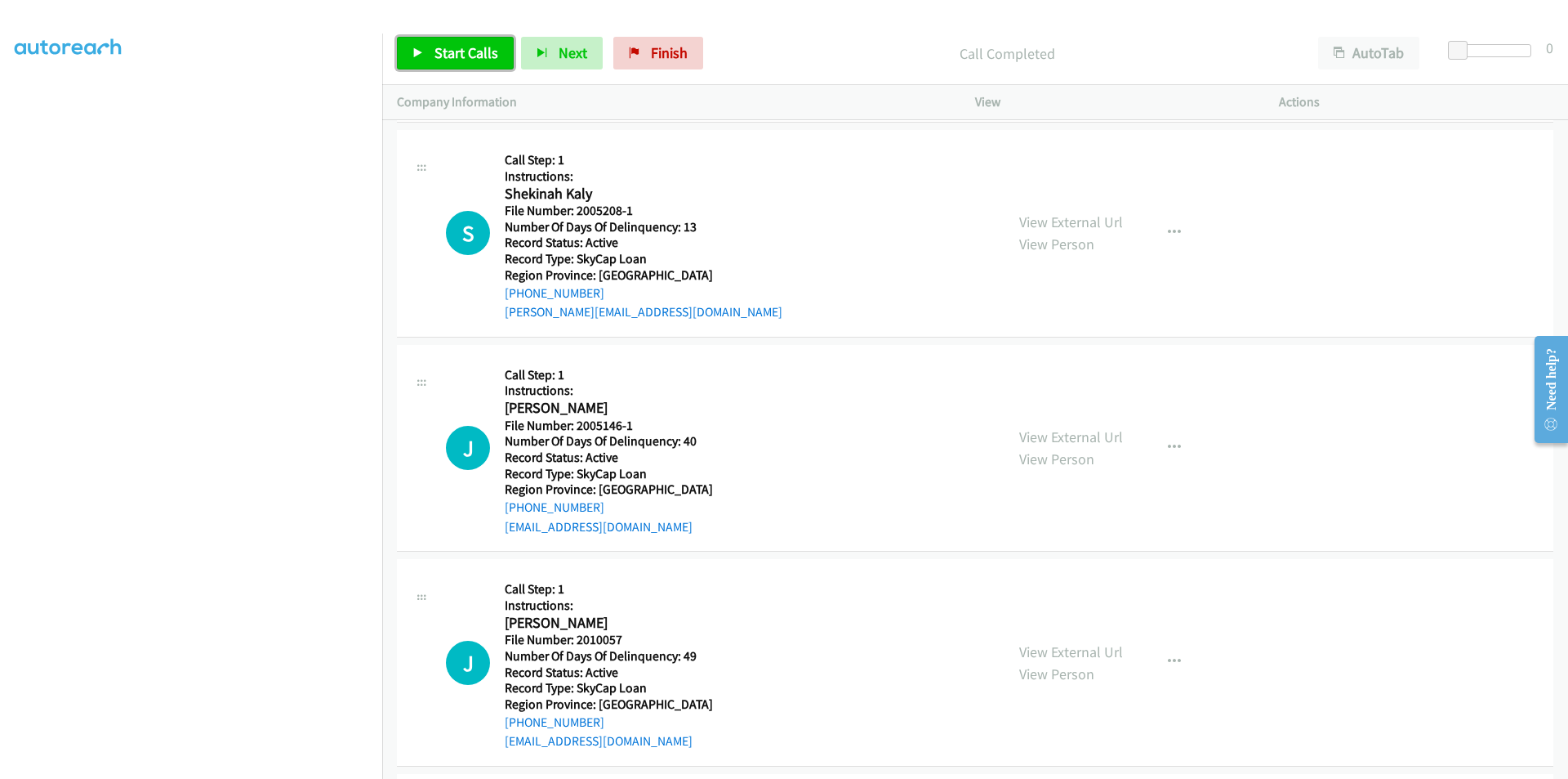
click at [450, 58] on span "Start Calls" at bounding box center [466, 52] width 64 height 19
click at [450, 58] on span "Pause" at bounding box center [453, 52] width 37 height 19
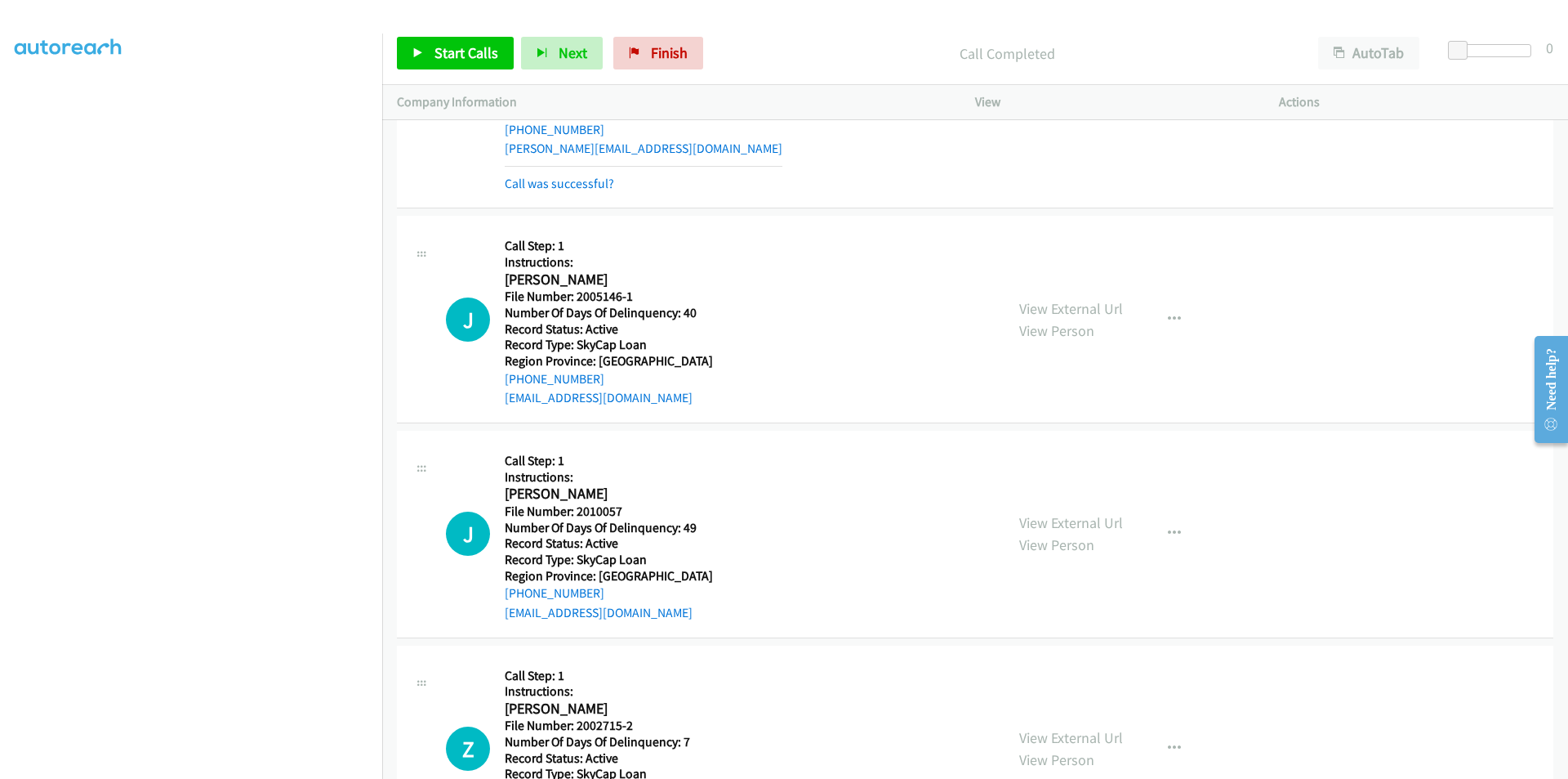
scroll to position [31636, 0]
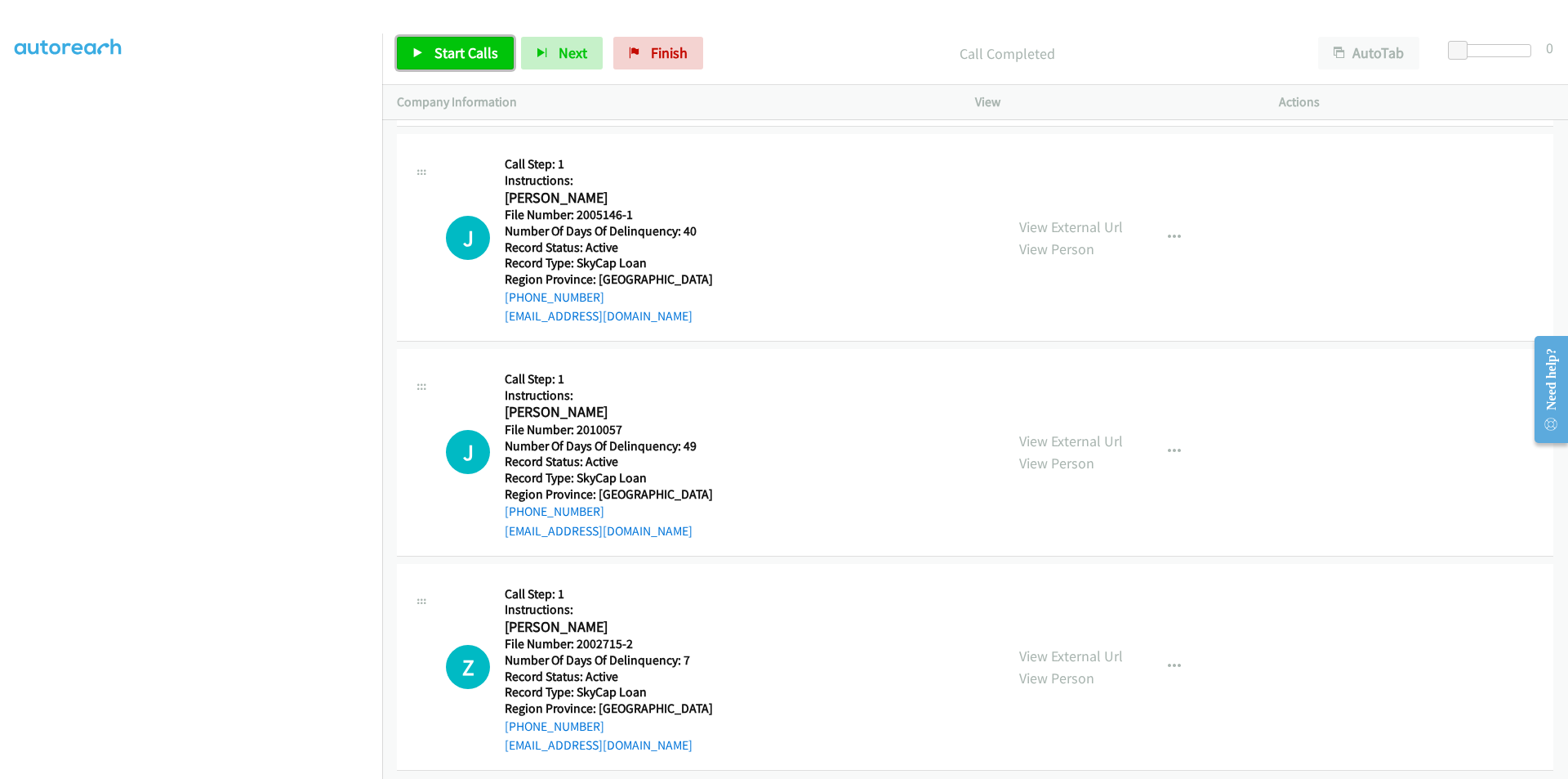
click at [471, 58] on span "Start Calls" at bounding box center [466, 52] width 64 height 19
click at [448, 48] on span "Pause" at bounding box center [453, 52] width 37 height 19
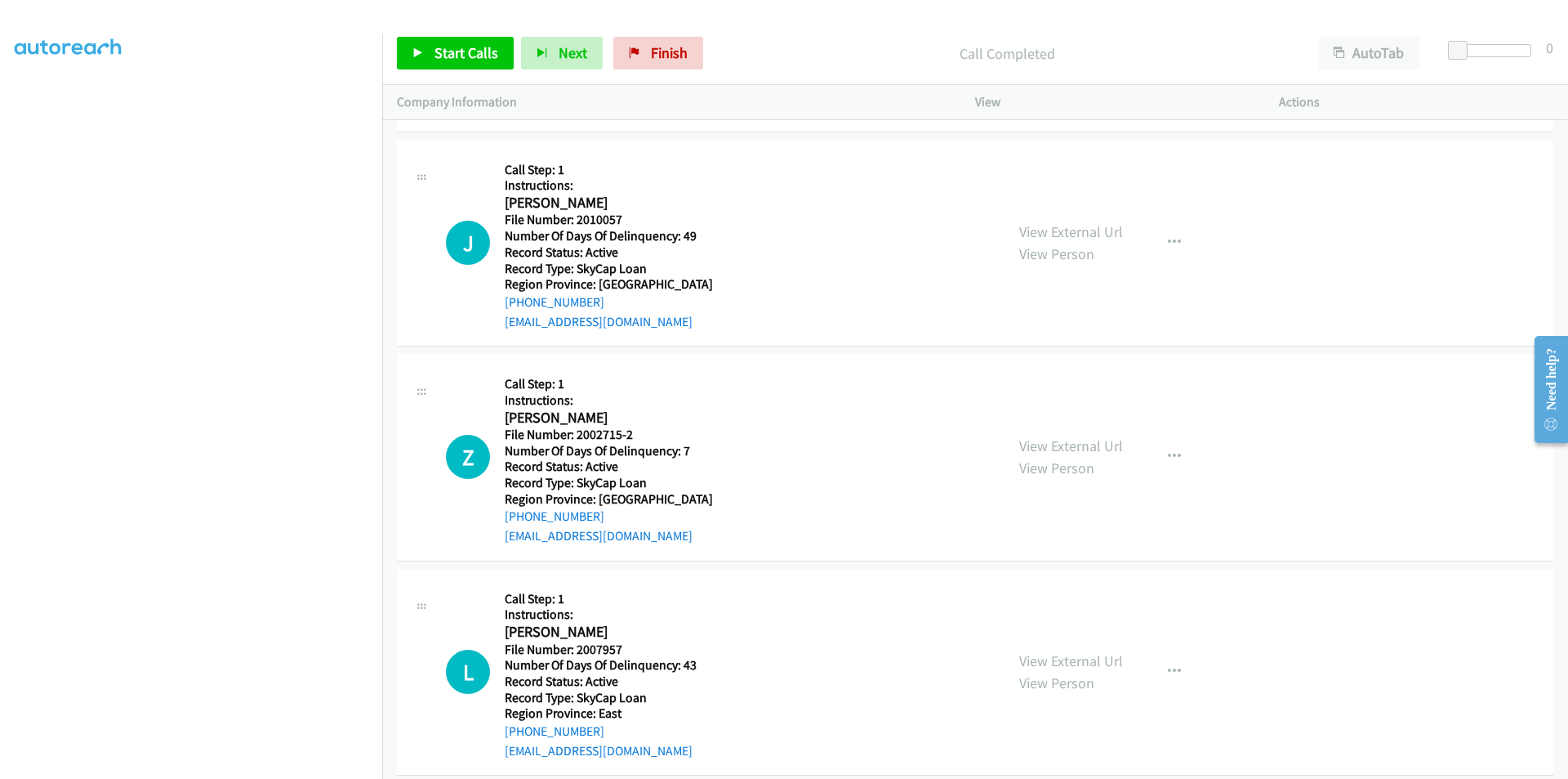
scroll to position [31881, 0]
click at [481, 45] on span "Start Calls" at bounding box center [466, 52] width 64 height 19
click at [465, 52] on span "Pause" at bounding box center [453, 52] width 37 height 19
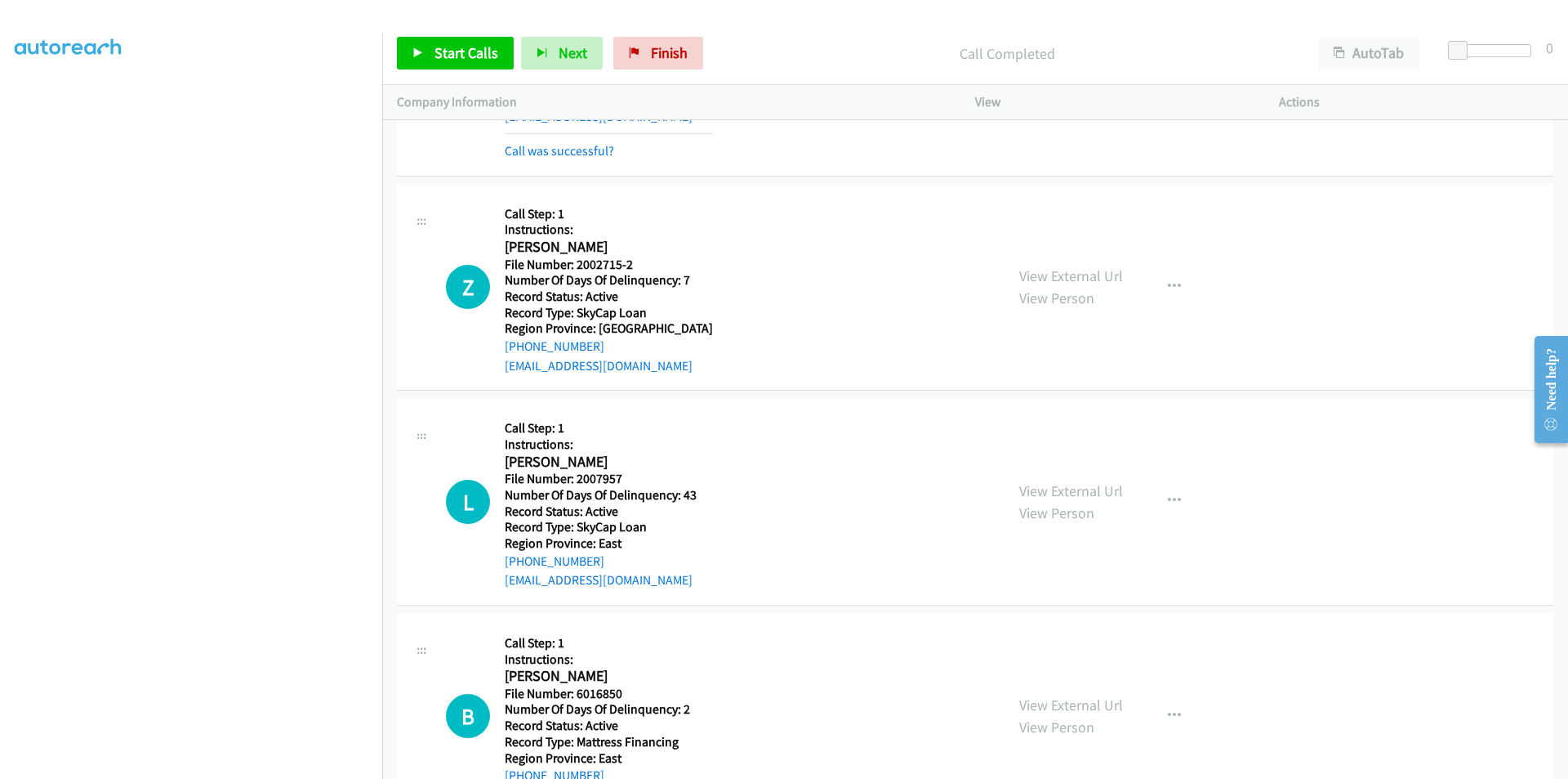
scroll to position [32126, 0]
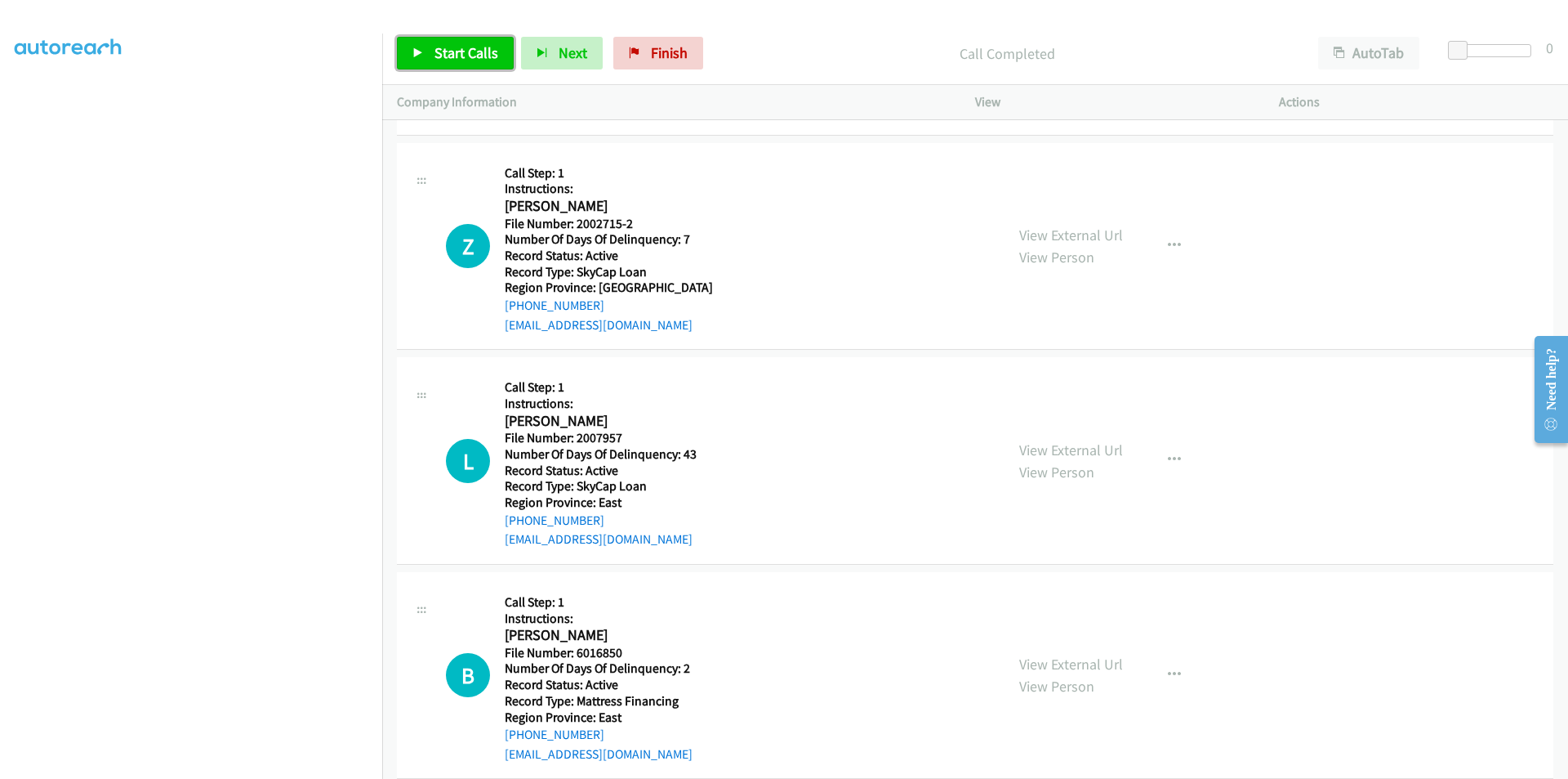
click at [471, 50] on span "Start Calls" at bounding box center [466, 52] width 64 height 19
click at [467, 50] on span "Pause" at bounding box center [453, 52] width 37 height 19
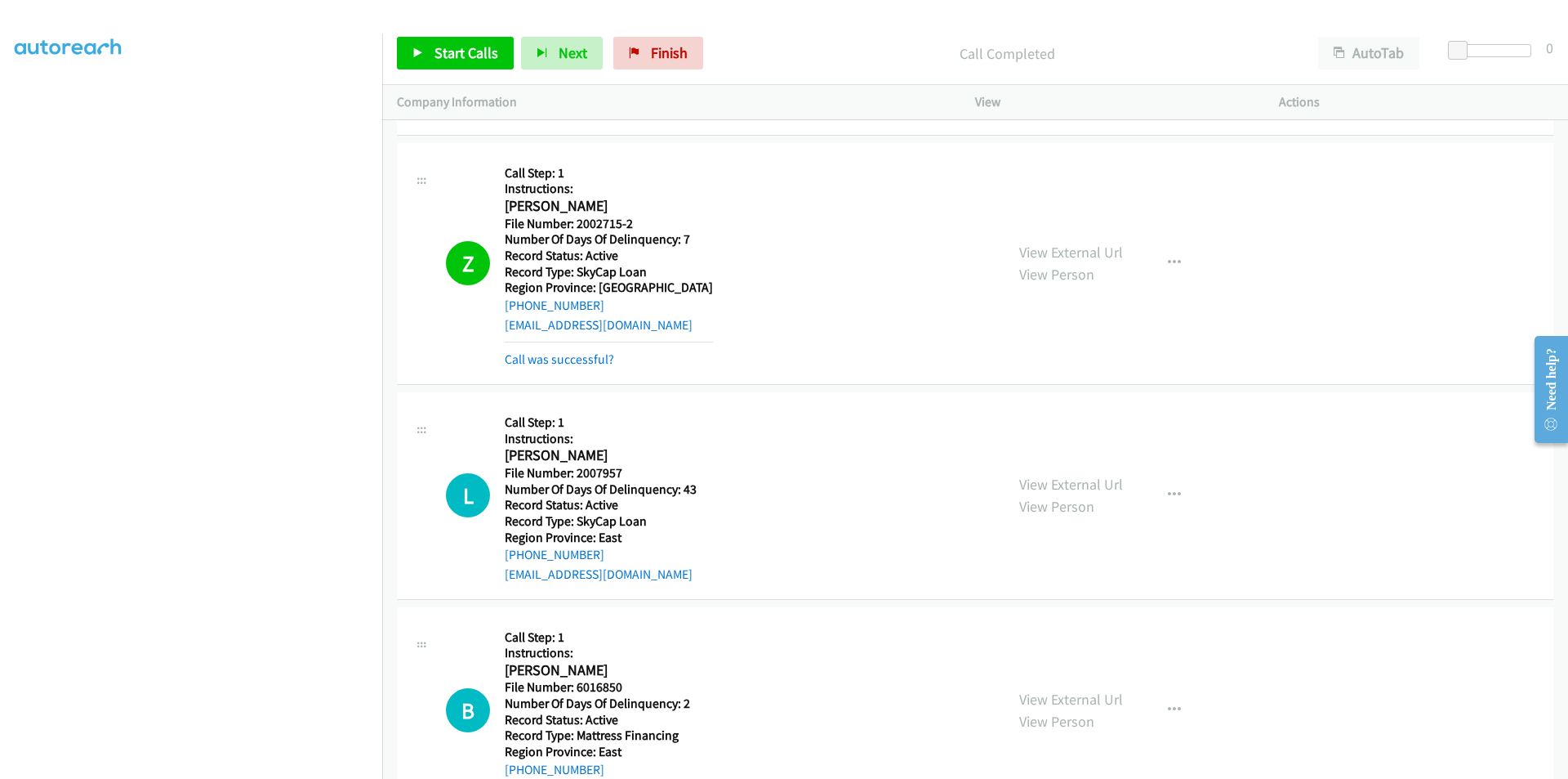
scroll to position [32371, 0]
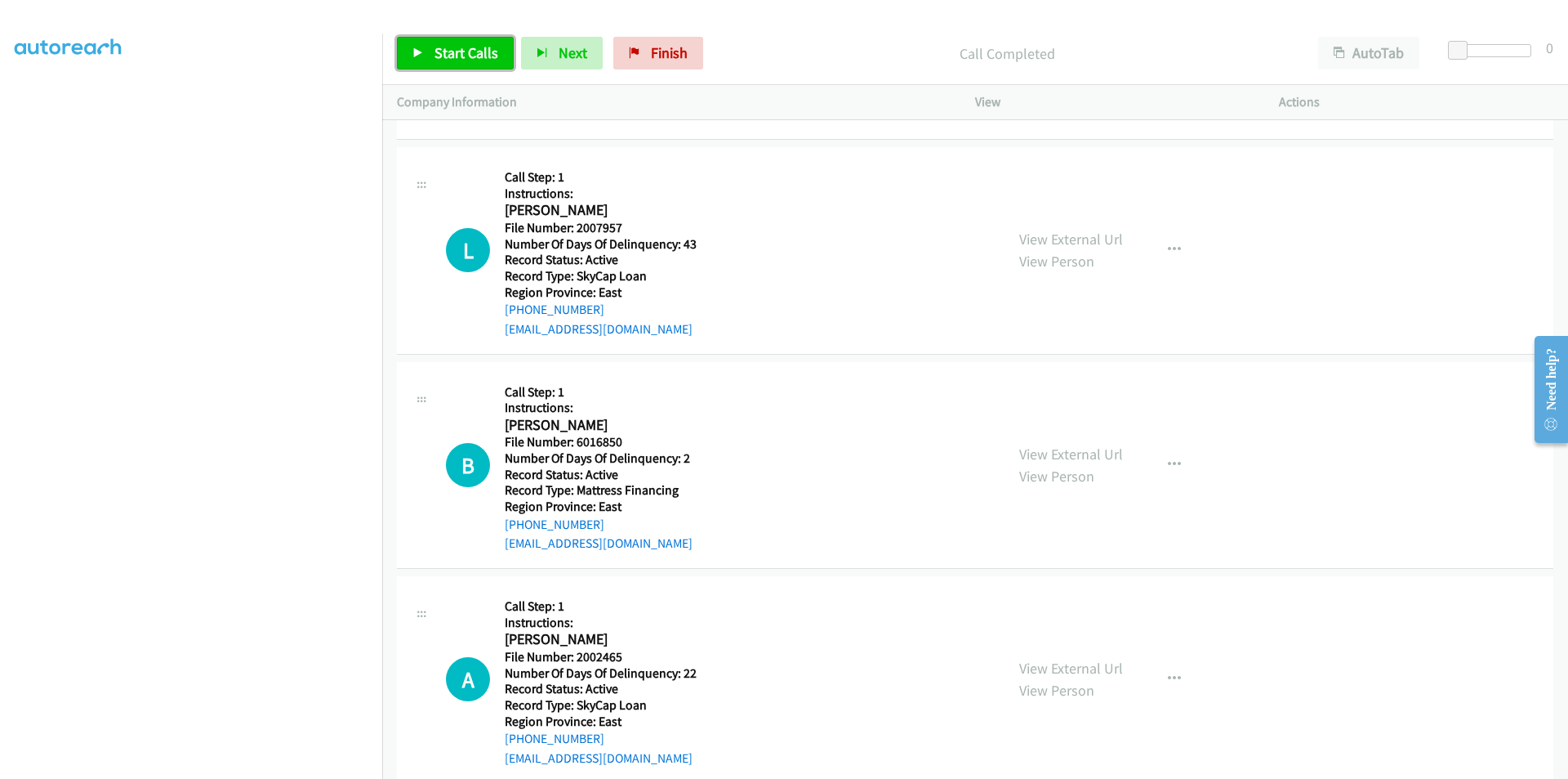
click at [440, 56] on span "Start Calls" at bounding box center [466, 52] width 64 height 19
click at [445, 54] on span "Pause" at bounding box center [453, 52] width 37 height 19
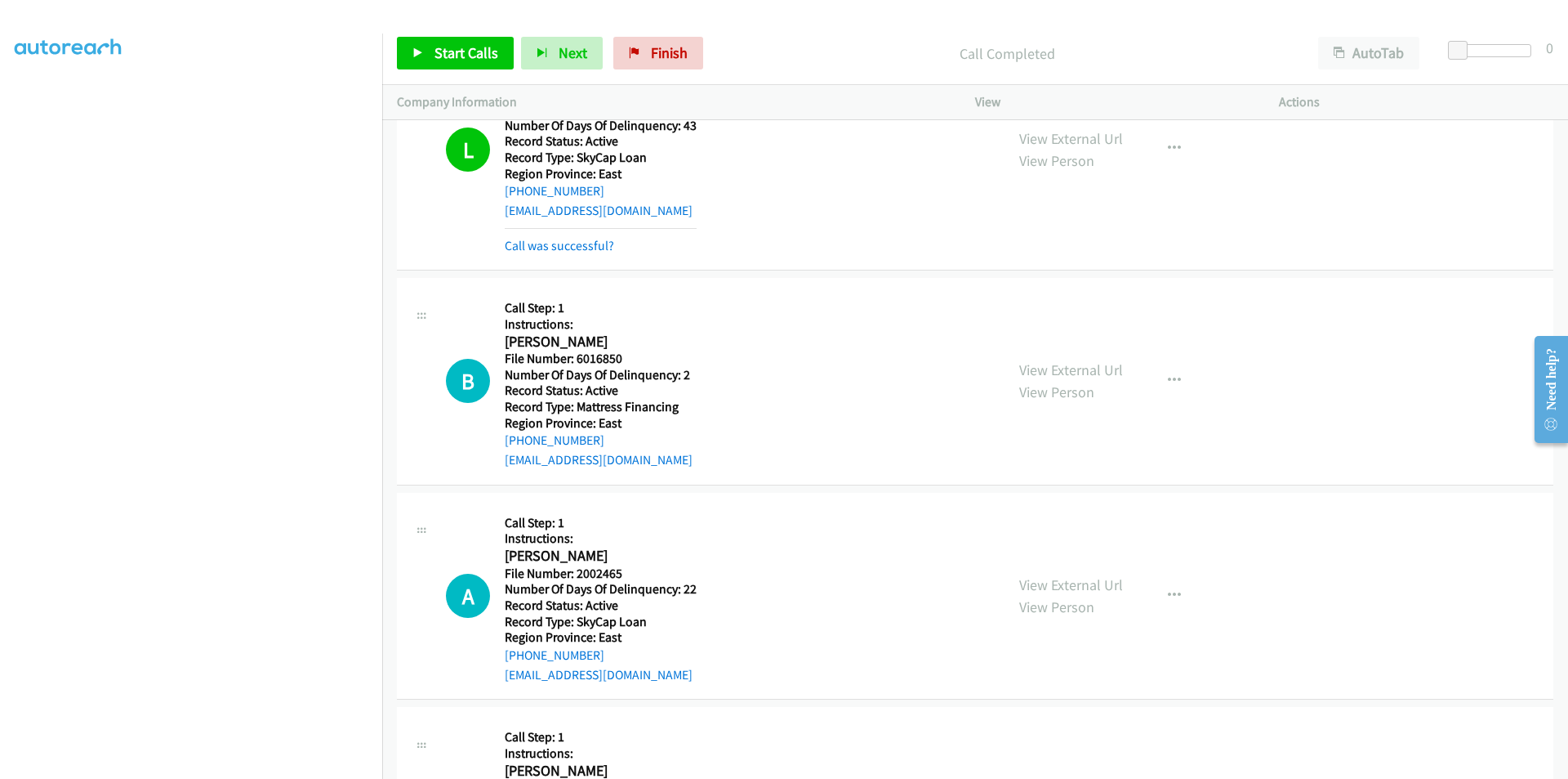
scroll to position [32616, 0]
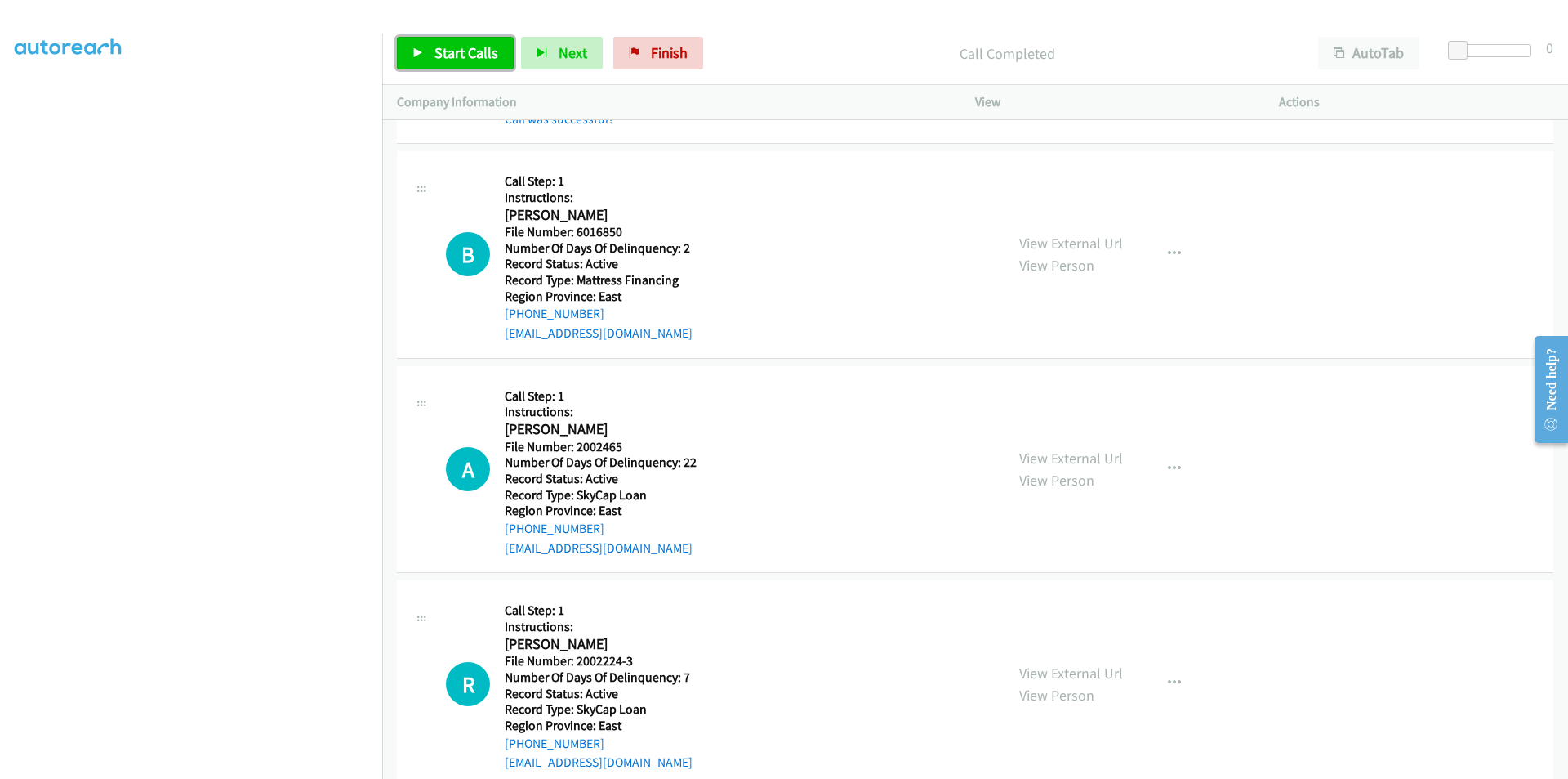
click at [451, 46] on span "Start Calls" at bounding box center [466, 52] width 64 height 19
click at [451, 43] on span "Pause" at bounding box center [453, 52] width 37 height 19
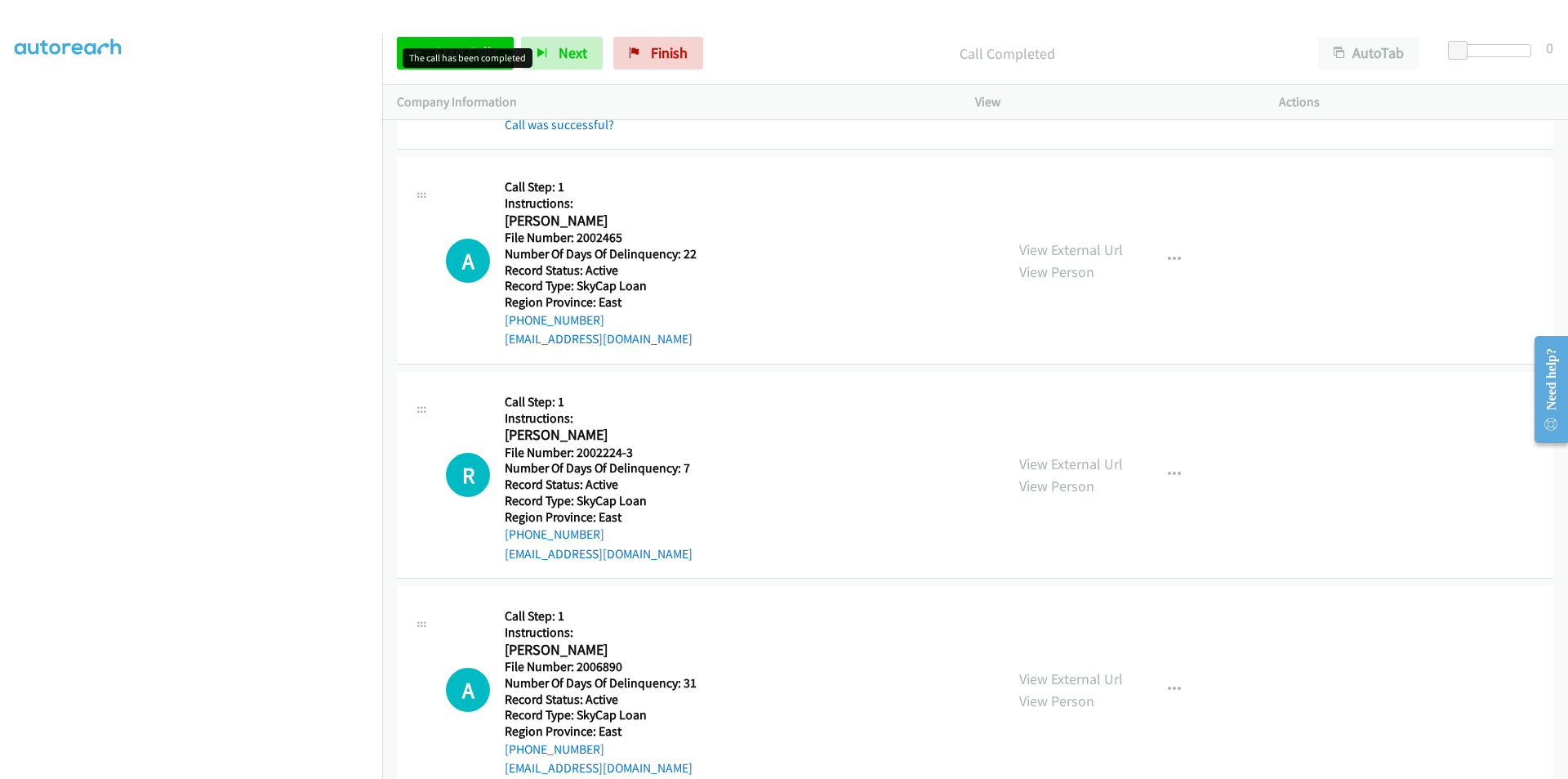
scroll to position [32862, 0]
click at [433, 47] on link "Start Calls" at bounding box center [455, 53] width 117 height 32
click at [433, 47] on link "Pause" at bounding box center [442, 53] width 90 height 32
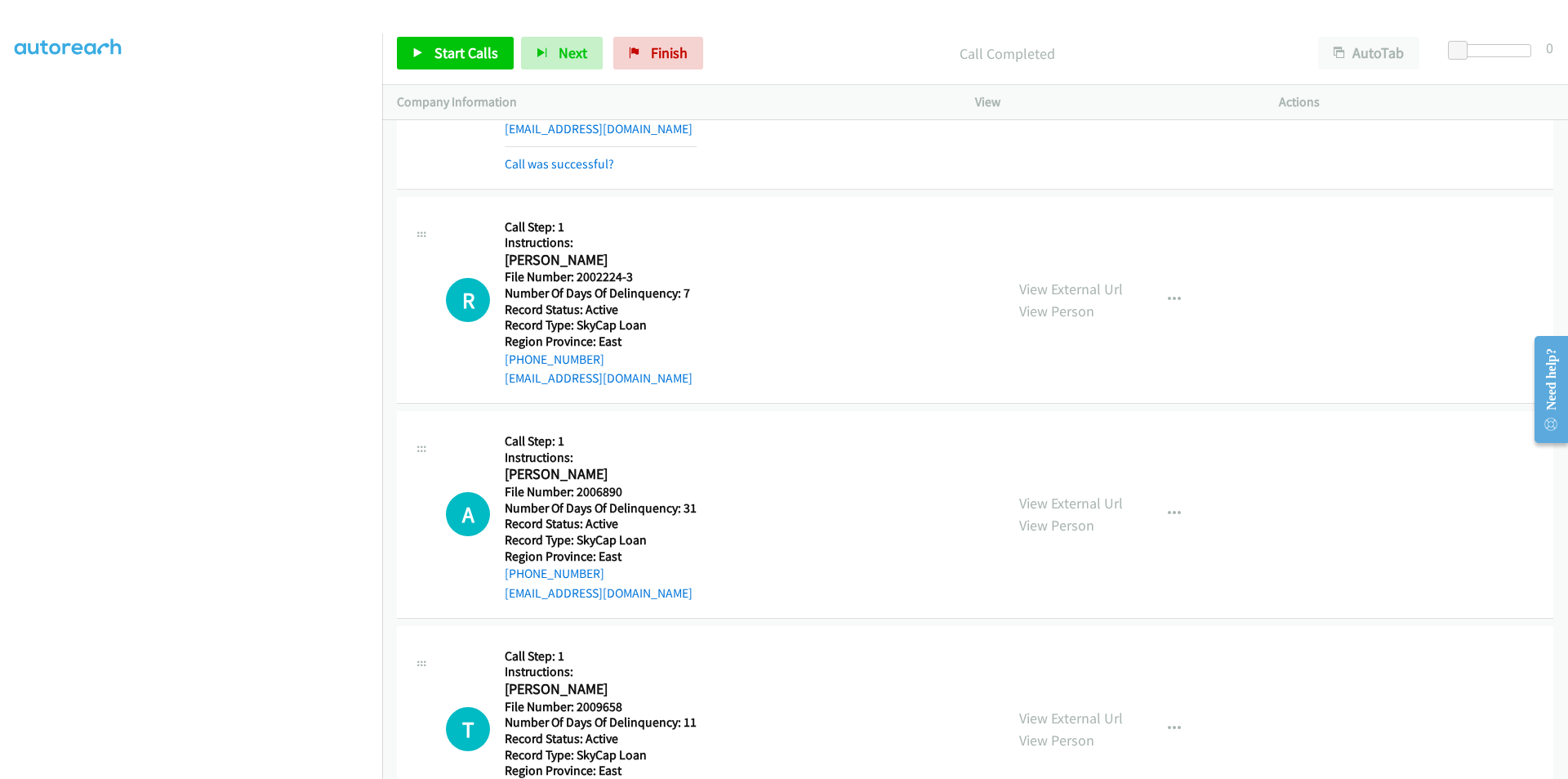
scroll to position [33107, 0]
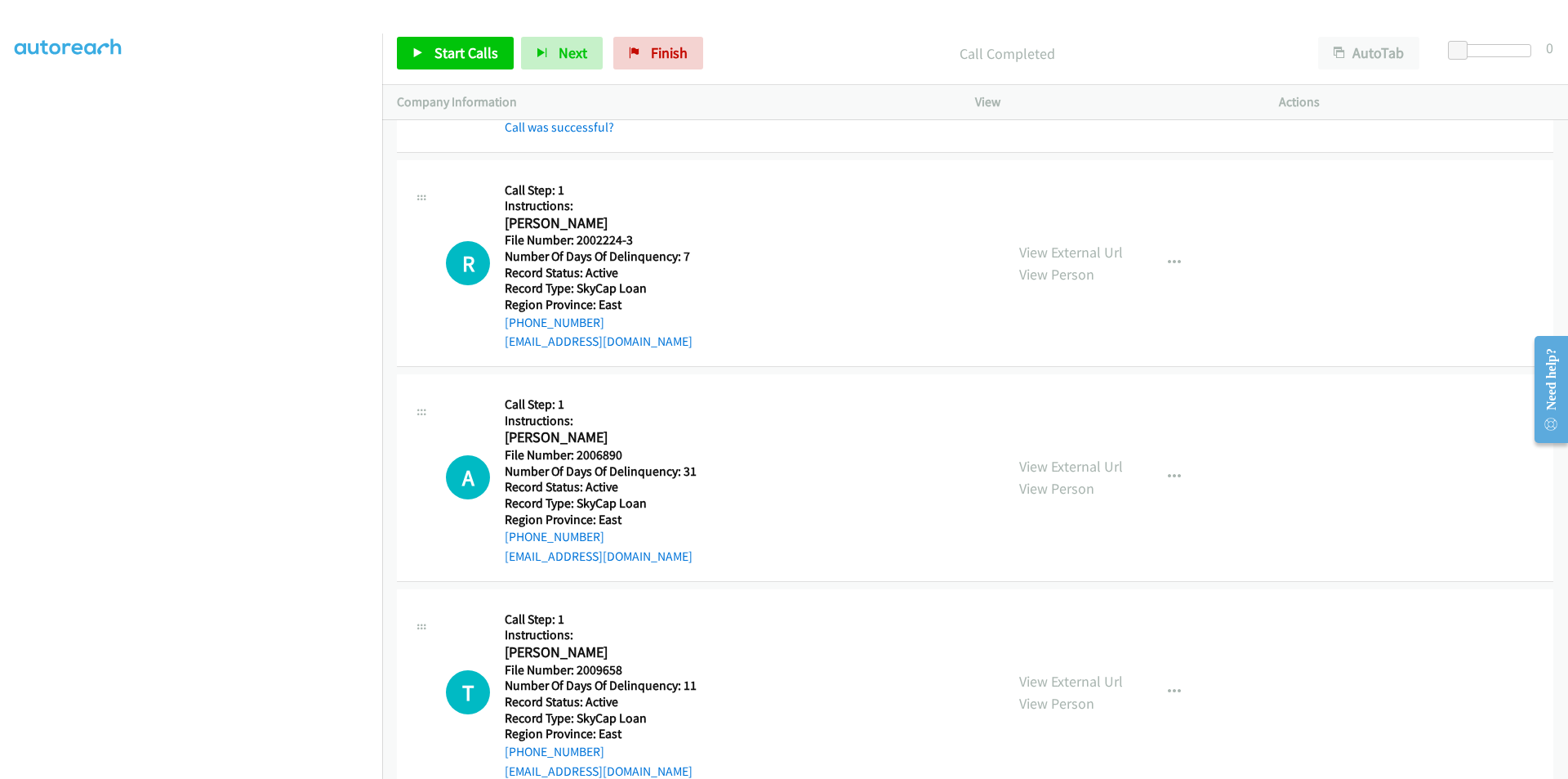
click at [1180, 238] on div "View External Url View Person View External Url Email Schedule/Manage Callback …" at bounding box center [1164, 263] width 318 height 177
click at [1179, 261] on button "button" at bounding box center [1174, 263] width 44 height 32
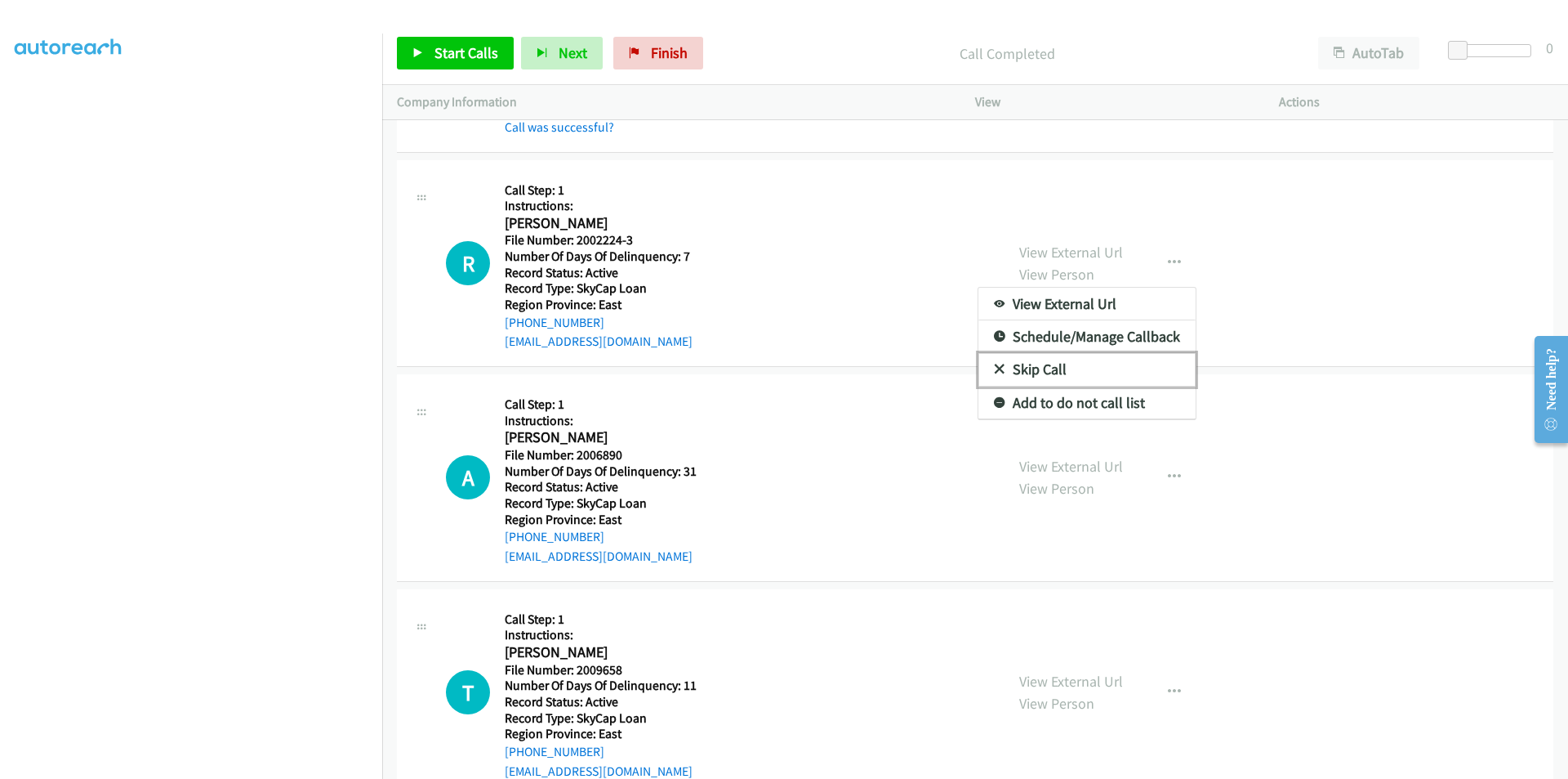
click at [1064, 367] on link "Skip Call" at bounding box center [1087, 368] width 217 height 32
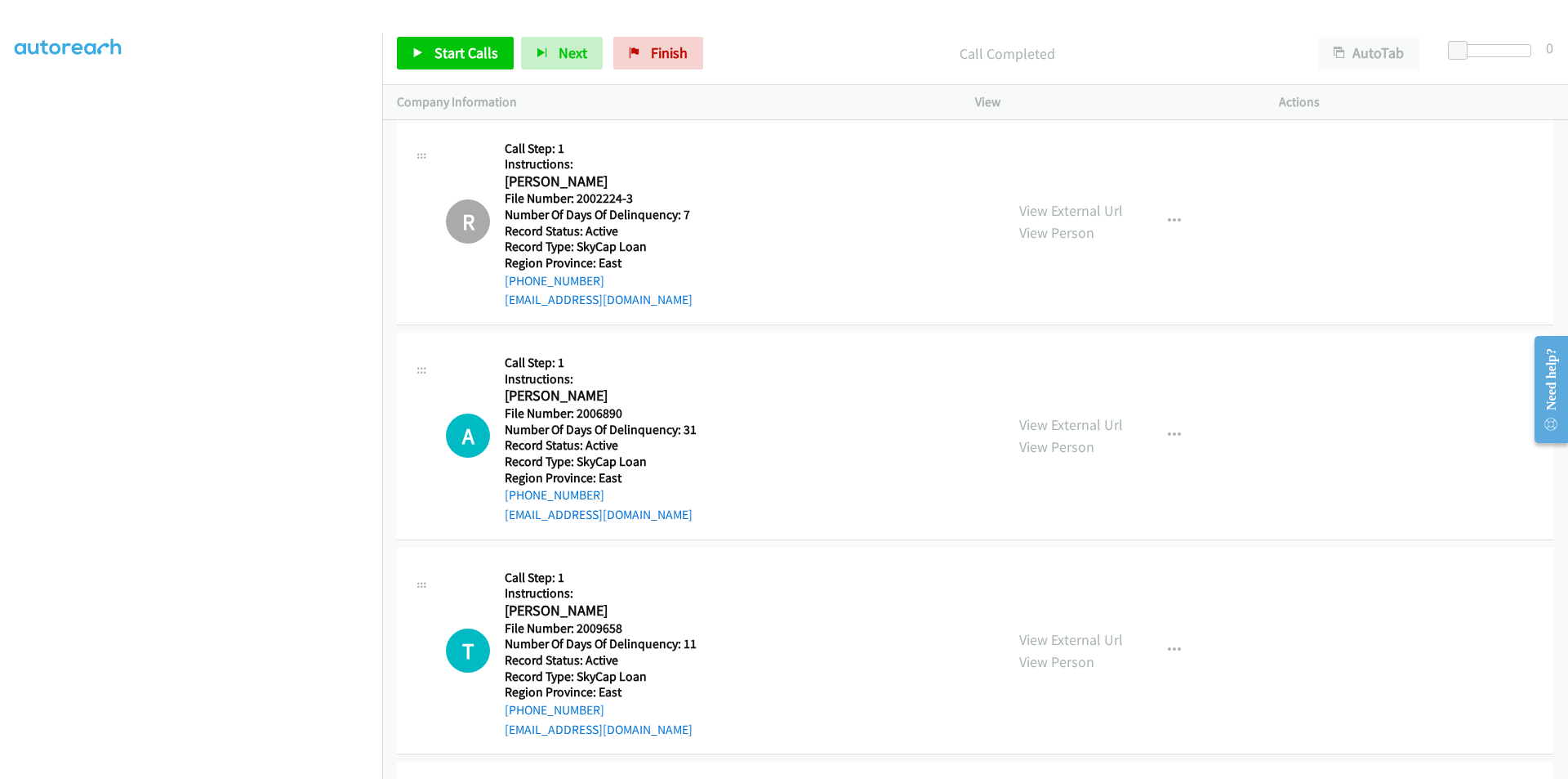
scroll to position [33312, 0]
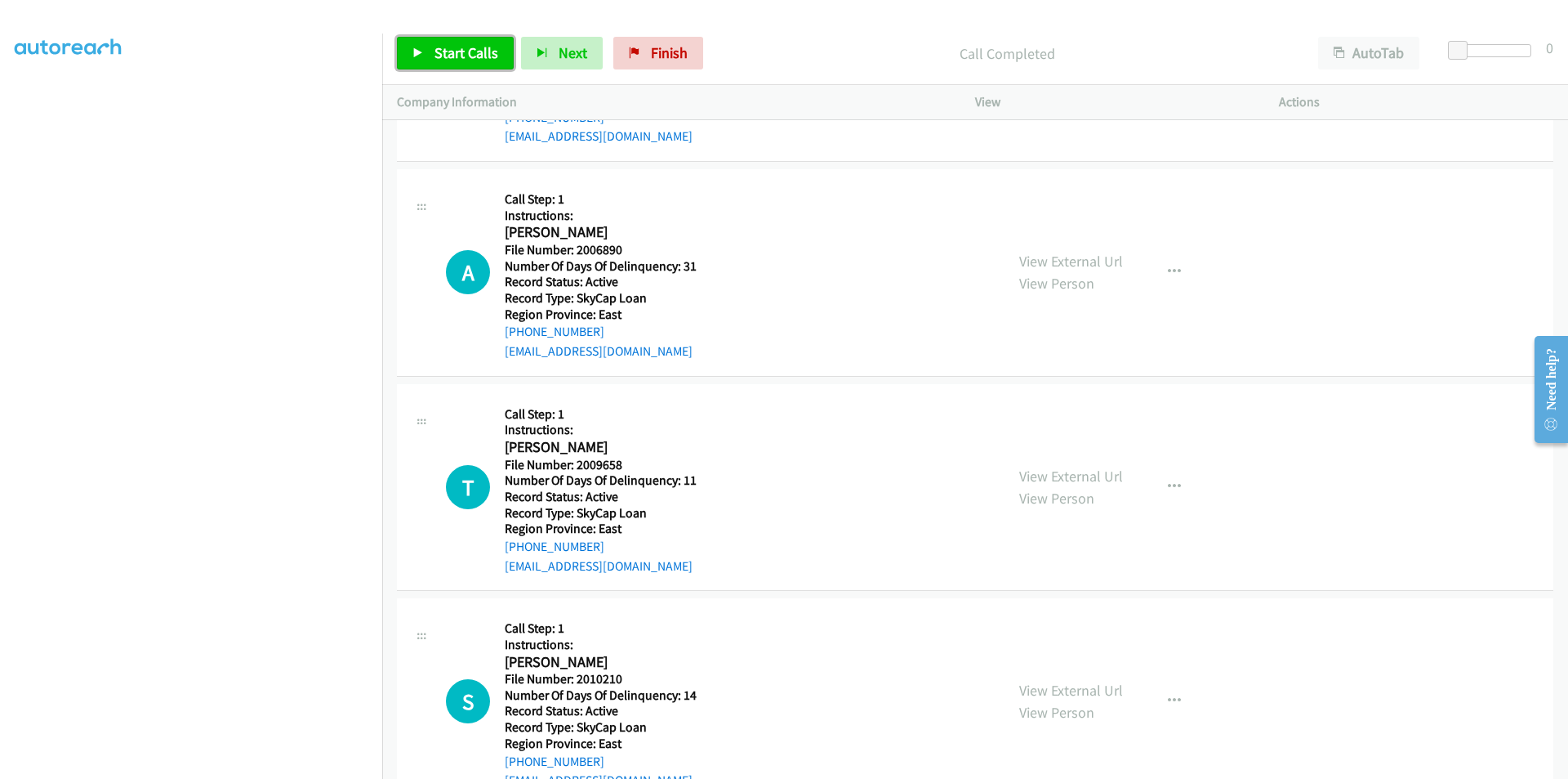
click at [465, 50] on span "Start Calls" at bounding box center [466, 52] width 64 height 19
click at [465, 50] on span "Pause" at bounding box center [453, 52] width 37 height 19
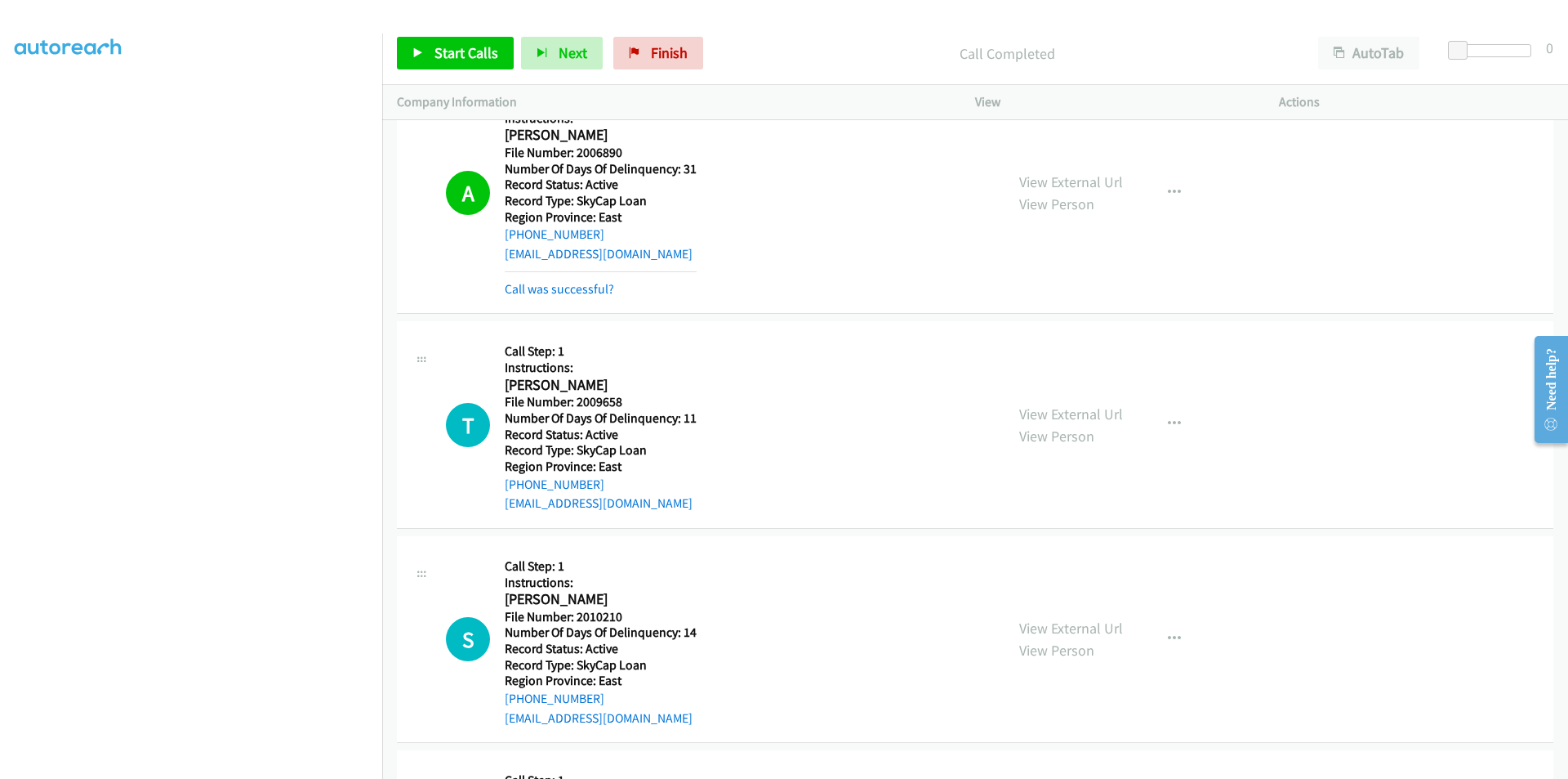
scroll to position [33557, 0]
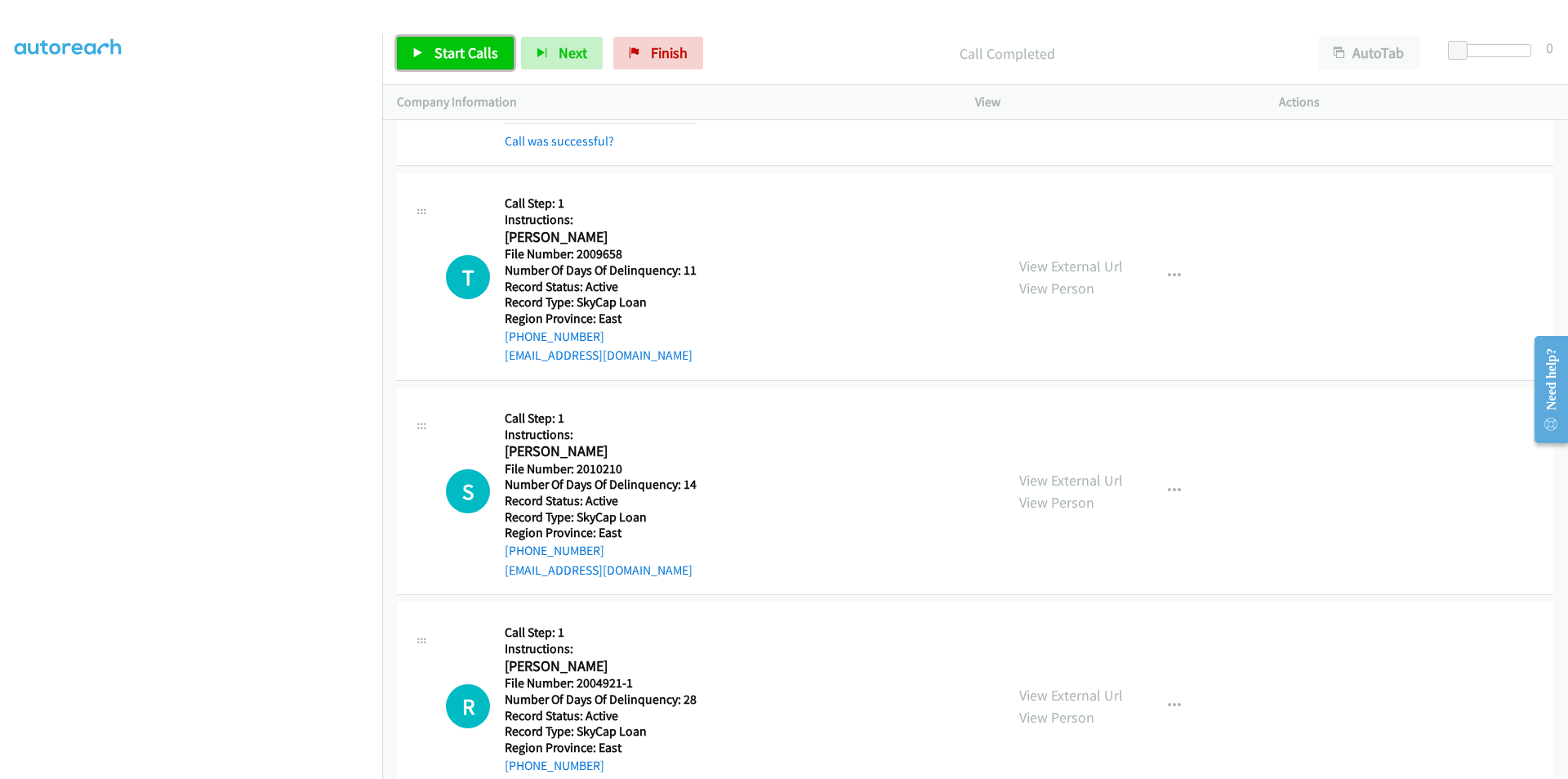
click at [448, 50] on span "Start Calls" at bounding box center [466, 52] width 64 height 19
click at [448, 50] on span "Pause" at bounding box center [453, 52] width 37 height 19
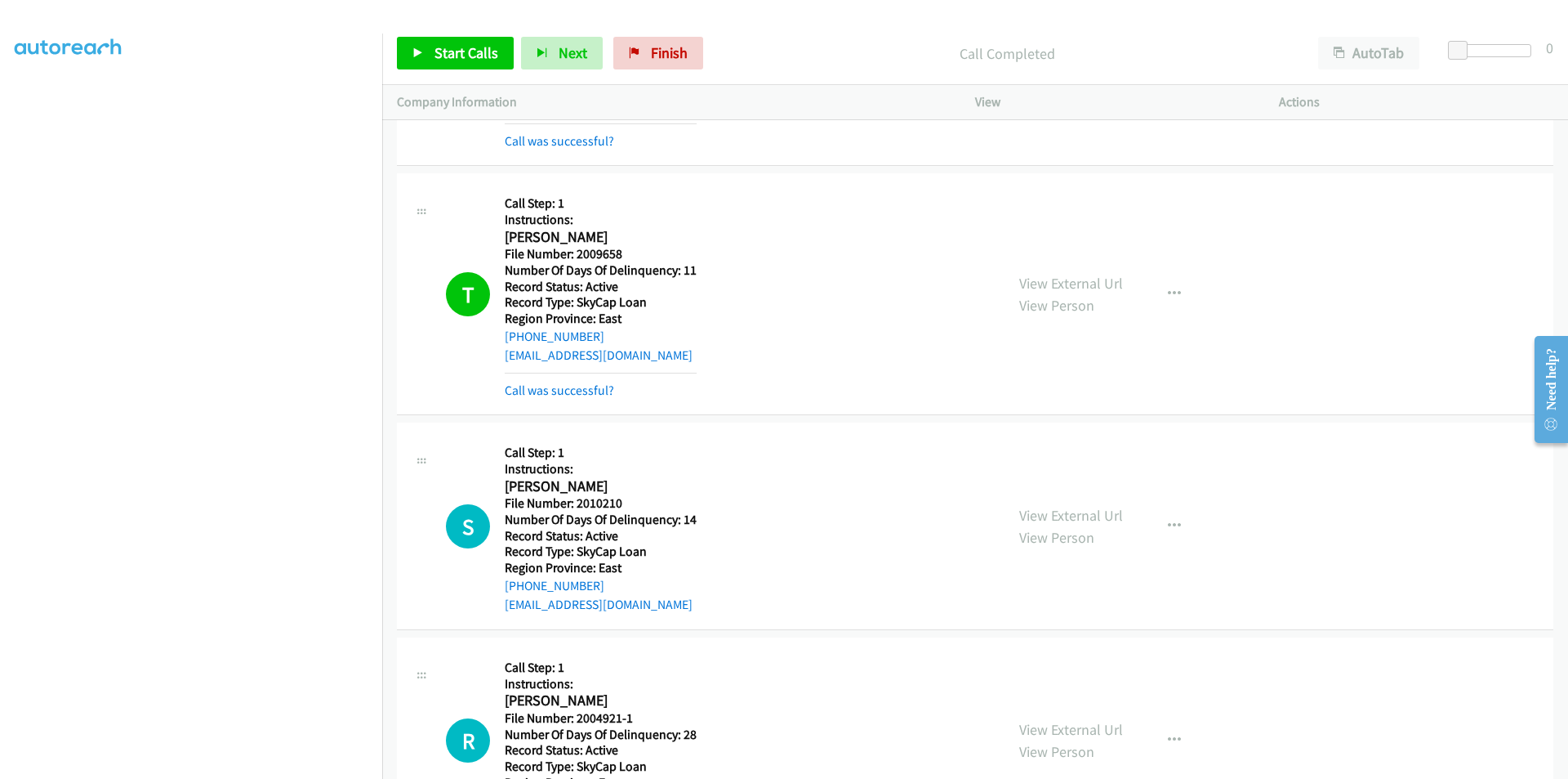
scroll to position [33802, 0]
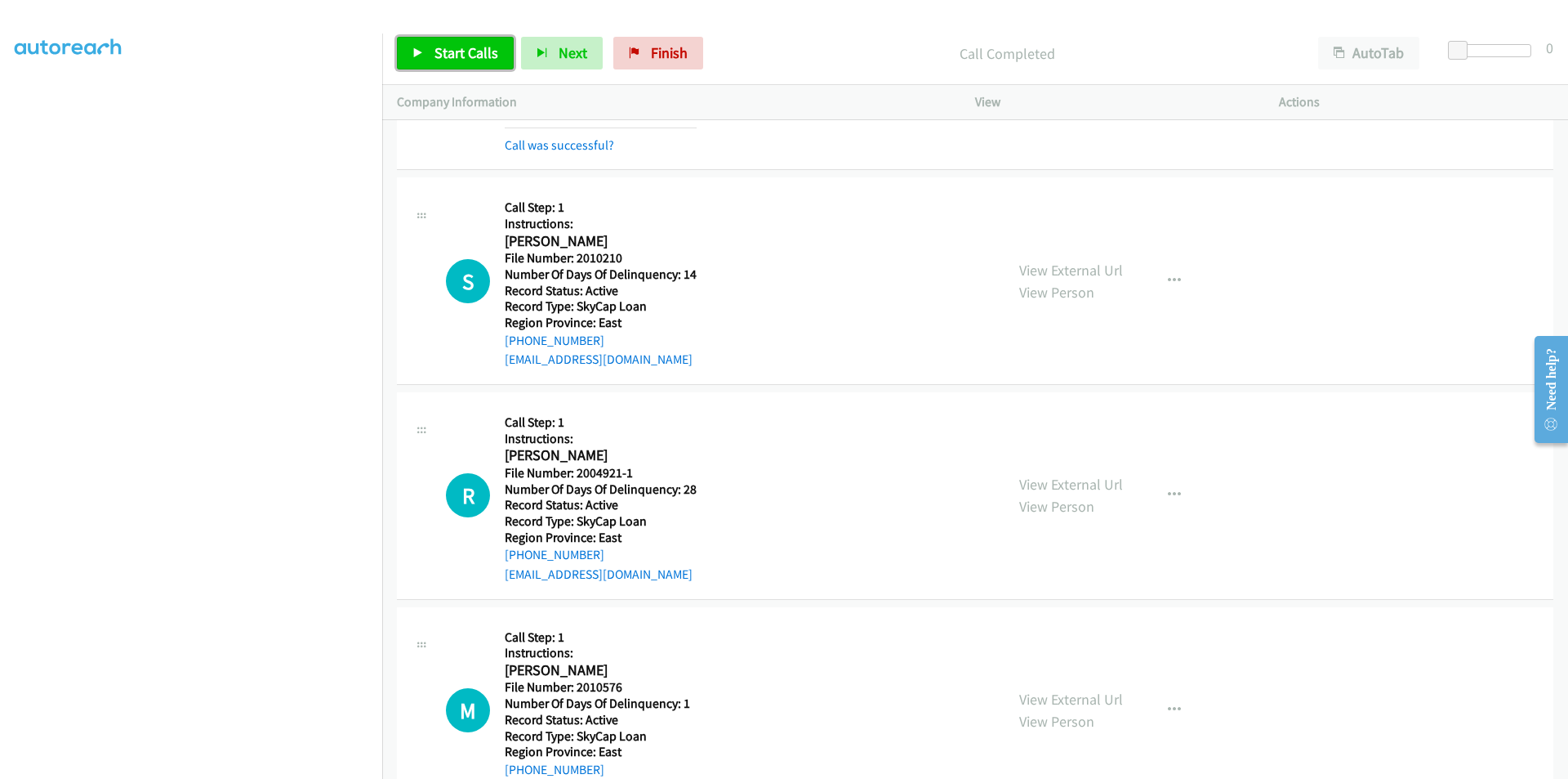
click at [477, 42] on link "Start Calls" at bounding box center [455, 53] width 117 height 32
click at [458, 56] on span "Pause" at bounding box center [453, 52] width 37 height 19
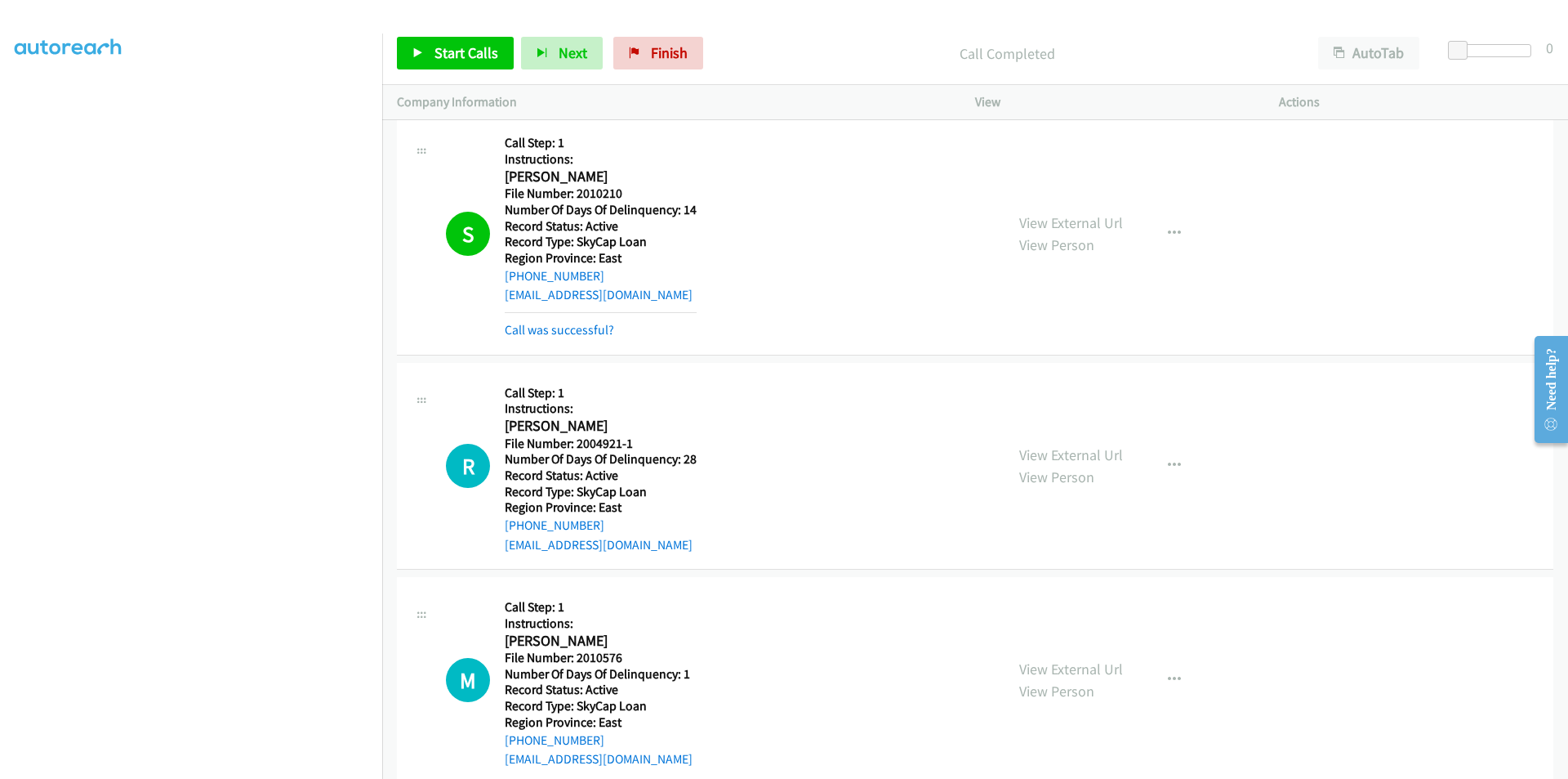
scroll to position [34047, 0]
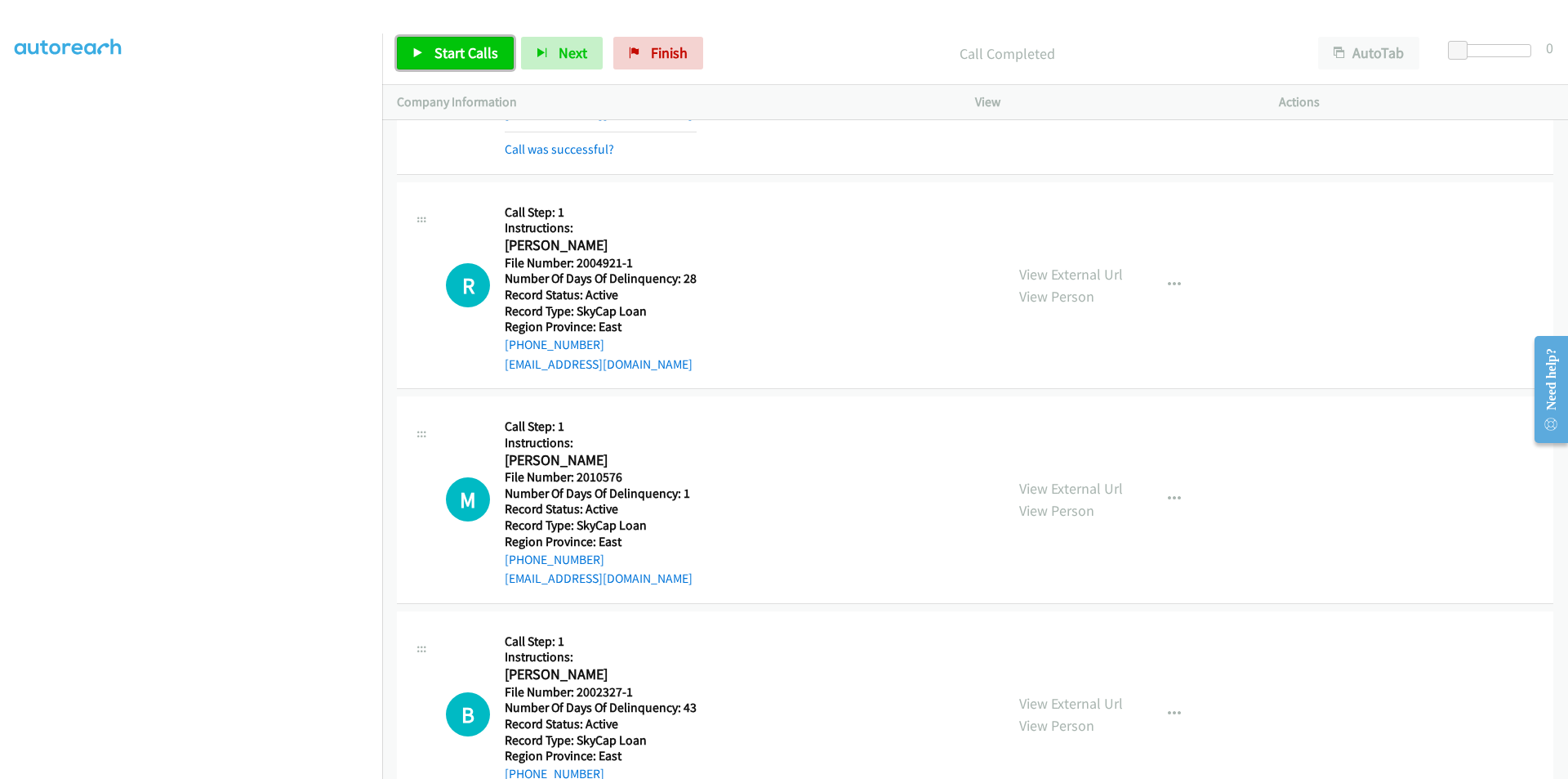
click at [482, 50] on span "Start Calls" at bounding box center [466, 52] width 64 height 19
click at [466, 53] on span "Pause" at bounding box center [453, 52] width 37 height 19
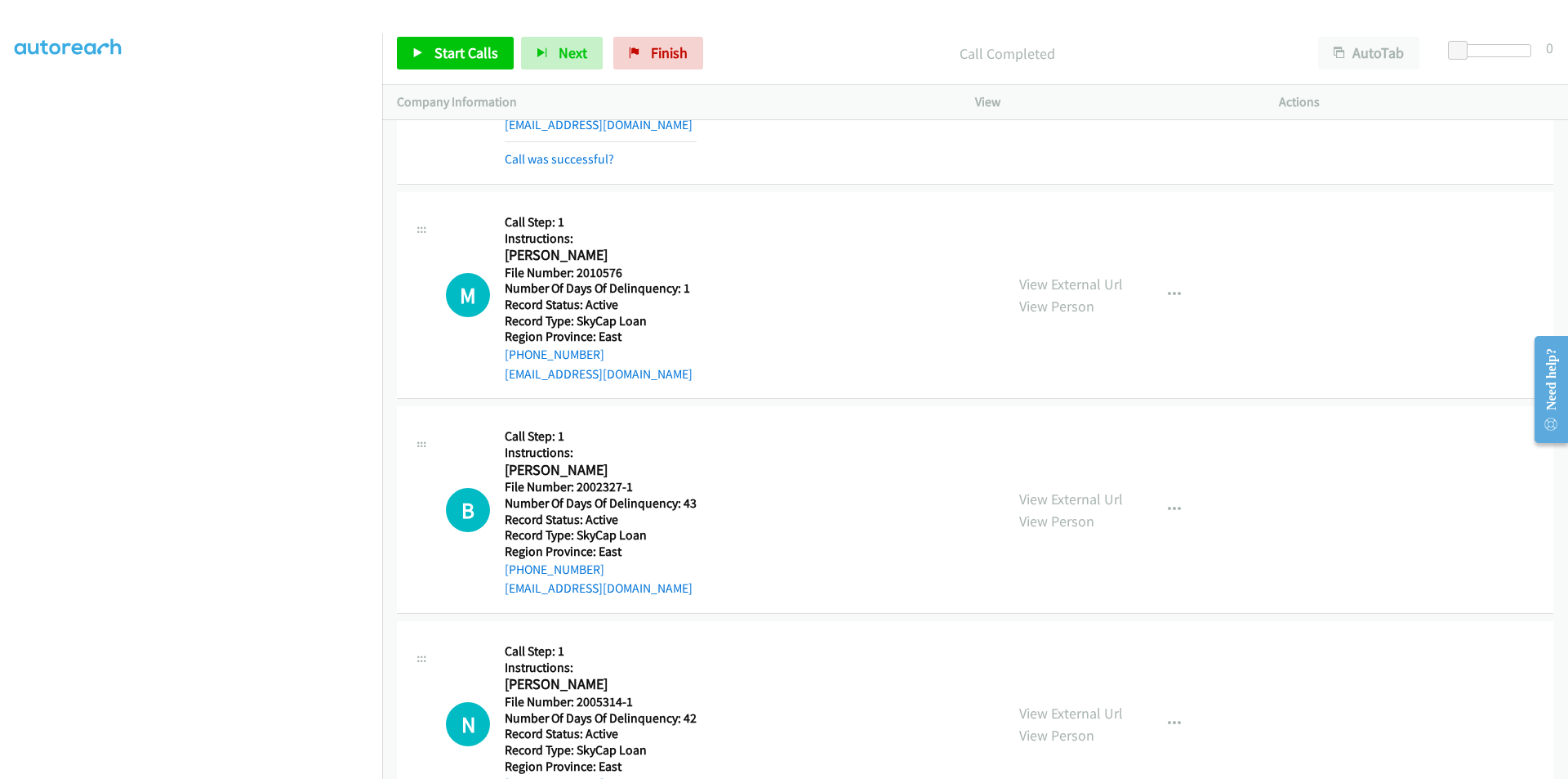
scroll to position [34293, 0]
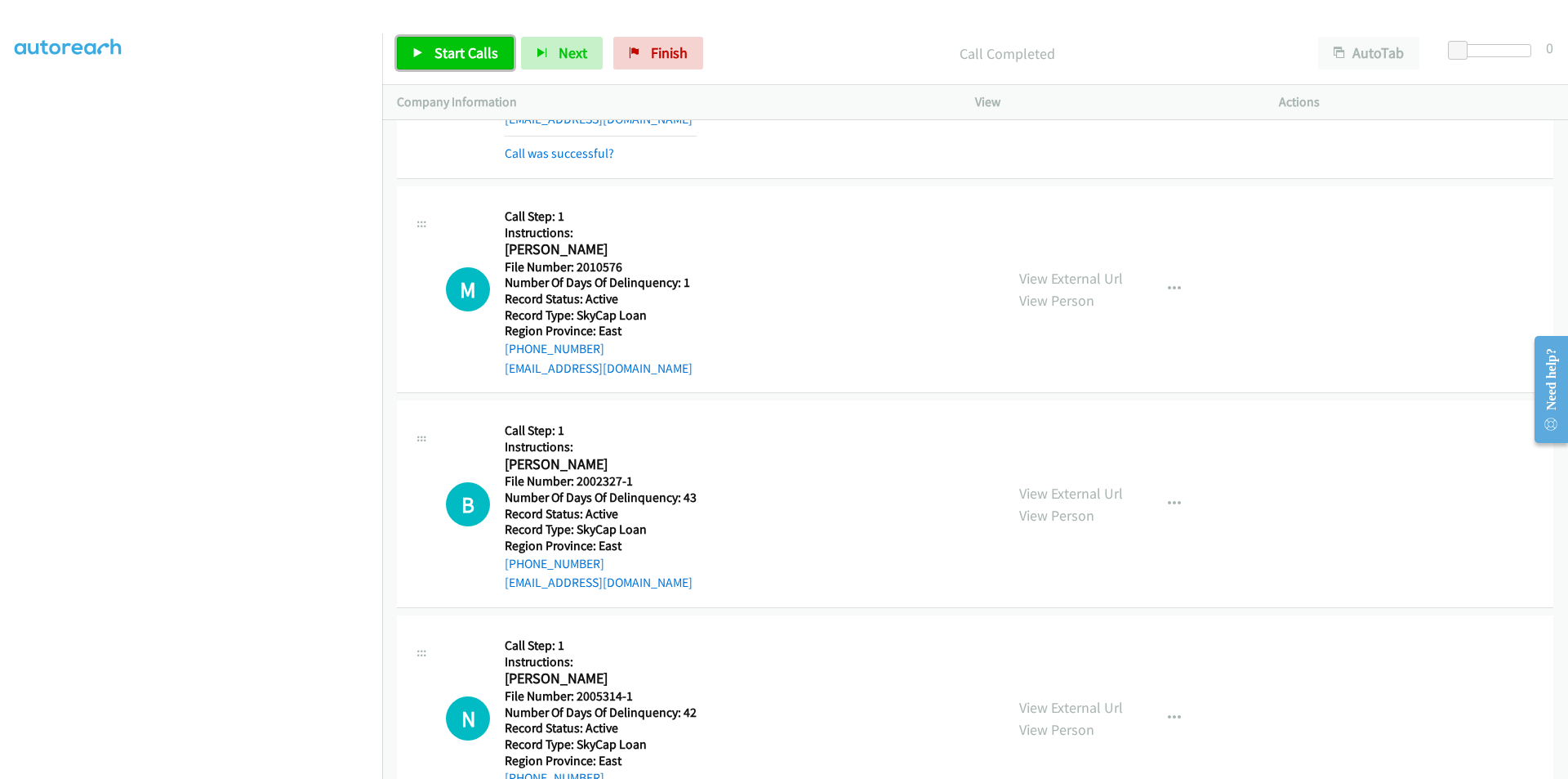
click at [458, 53] on span "Start Calls" at bounding box center [466, 52] width 64 height 19
click at [466, 50] on span "Pause" at bounding box center [453, 52] width 37 height 19
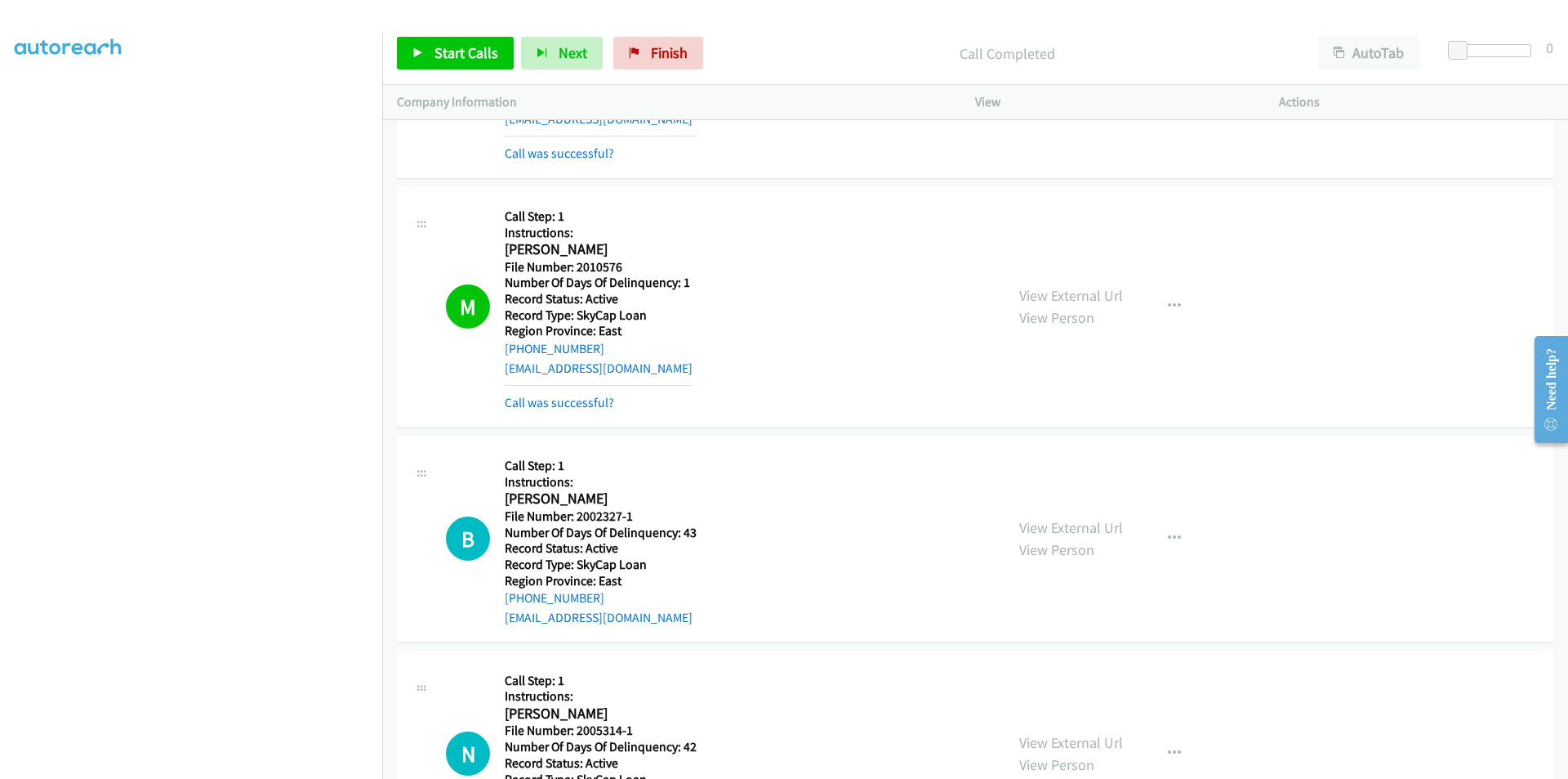
scroll to position [34538, 0]
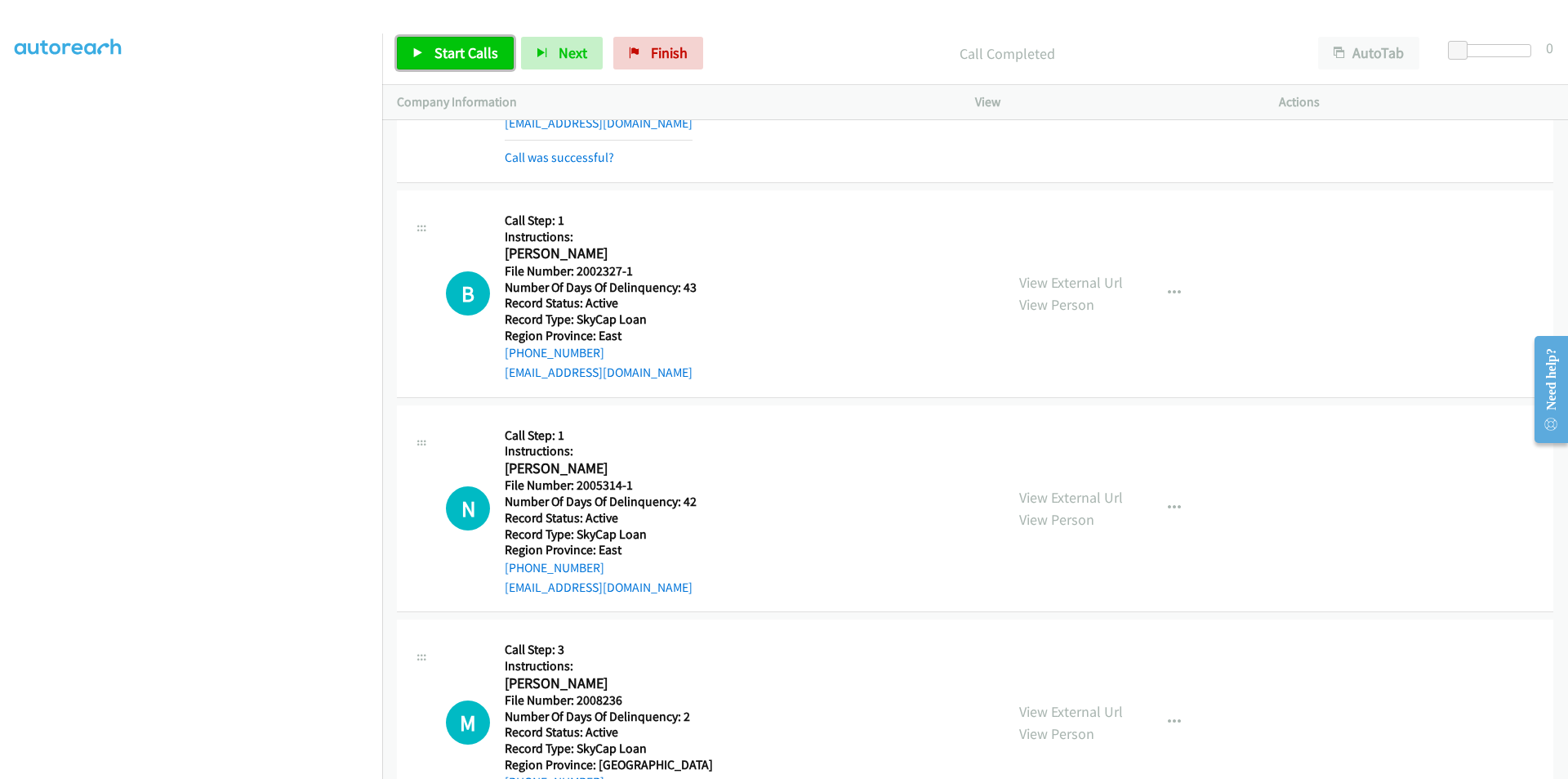
click at [453, 47] on span "Start Calls" at bounding box center [466, 52] width 64 height 19
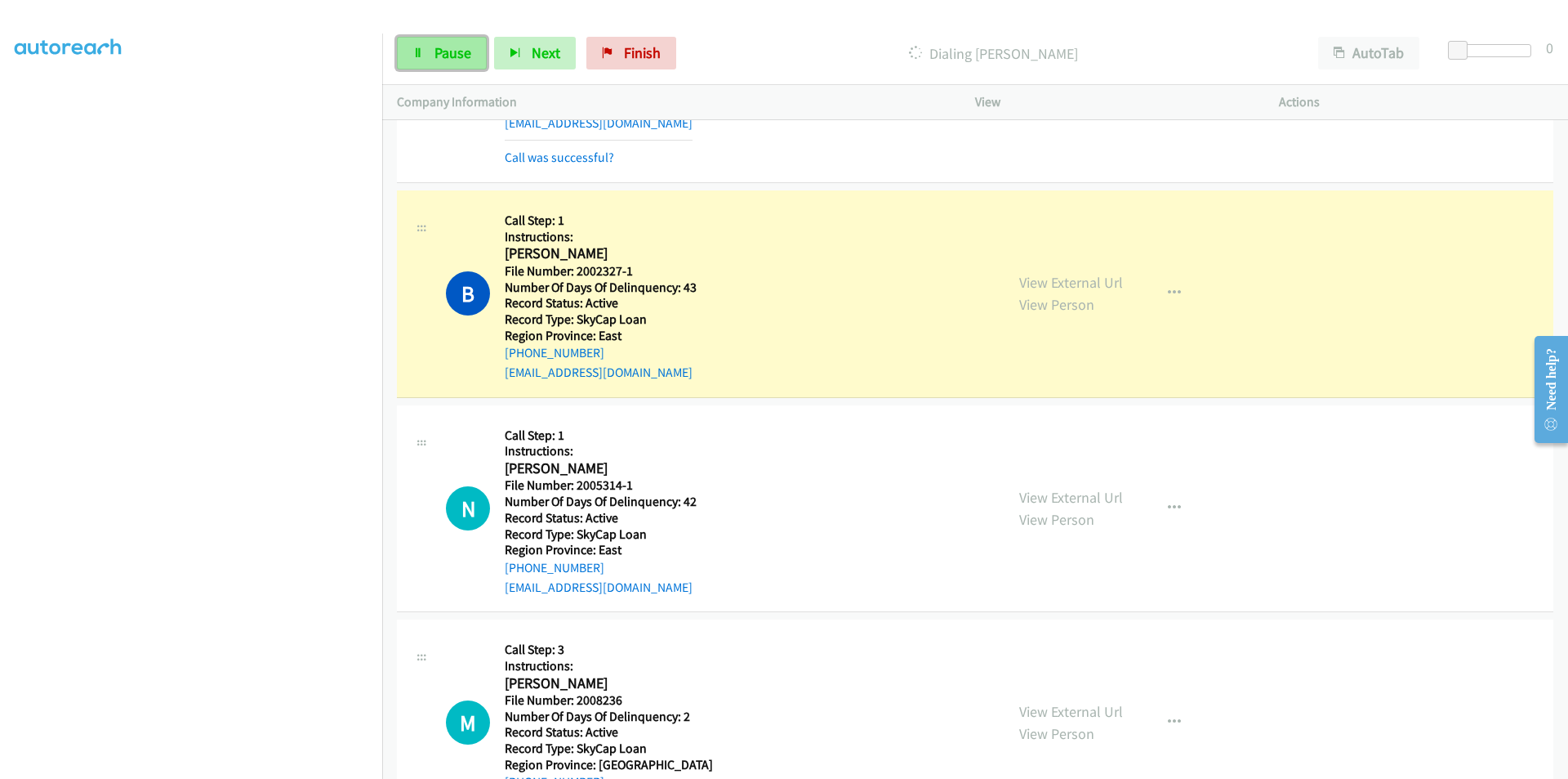
click at [445, 49] on span "Pause" at bounding box center [453, 52] width 37 height 19
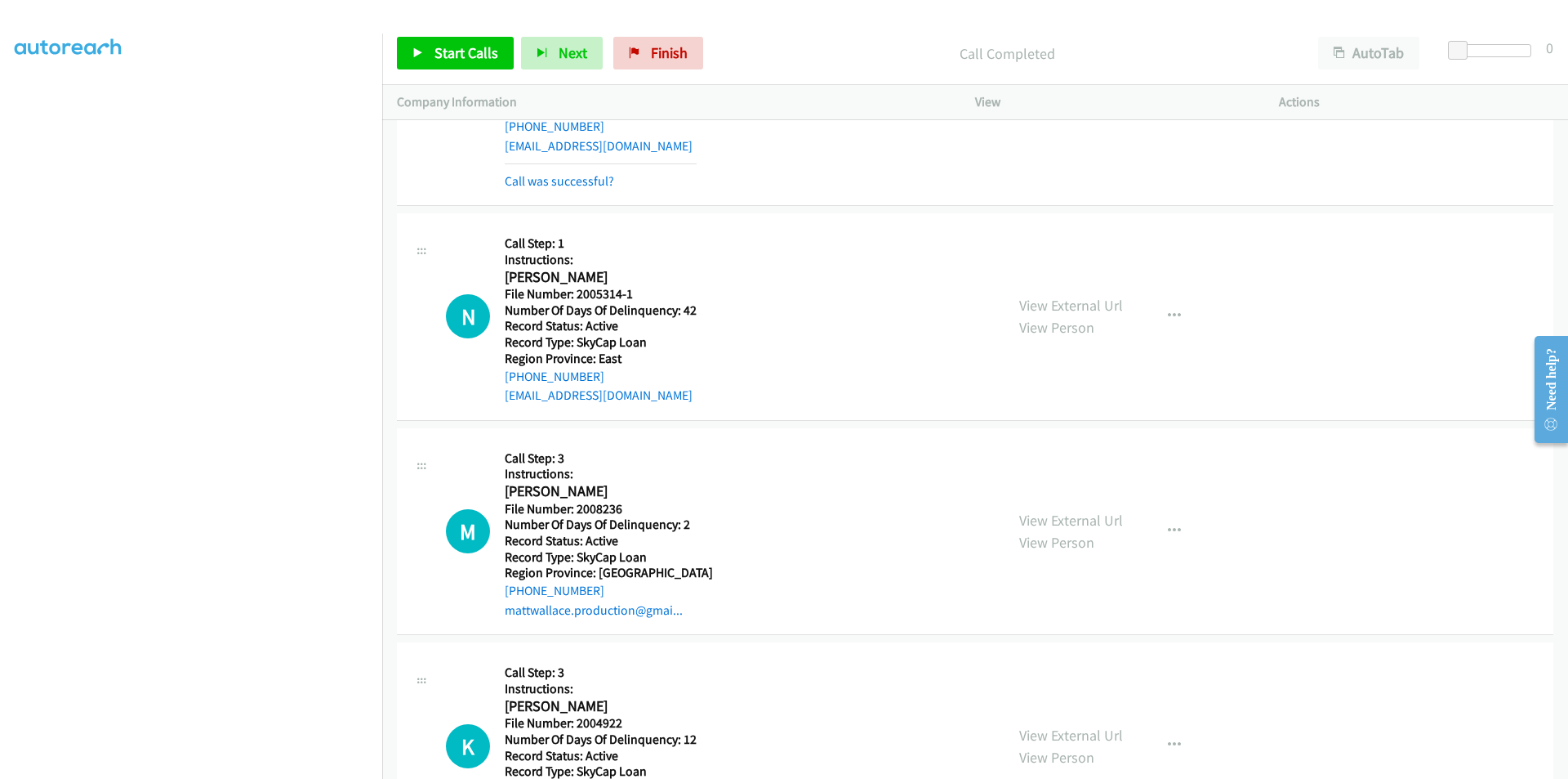
scroll to position [34864, 0]
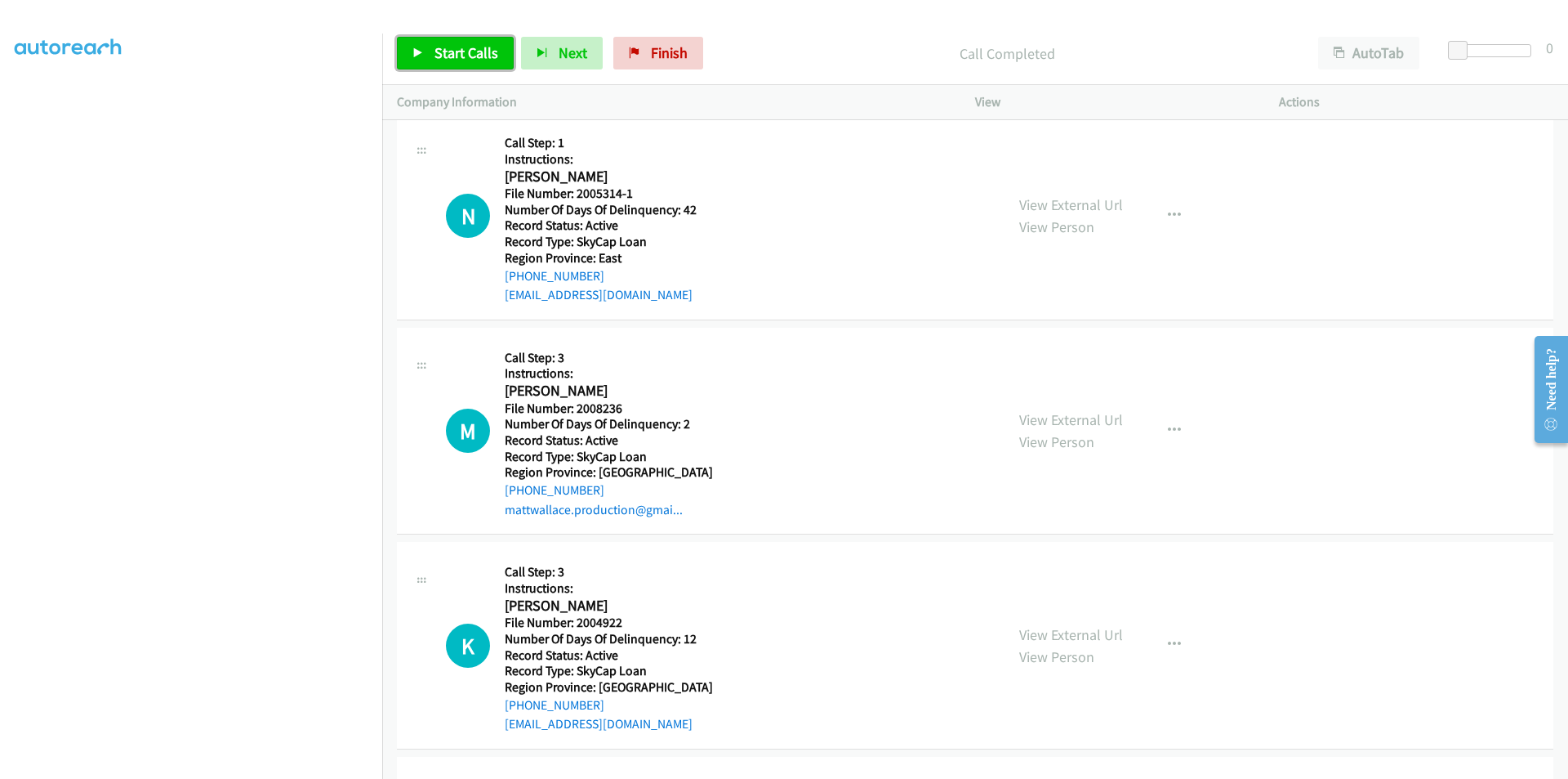
click at [460, 49] on span "Start Calls" at bounding box center [466, 52] width 64 height 19
click at [460, 49] on span "Pause" at bounding box center [453, 52] width 37 height 19
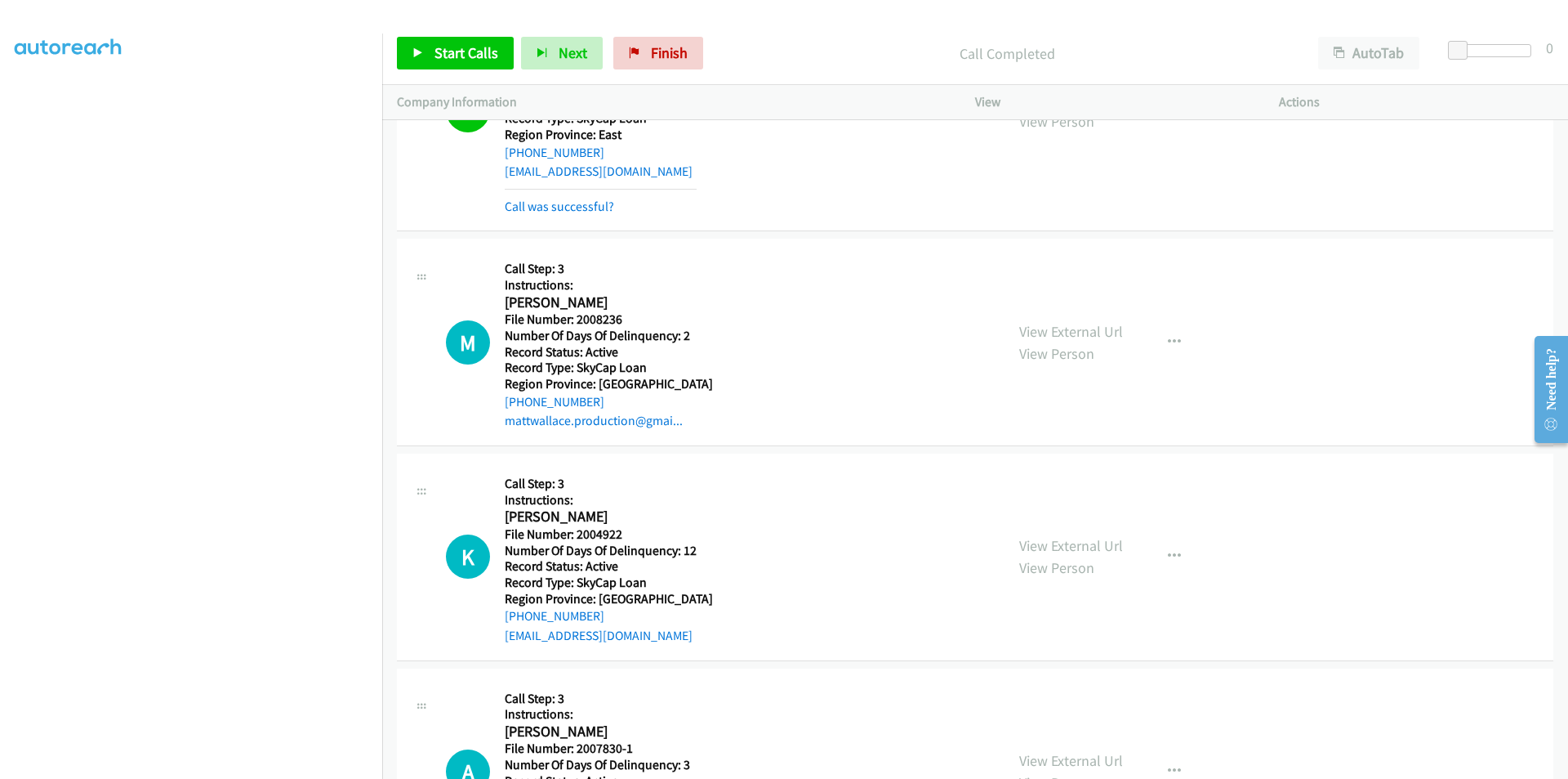
scroll to position [35110, 0]
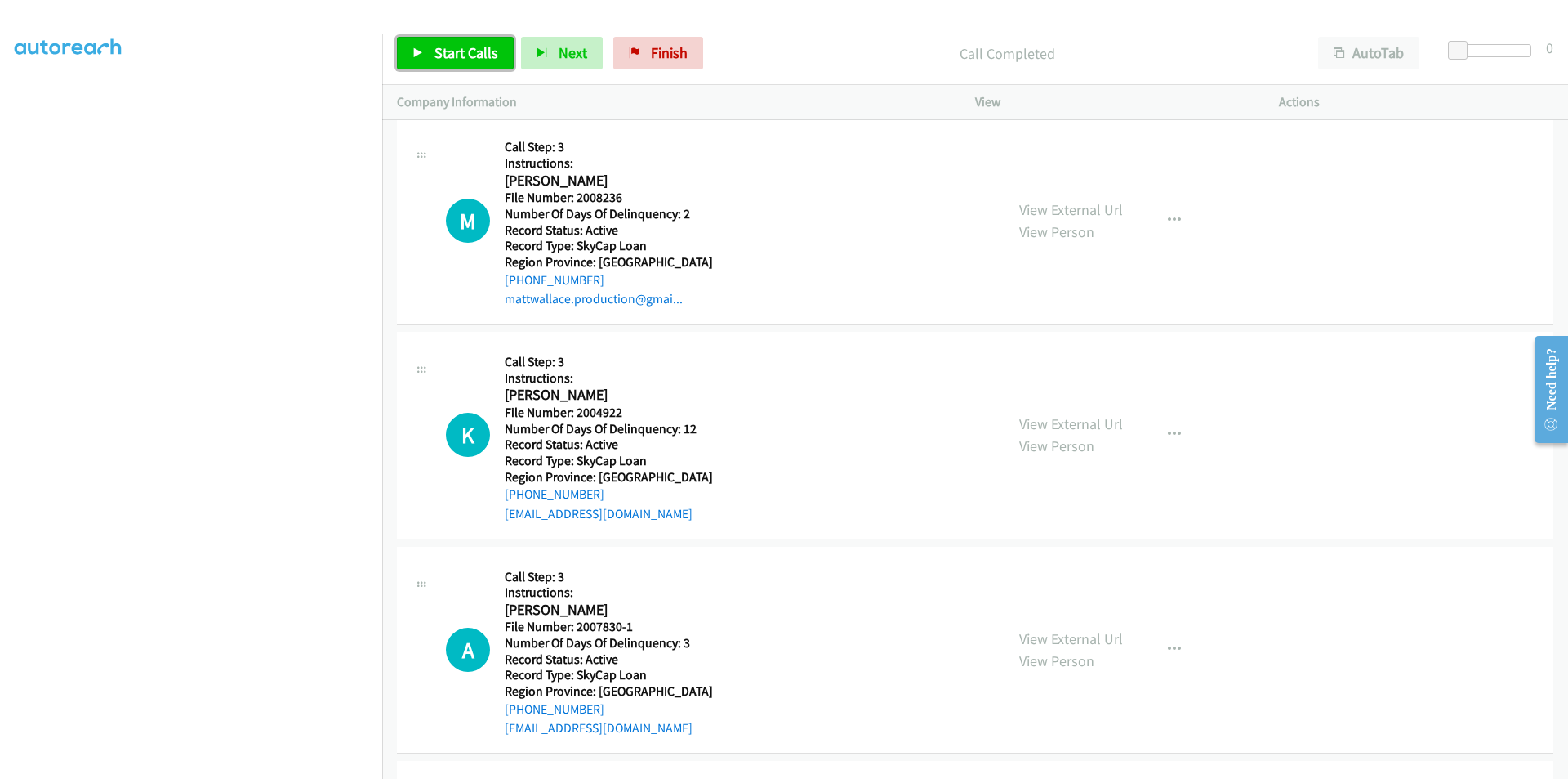
click at [450, 46] on span "Start Calls" at bounding box center [466, 52] width 64 height 19
click at [451, 46] on span "Pause" at bounding box center [453, 52] width 37 height 19
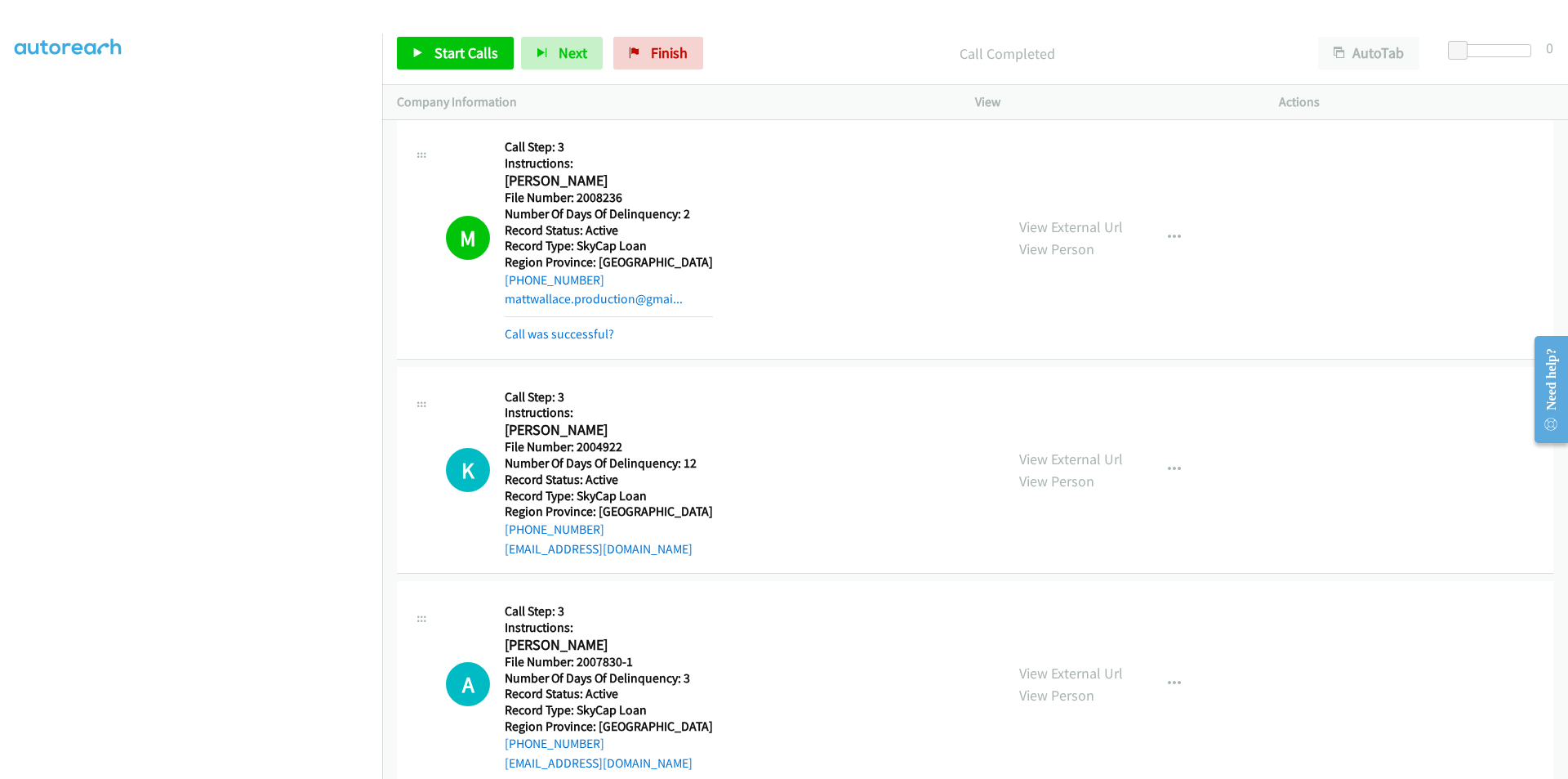
scroll to position [35355, 0]
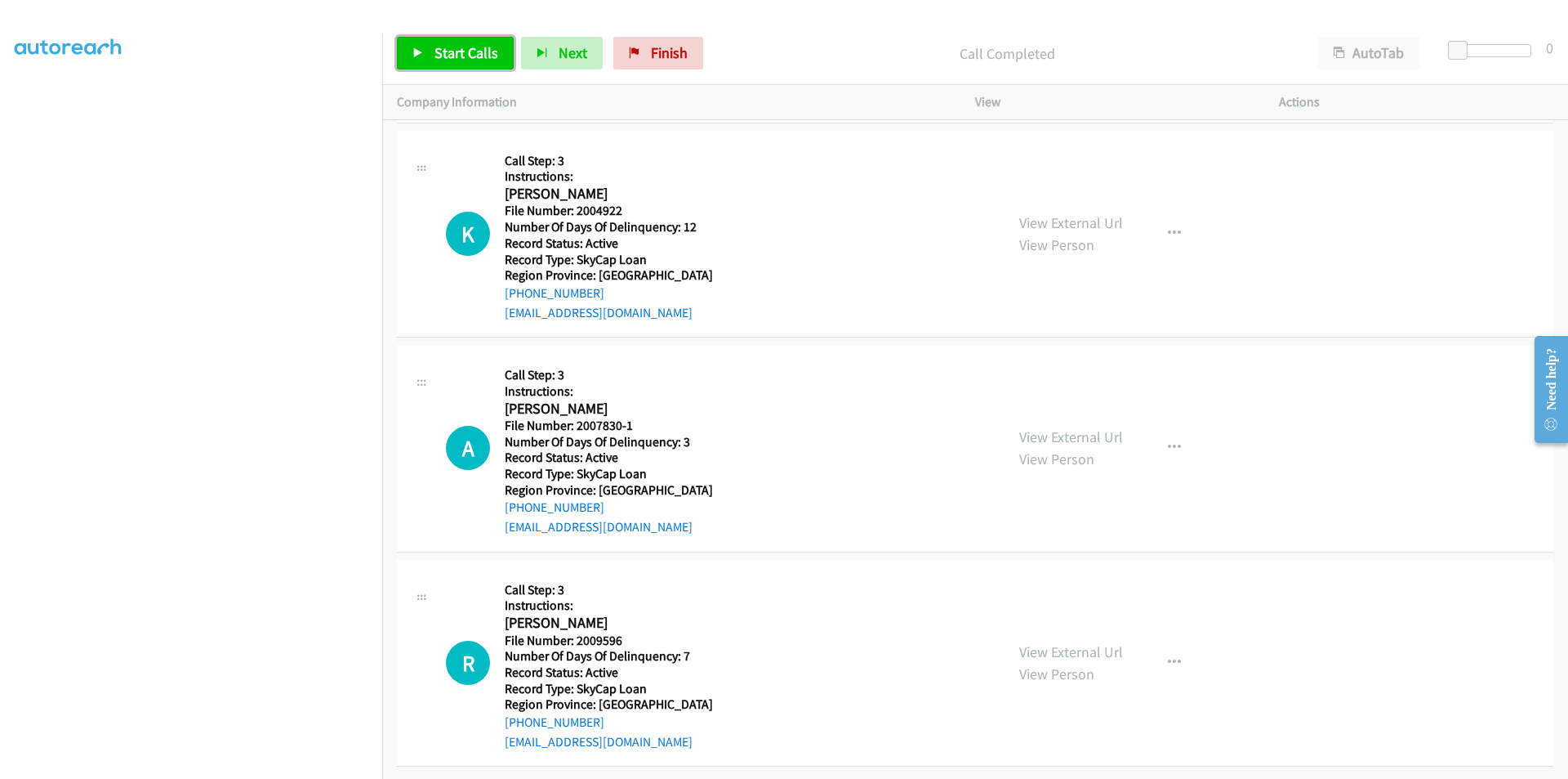
click at [438, 48] on span "Start Calls" at bounding box center [466, 52] width 64 height 19
click at [438, 48] on span "Pause" at bounding box center [453, 52] width 37 height 19
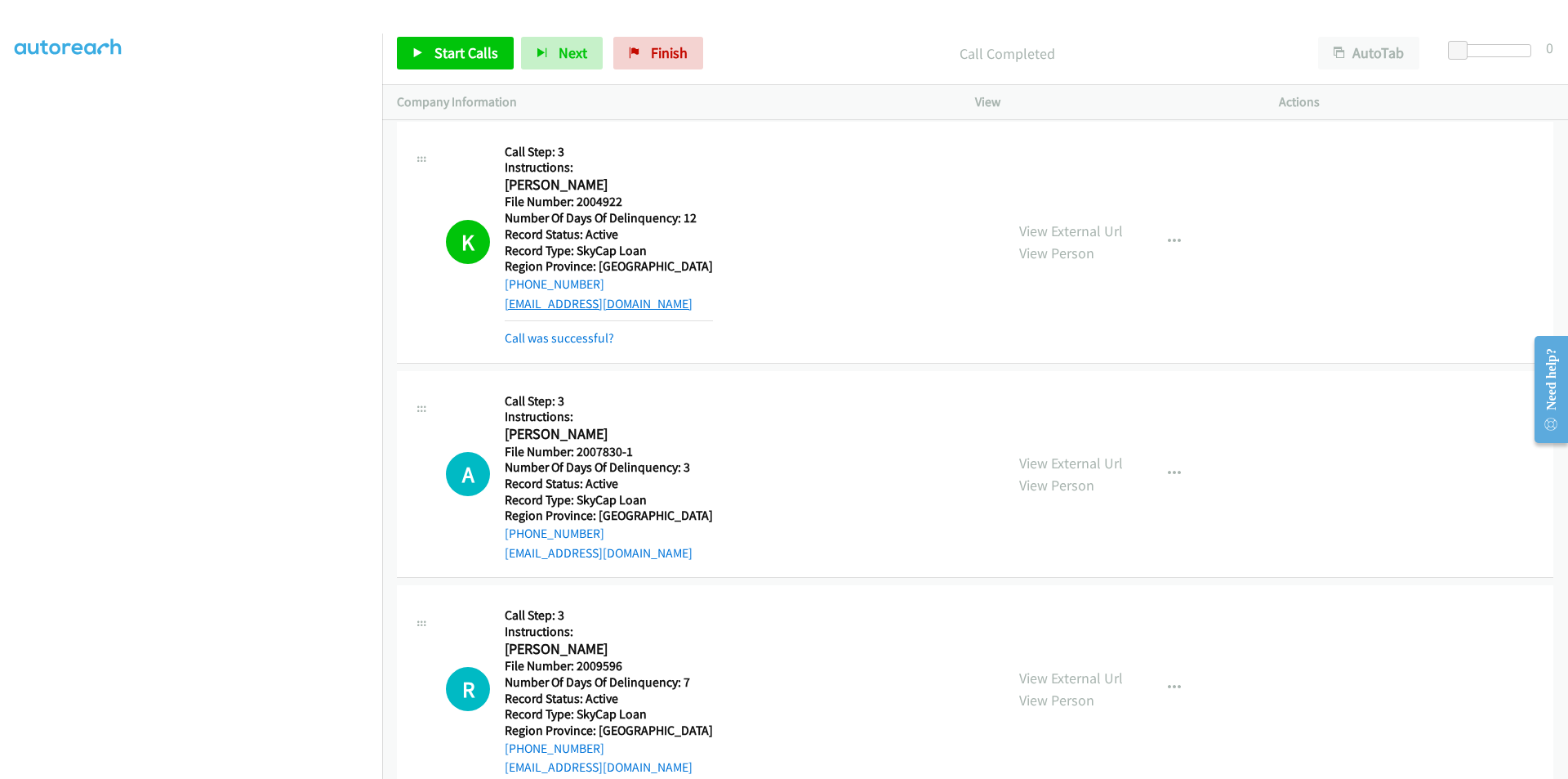
scroll to position [35600, 0]
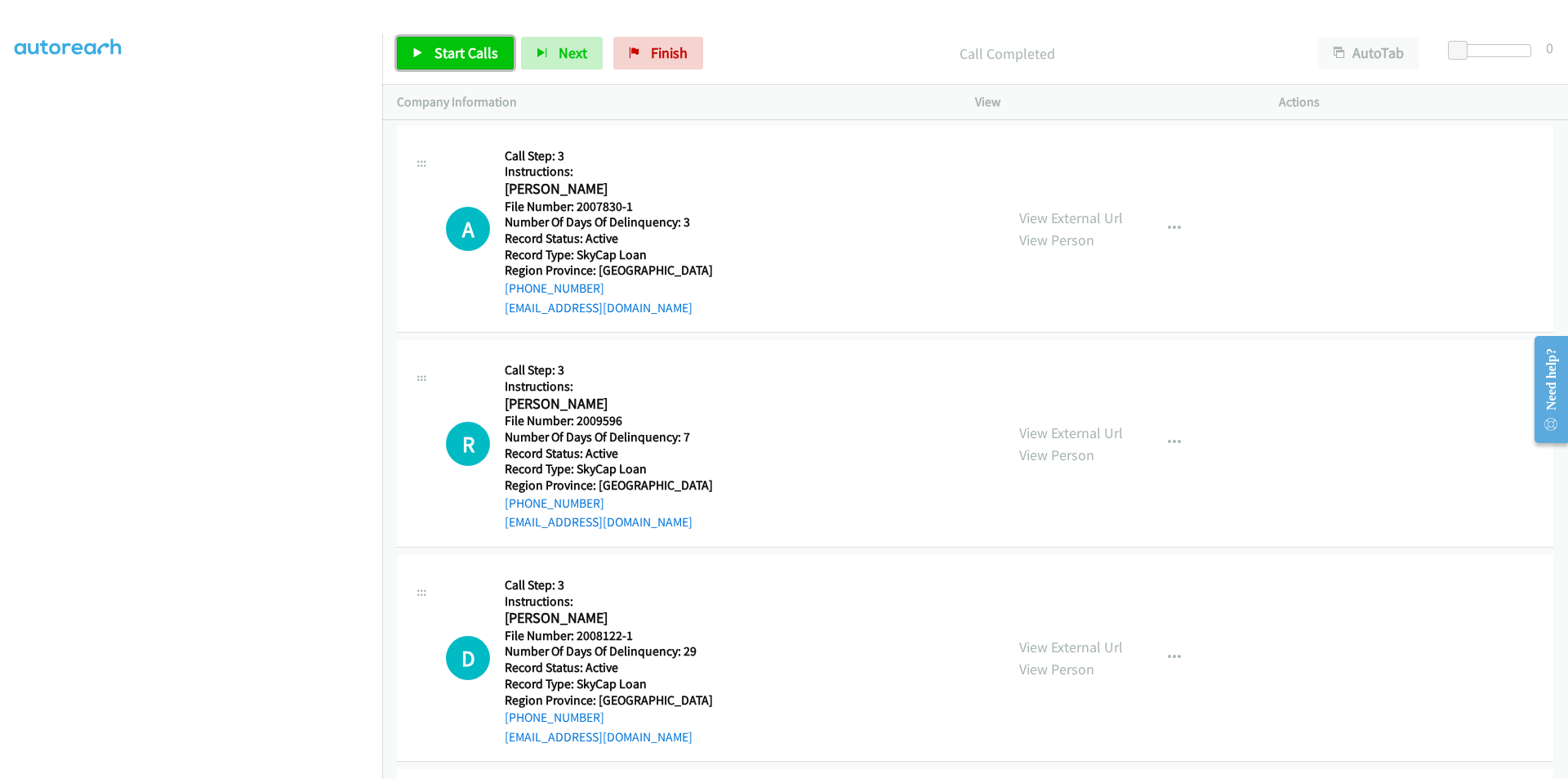
click at [447, 56] on span "Start Calls" at bounding box center [466, 52] width 64 height 19
click at [449, 55] on span "Pause" at bounding box center [453, 52] width 37 height 19
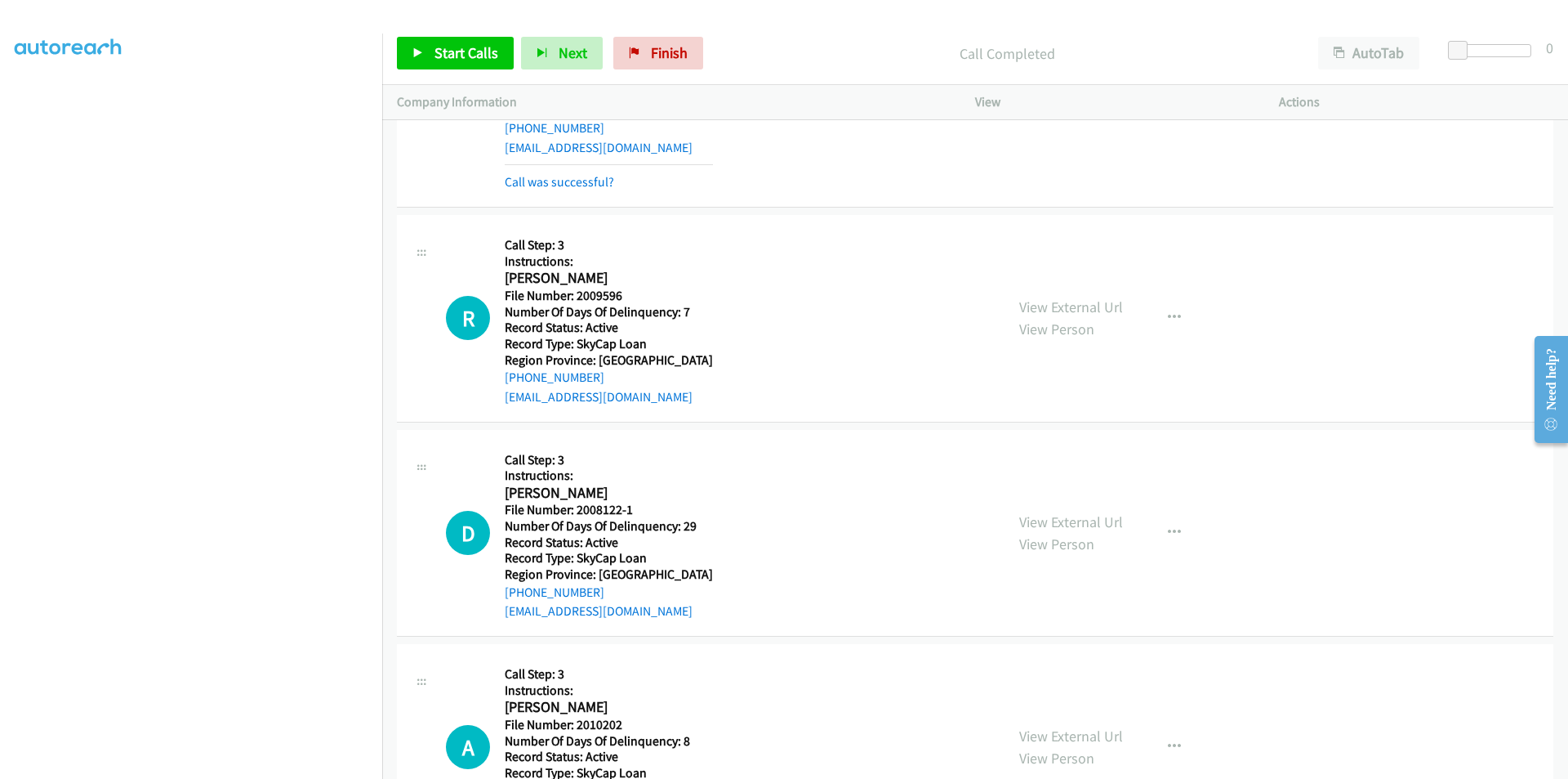
scroll to position [35846, 0]
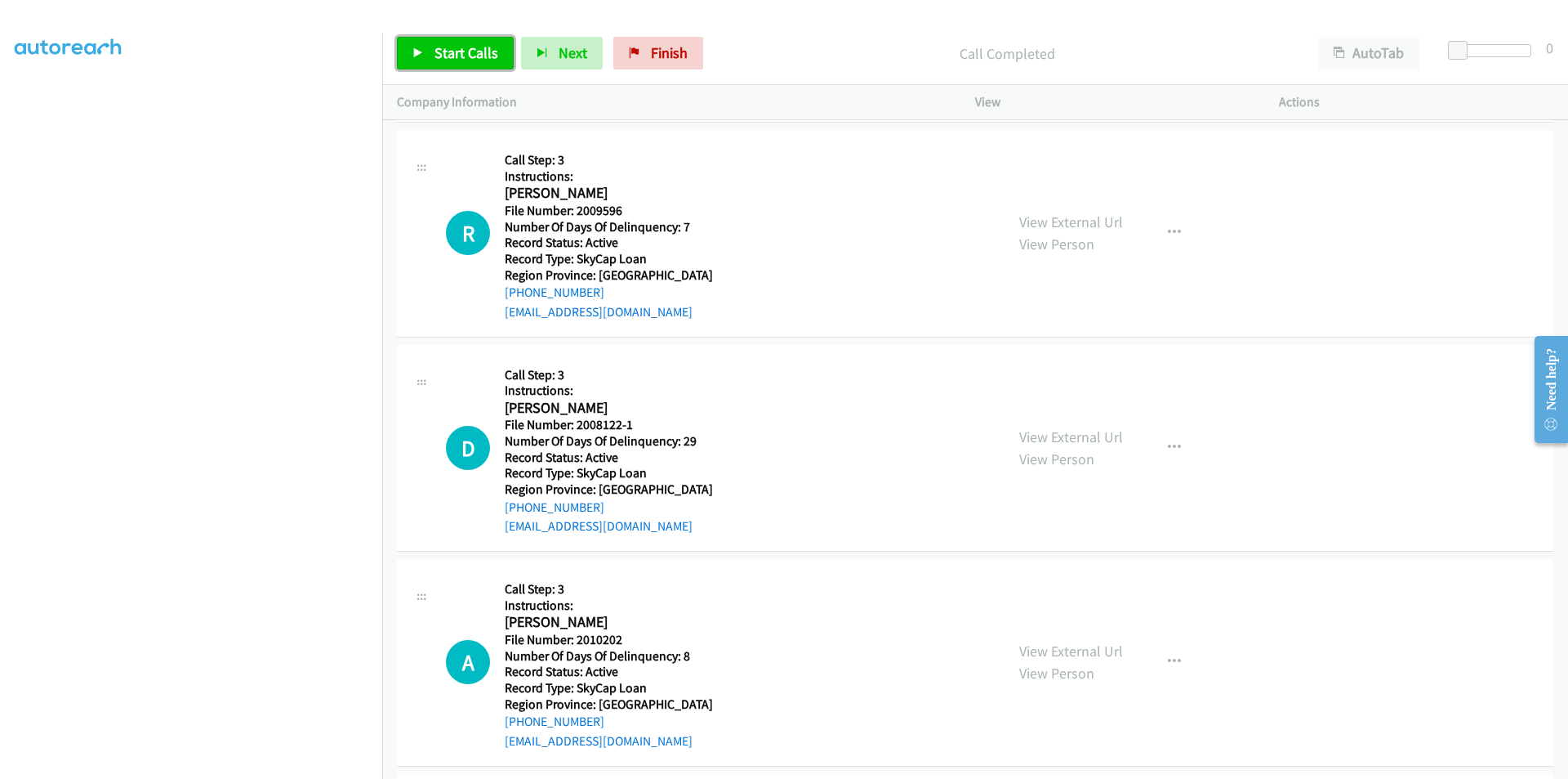
click at [429, 58] on link "Start Calls" at bounding box center [455, 53] width 117 height 32
click at [429, 58] on link "Pause" at bounding box center [442, 53] width 90 height 32
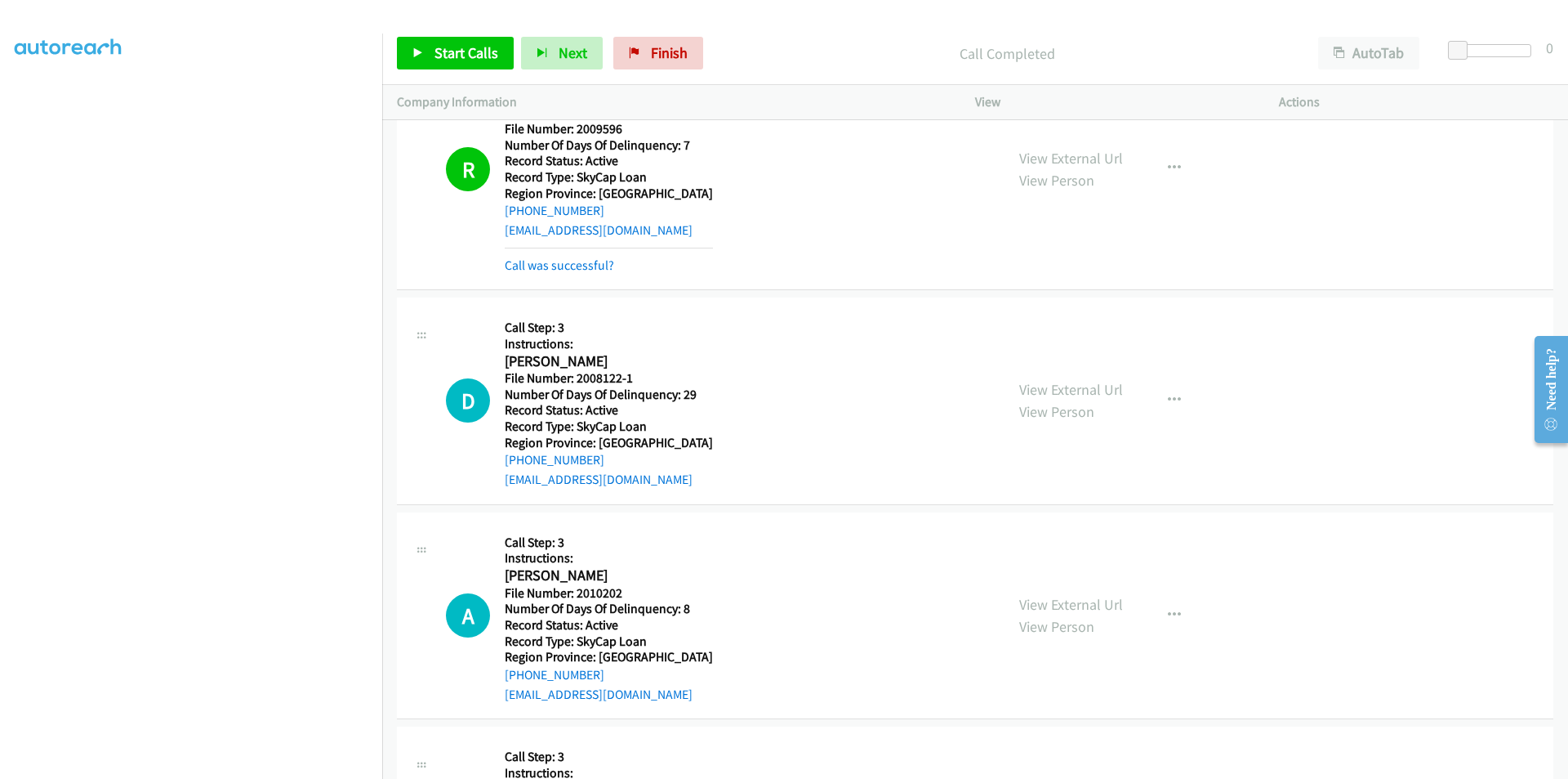
scroll to position [36090, 0]
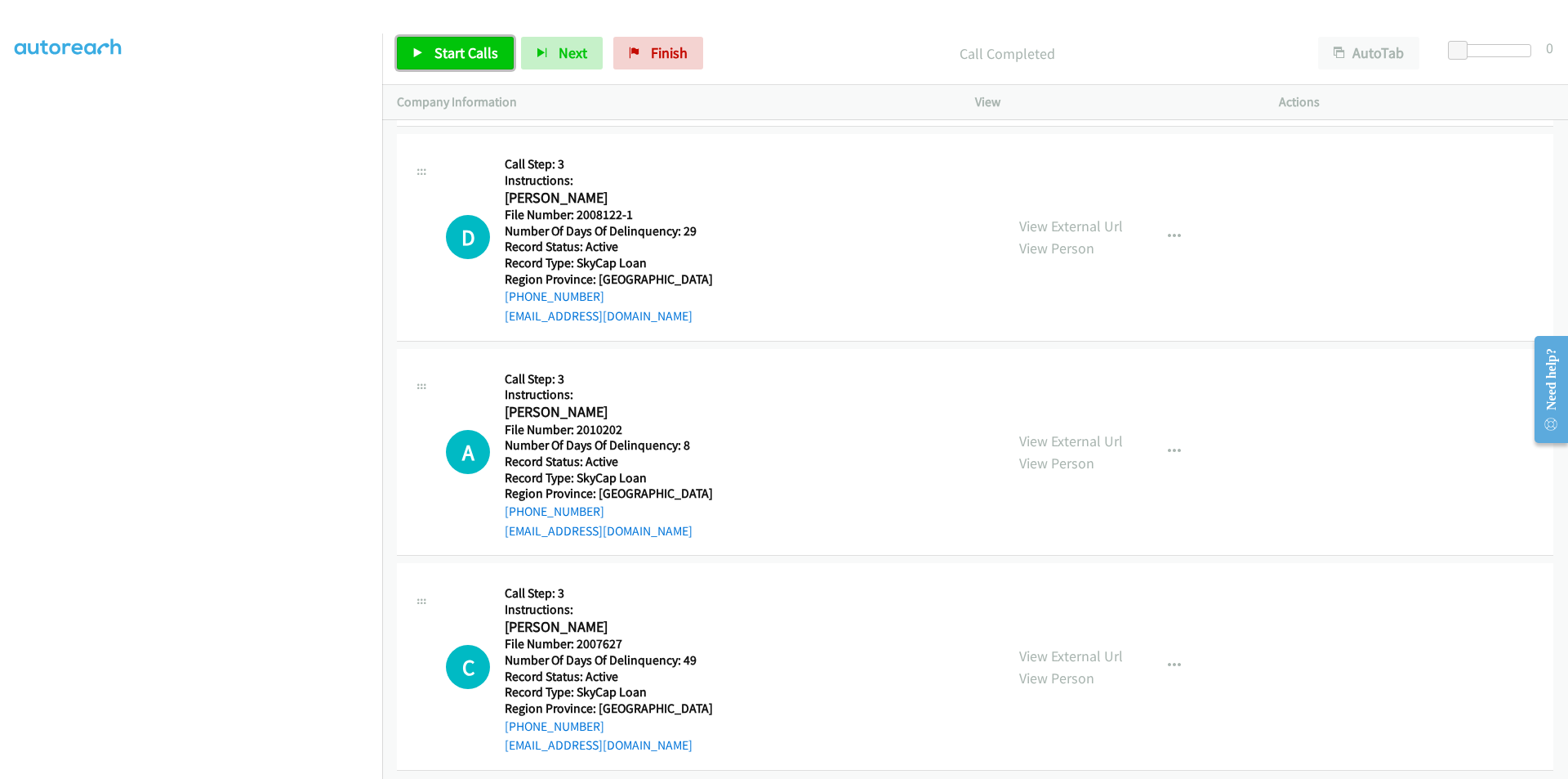
click at [465, 53] on span "Start Calls" at bounding box center [466, 52] width 64 height 19
click at [465, 53] on span "Pause" at bounding box center [453, 52] width 37 height 19
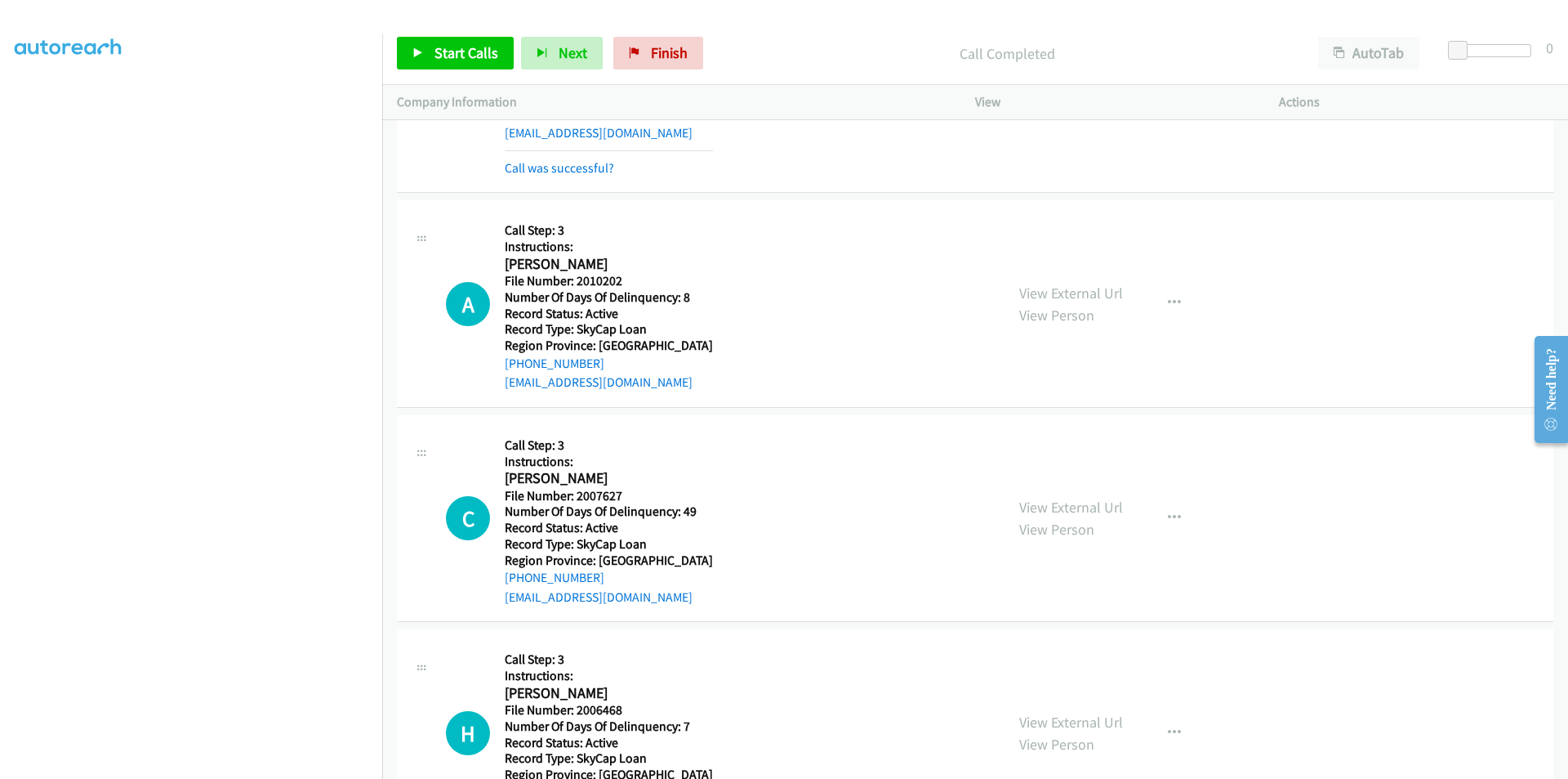
scroll to position [36335, 0]
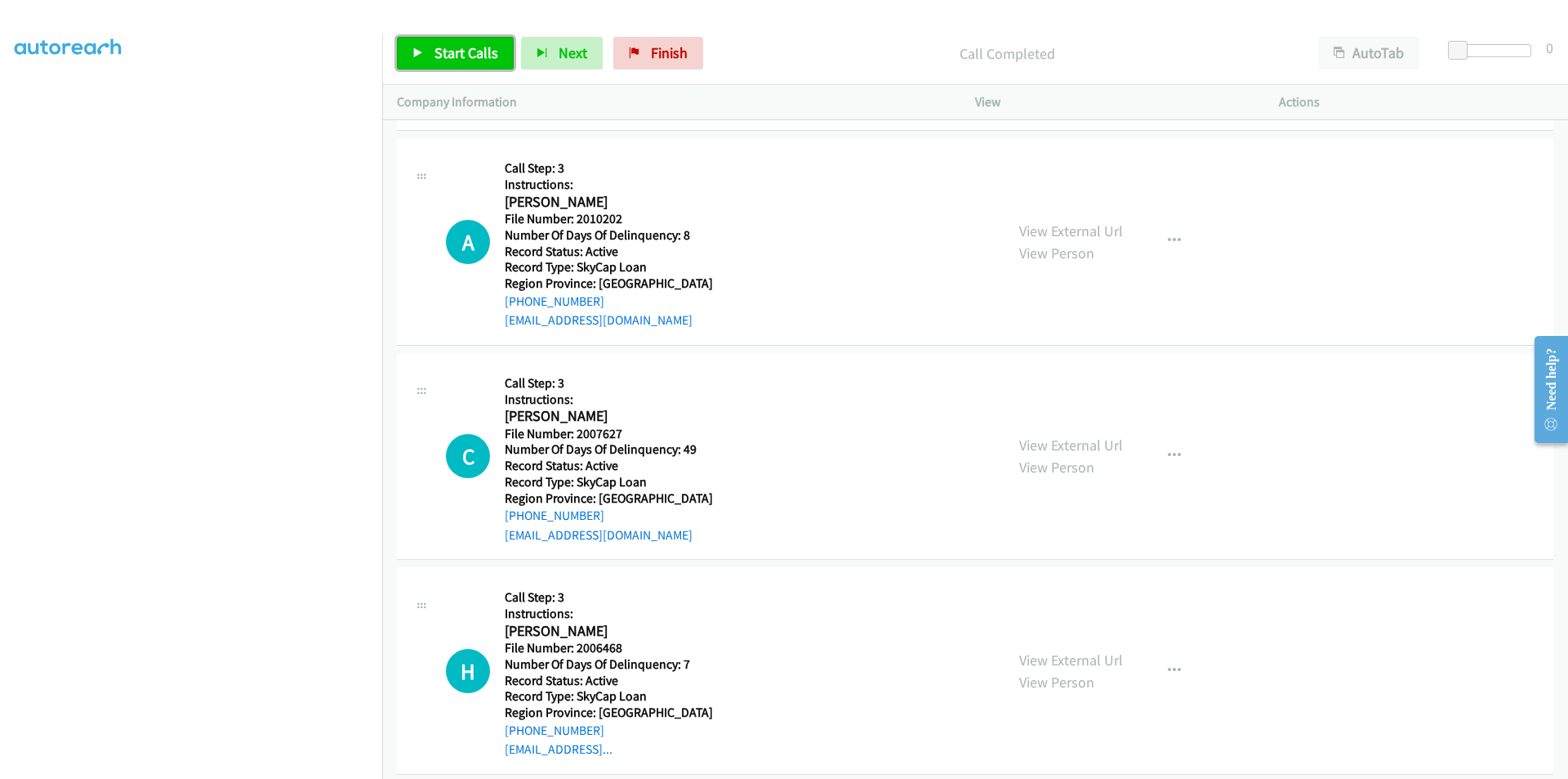
click at [434, 42] on link "Start Calls" at bounding box center [455, 53] width 117 height 32
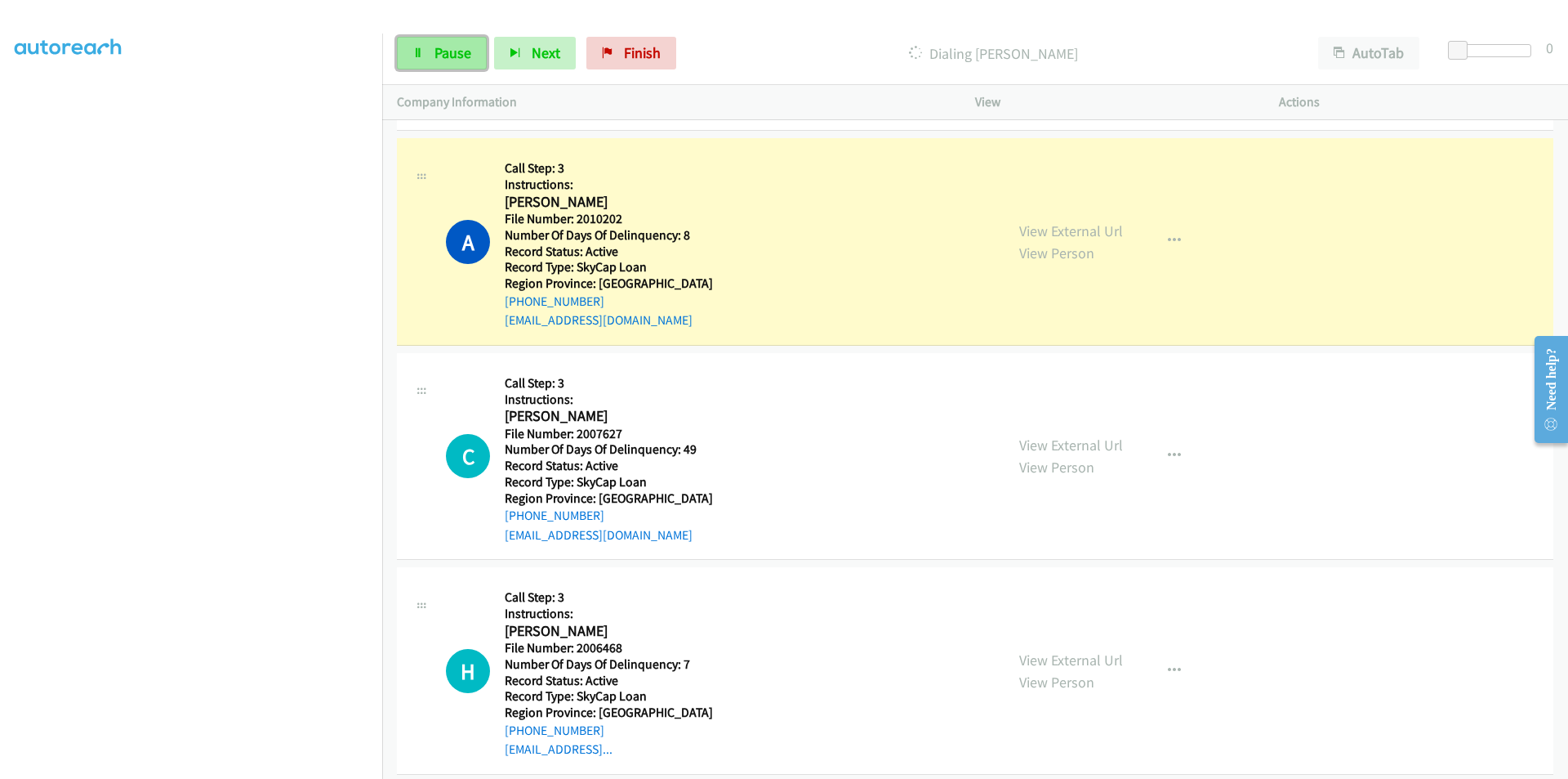
click at [433, 49] on link "Pause" at bounding box center [442, 53] width 90 height 32
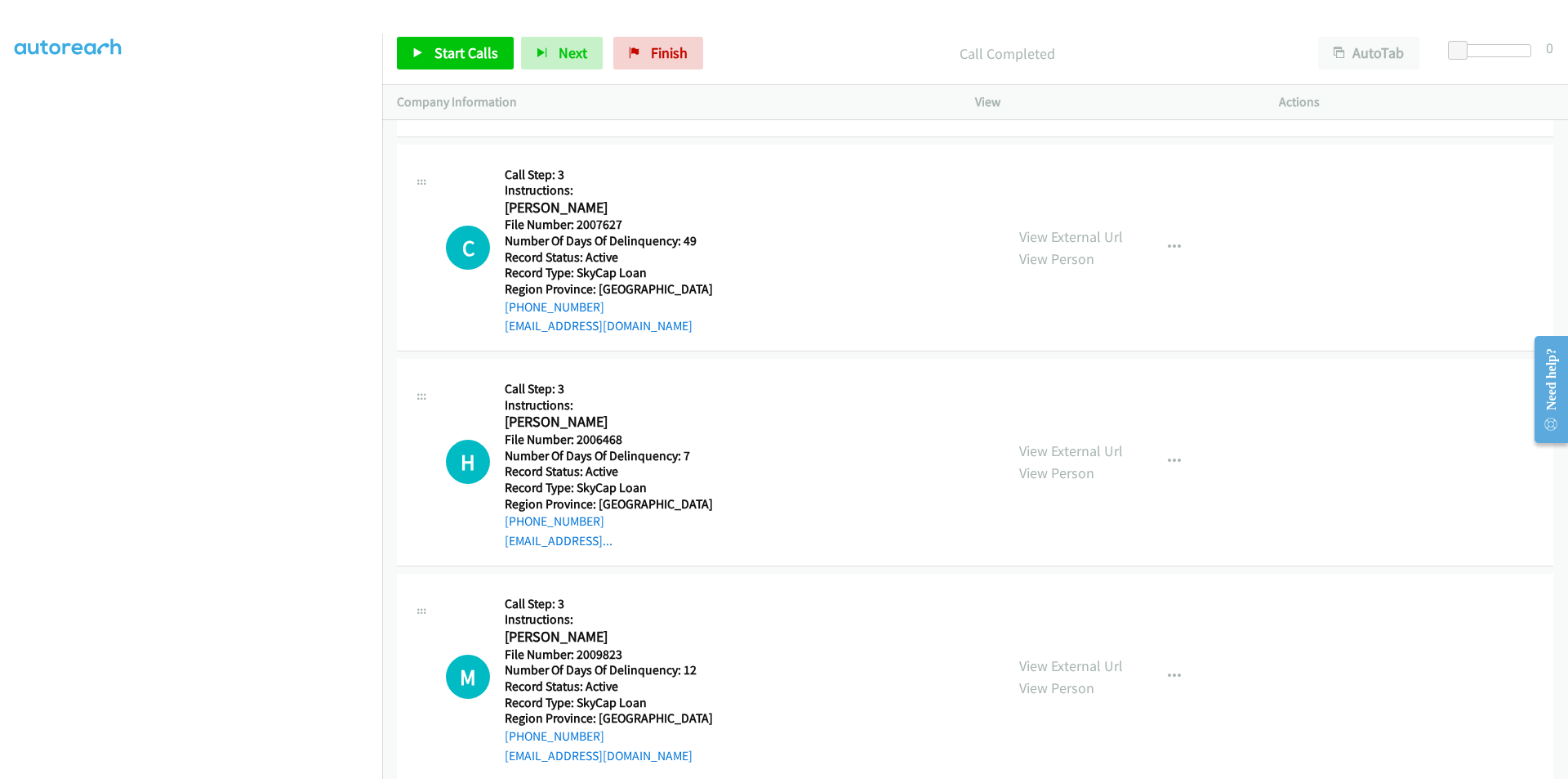
scroll to position [36581, 0]
click at [461, 55] on span "Start Calls" at bounding box center [466, 52] width 64 height 19
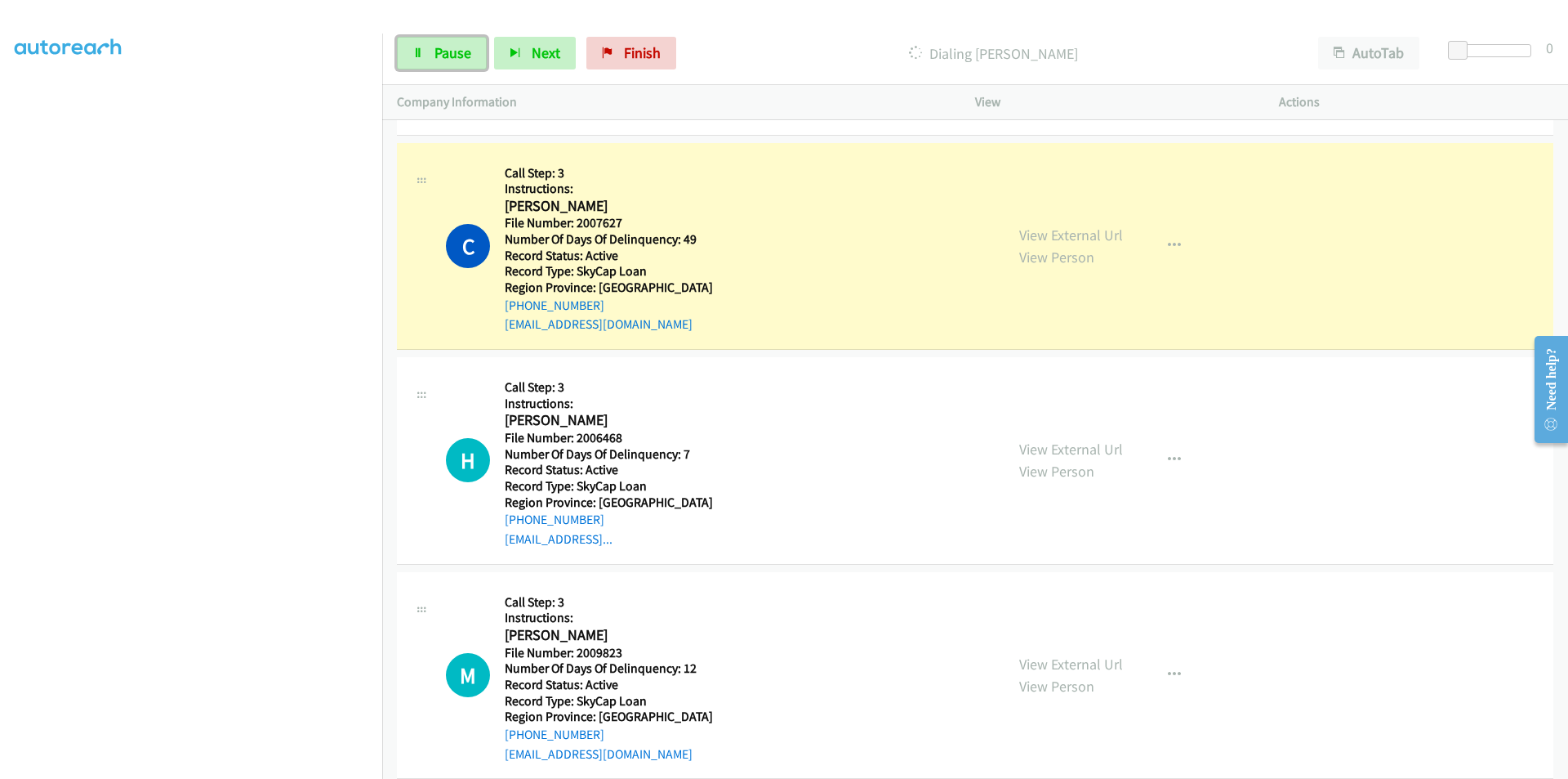
click at [461, 55] on span "Pause" at bounding box center [453, 52] width 37 height 19
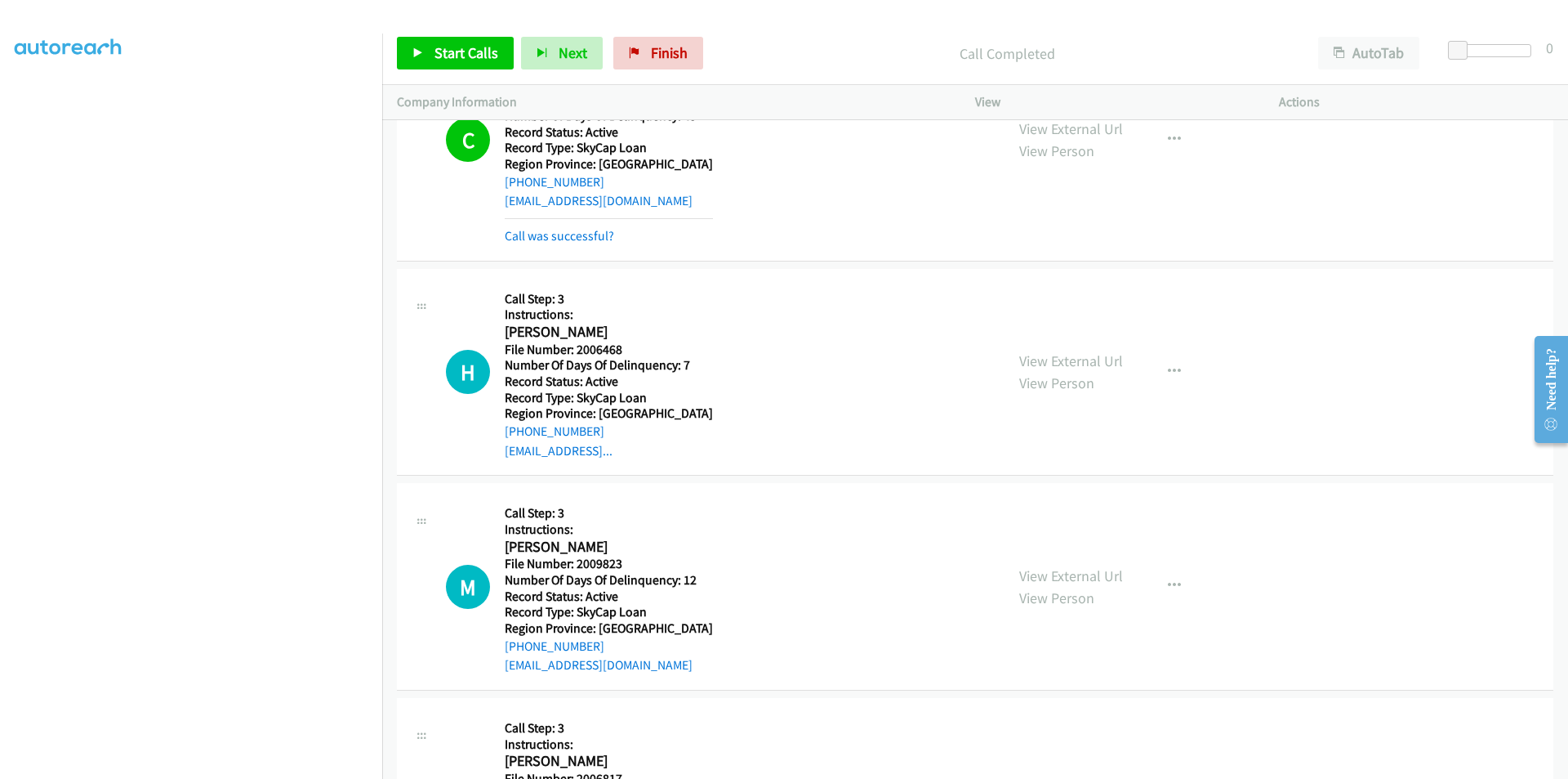
scroll to position [36826, 0]
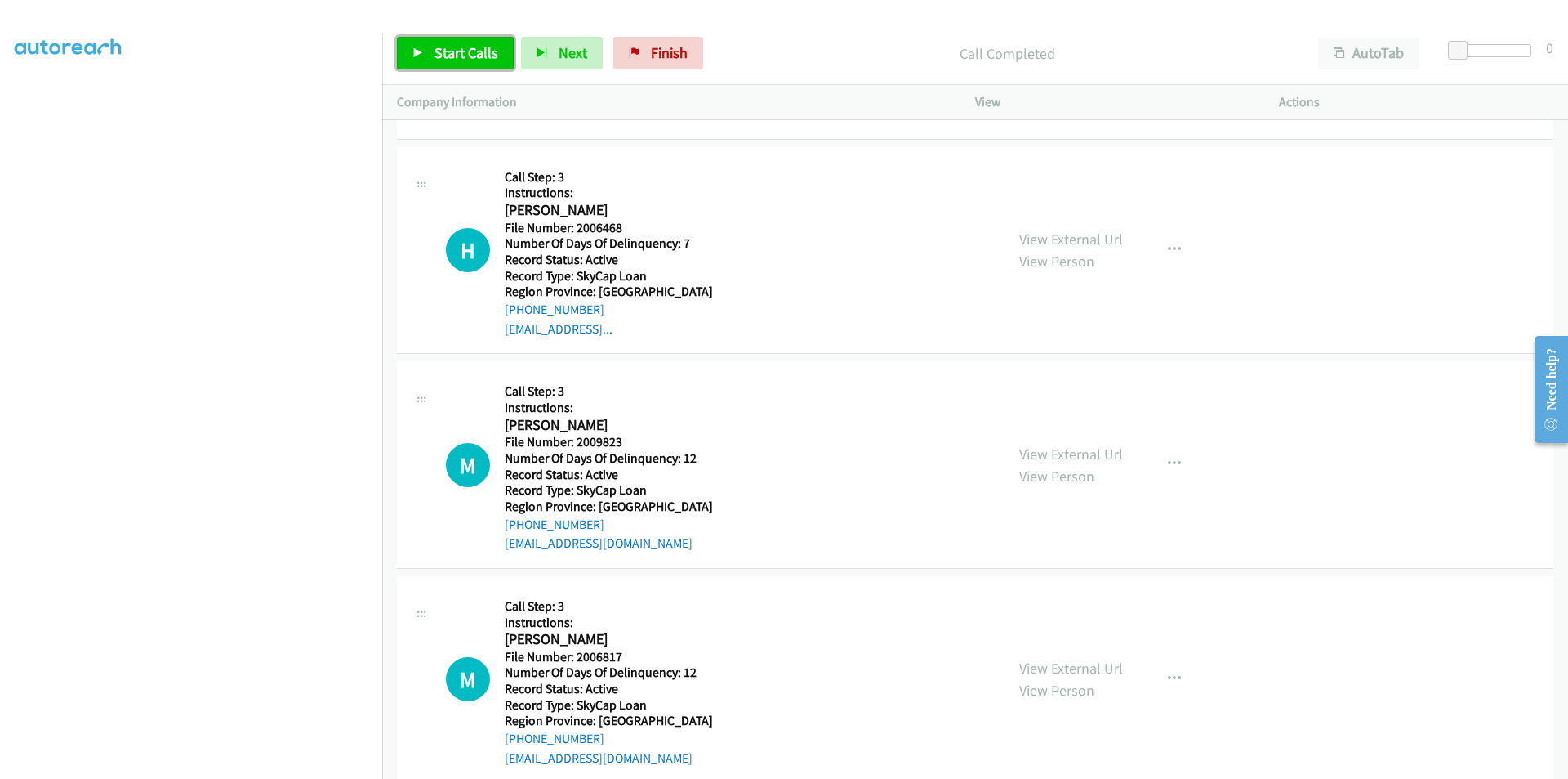
click at [472, 50] on span "Start Calls" at bounding box center [466, 52] width 64 height 19
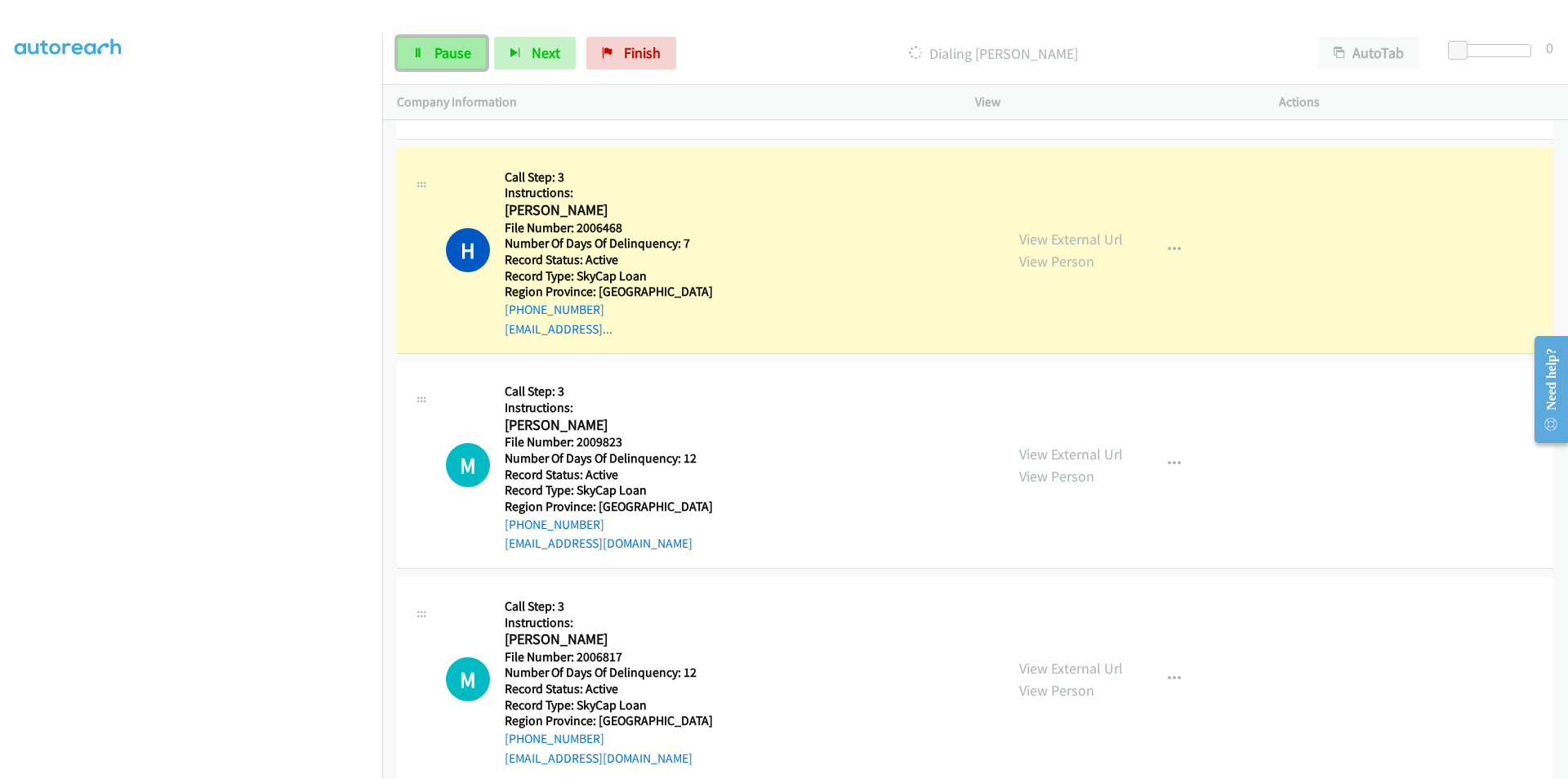
click at [442, 54] on span "Pause" at bounding box center [453, 52] width 37 height 19
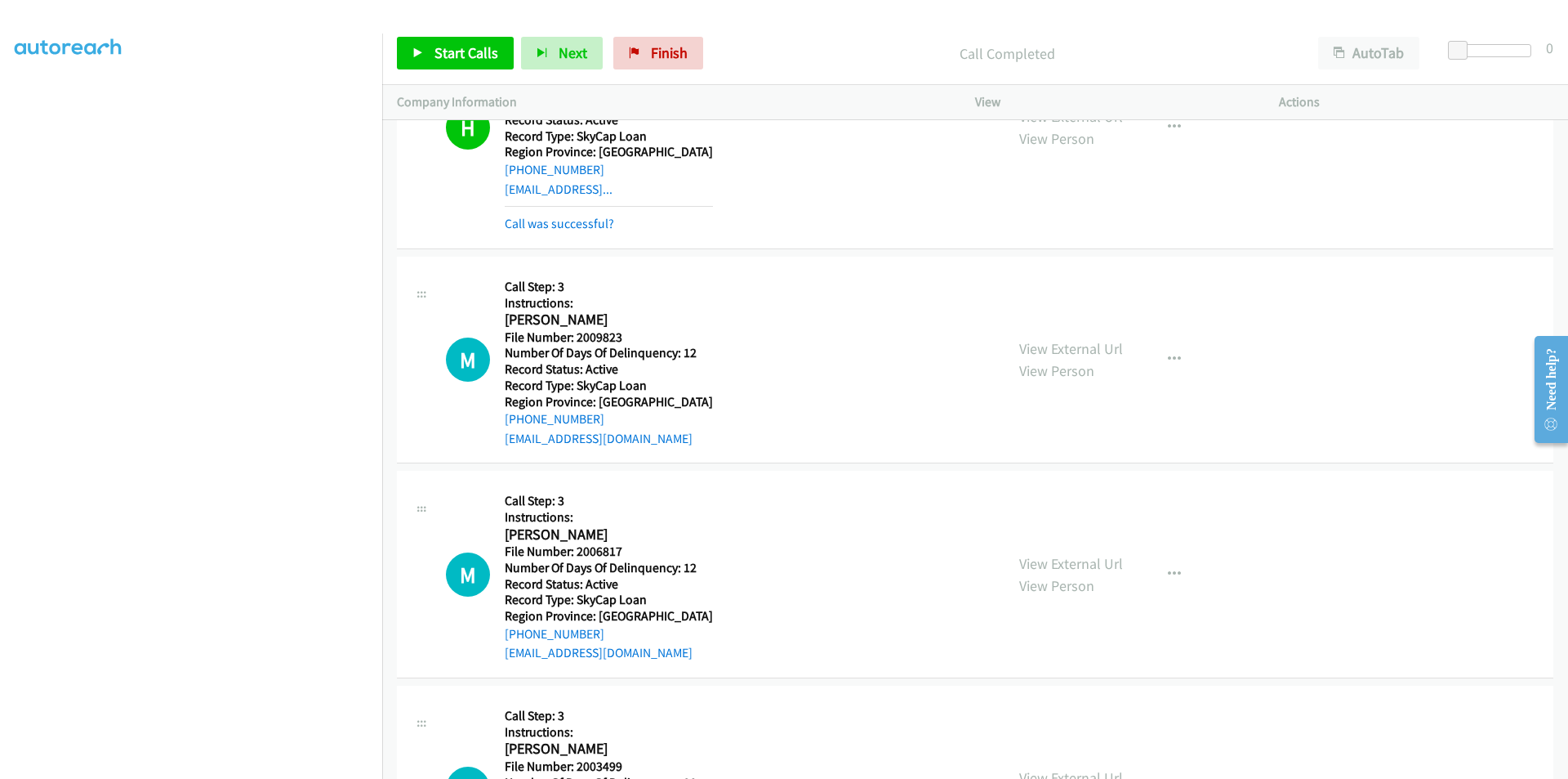
scroll to position [37071, 0]
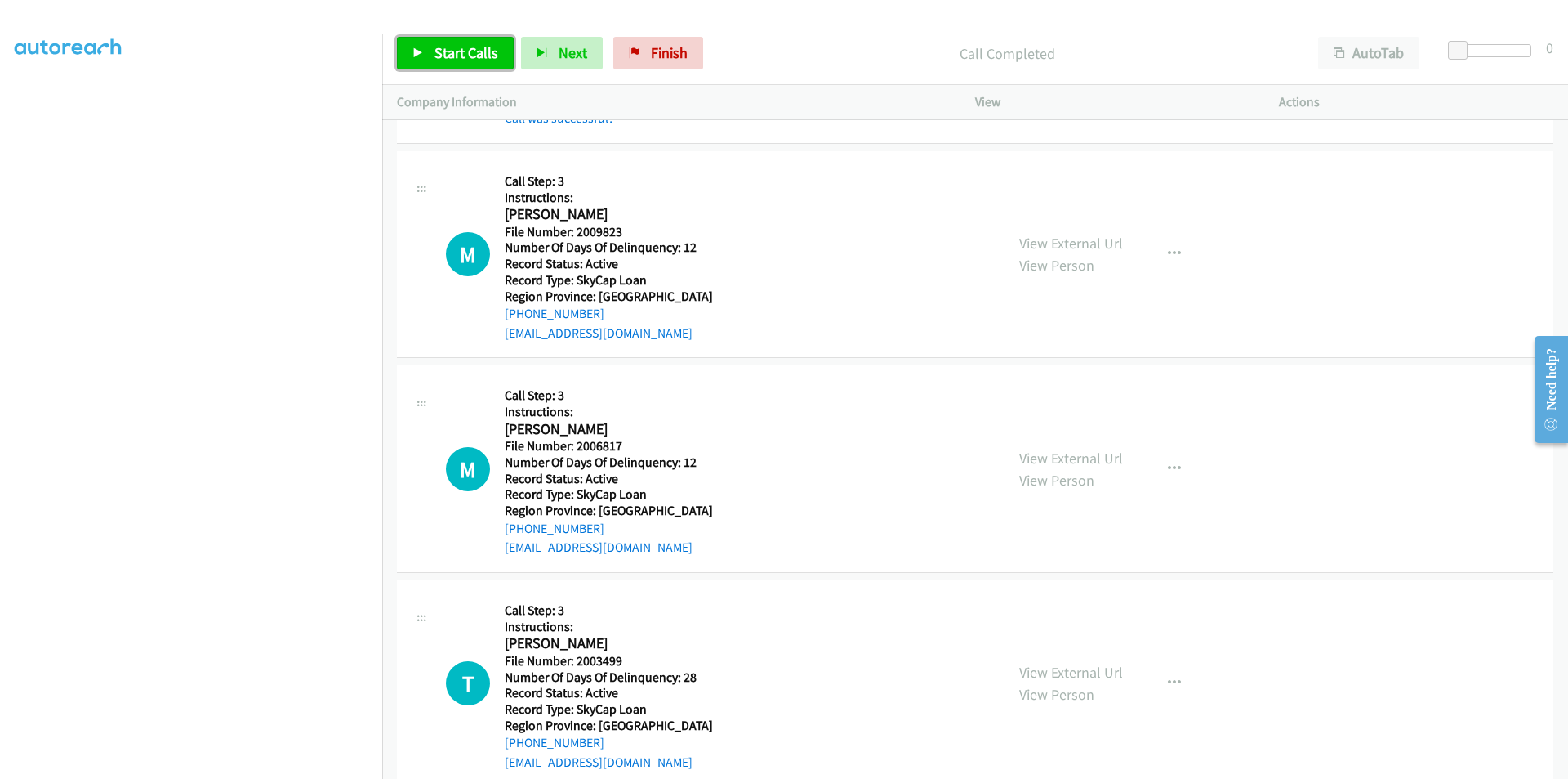
click at [472, 43] on span "Start Calls" at bounding box center [466, 52] width 64 height 19
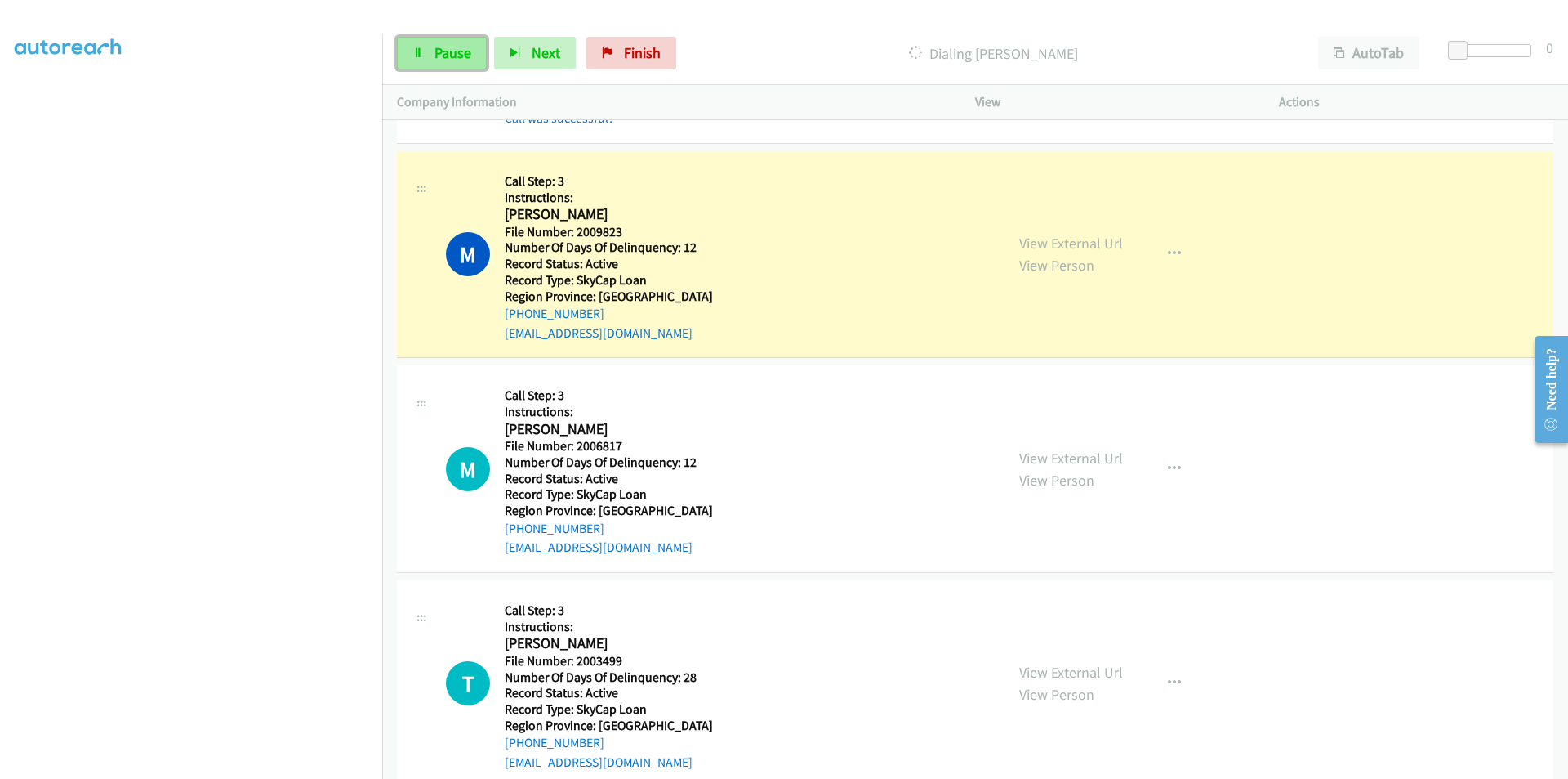
click at [471, 48] on link "Pause" at bounding box center [442, 53] width 90 height 32
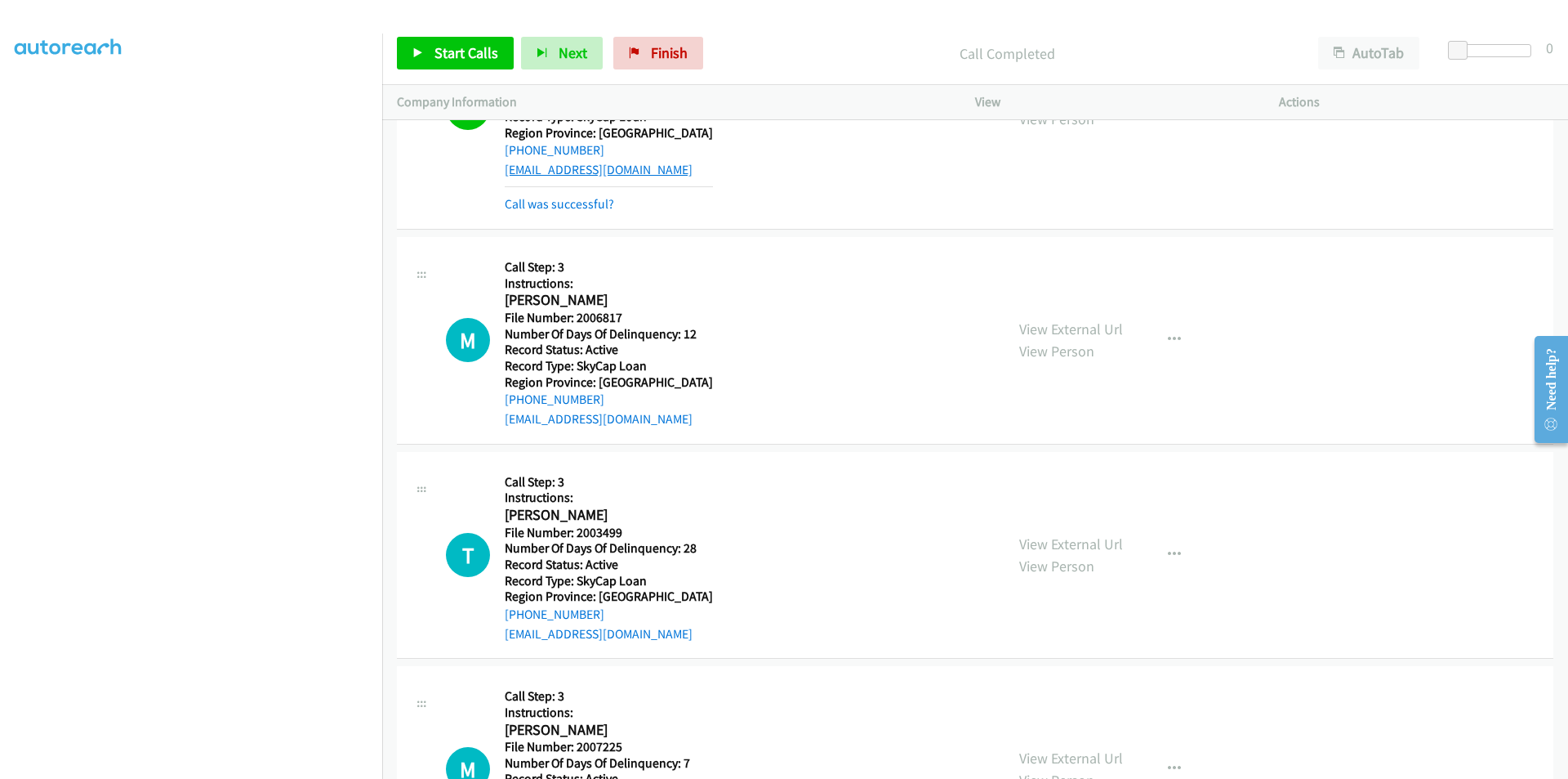
scroll to position [37317, 0]
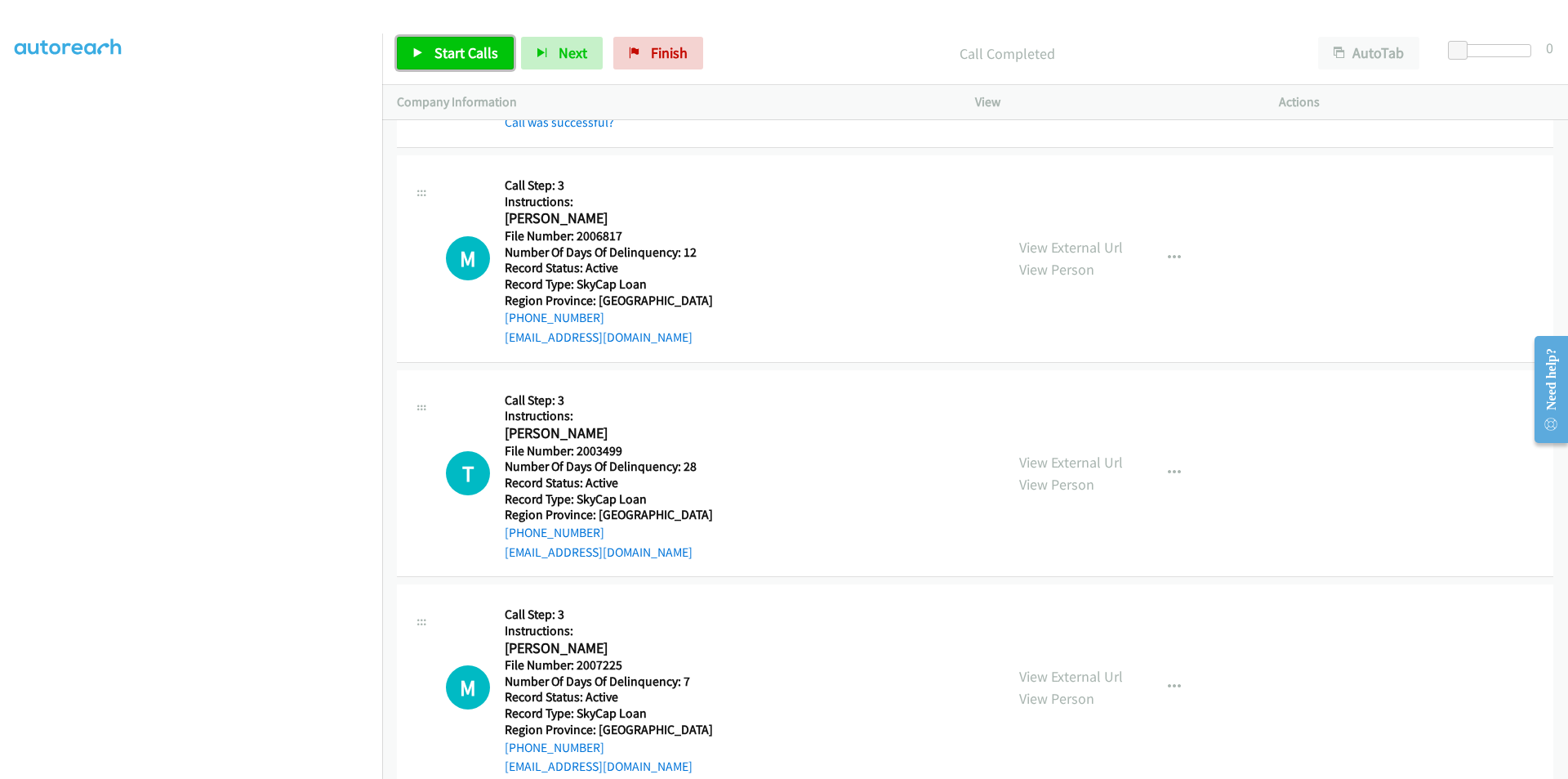
click at [456, 53] on span "Start Calls" at bounding box center [466, 52] width 64 height 19
click at [456, 53] on span "Pause" at bounding box center [453, 52] width 37 height 19
